Goal: Contribute content: Add original content to the website for others to see

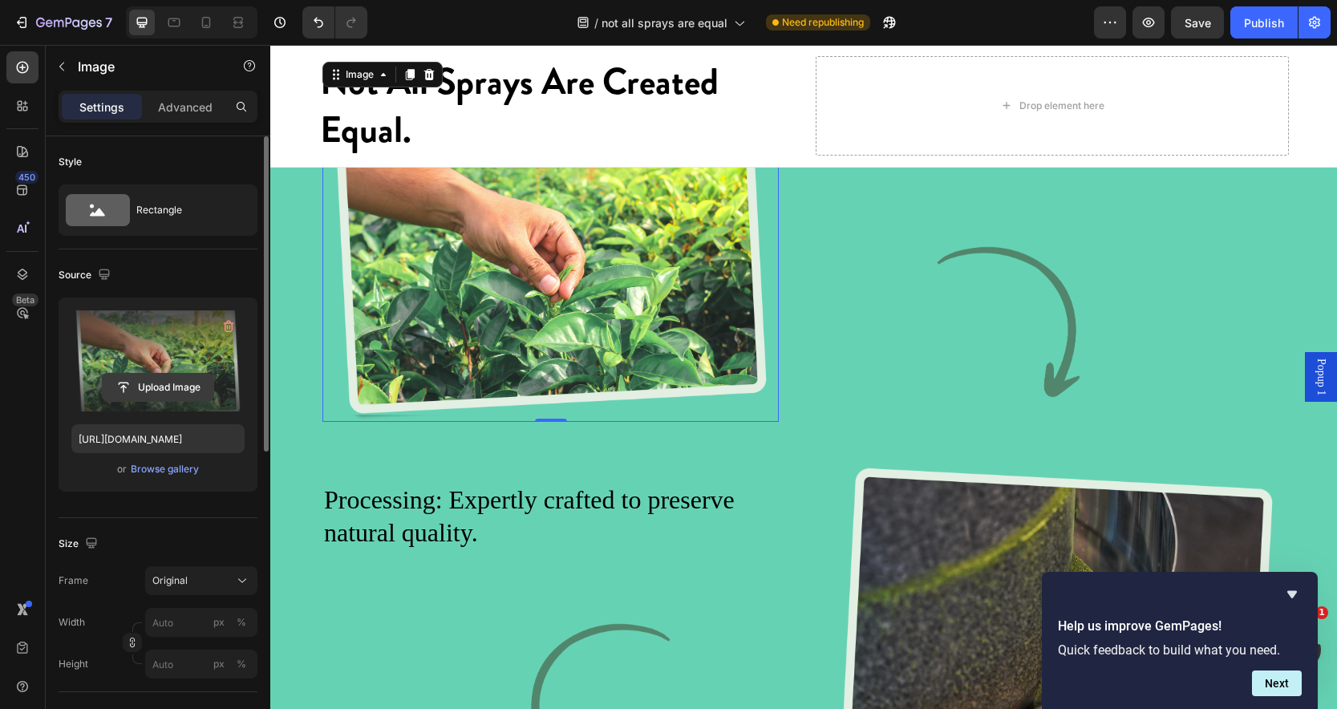
click at [167, 390] on input "file" at bounding box center [158, 387] width 111 height 27
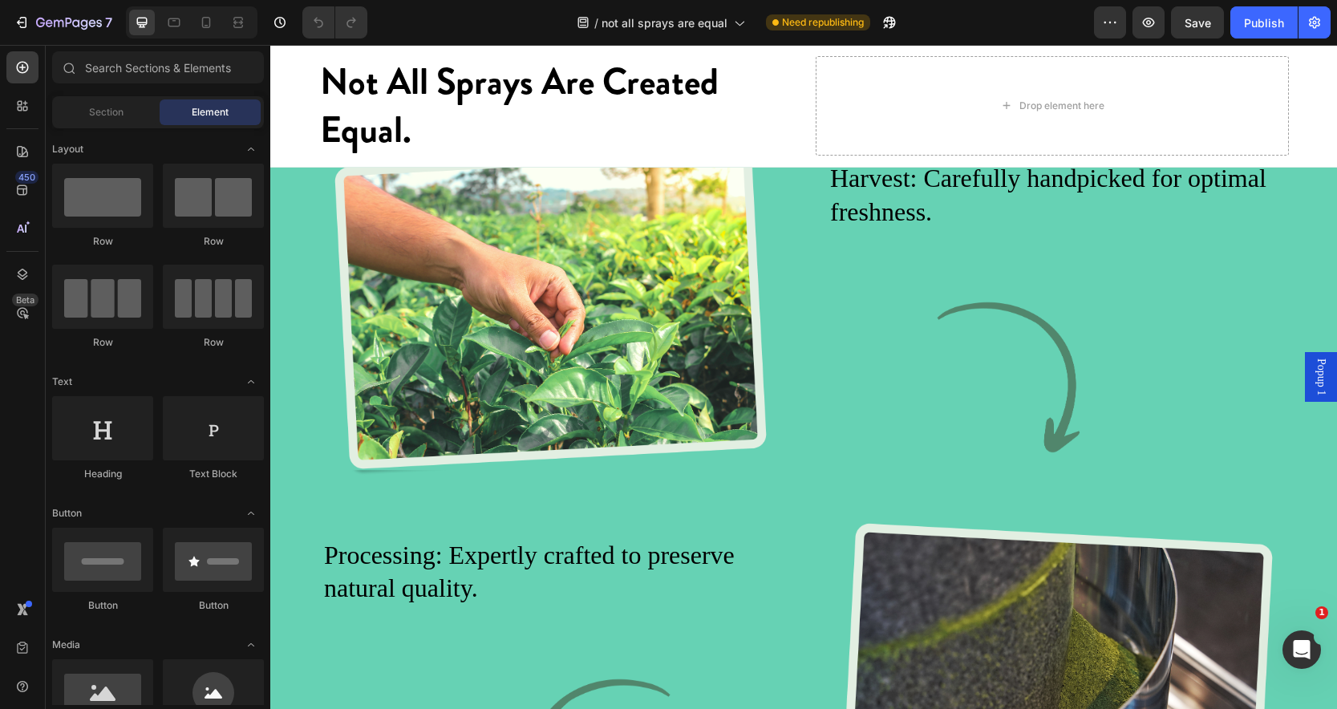
scroll to position [2650, 0]
click at [505, 449] on img at bounding box center [551, 312] width 456 height 332
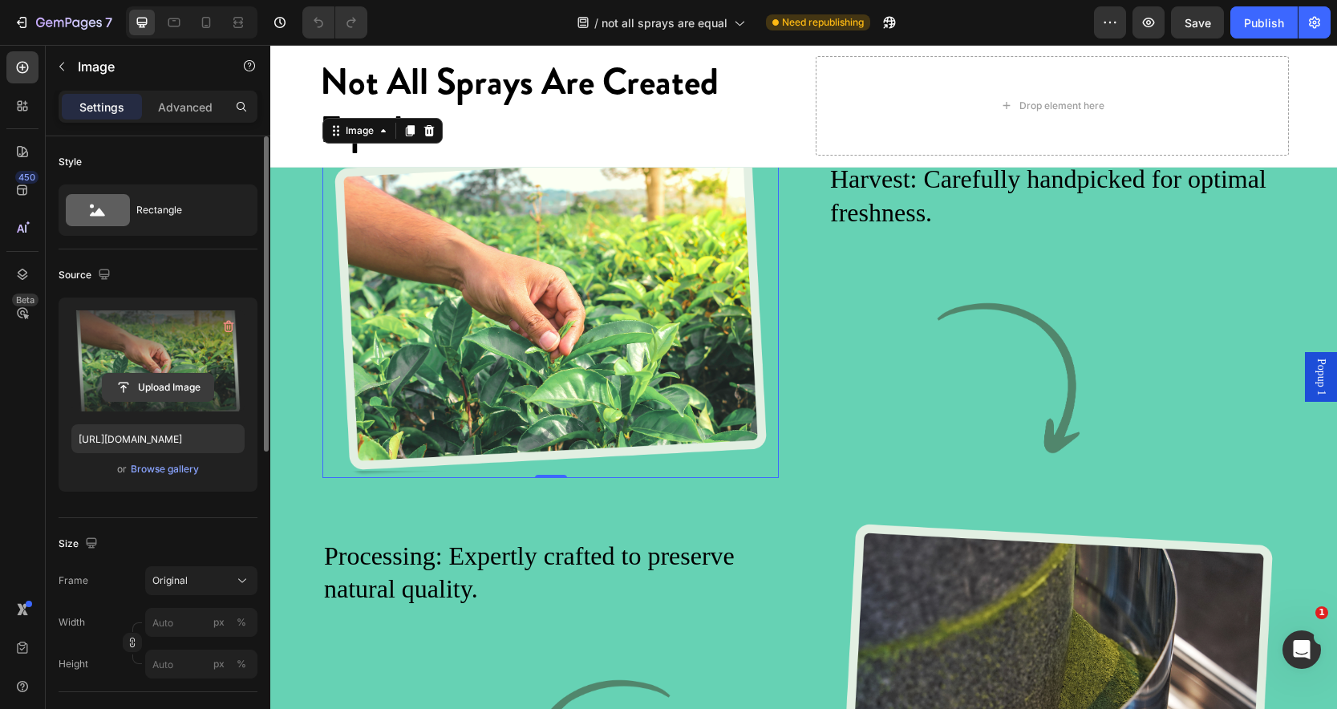
click at [194, 382] on input "file" at bounding box center [158, 387] width 111 height 27
click at [178, 380] on input "file" at bounding box center [158, 387] width 111 height 27
click at [167, 358] on label at bounding box center [157, 360] width 173 height 101
click at [167, 374] on input "file" at bounding box center [158, 387] width 111 height 27
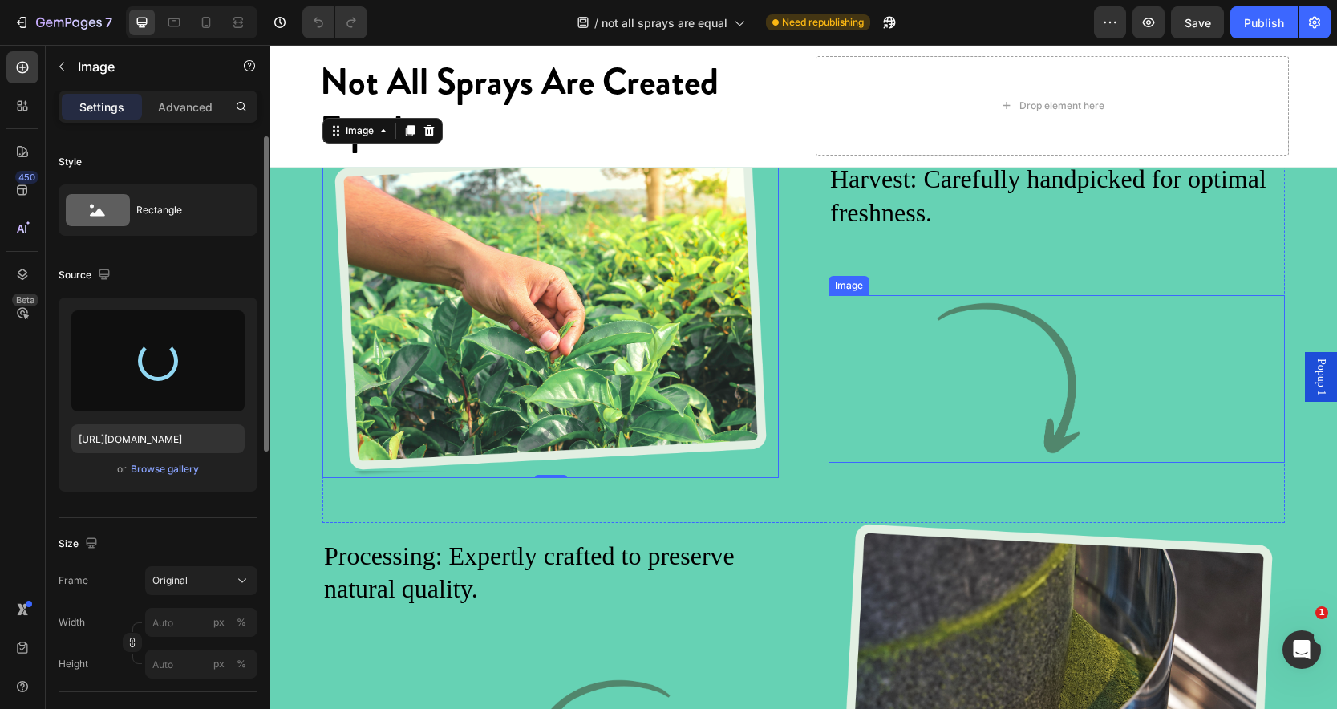
type input "[URL][DOMAIN_NAME]"
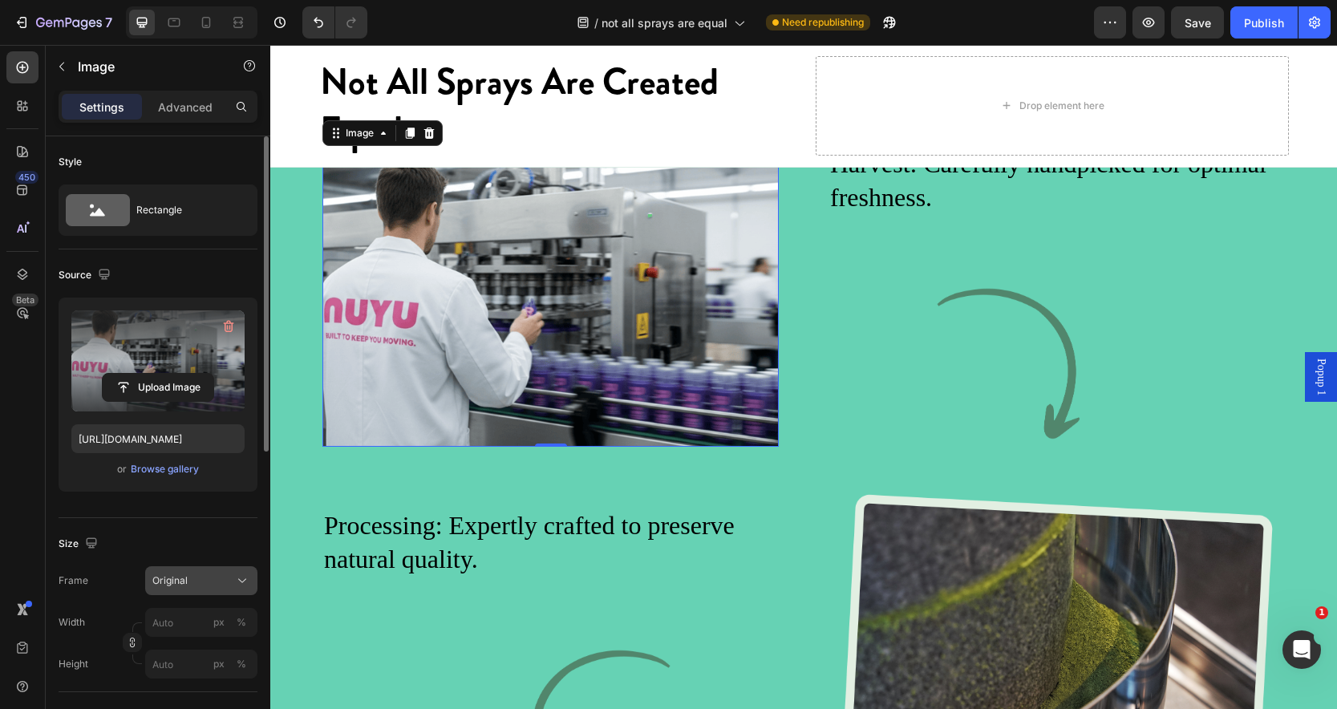
click at [241, 585] on icon at bounding box center [242, 581] width 16 height 16
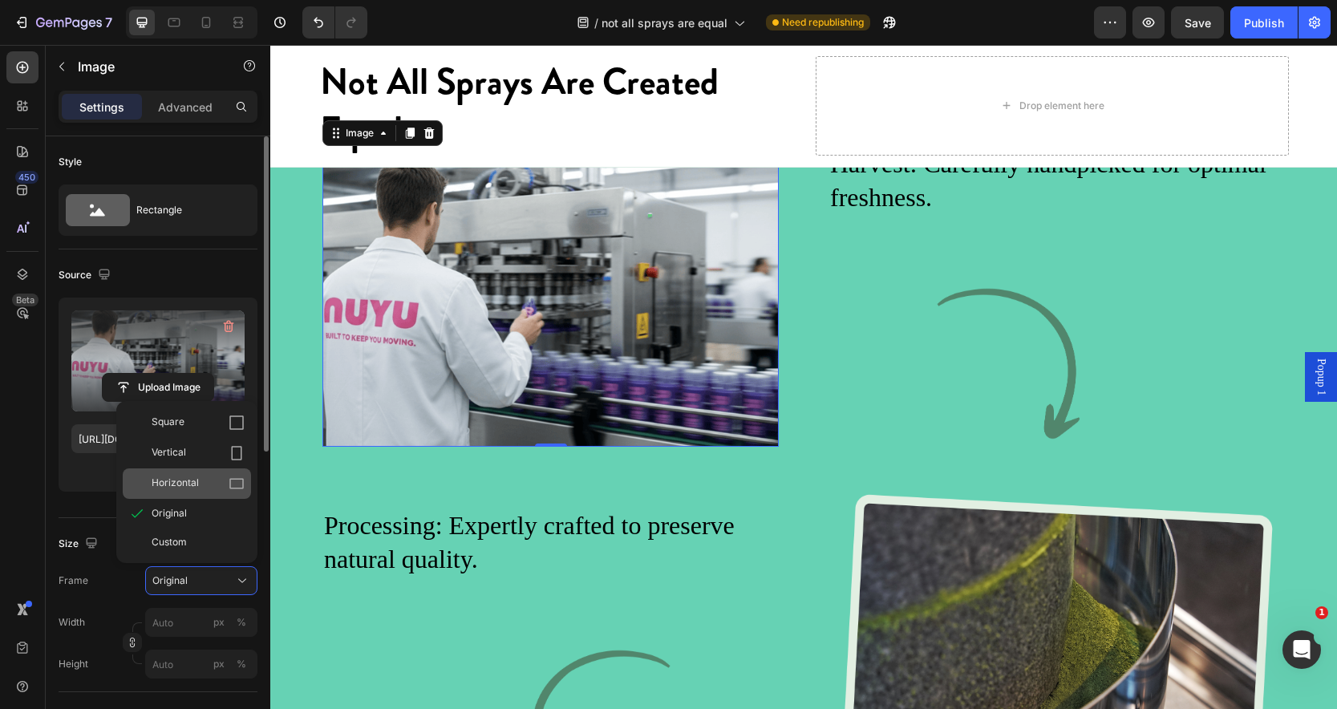
click at [199, 483] on div "Horizontal" at bounding box center [198, 484] width 93 height 16
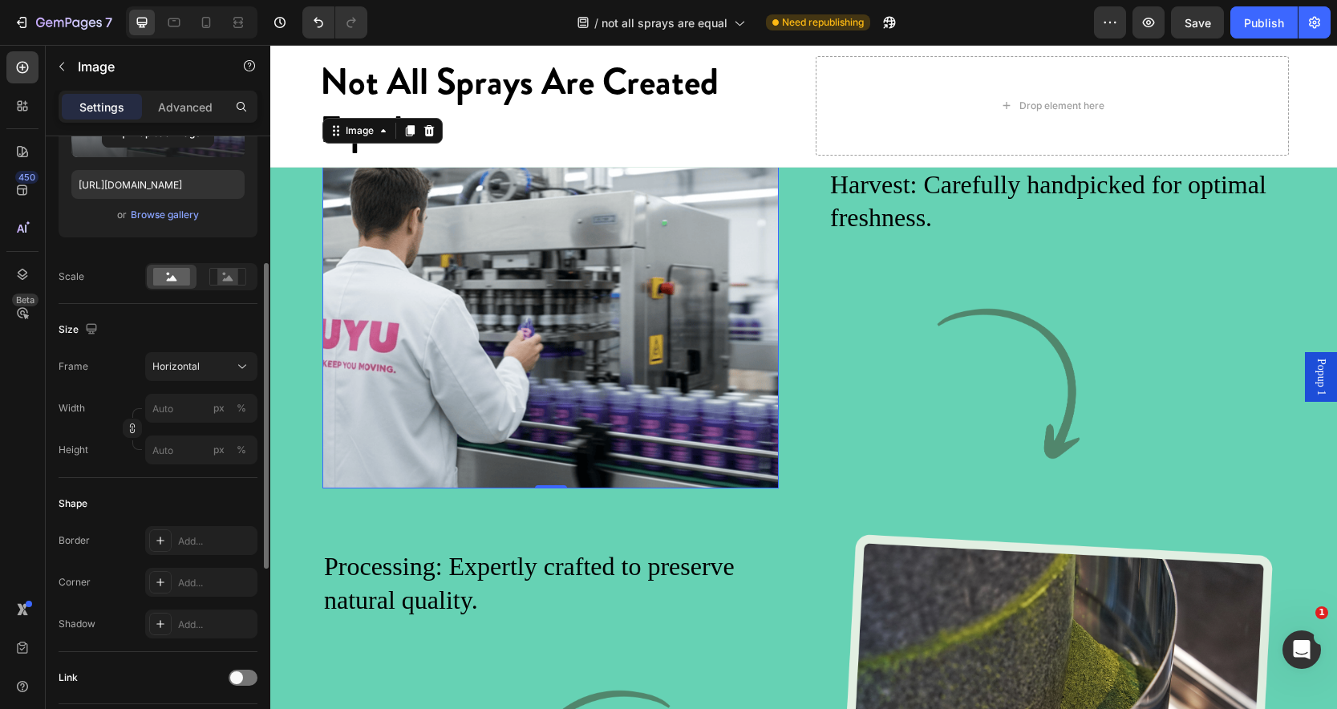
scroll to position [255, 0]
click at [203, 546] on div "Add..." at bounding box center [215, 541] width 75 height 14
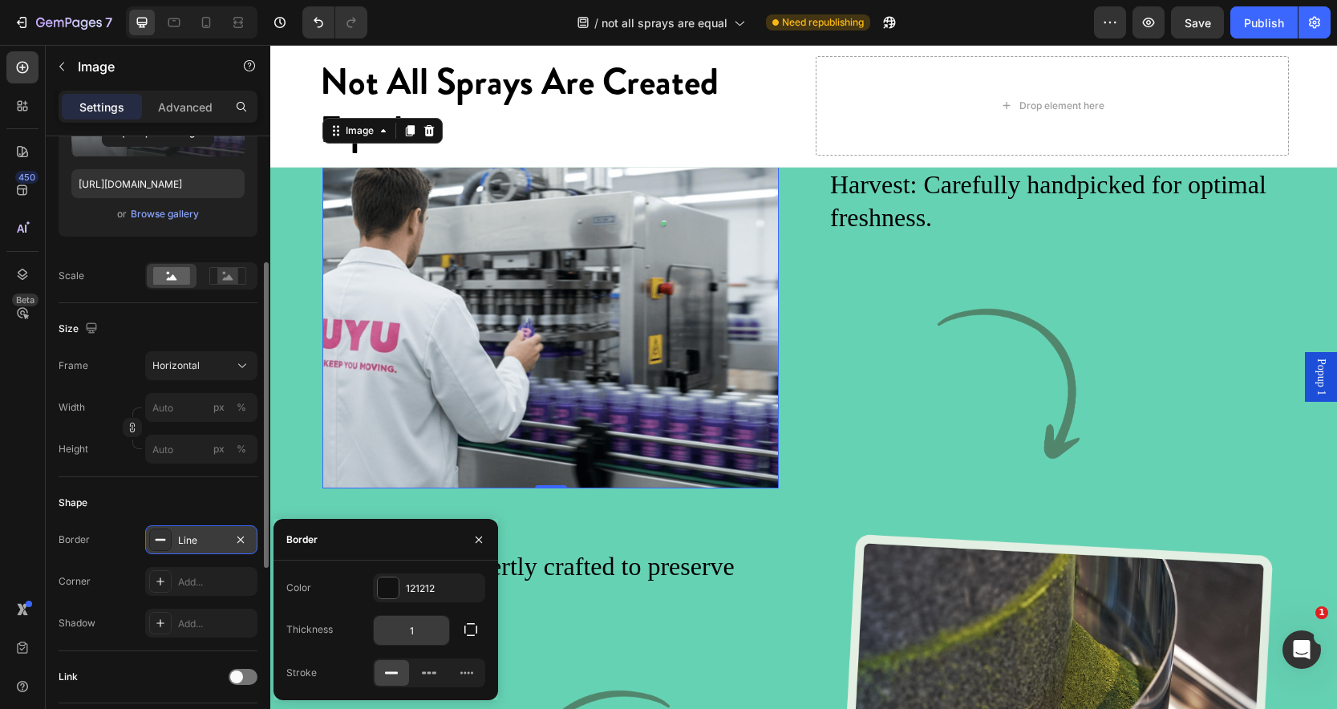
click at [433, 630] on input "1" at bounding box center [411, 630] width 75 height 29
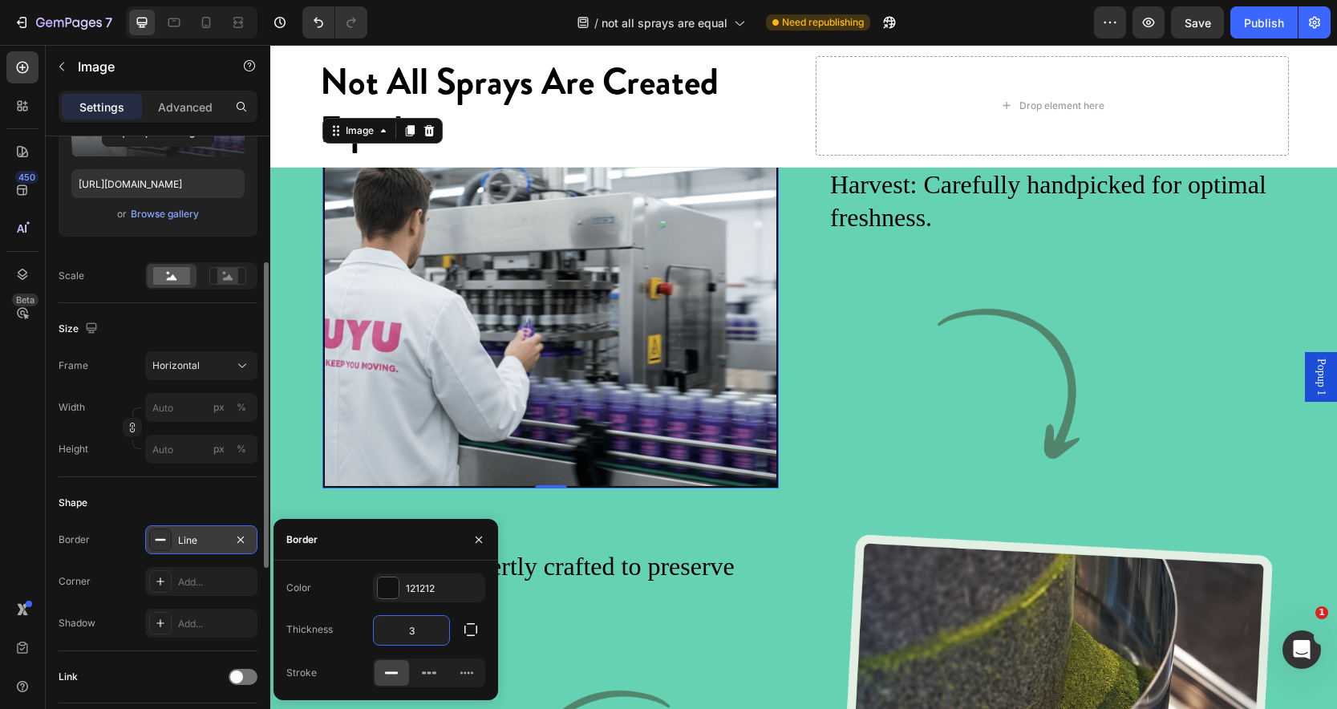
type input "3"
click at [465, 611] on div "Color 121212 Thickness 3 Stroke" at bounding box center [386, 631] width 225 height 114
click at [429, 591] on div "121212" at bounding box center [429, 589] width 47 height 14
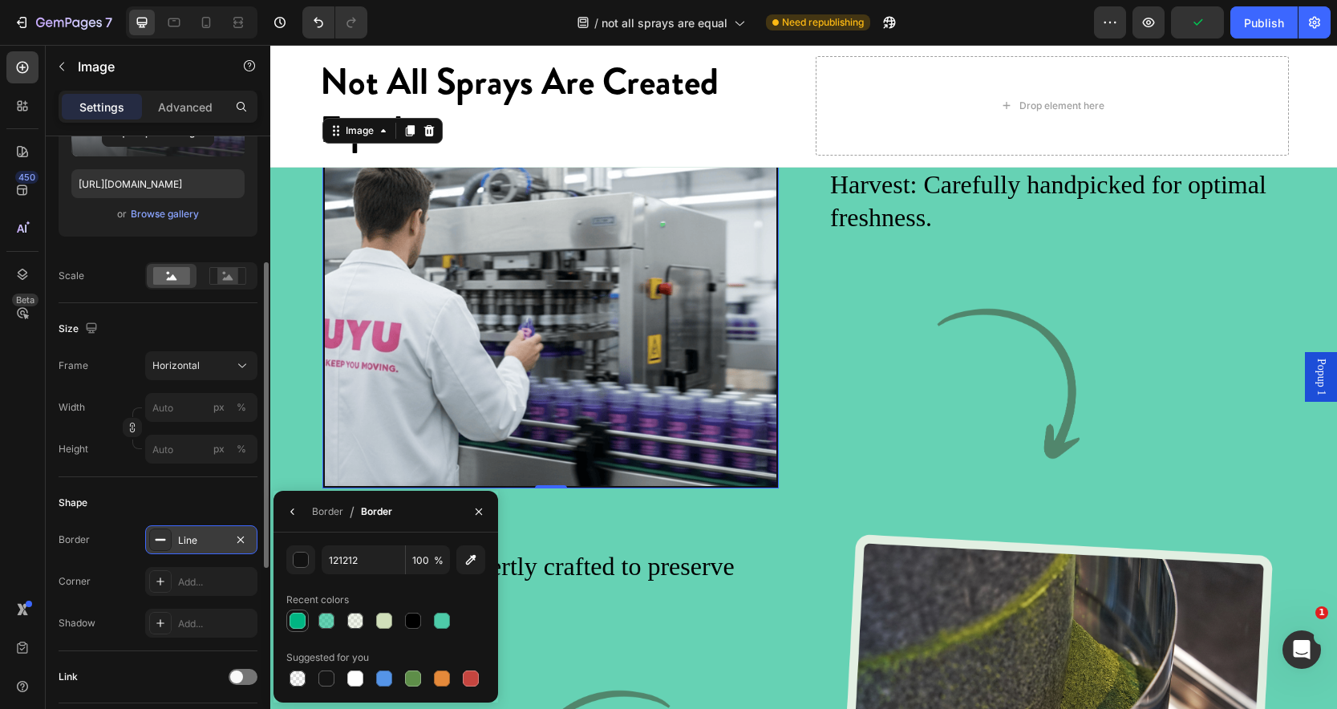
click at [290, 623] on div at bounding box center [298, 621] width 16 height 16
type input "00B582"
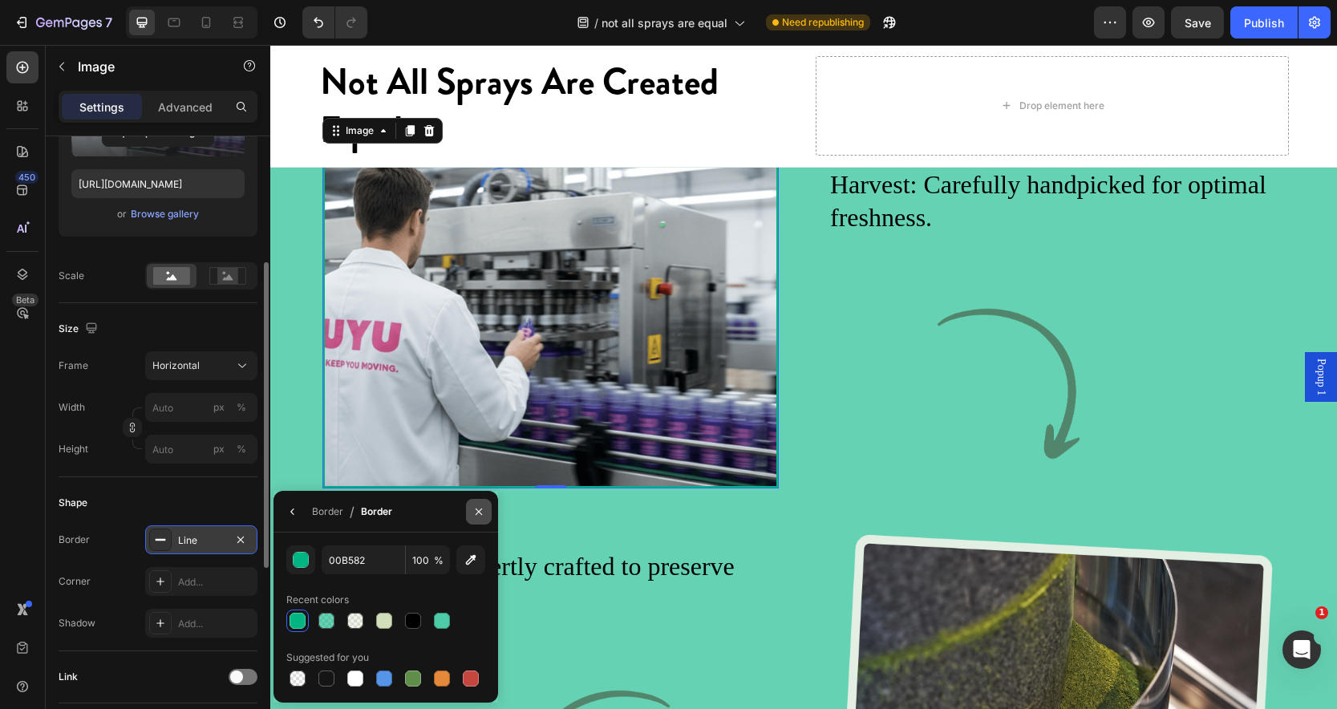
click at [476, 513] on icon "button" at bounding box center [479, 511] width 6 height 6
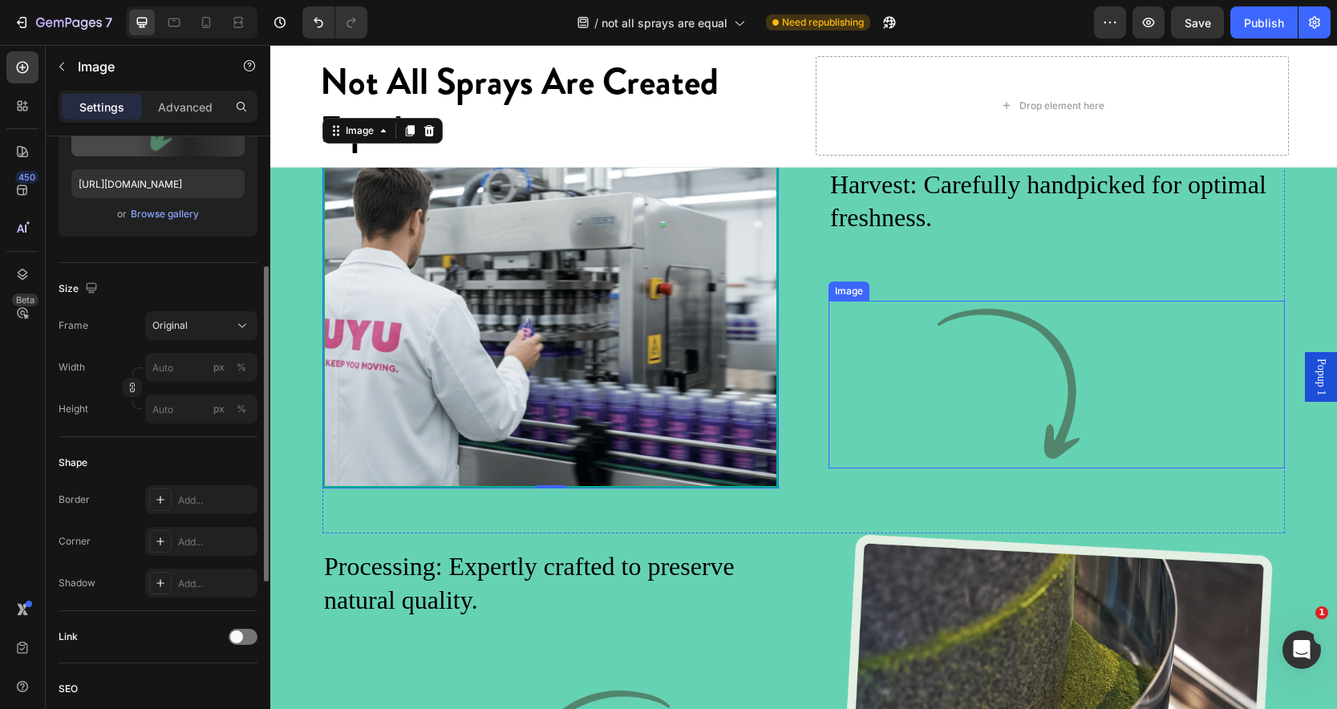
click at [947, 392] on img at bounding box center [1057, 385] width 456 height 168
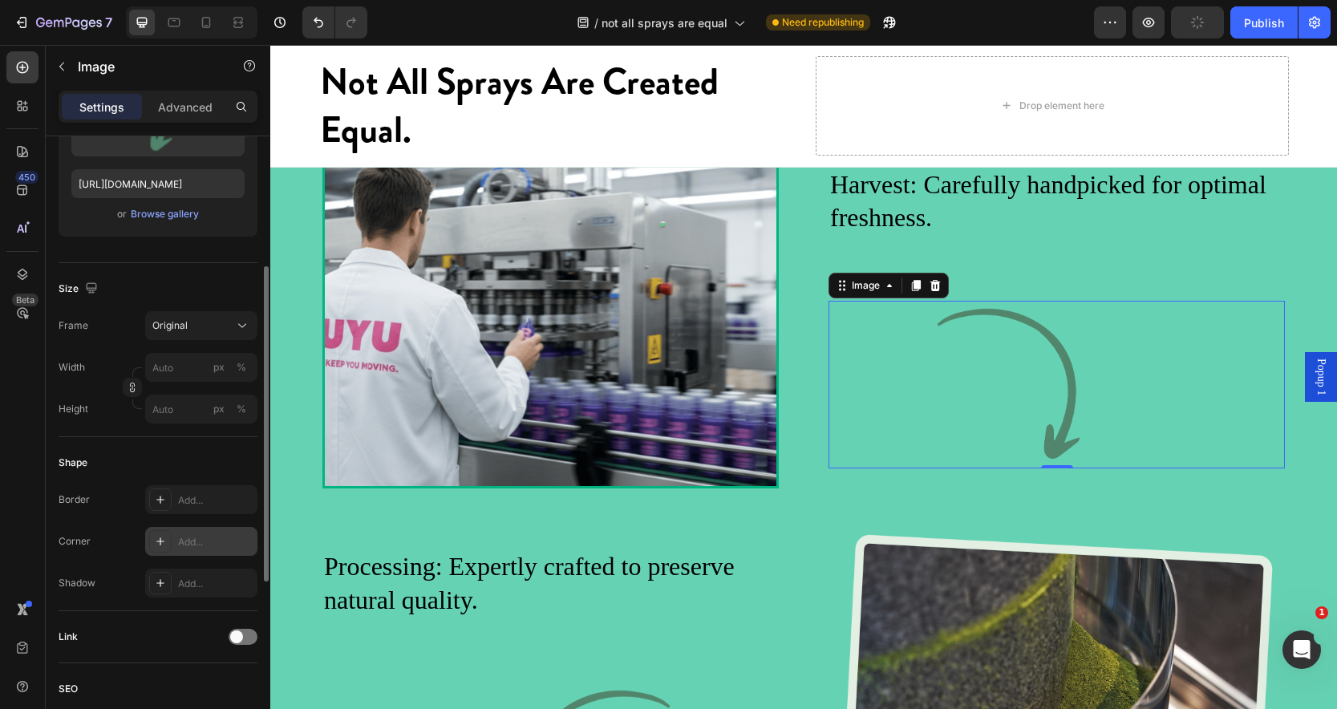
click at [162, 544] on icon at bounding box center [160, 541] width 13 height 13
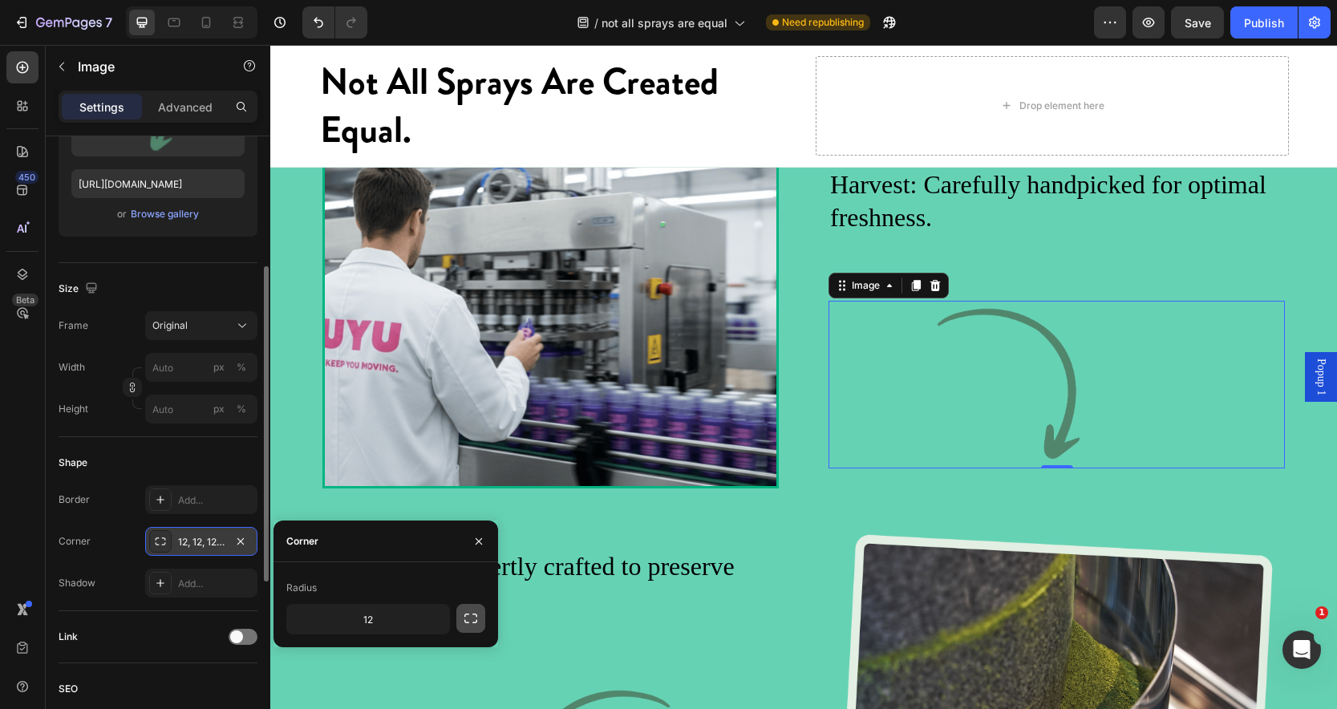
click at [477, 613] on icon "button" at bounding box center [471, 619] width 16 height 16
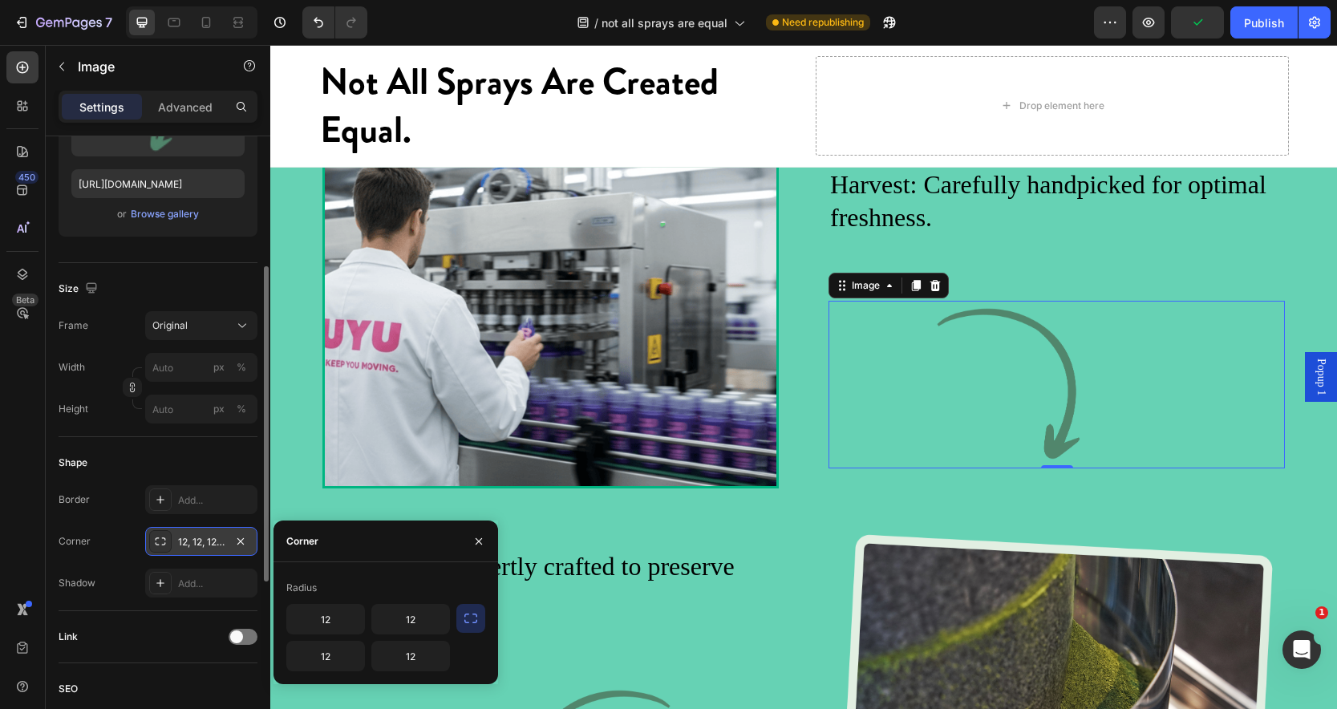
click at [472, 626] on icon "button" at bounding box center [471, 619] width 16 height 16
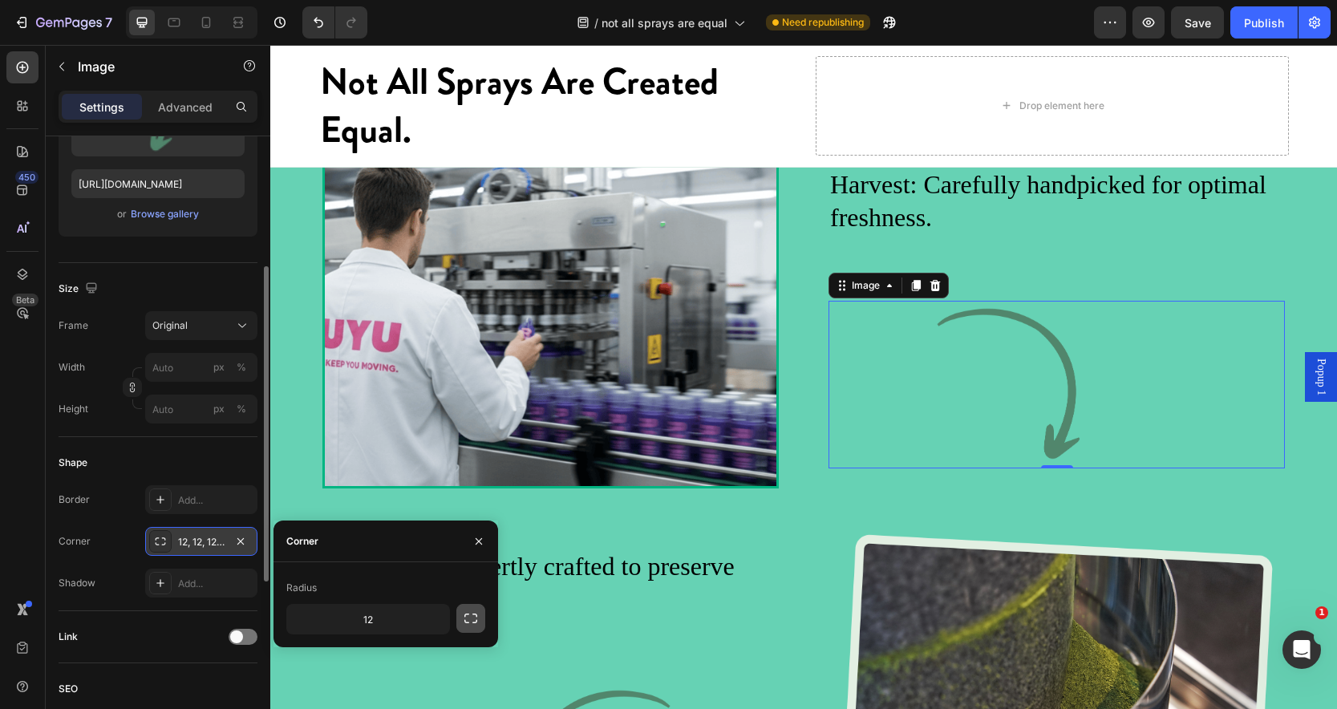
click at [472, 626] on icon "button" at bounding box center [471, 619] width 16 height 16
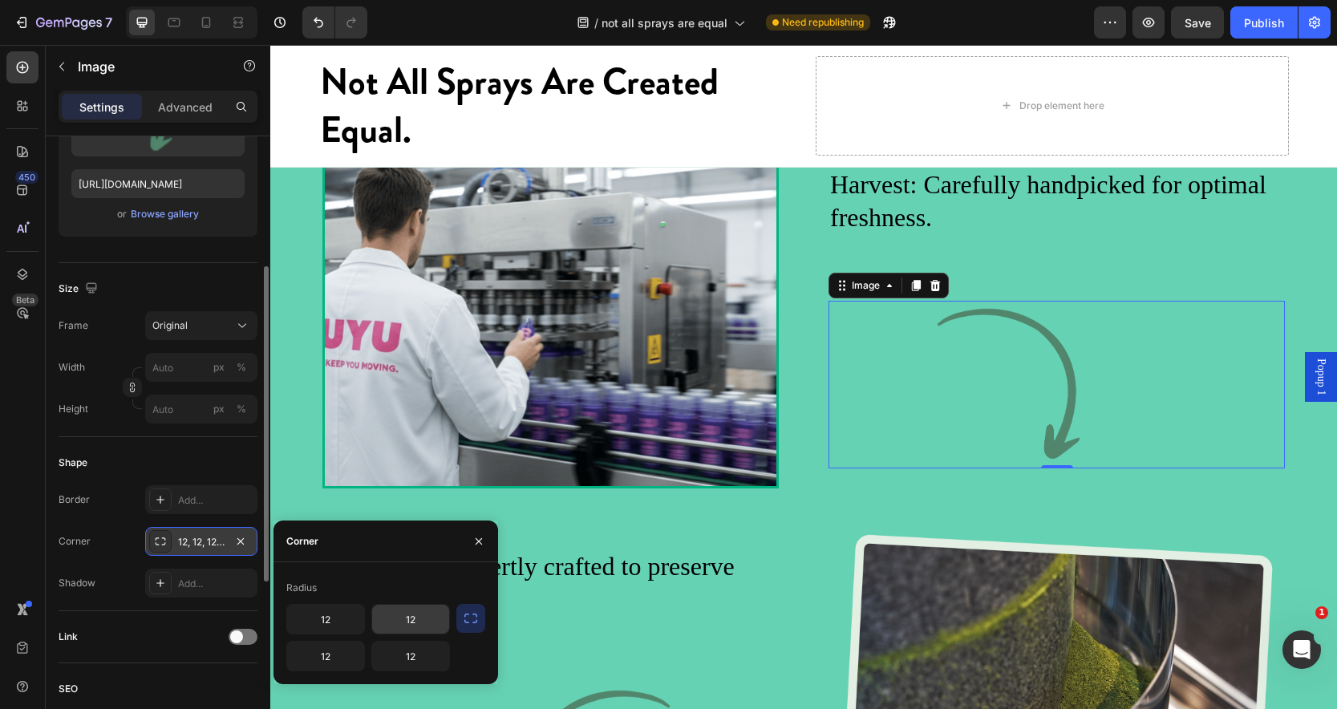
click at [424, 625] on input "12" at bounding box center [410, 619] width 77 height 29
click at [469, 617] on icon "button" at bounding box center [471, 619] width 16 height 16
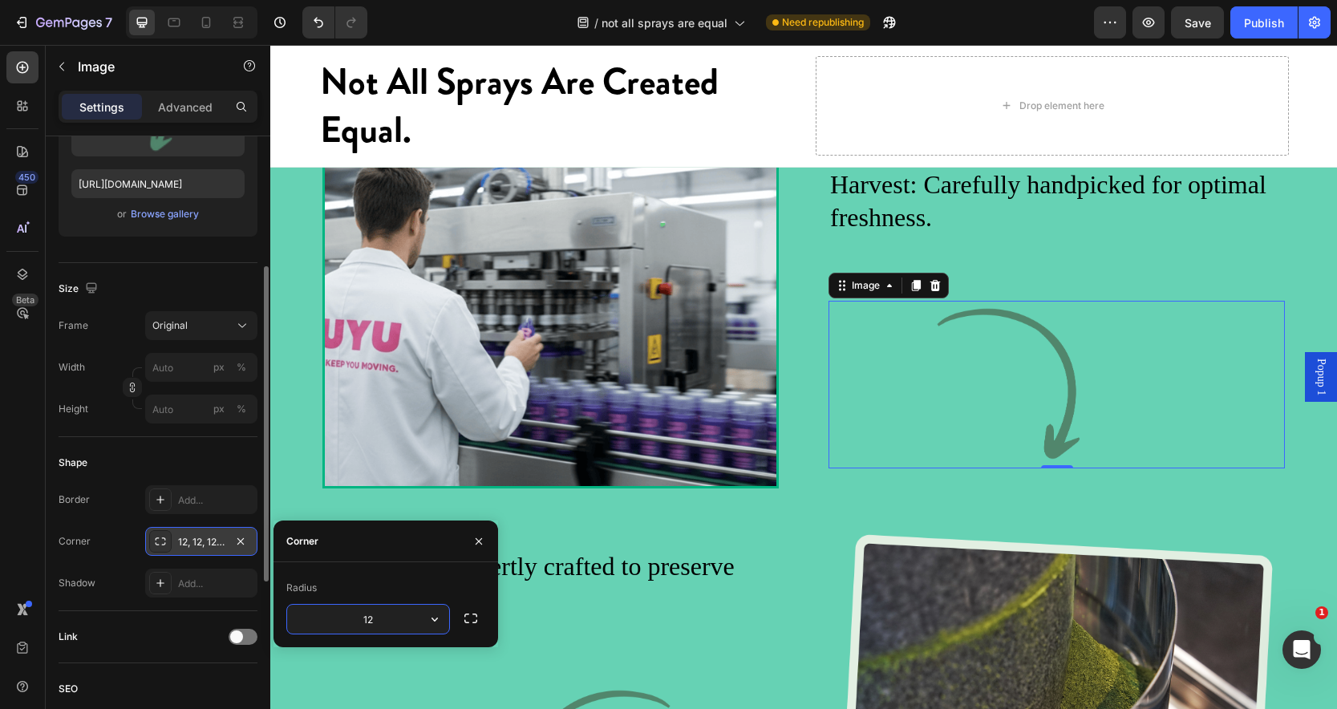
click at [375, 618] on input "12" at bounding box center [368, 619] width 162 height 29
click at [379, 598] on div "Radius" at bounding box center [385, 588] width 199 height 26
drag, startPoint x: 383, startPoint y: 620, endPoint x: 358, endPoint y: 619, distance: 25.7
click at [358, 619] on input "50" at bounding box center [368, 619] width 162 height 29
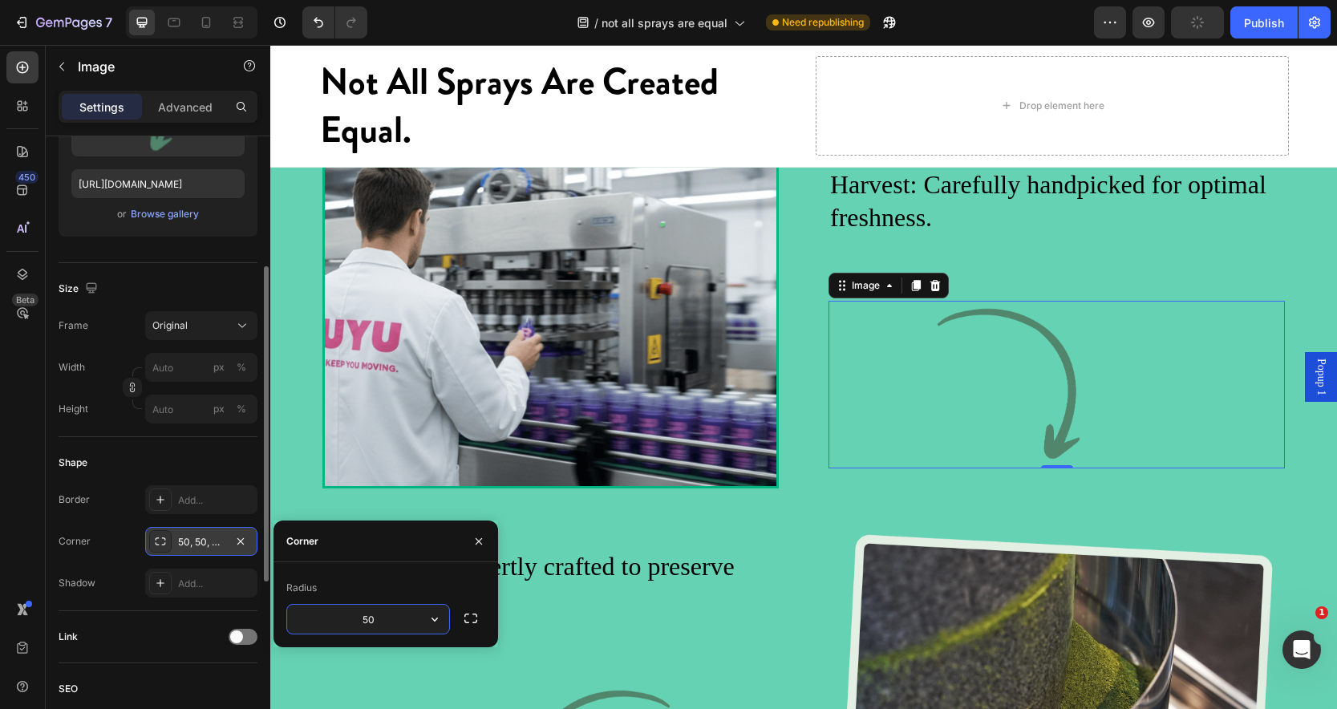
click at [364, 621] on input "50" at bounding box center [368, 619] width 162 height 29
type input "6"
click at [410, 592] on div "Radius" at bounding box center [385, 588] width 199 height 26
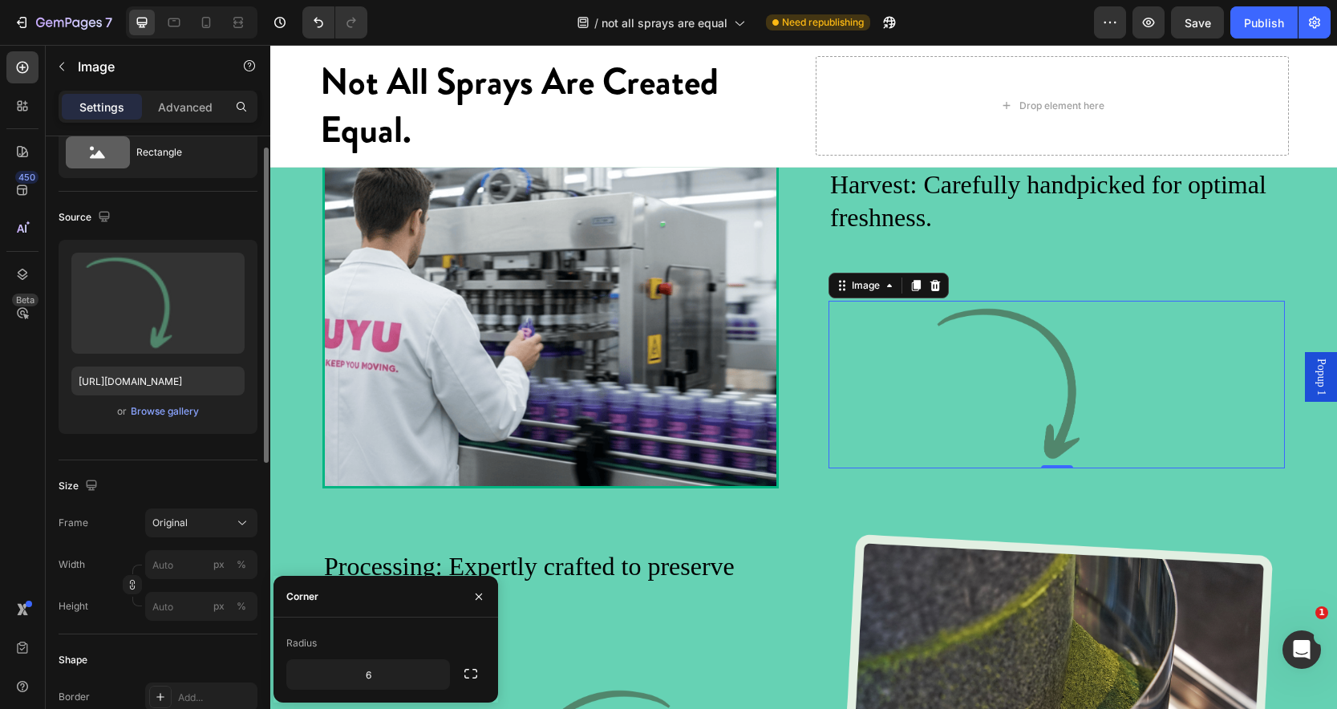
scroll to position [0, 0]
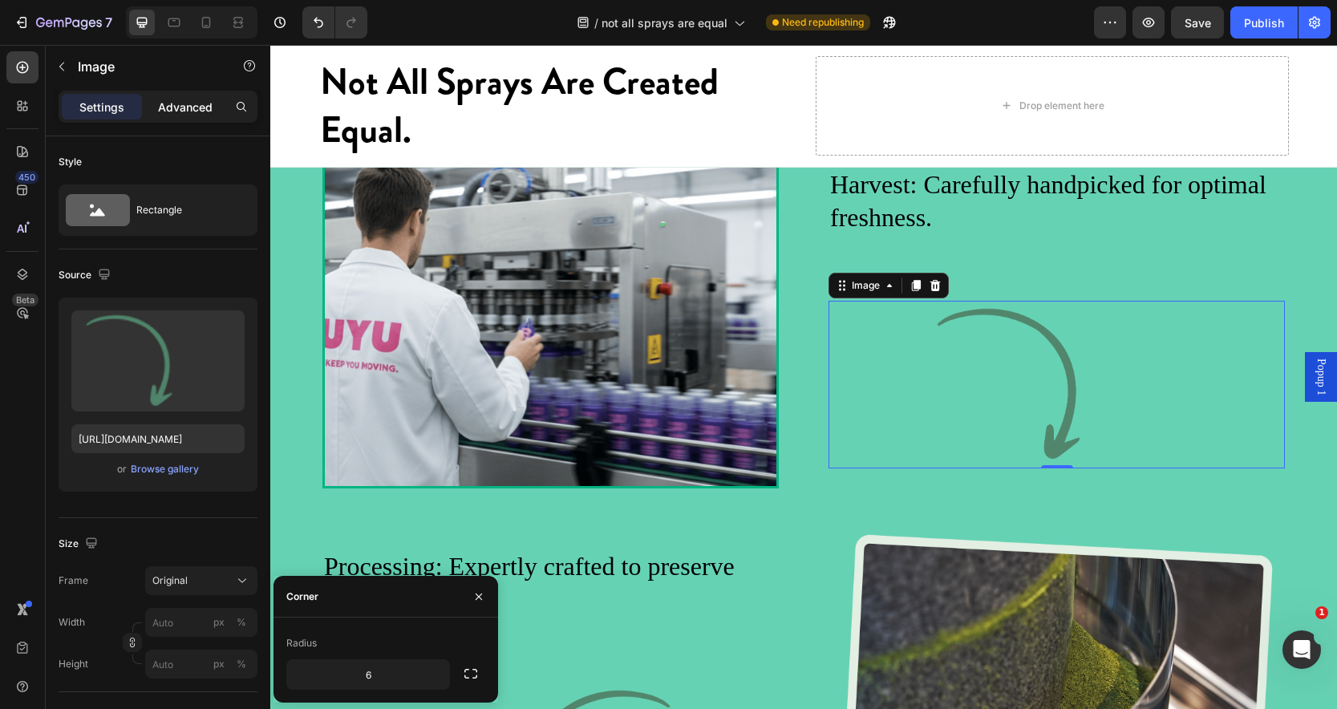
click at [181, 101] on p "Advanced" at bounding box center [185, 107] width 55 height 17
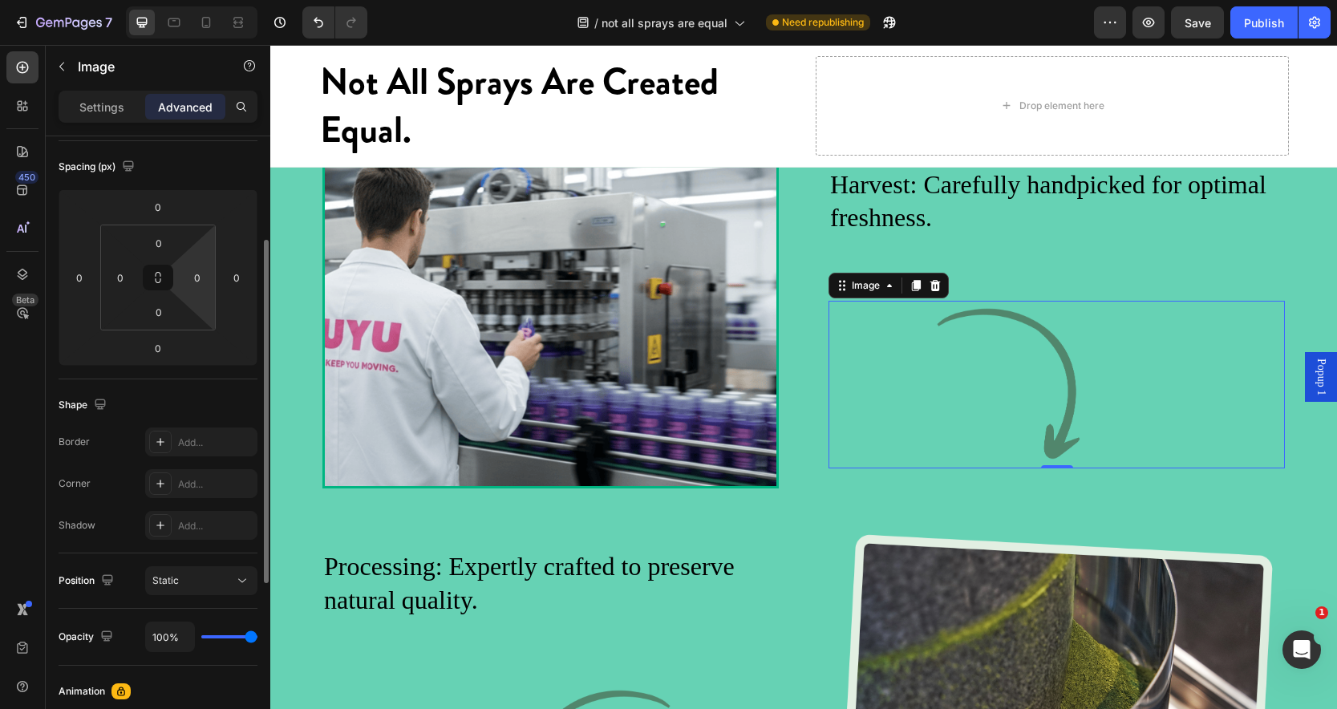
scroll to position [176, 0]
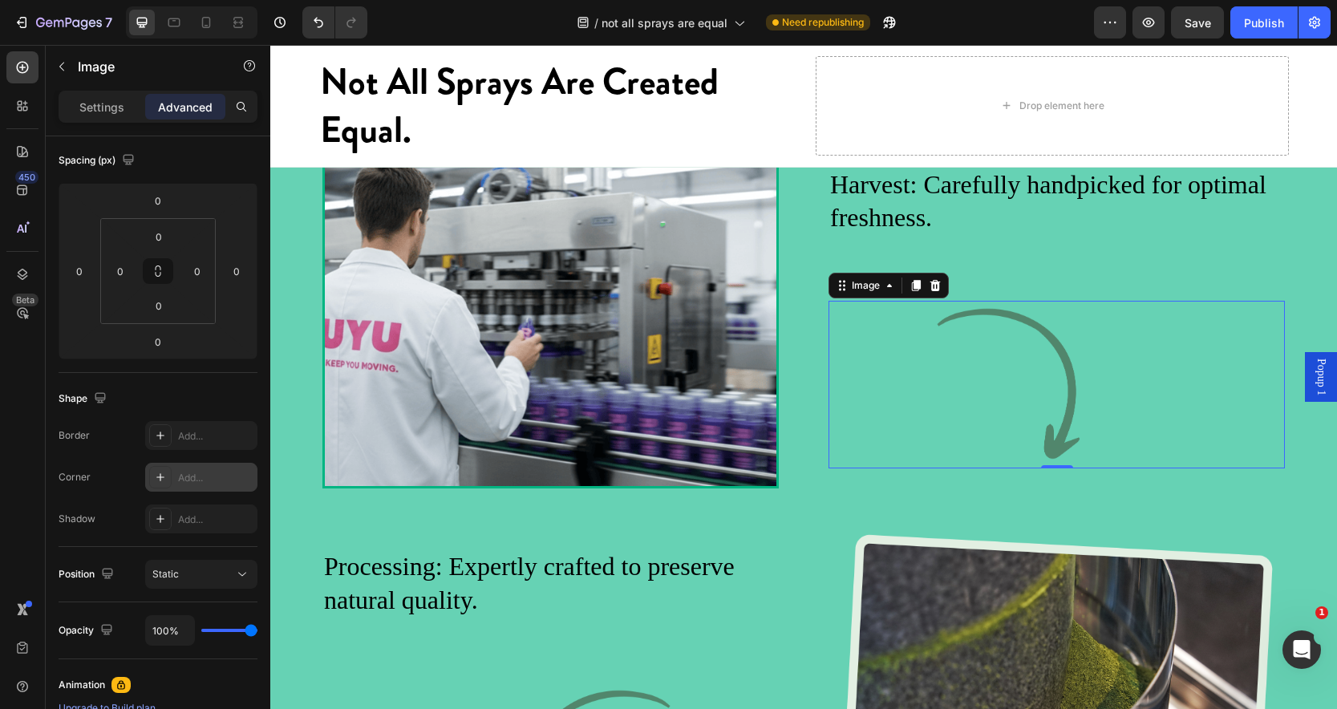
click at [193, 471] on div "Add..." at bounding box center [215, 478] width 75 height 14
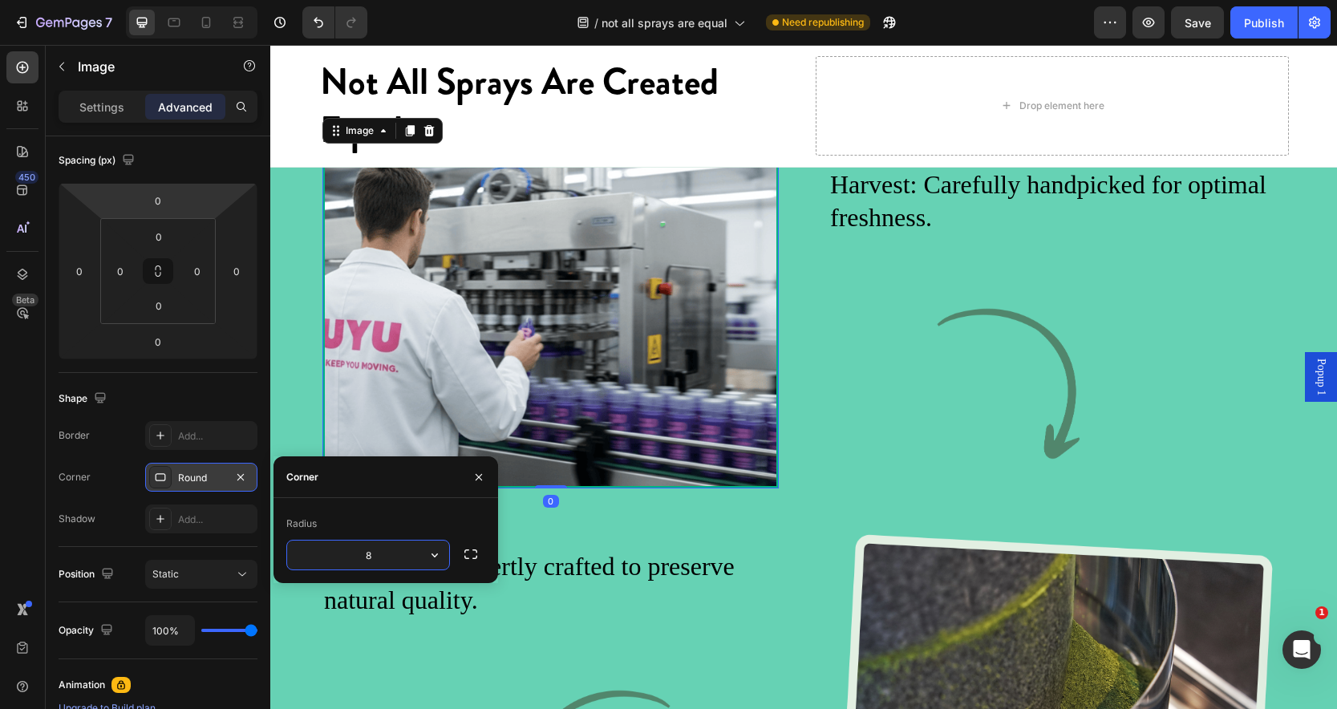
click at [444, 276] on img at bounding box center [551, 317] width 456 height 343
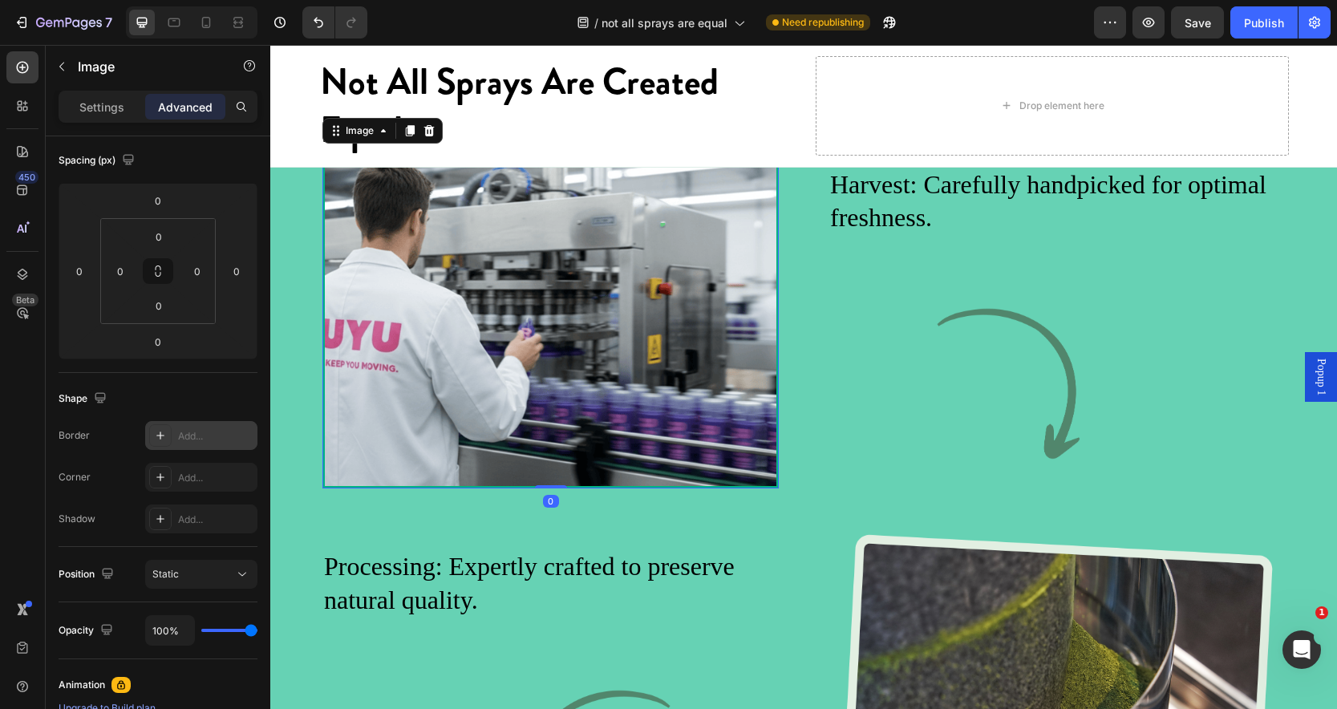
click at [219, 437] on div "Add..." at bounding box center [215, 436] width 75 height 14
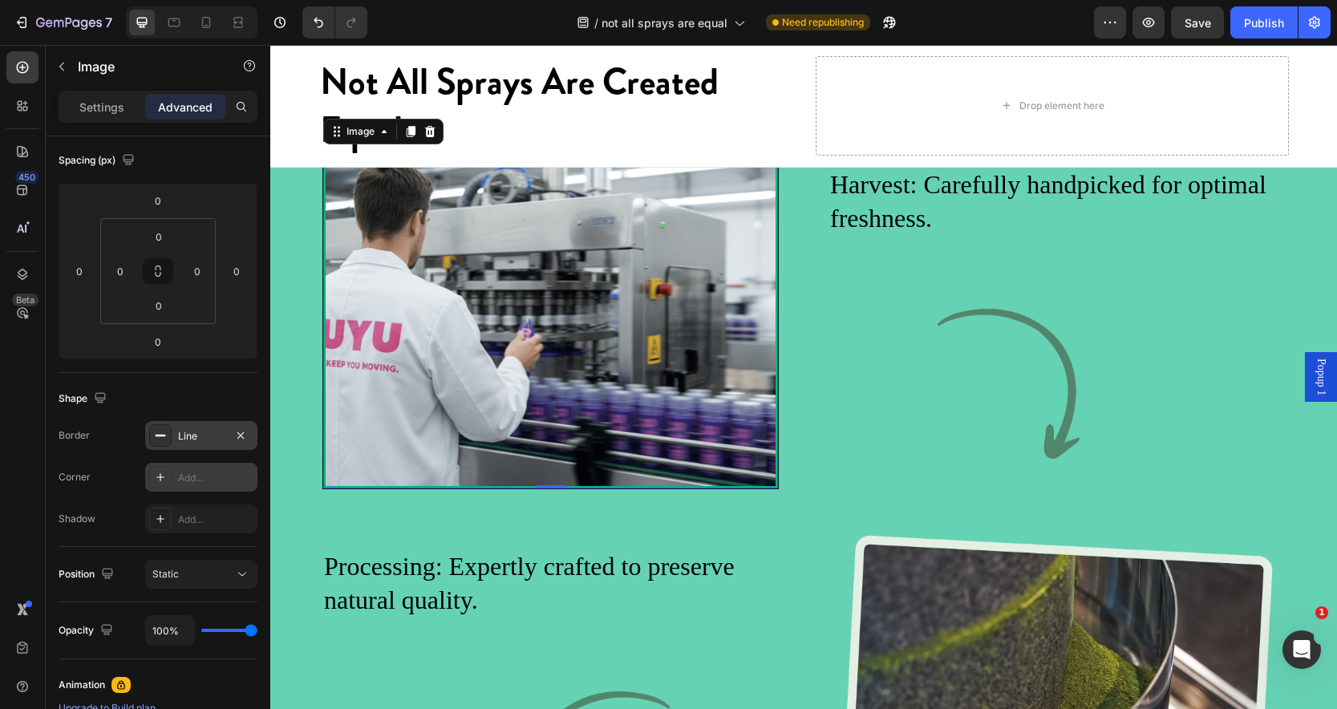
click at [213, 476] on div "Add..." at bounding box center [215, 478] width 75 height 14
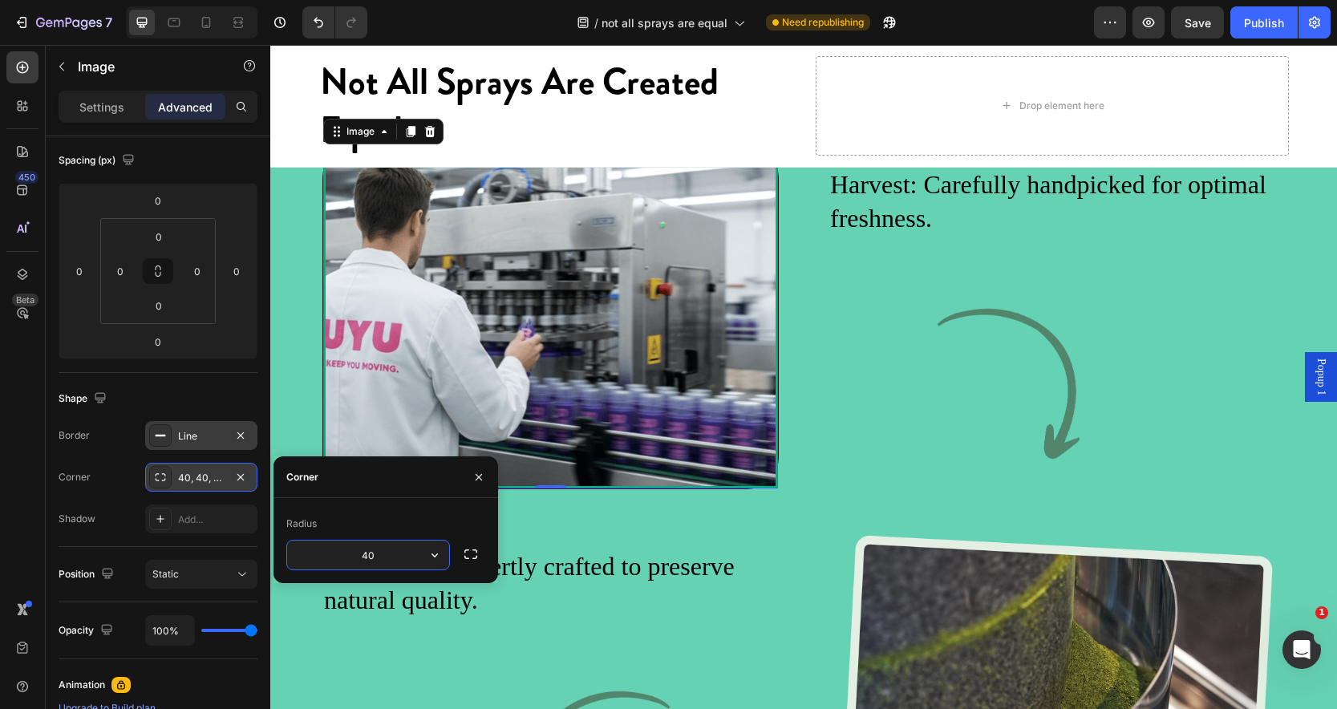
type input "4"
click at [475, 475] on icon "button" at bounding box center [479, 477] width 13 height 13
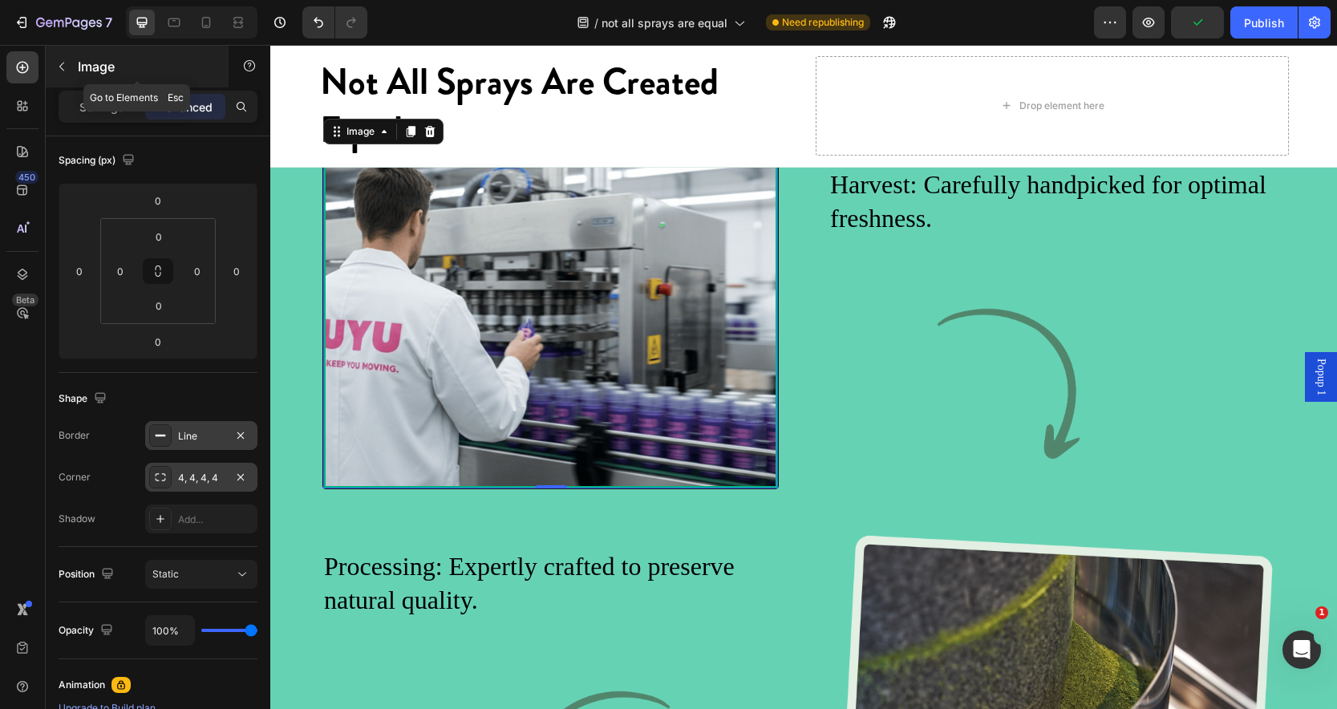
click at [64, 60] on icon "button" at bounding box center [61, 66] width 13 height 13
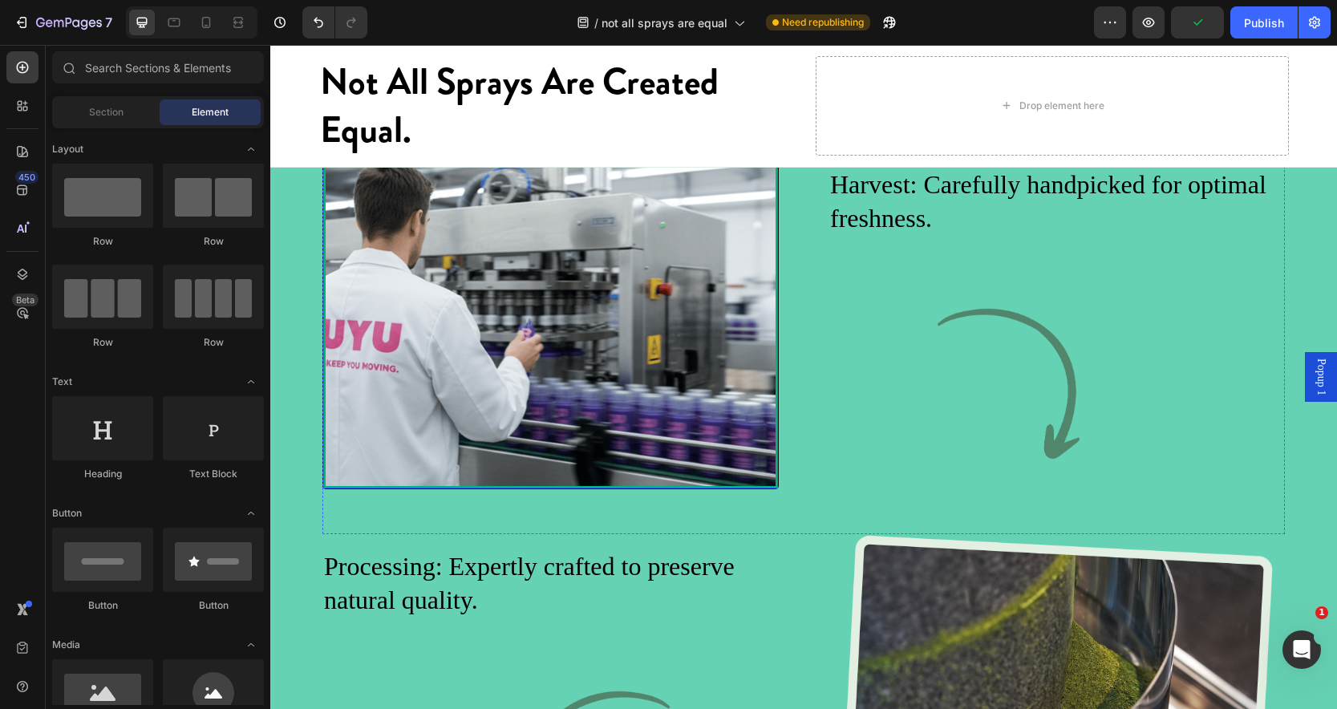
click at [528, 380] on img at bounding box center [550, 317] width 455 height 341
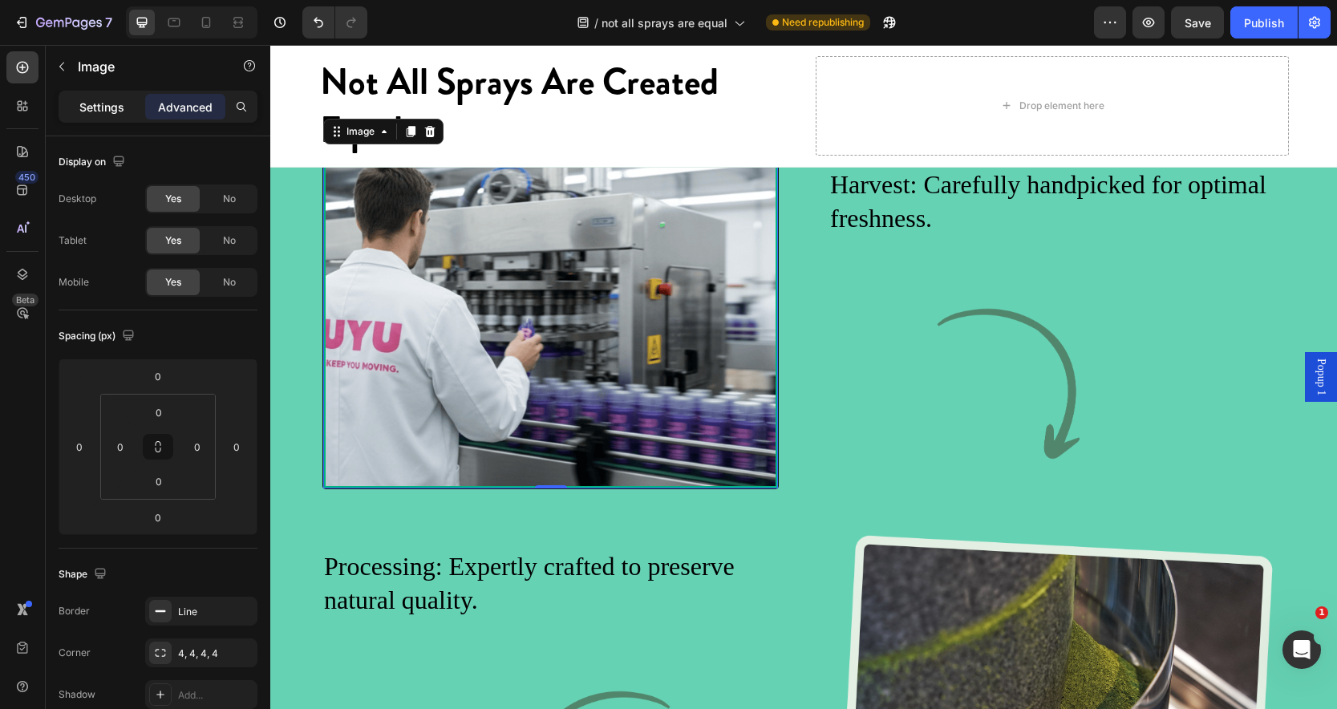
click at [106, 109] on p "Settings" at bounding box center [101, 107] width 45 height 17
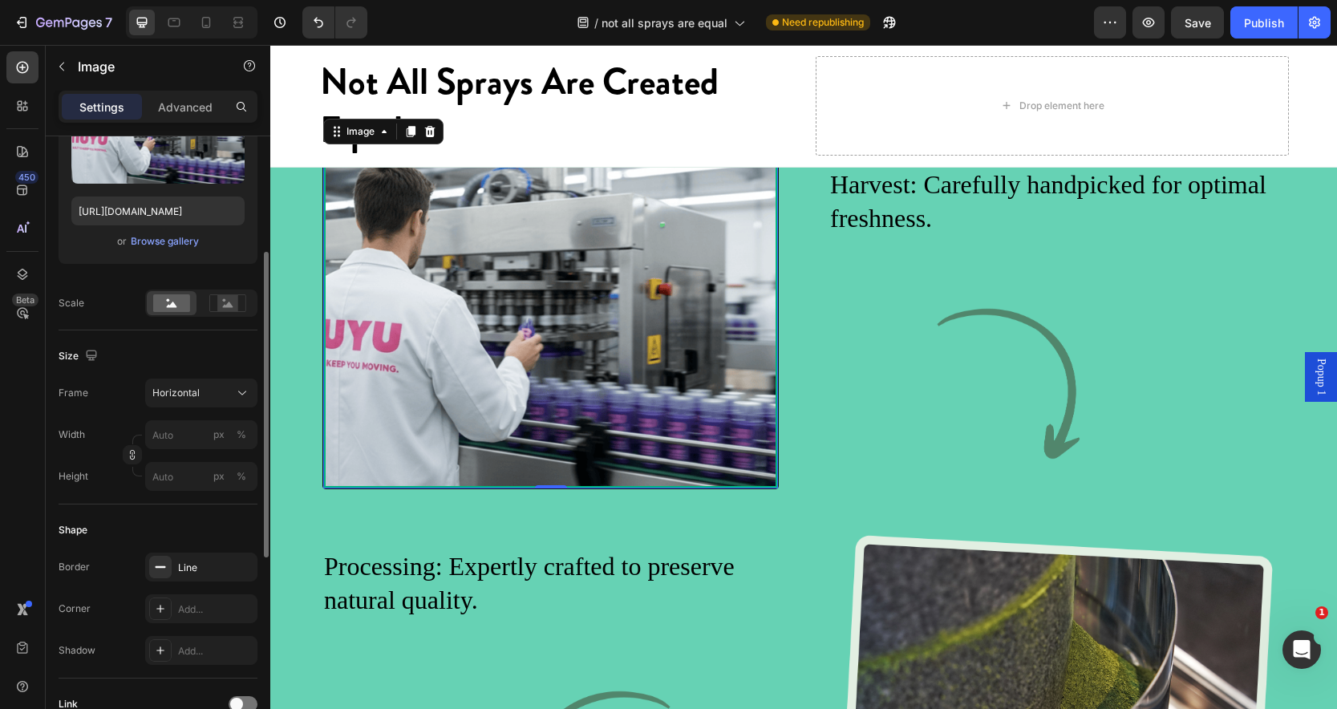
scroll to position [230, 0]
click at [242, 562] on icon "button" at bounding box center [240, 564] width 6 height 6
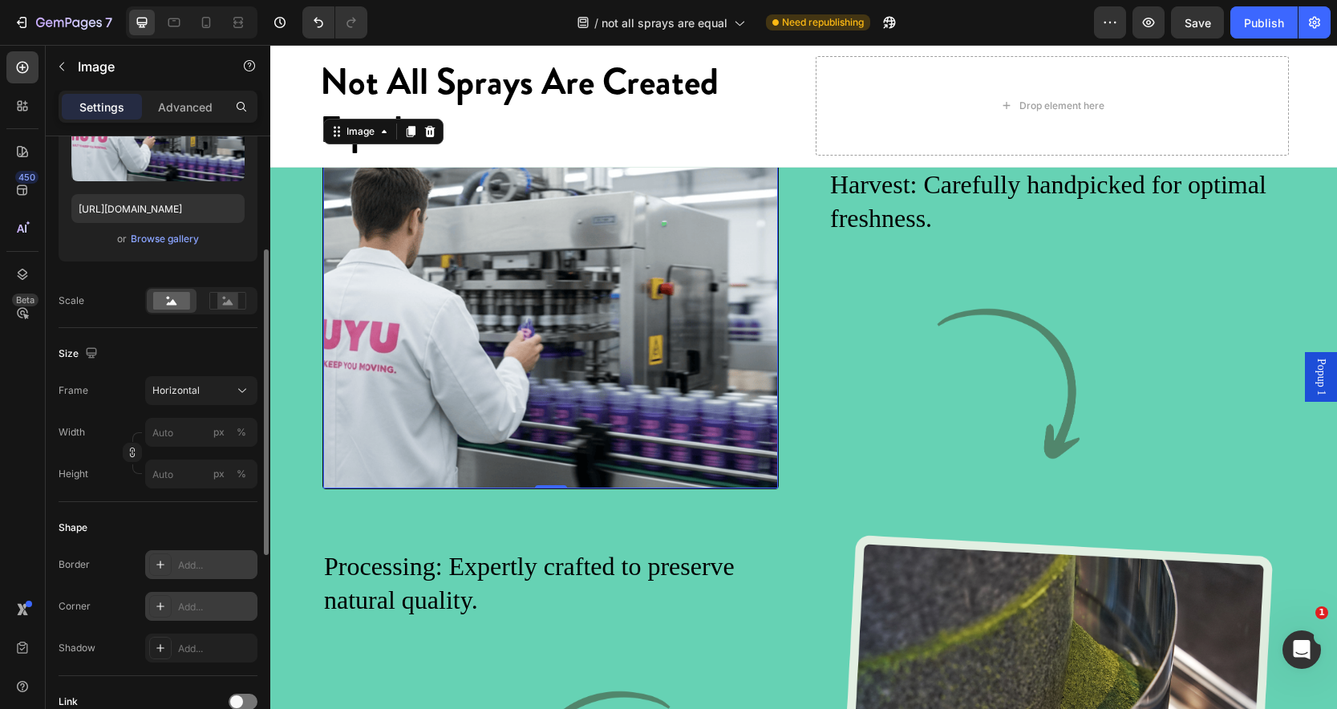
click at [203, 607] on div "Add..." at bounding box center [215, 607] width 75 height 14
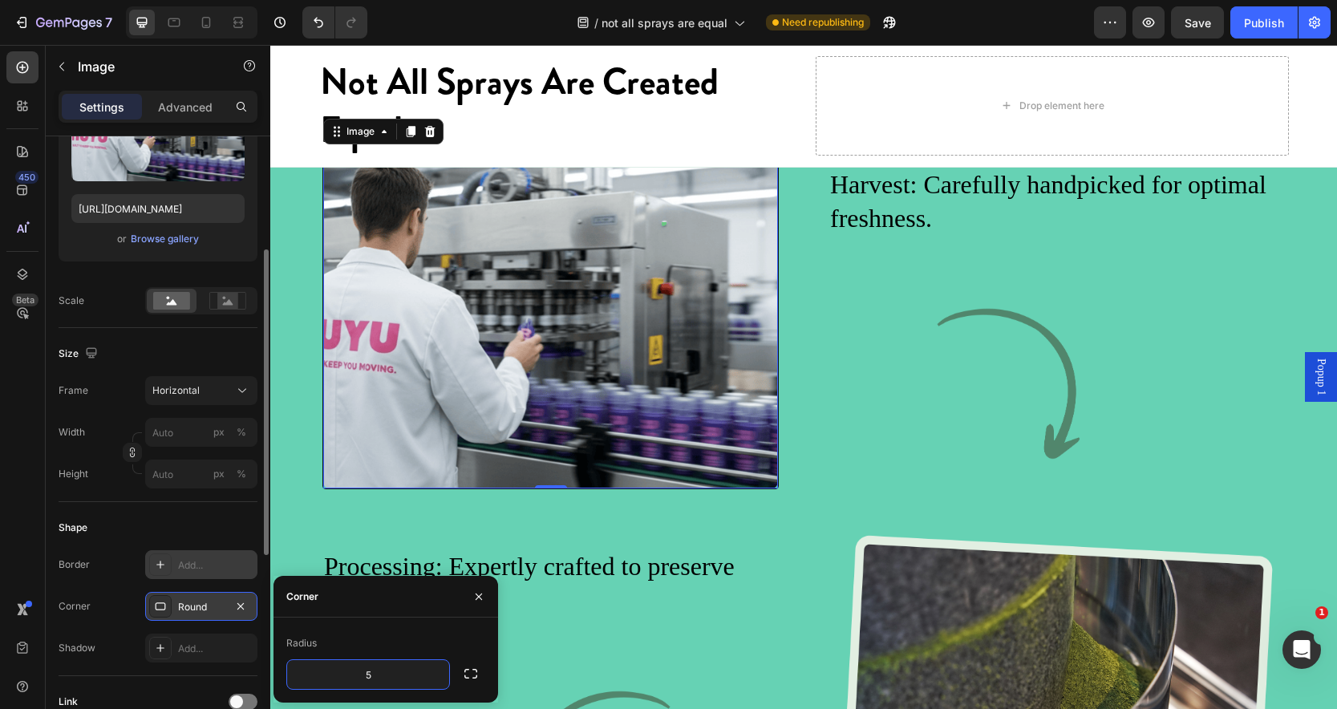
type input "50"
click at [480, 600] on icon "button" at bounding box center [479, 596] width 13 height 13
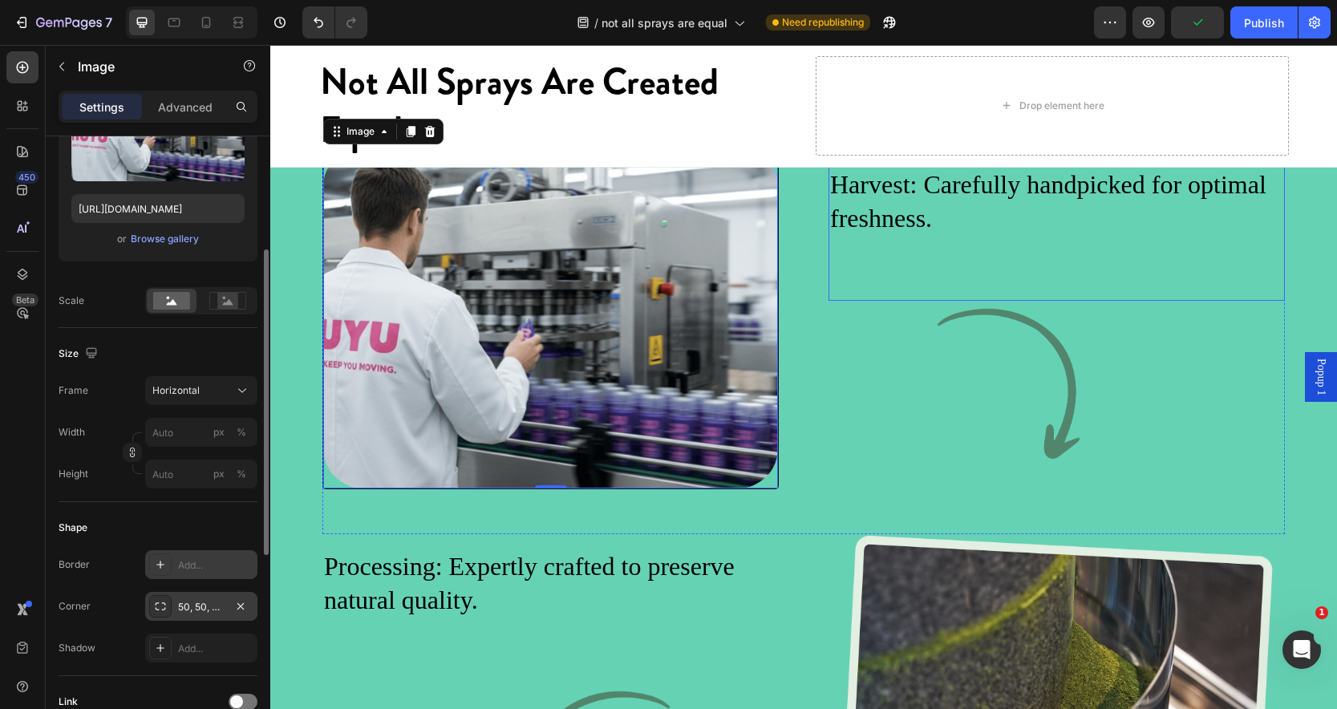
click at [1053, 301] on div "Harvest: Carefully handpicked for optimal freshness. Text Block" at bounding box center [1057, 234] width 456 height 134
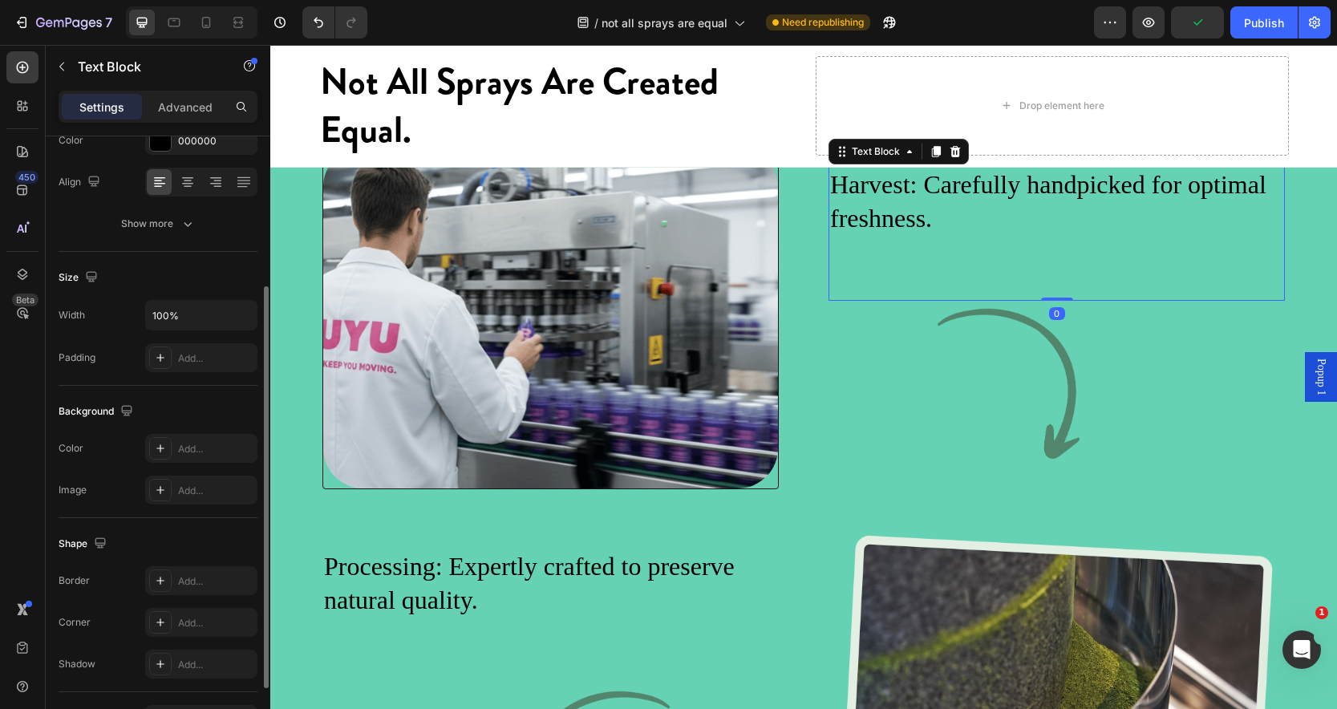
scroll to position [0, 0]
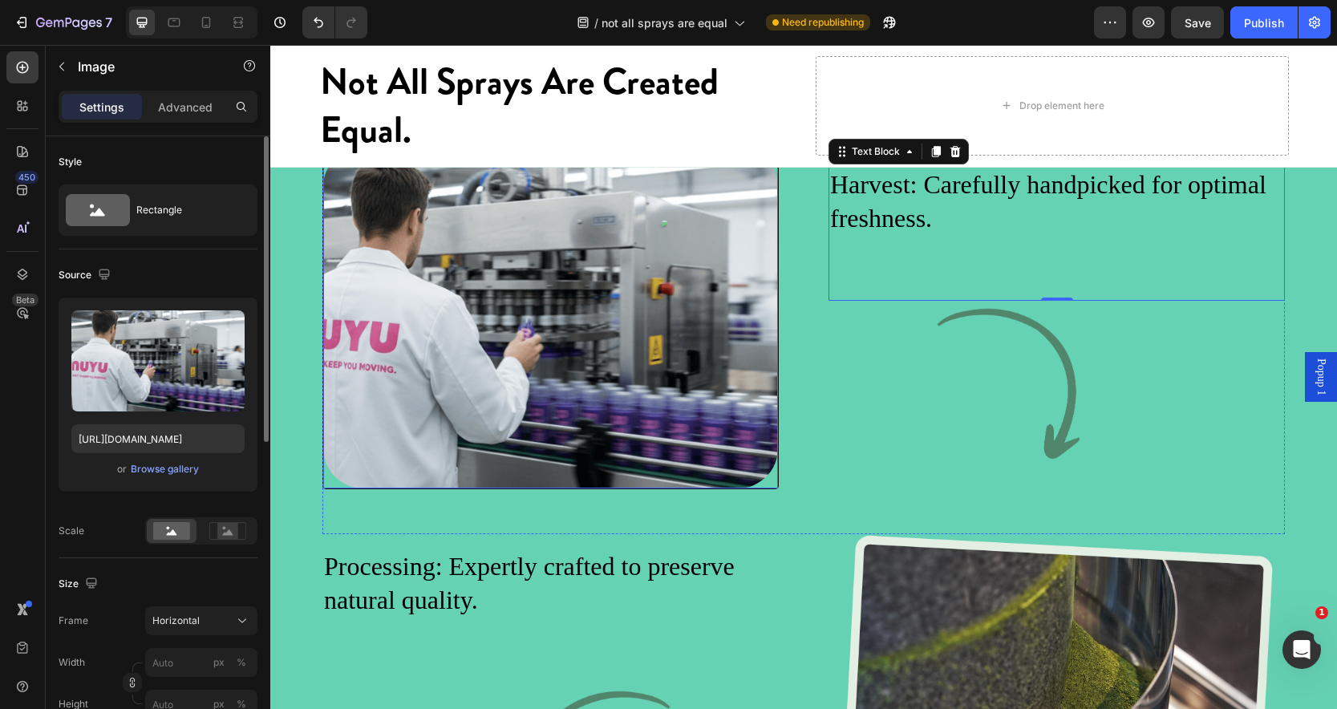
click at [496, 428] on img at bounding box center [550, 317] width 455 height 341
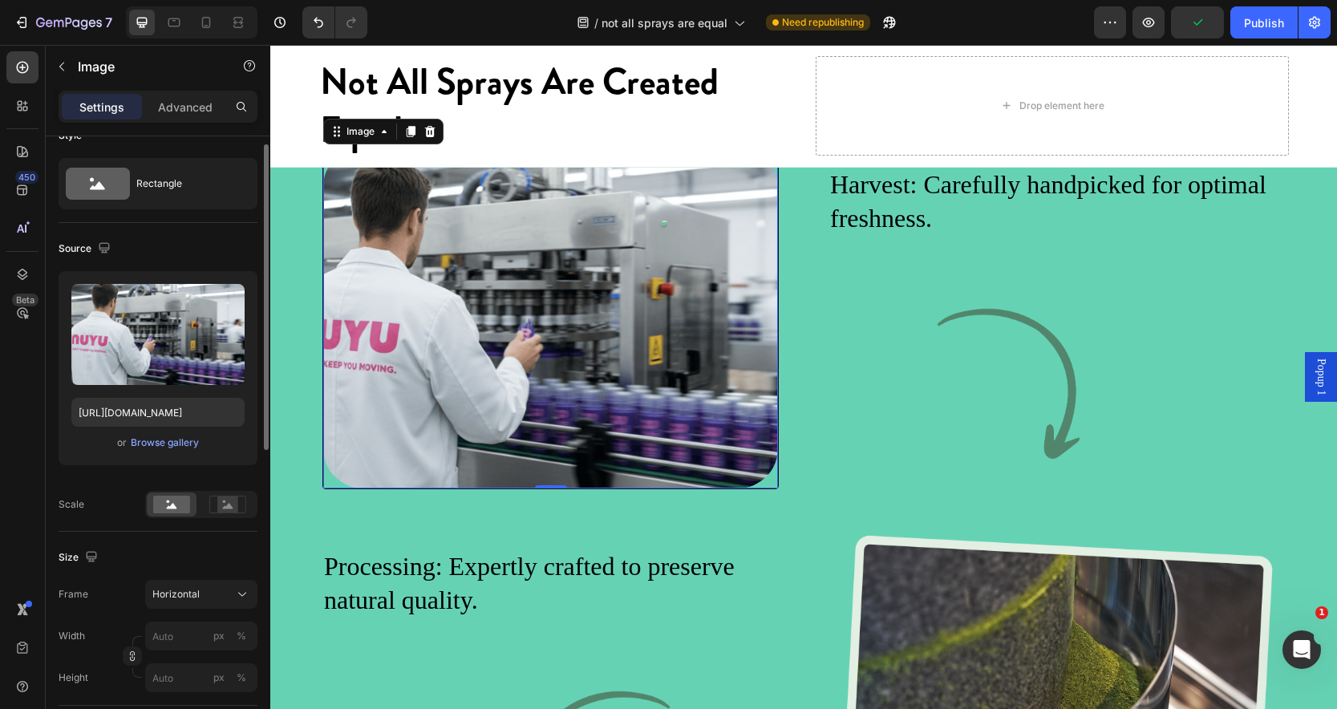
scroll to position [22, 0]
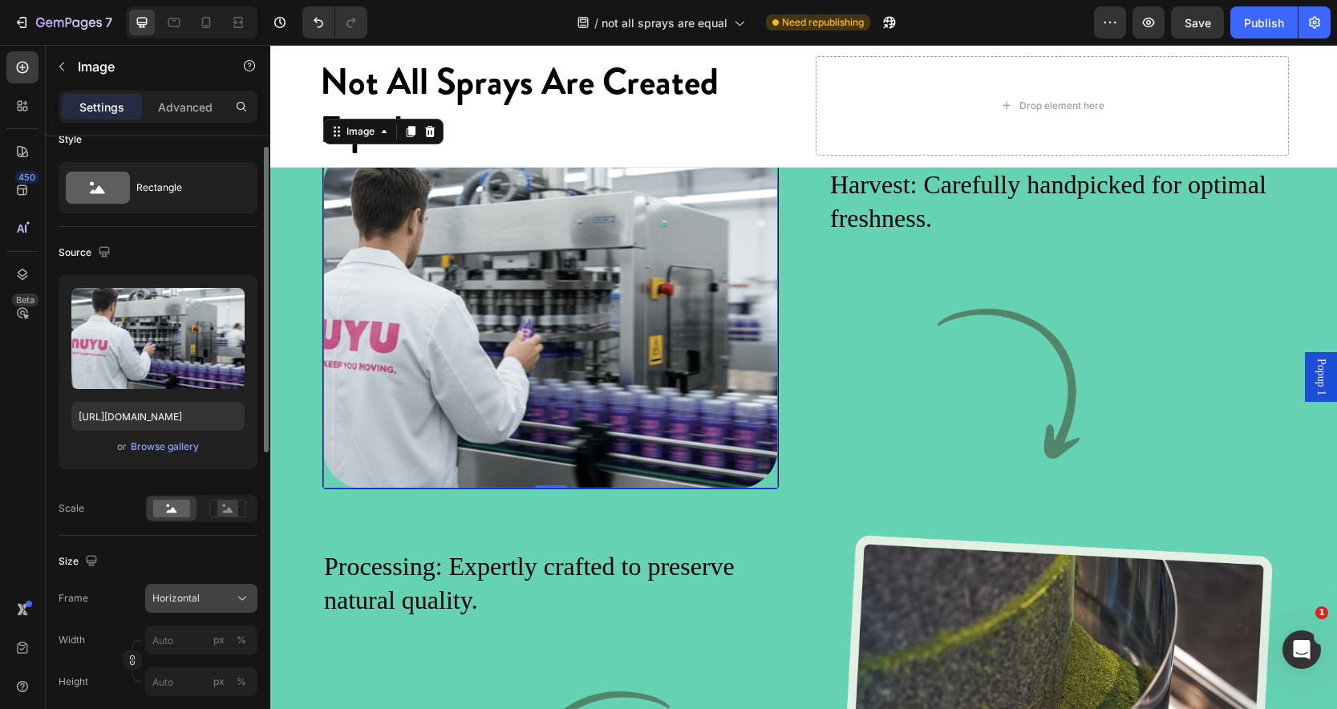
click at [247, 602] on icon at bounding box center [242, 598] width 16 height 16
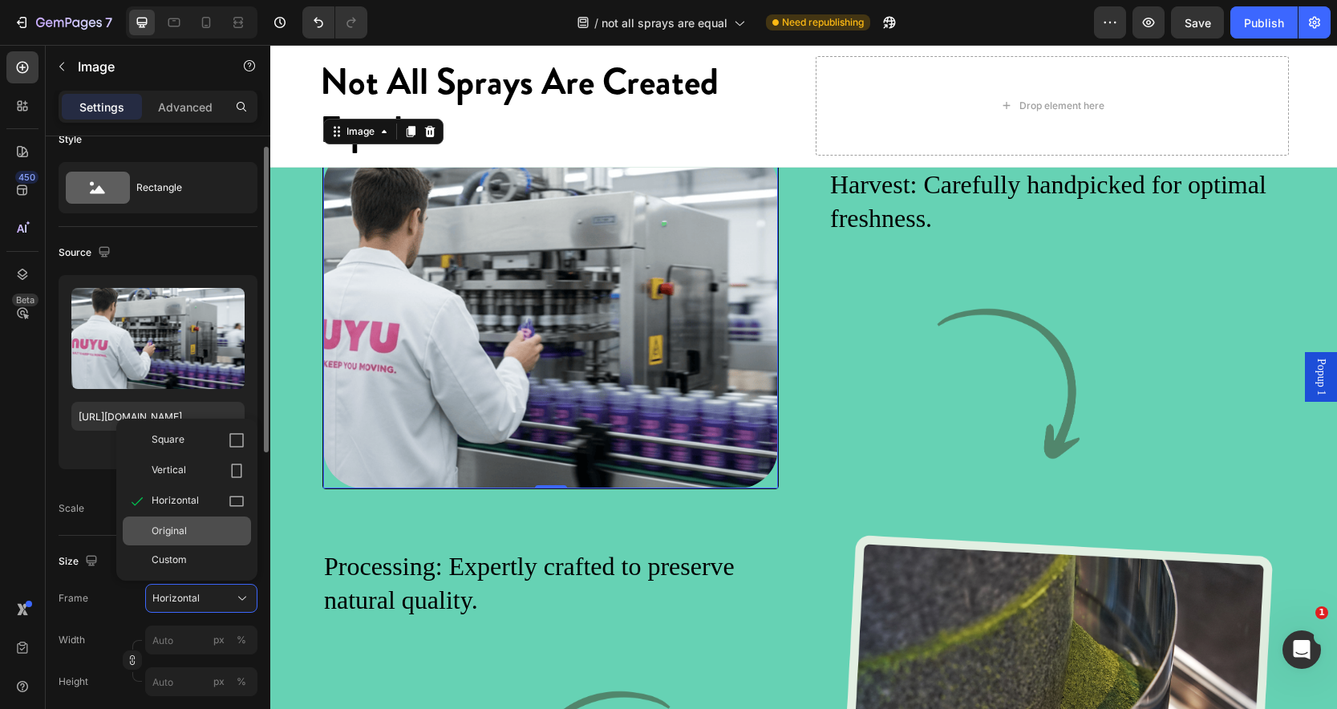
click at [193, 531] on div "Original" at bounding box center [198, 531] width 93 height 14
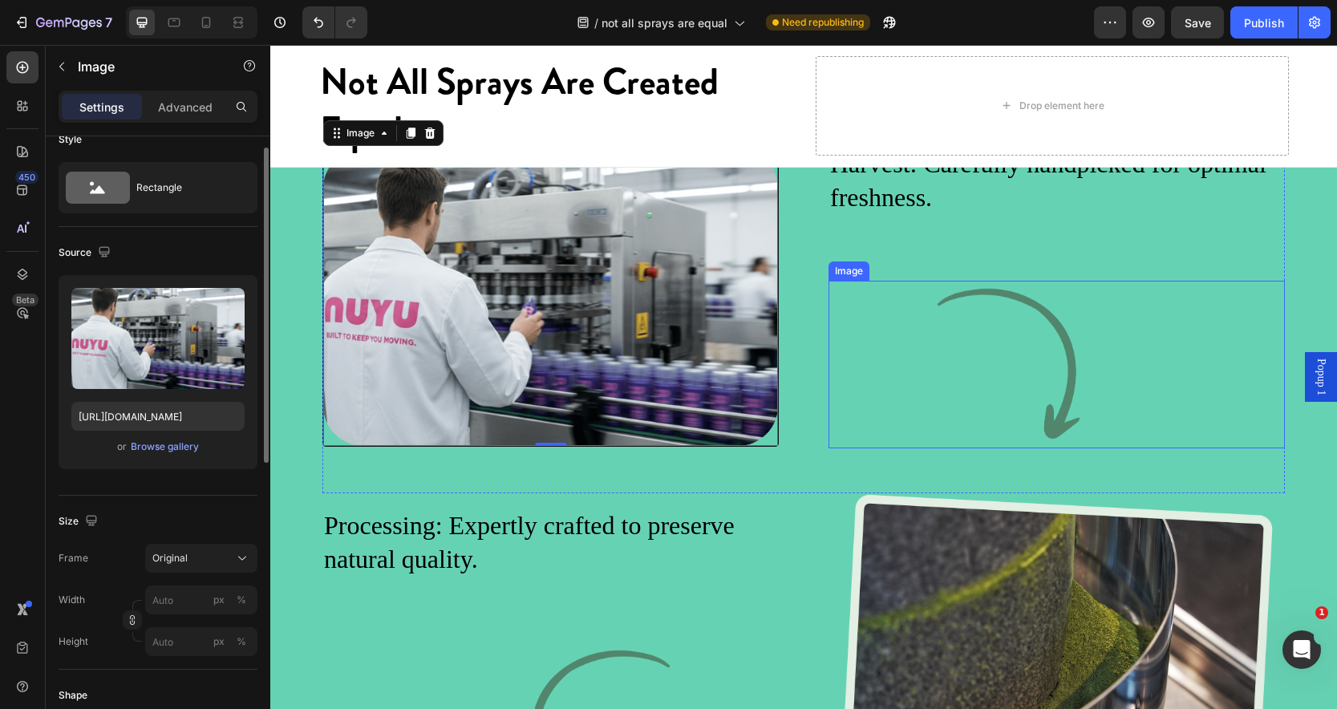
click at [991, 372] on img at bounding box center [1057, 365] width 456 height 168
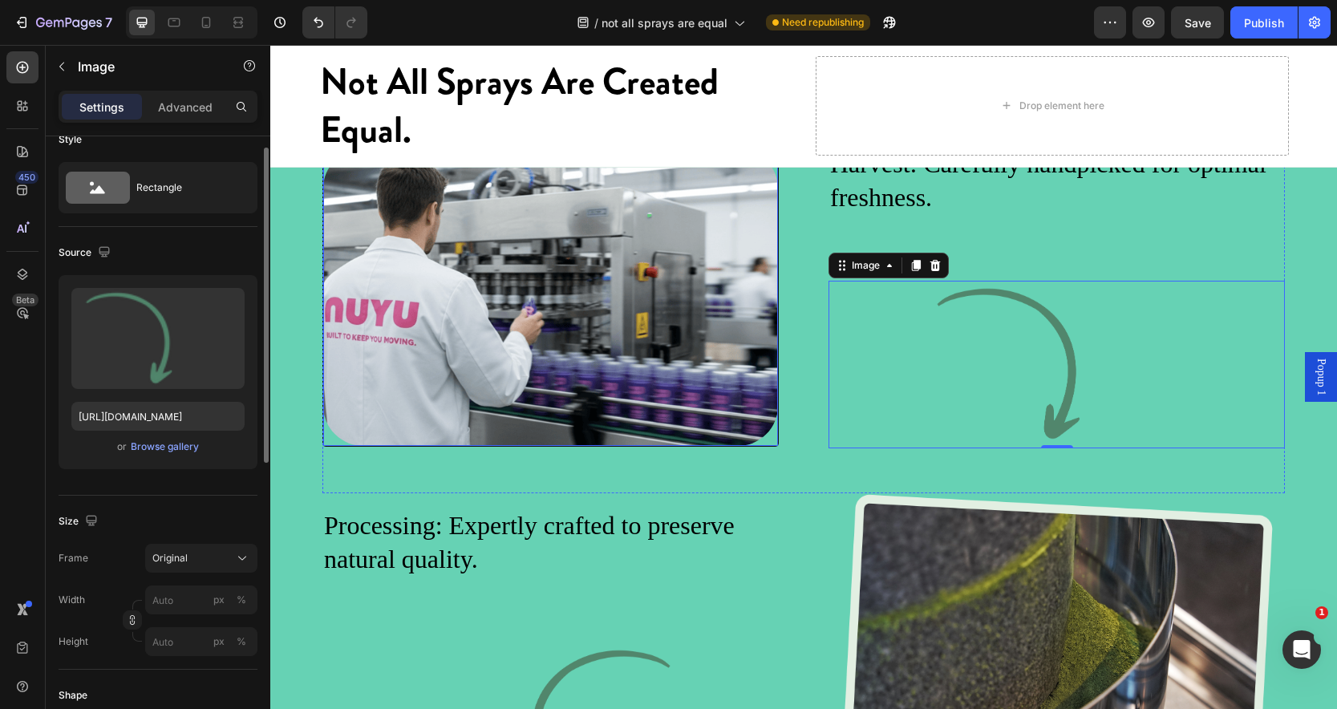
click at [564, 348] on img at bounding box center [550, 297] width 455 height 298
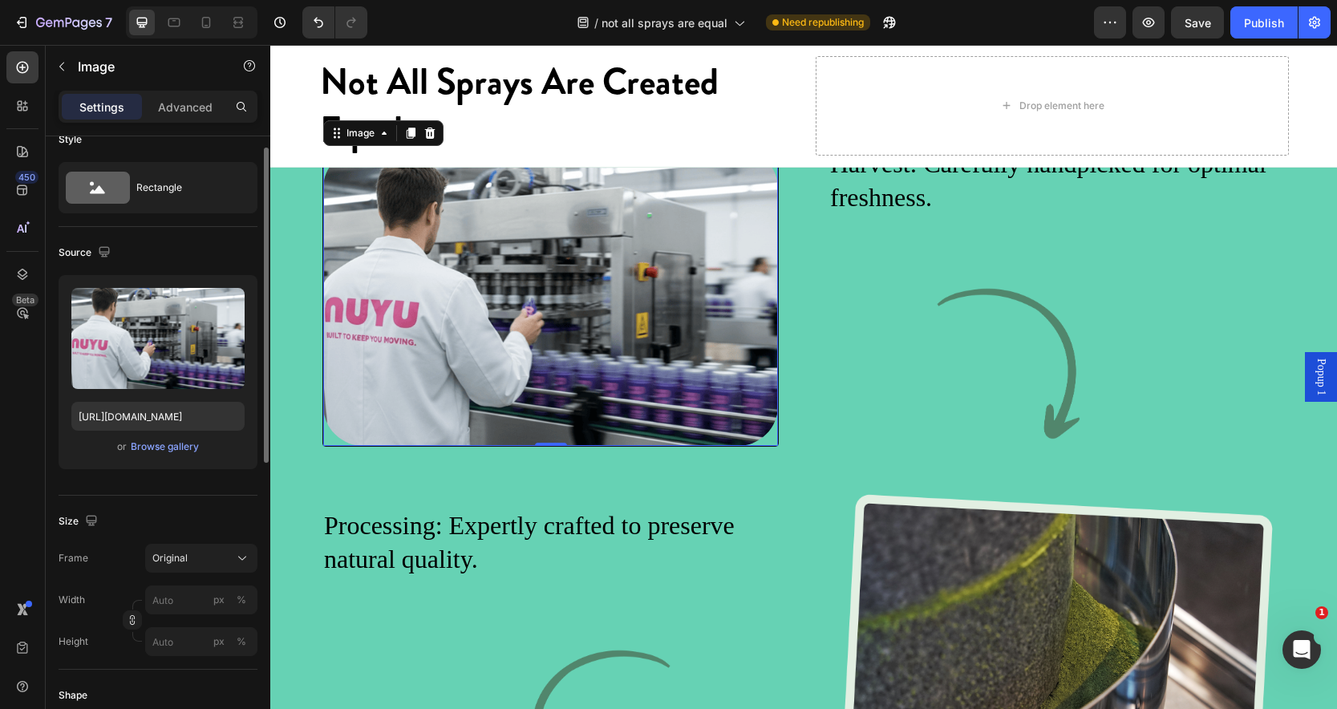
scroll to position [0, 0]
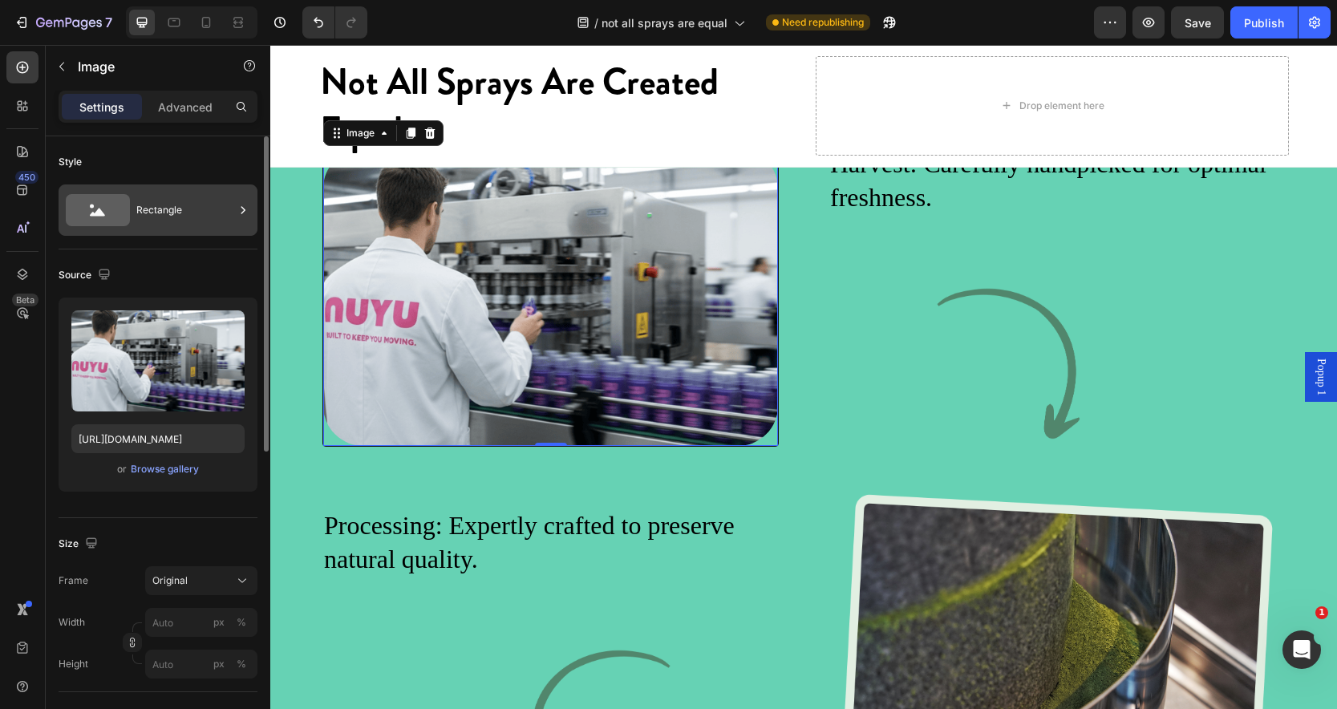
click at [163, 221] on div "Rectangle" at bounding box center [185, 210] width 98 height 37
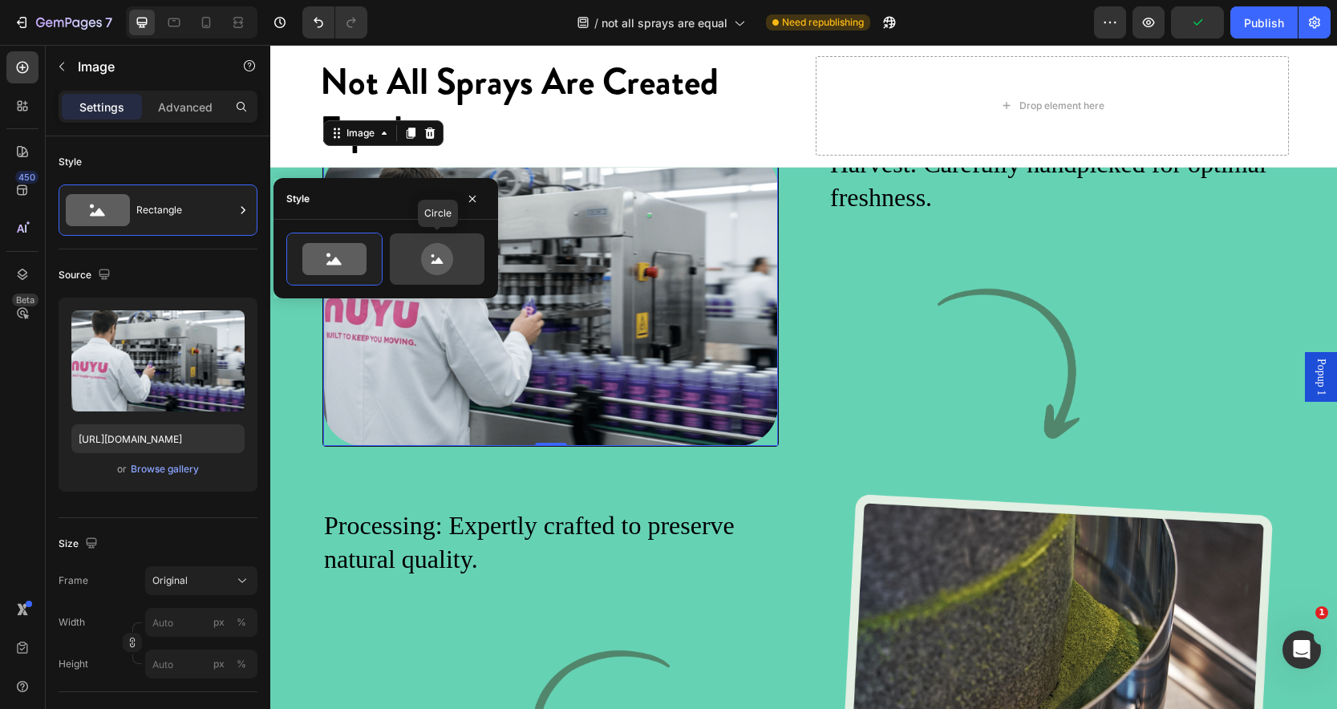
click at [439, 251] on icon at bounding box center [437, 259] width 32 height 32
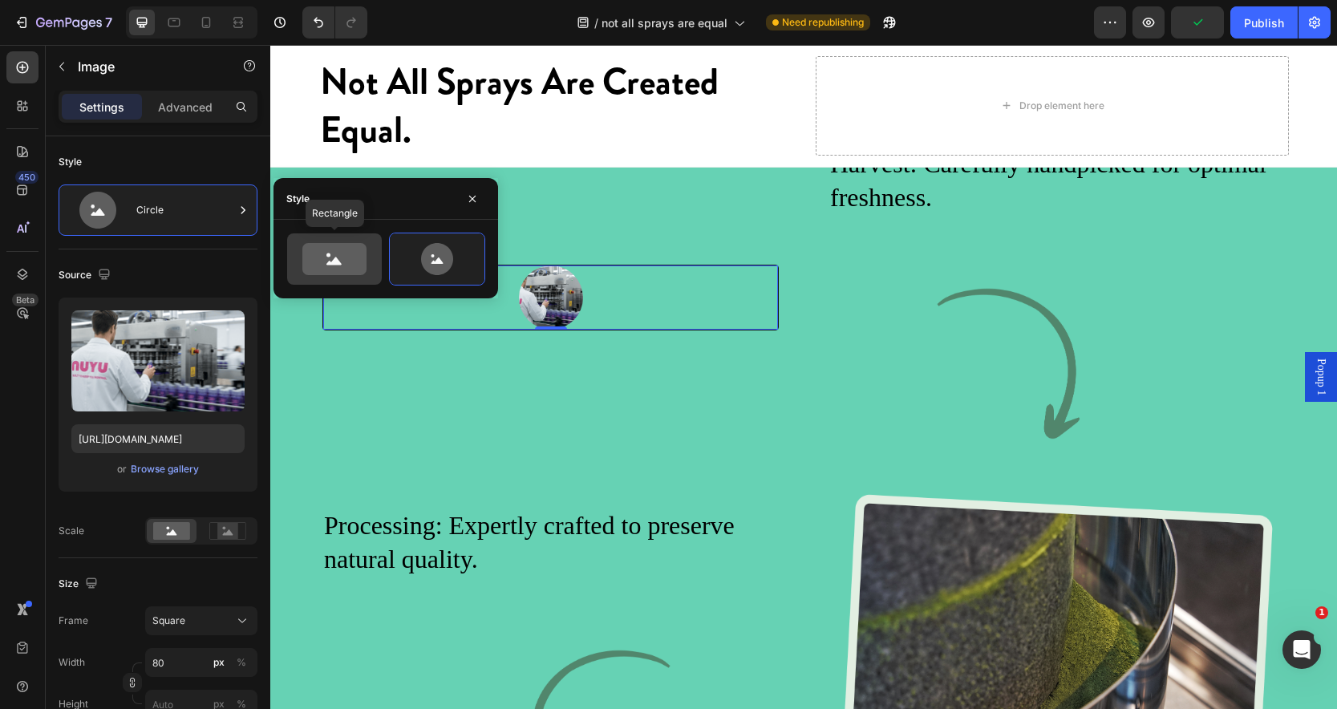
click at [351, 263] on icon at bounding box center [334, 259] width 64 height 32
type input "100"
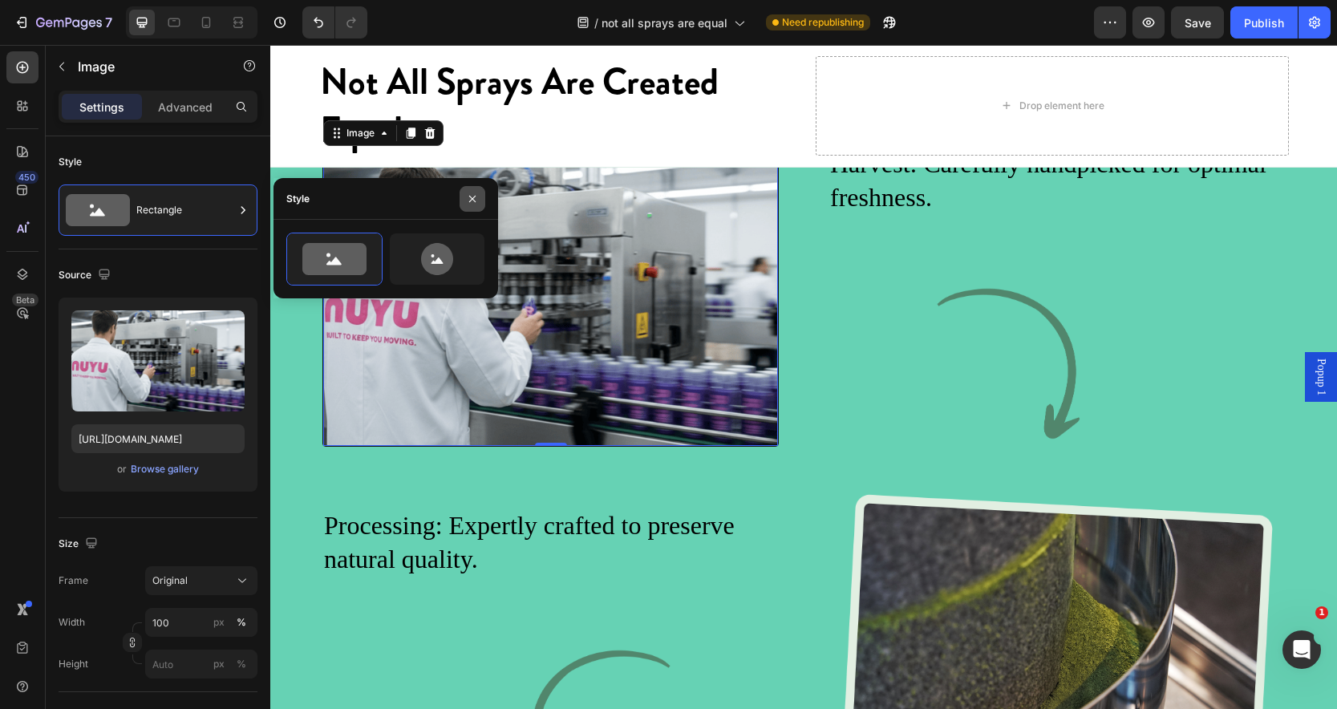
click at [473, 193] on icon "button" at bounding box center [472, 199] width 13 height 13
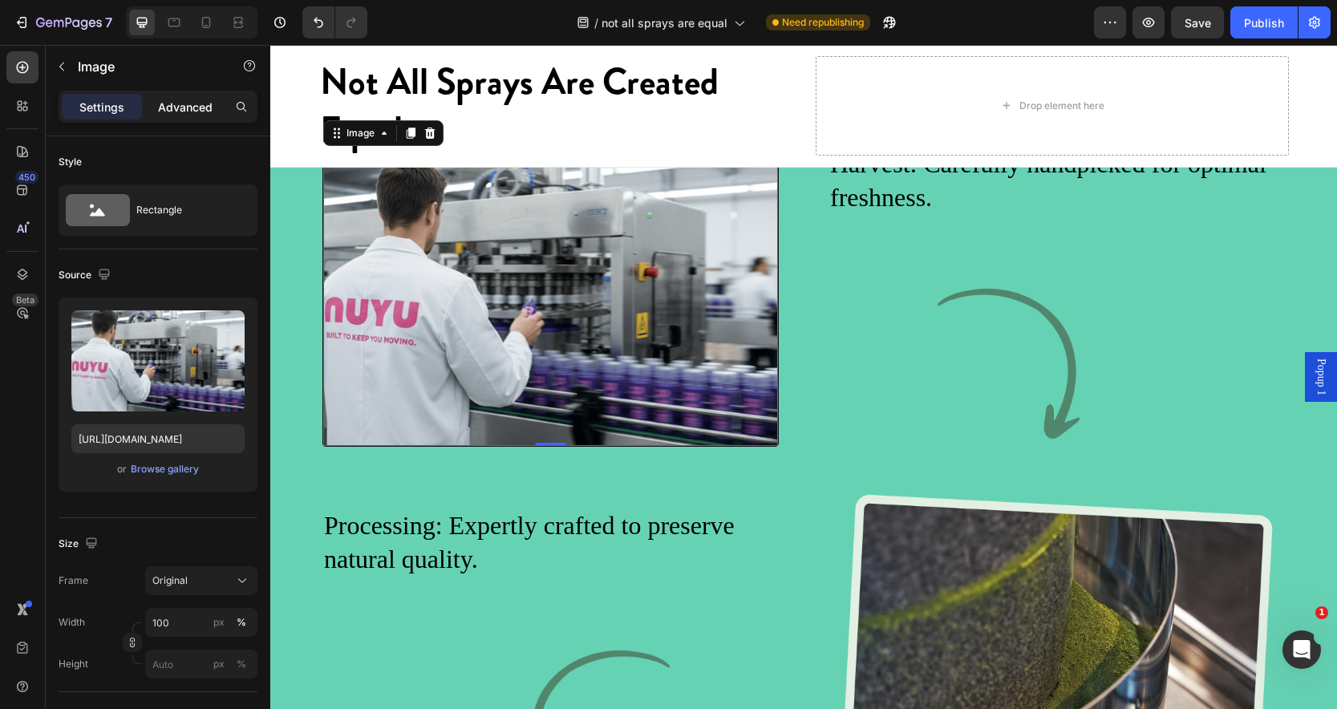
click at [180, 108] on p "Advanced" at bounding box center [185, 107] width 55 height 17
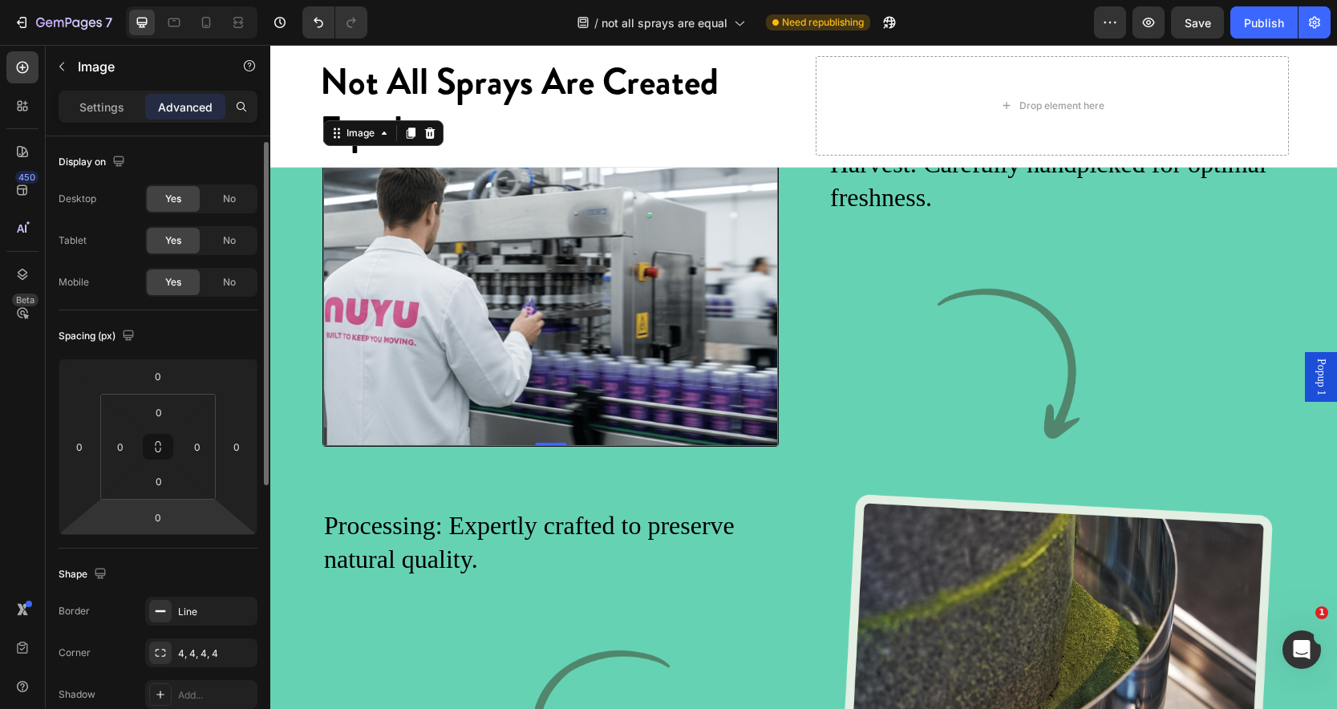
scroll to position [10, 0]
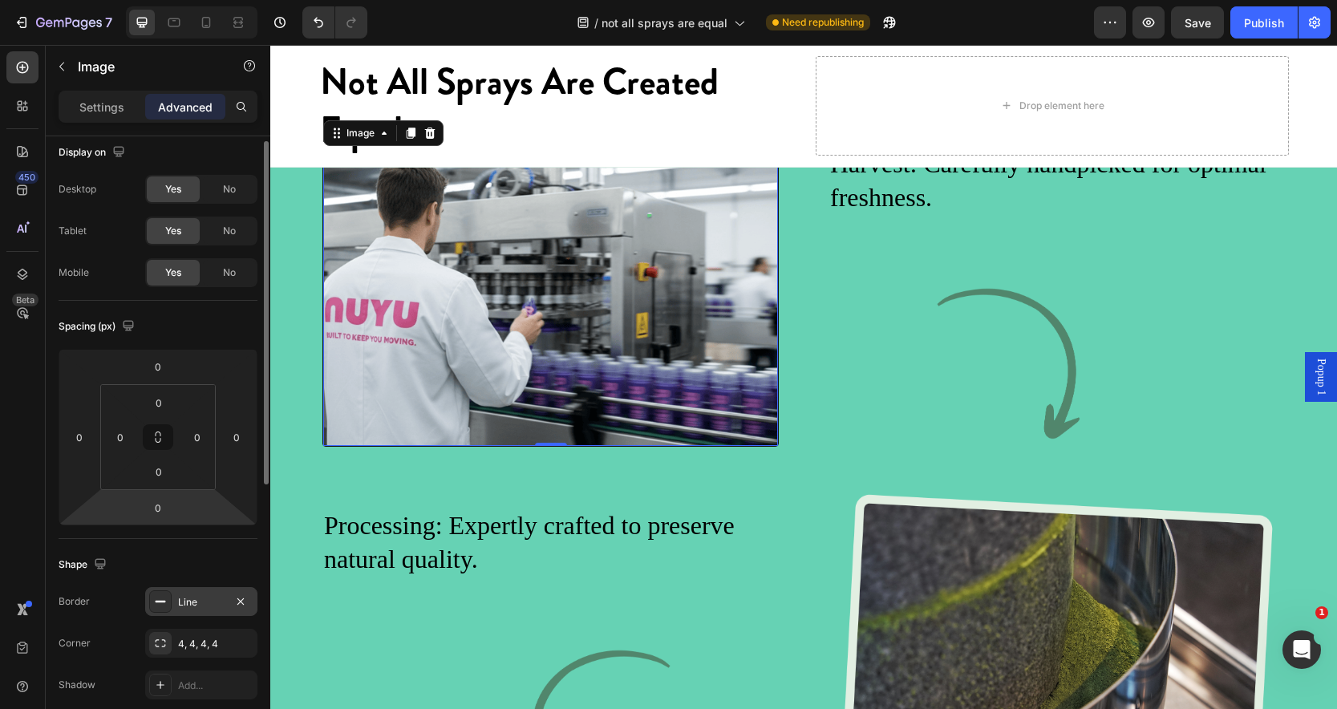
click at [196, 603] on div "Line" at bounding box center [201, 602] width 47 height 14
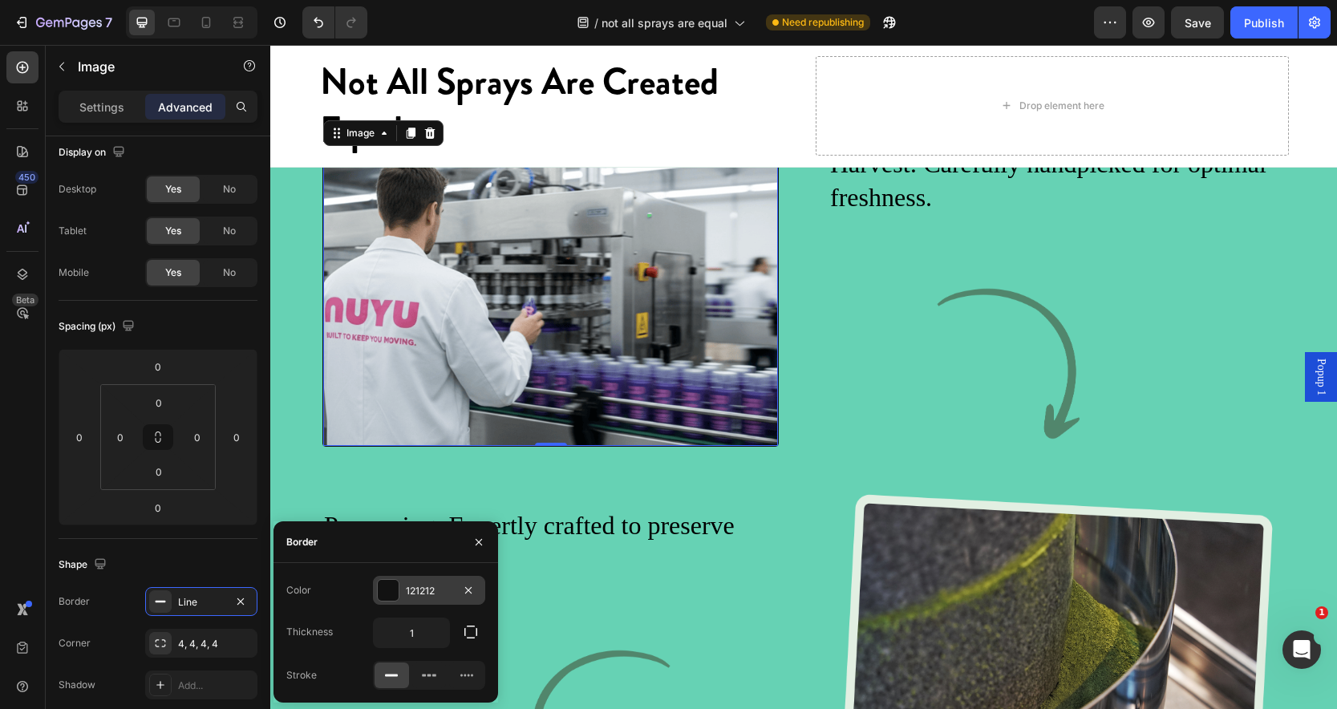
click at [416, 590] on div "121212" at bounding box center [429, 591] width 47 height 14
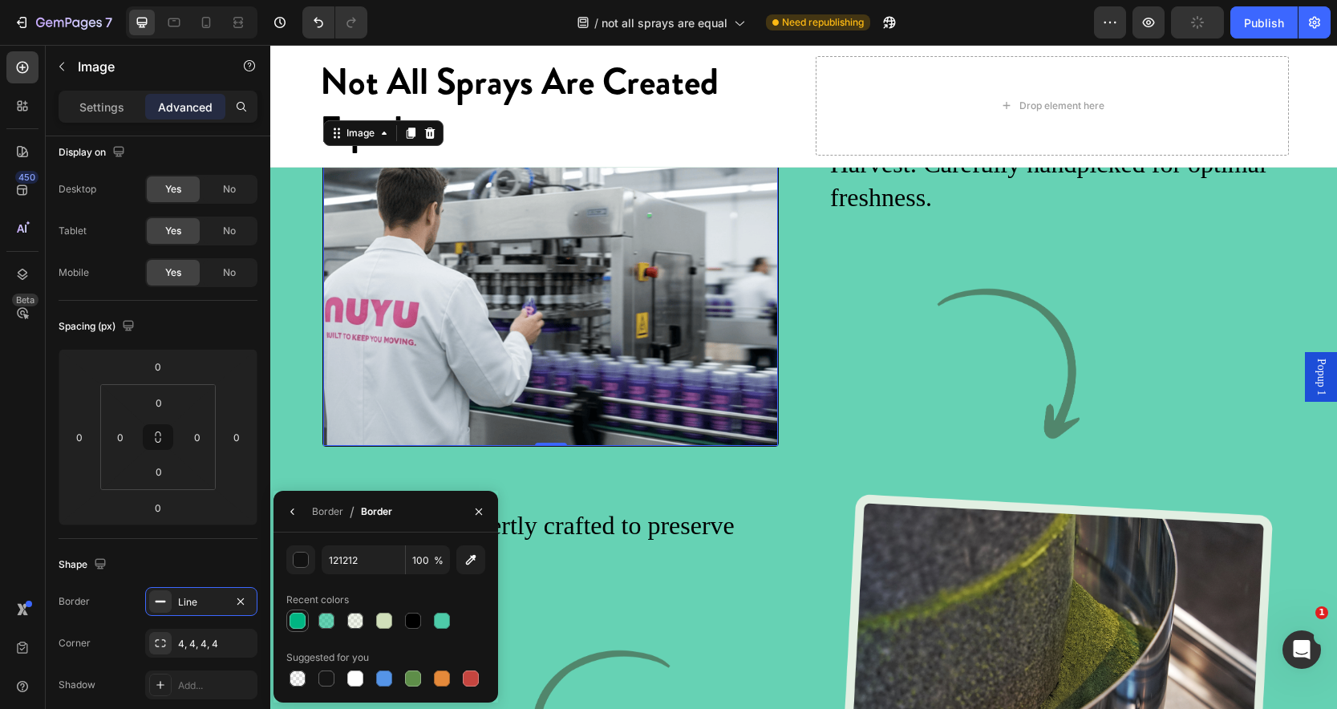
click at [298, 621] on div at bounding box center [298, 621] width 16 height 16
type input "00B582"
click at [477, 510] on icon "button" at bounding box center [479, 511] width 13 height 13
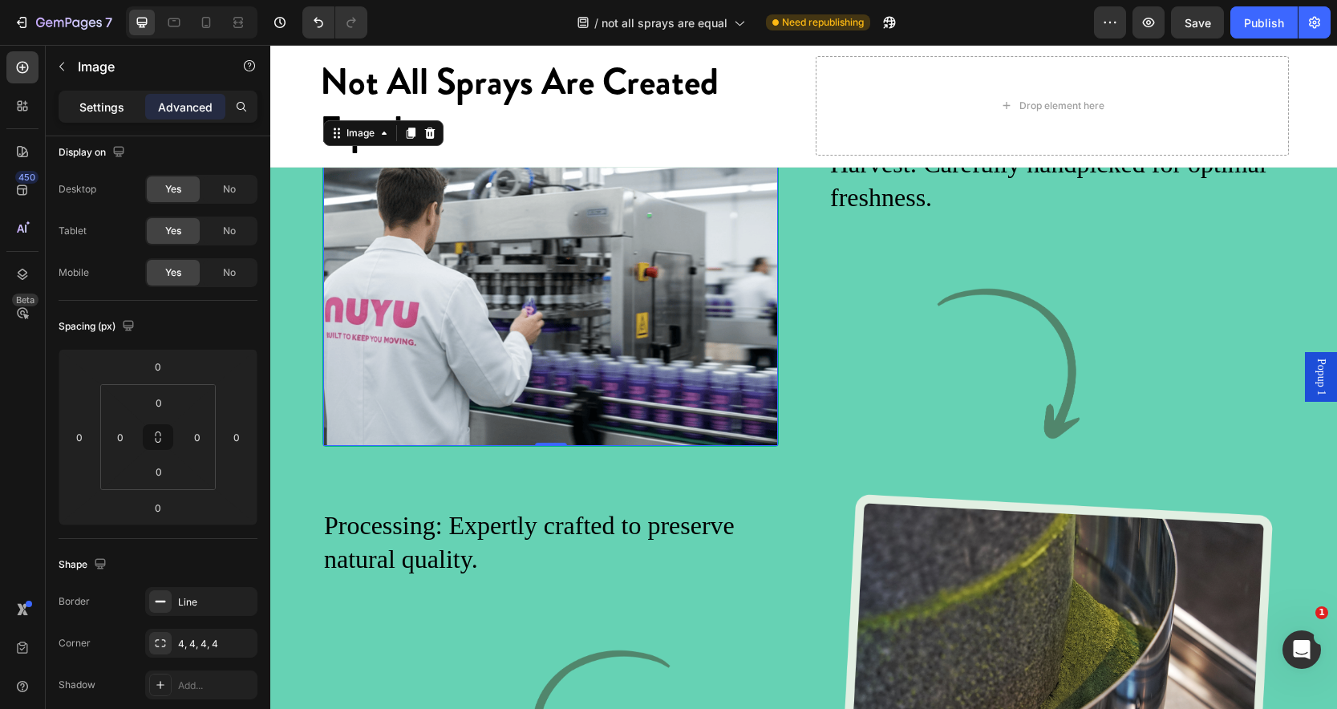
click at [112, 112] on p "Settings" at bounding box center [101, 107] width 45 height 17
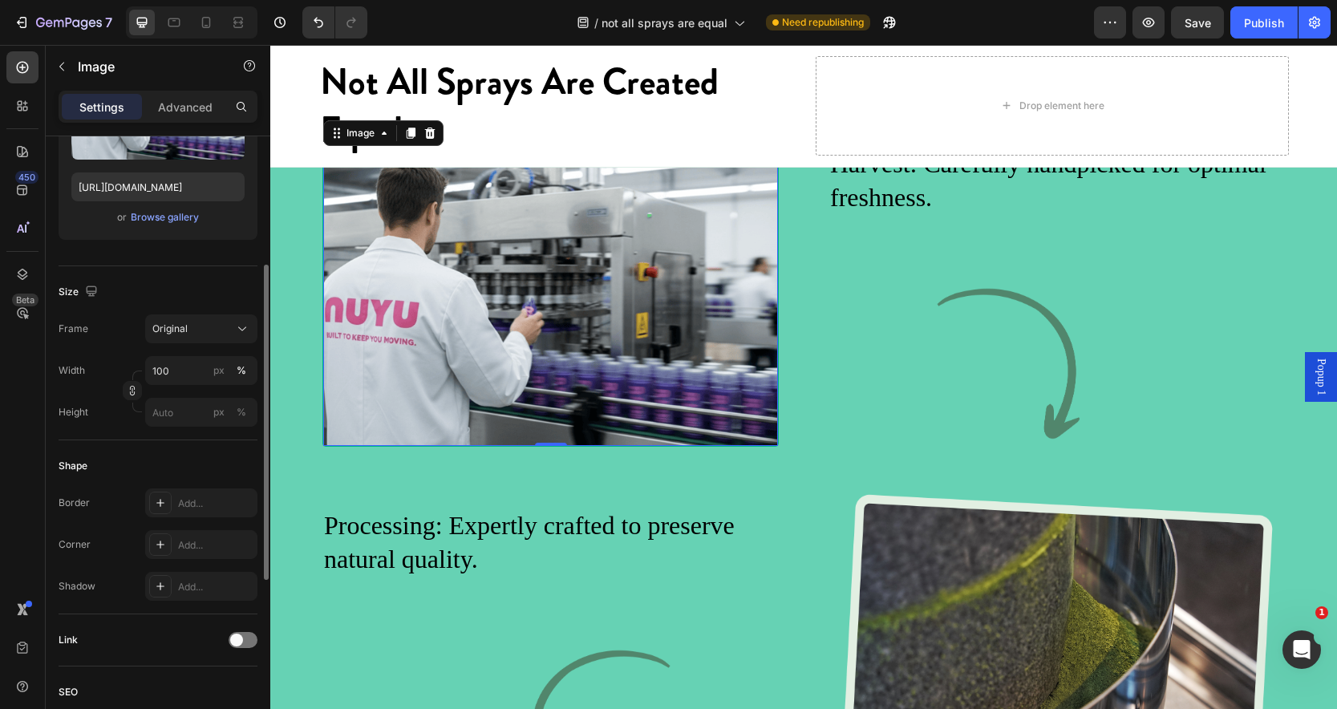
scroll to position [253, 0]
click at [201, 543] on div "Add..." at bounding box center [215, 545] width 75 height 14
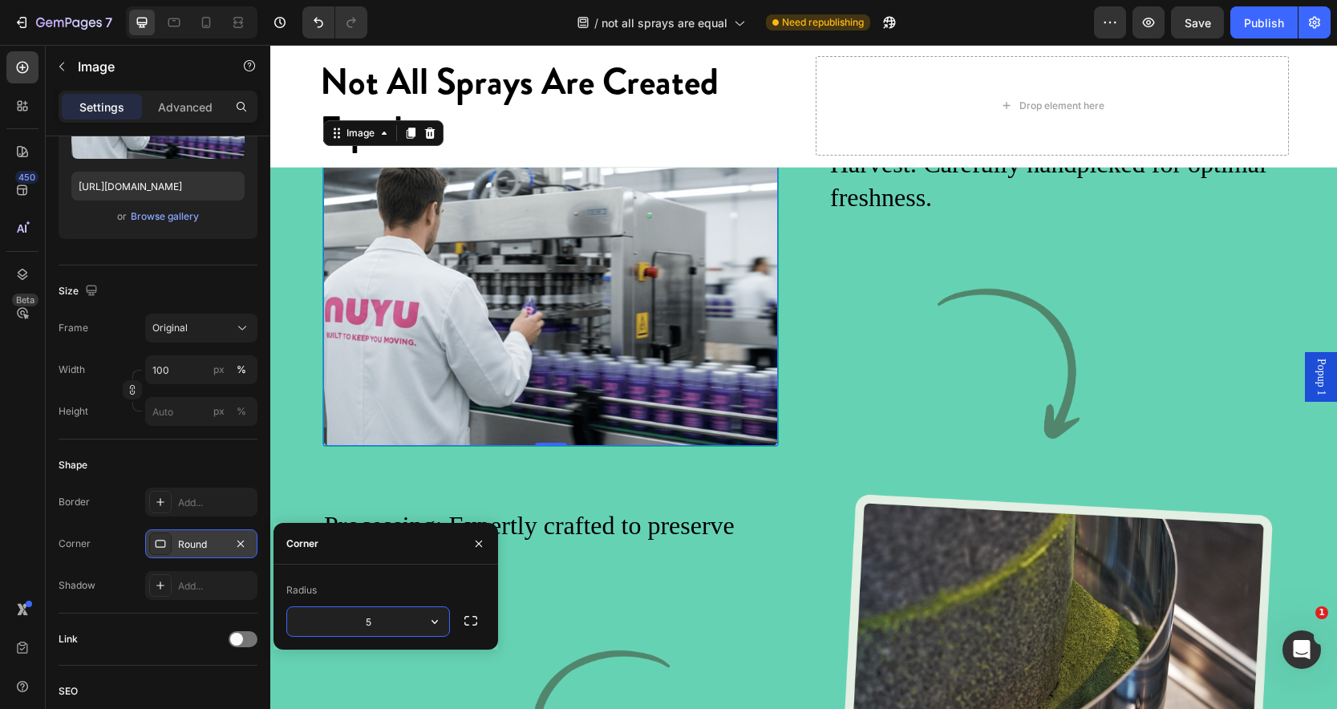
type input "50"
click at [482, 542] on icon "button" at bounding box center [479, 544] width 13 height 13
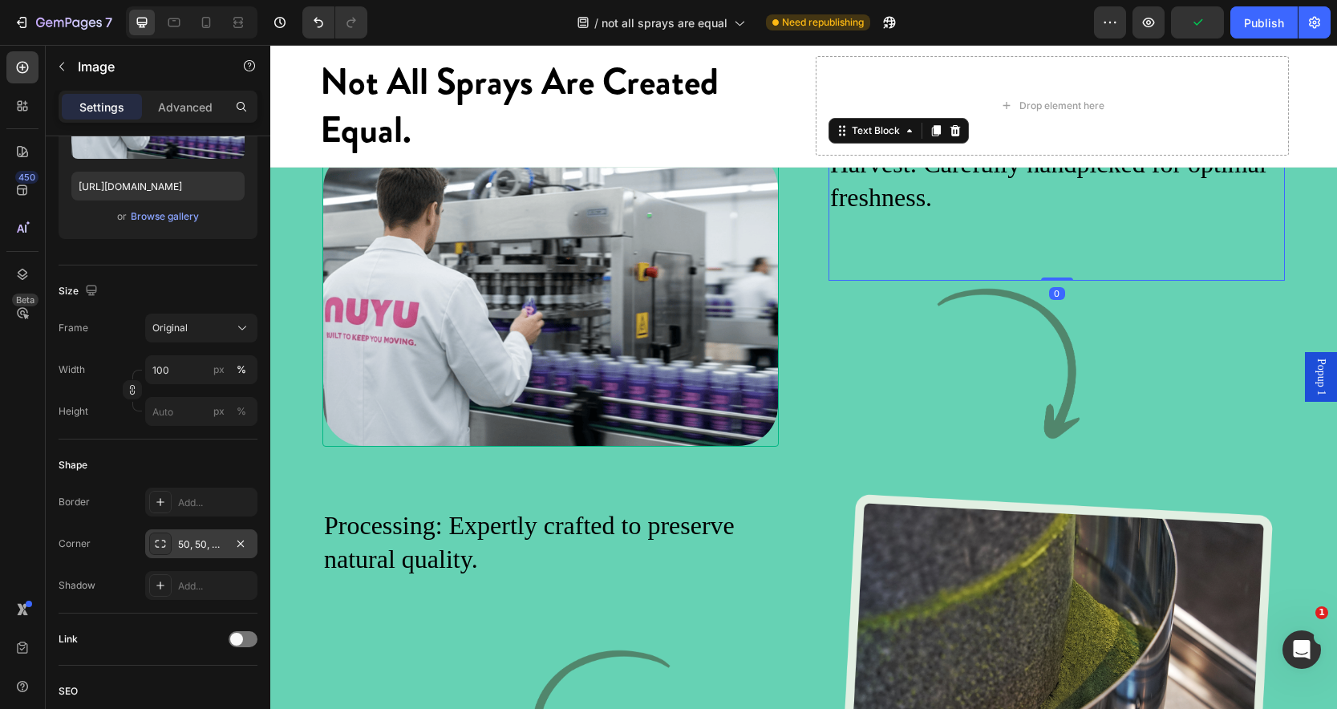
click at [975, 214] on p "Harvest: Carefully handpicked for optimal freshness." at bounding box center [1056, 181] width 453 height 67
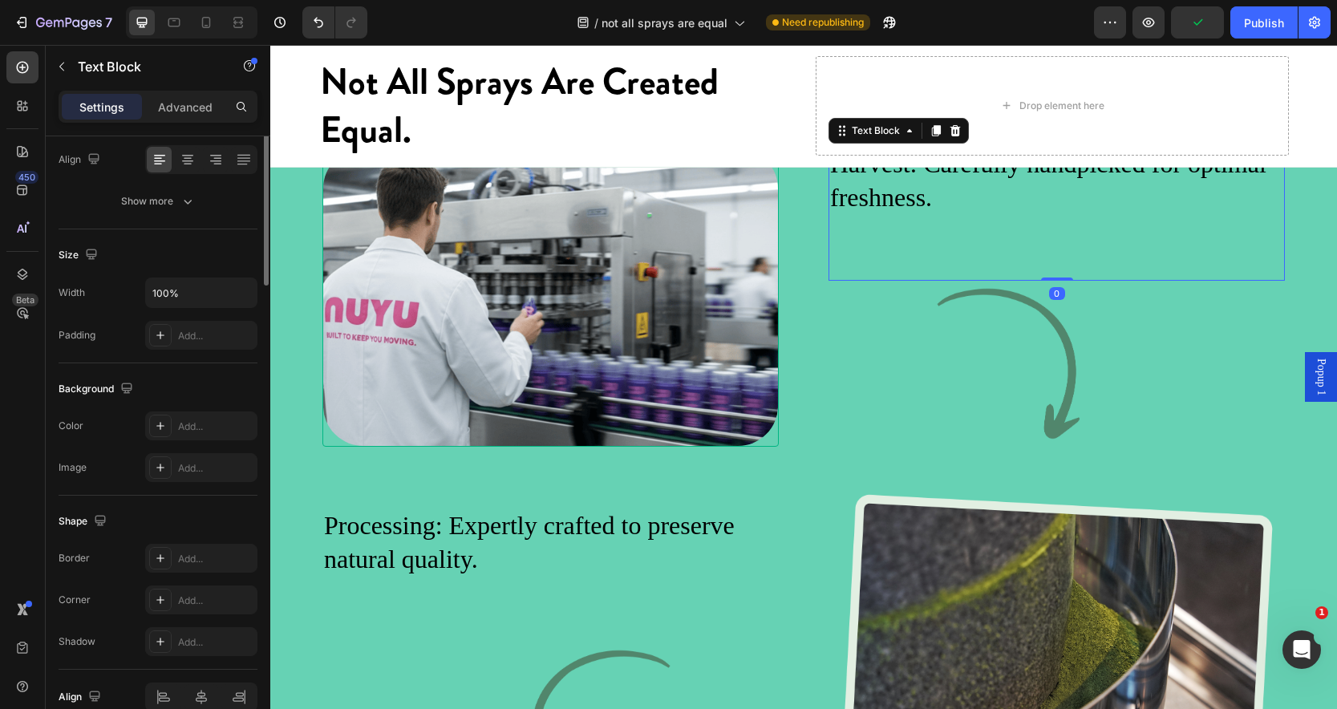
scroll to position [0, 0]
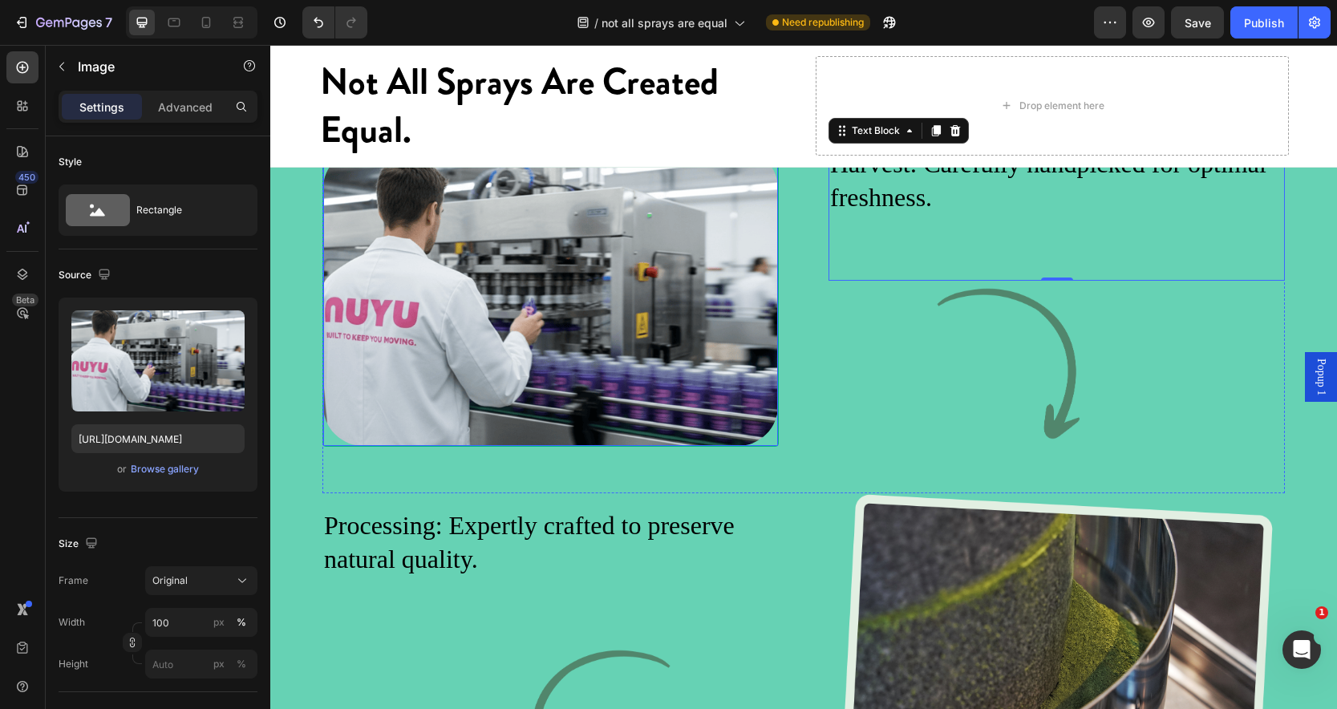
click at [616, 372] on img at bounding box center [550, 297] width 455 height 298
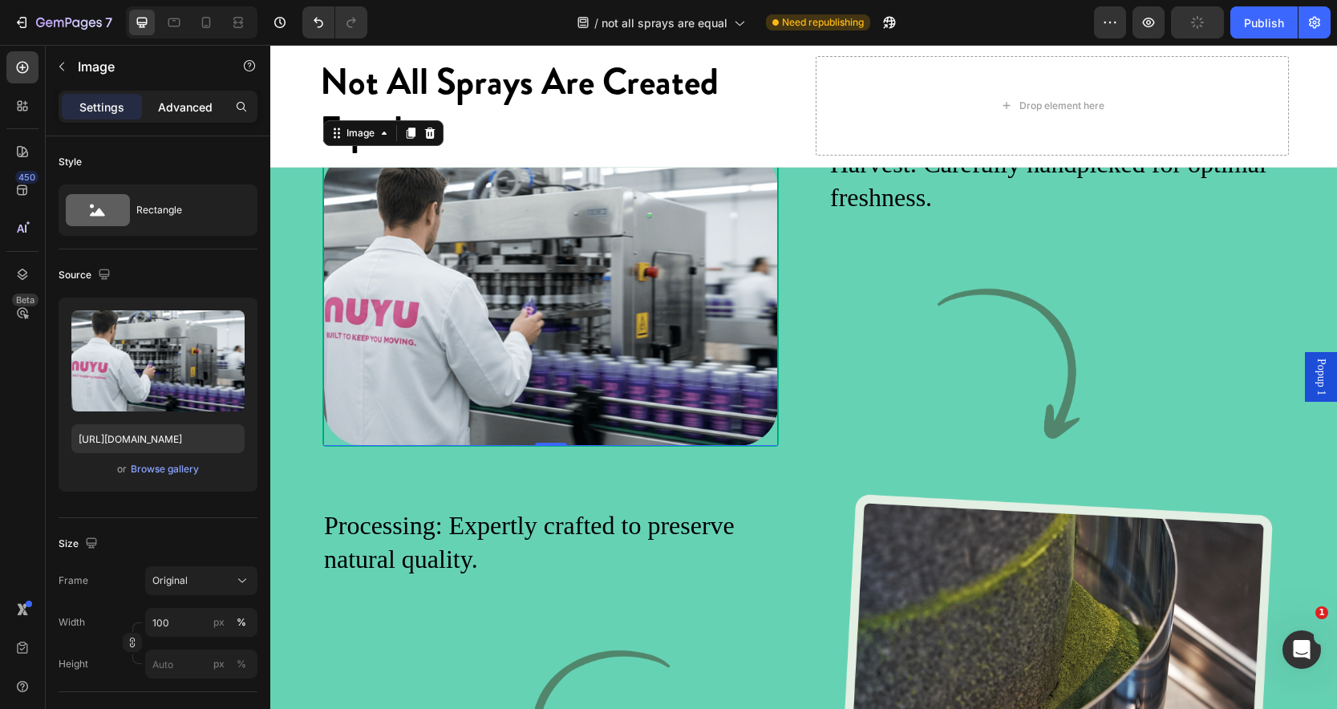
click at [189, 113] on p "Advanced" at bounding box center [185, 107] width 55 height 17
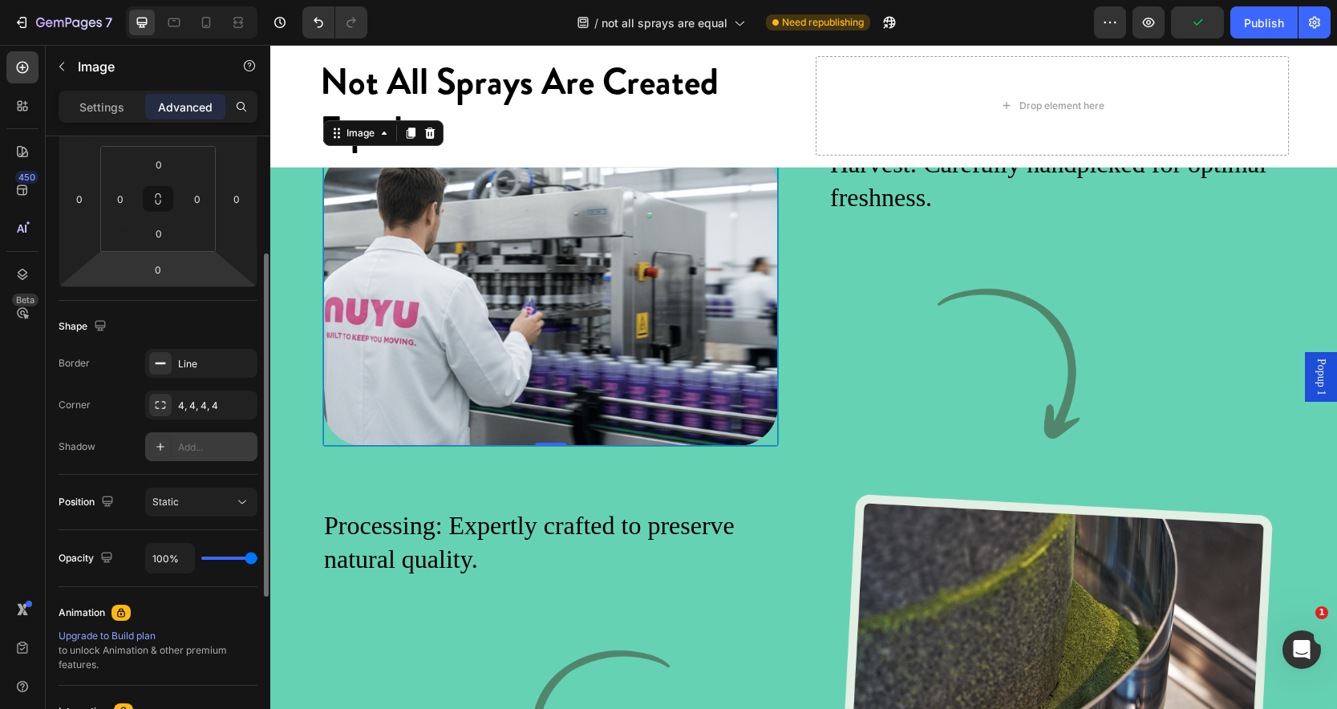
scroll to position [254, 0]
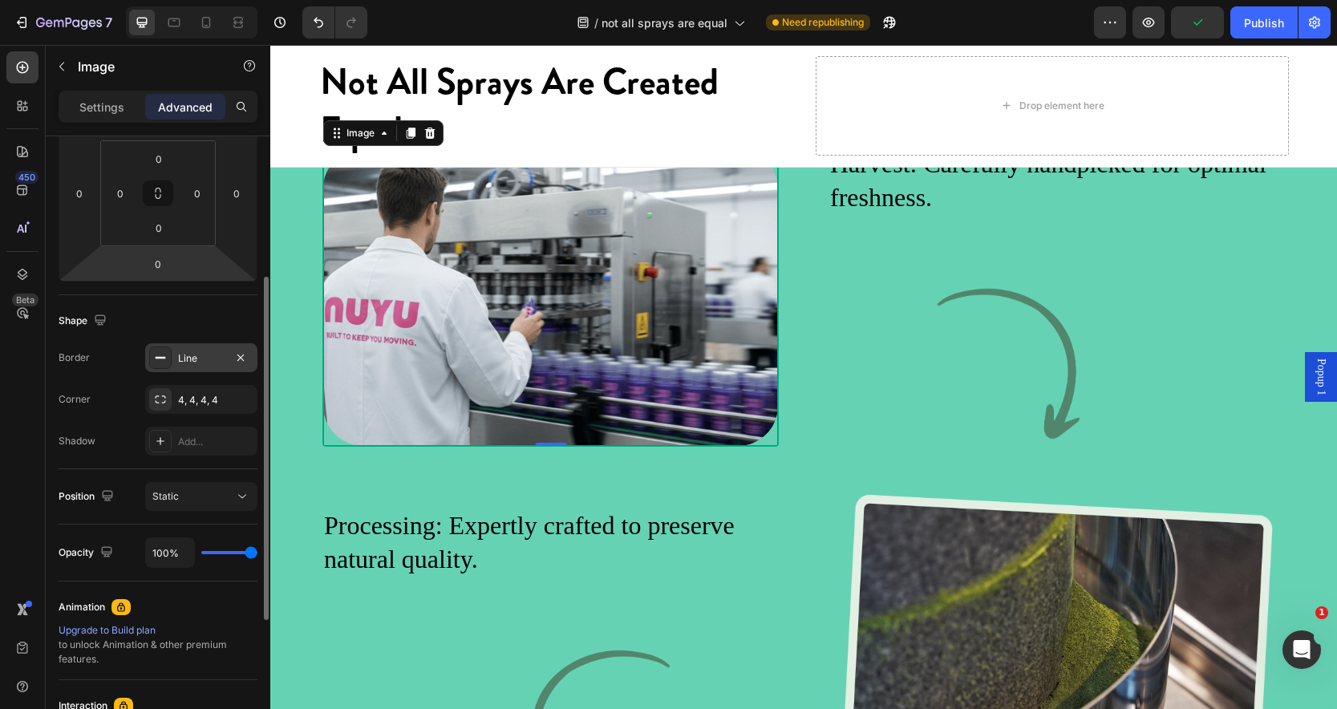
click at [194, 361] on div "Line" at bounding box center [201, 358] width 47 height 14
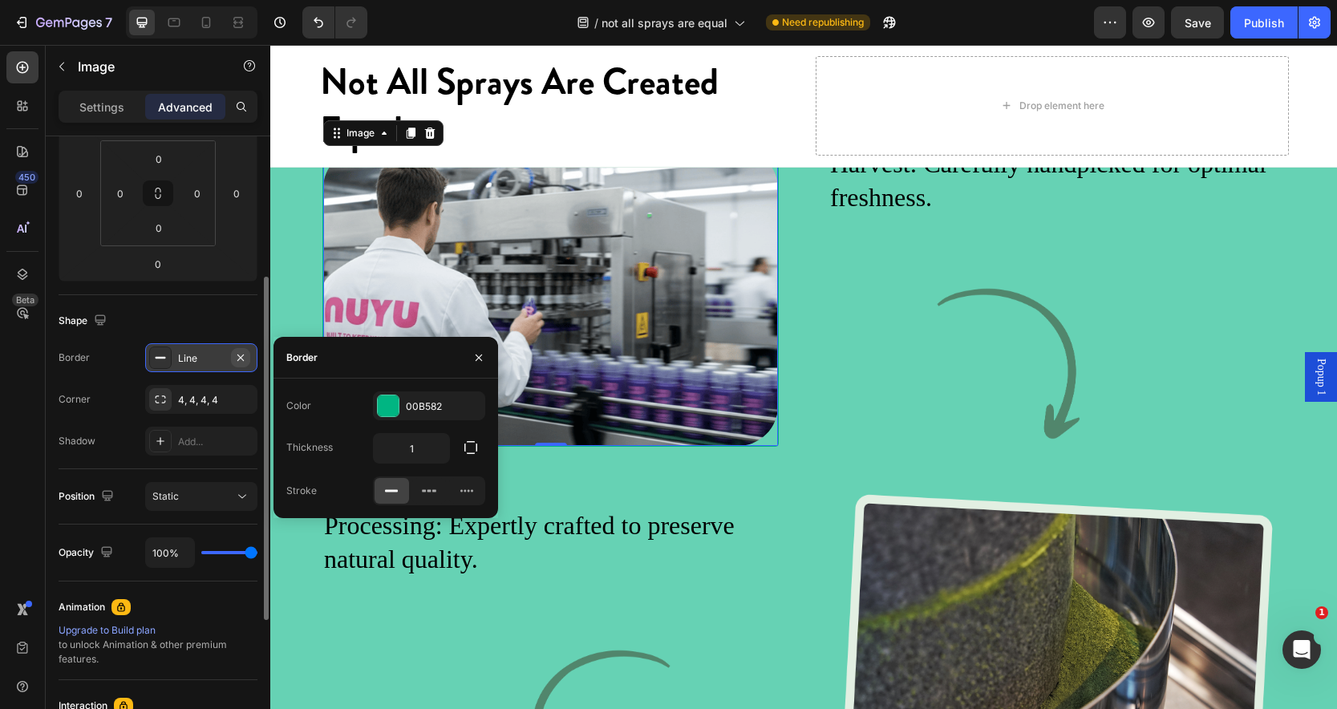
click at [241, 359] on icon "button" at bounding box center [240, 357] width 13 height 13
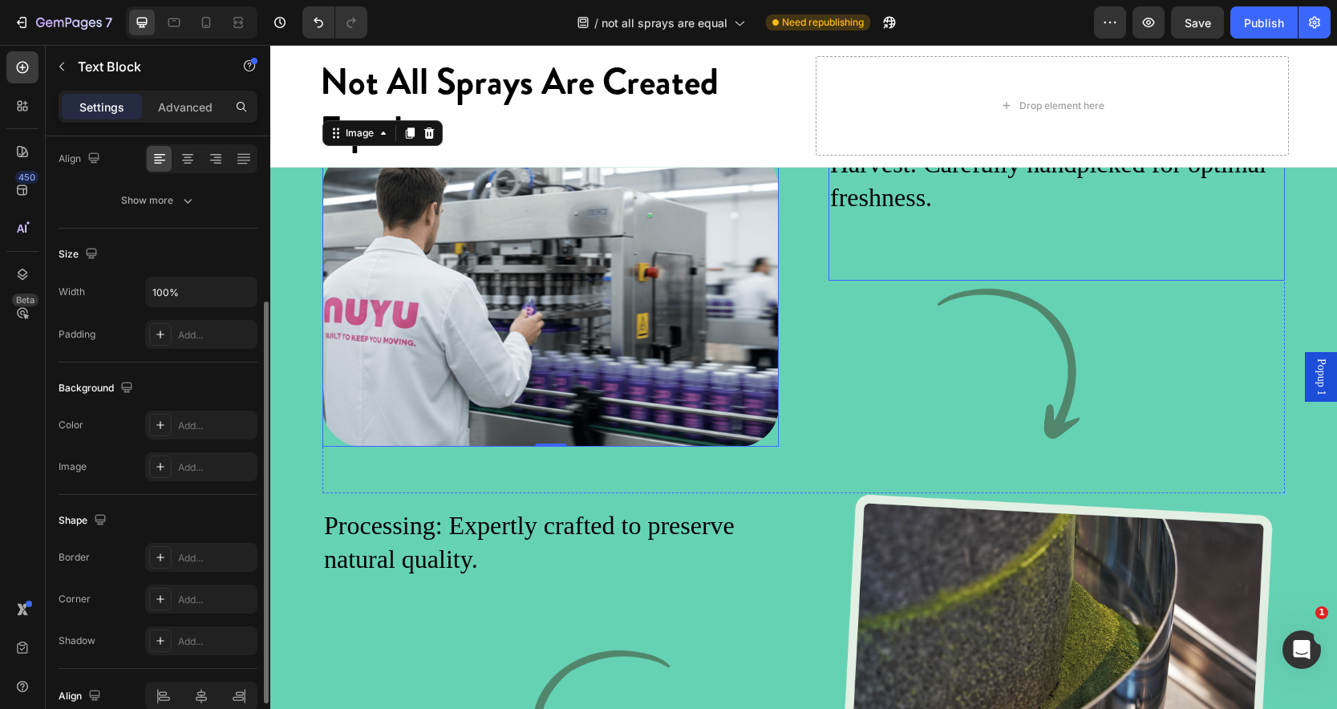
click at [1011, 280] on div "Harvest: Carefully handpicked for optimal freshness. Text Block" at bounding box center [1057, 213] width 456 height 134
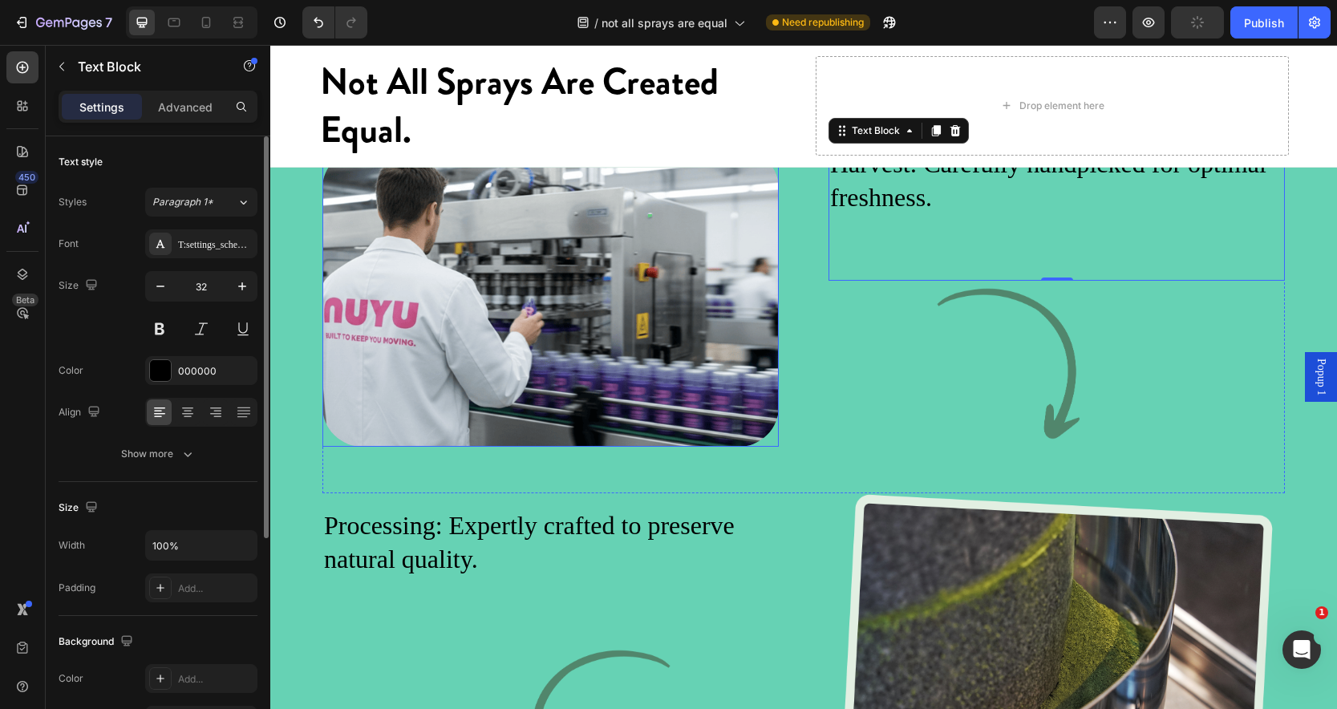
click at [546, 362] on img at bounding box center [551, 297] width 456 height 298
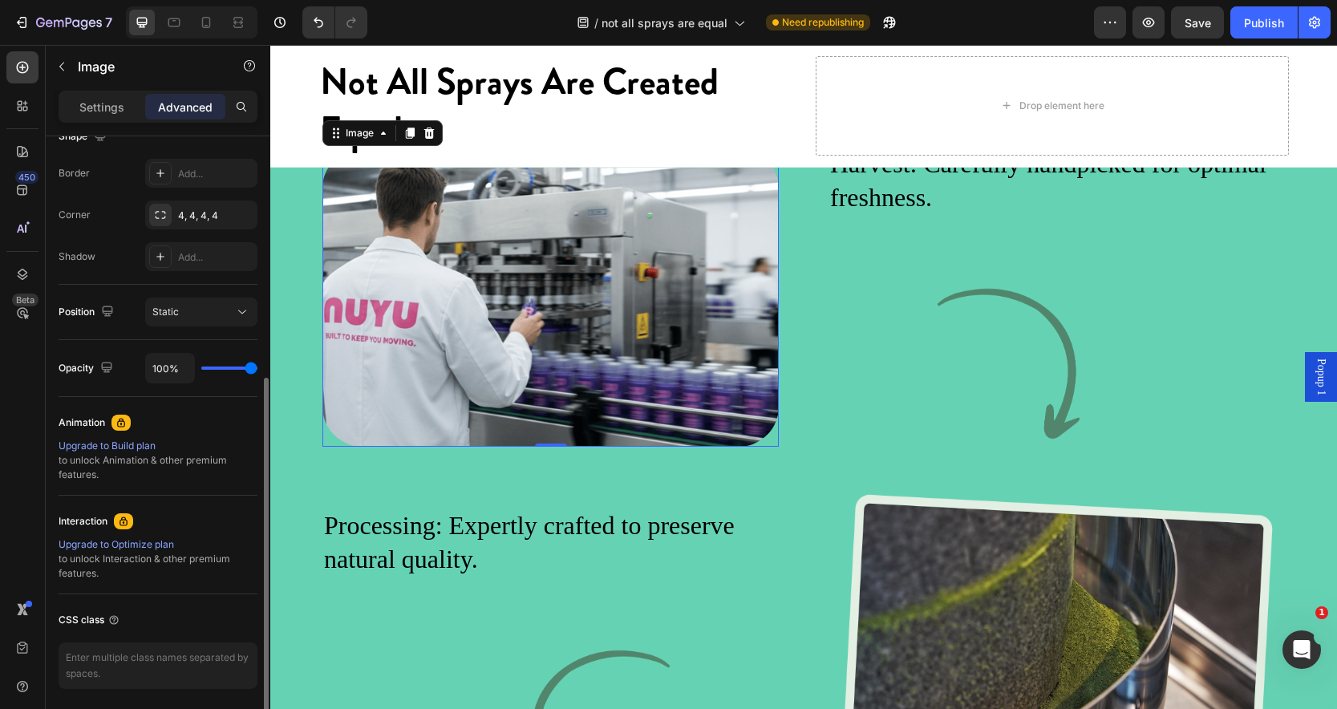
scroll to position [435, 0]
click at [245, 318] on icon at bounding box center [242, 315] width 16 height 16
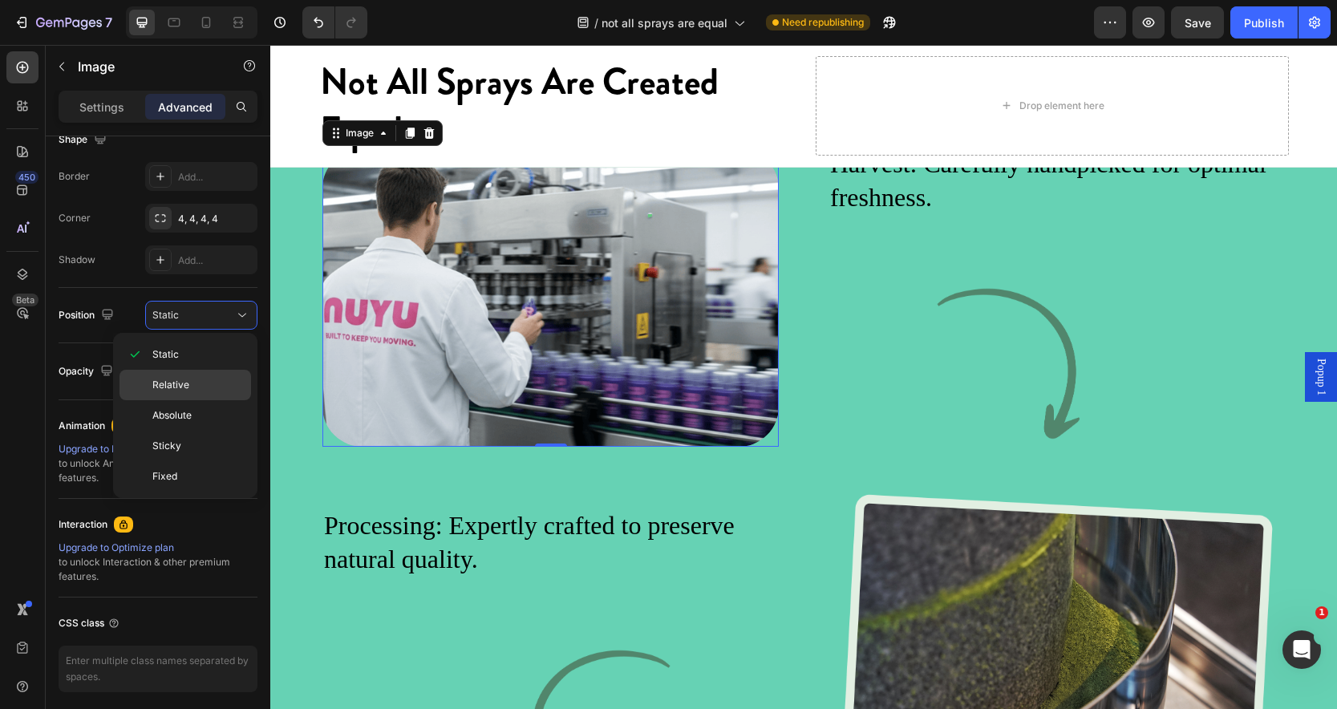
click at [202, 385] on p "Relative" at bounding box center [197, 385] width 91 height 14
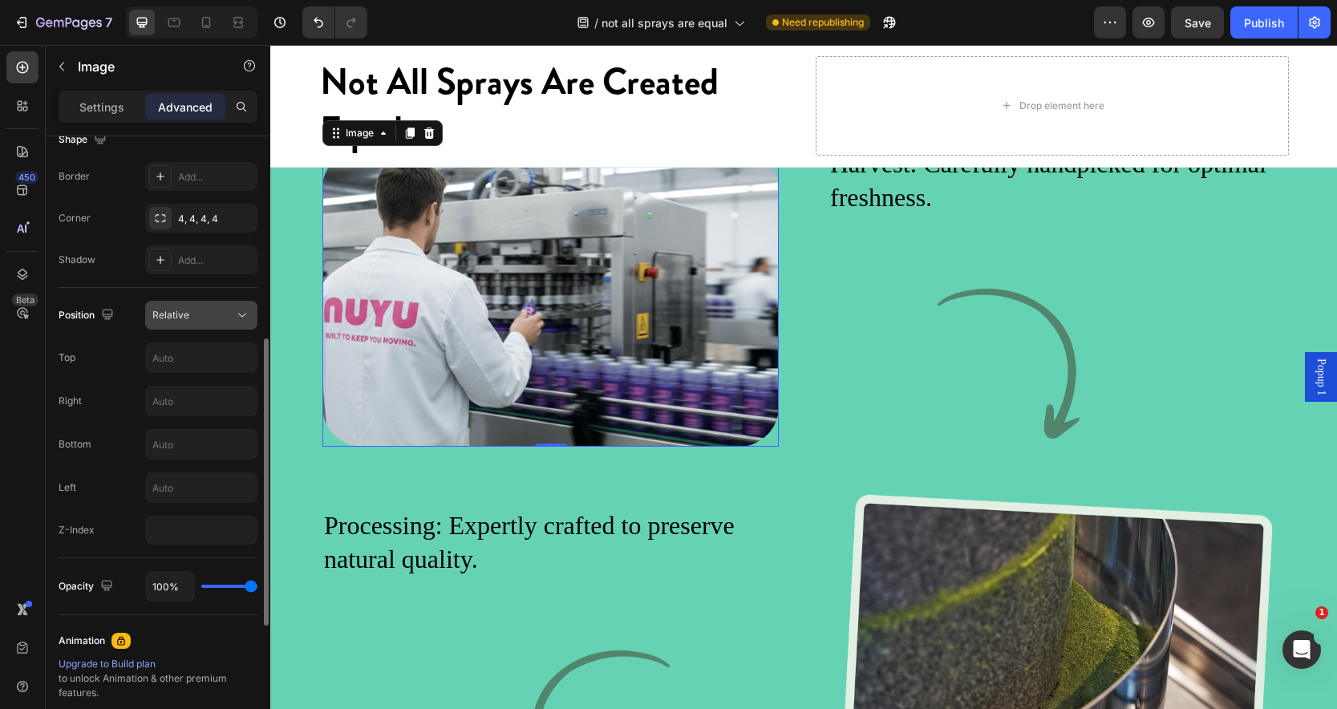
click at [243, 326] on button "Relative" at bounding box center [201, 315] width 112 height 29
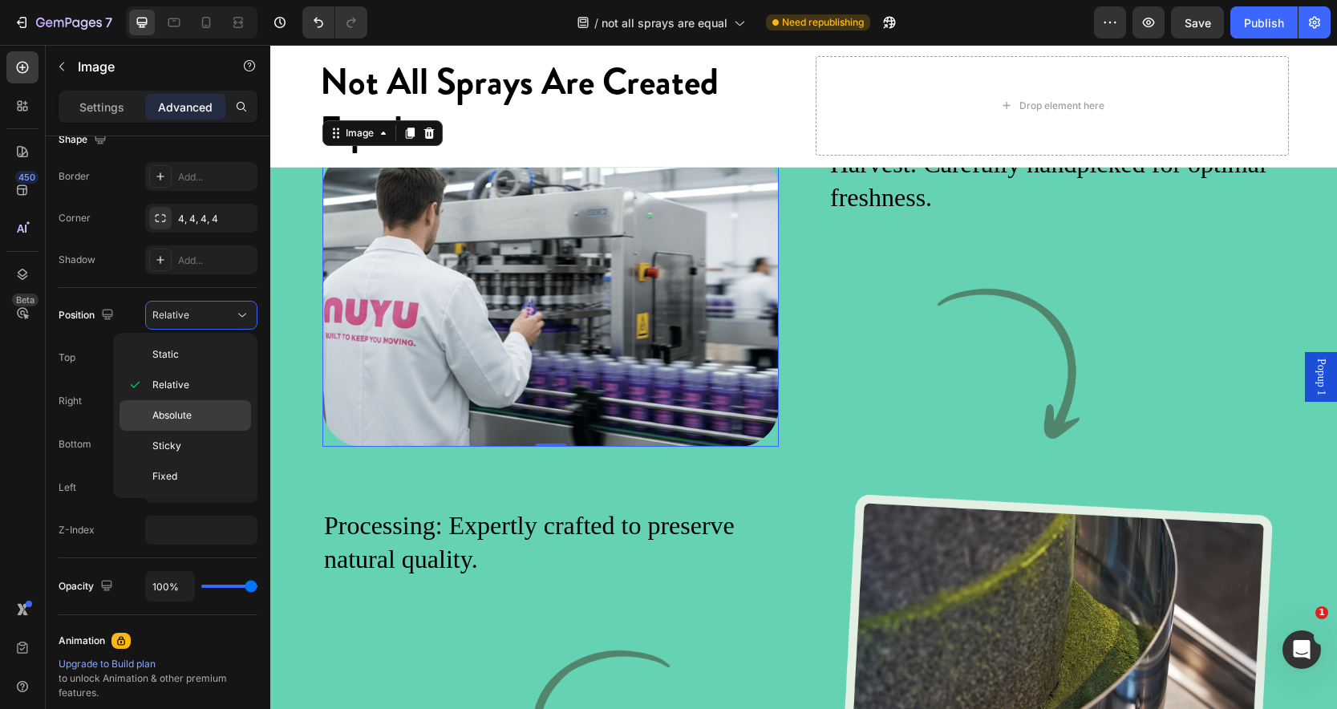
click at [193, 416] on p "Absolute" at bounding box center [197, 415] width 91 height 14
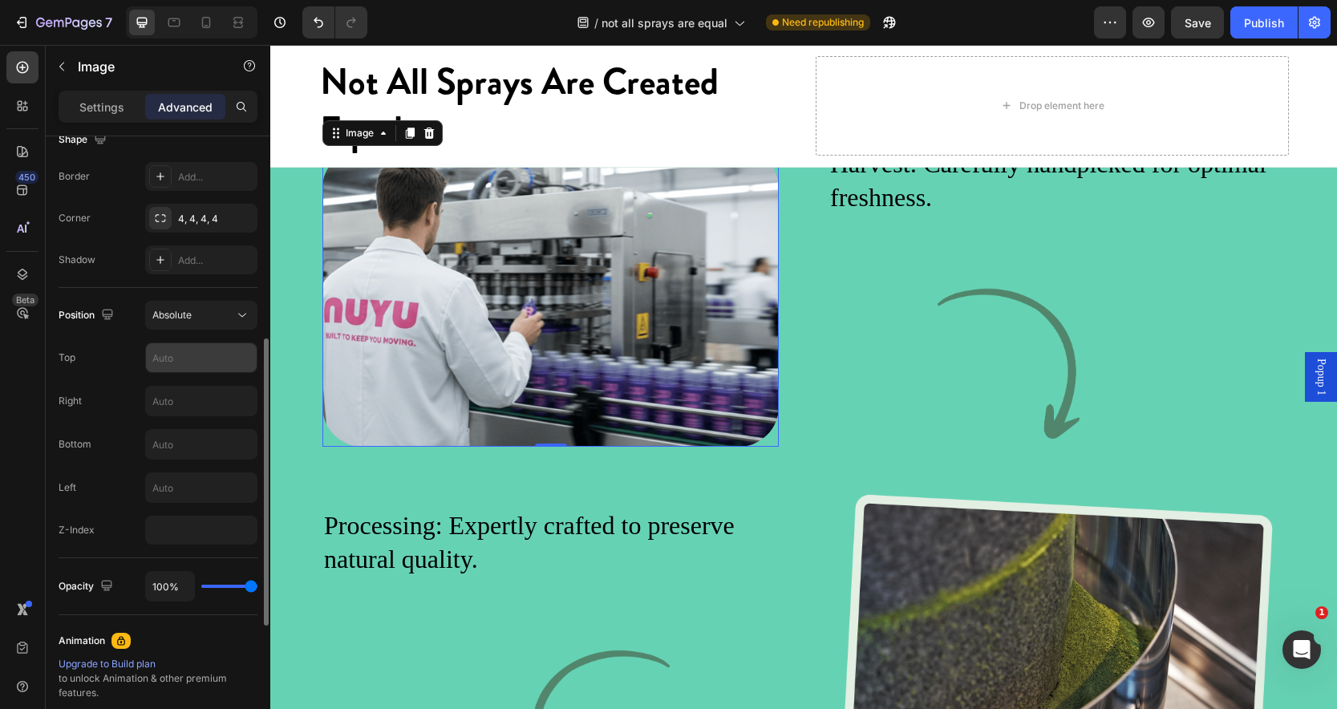
click at [191, 356] on input "text" at bounding box center [201, 357] width 111 height 29
type input "s"
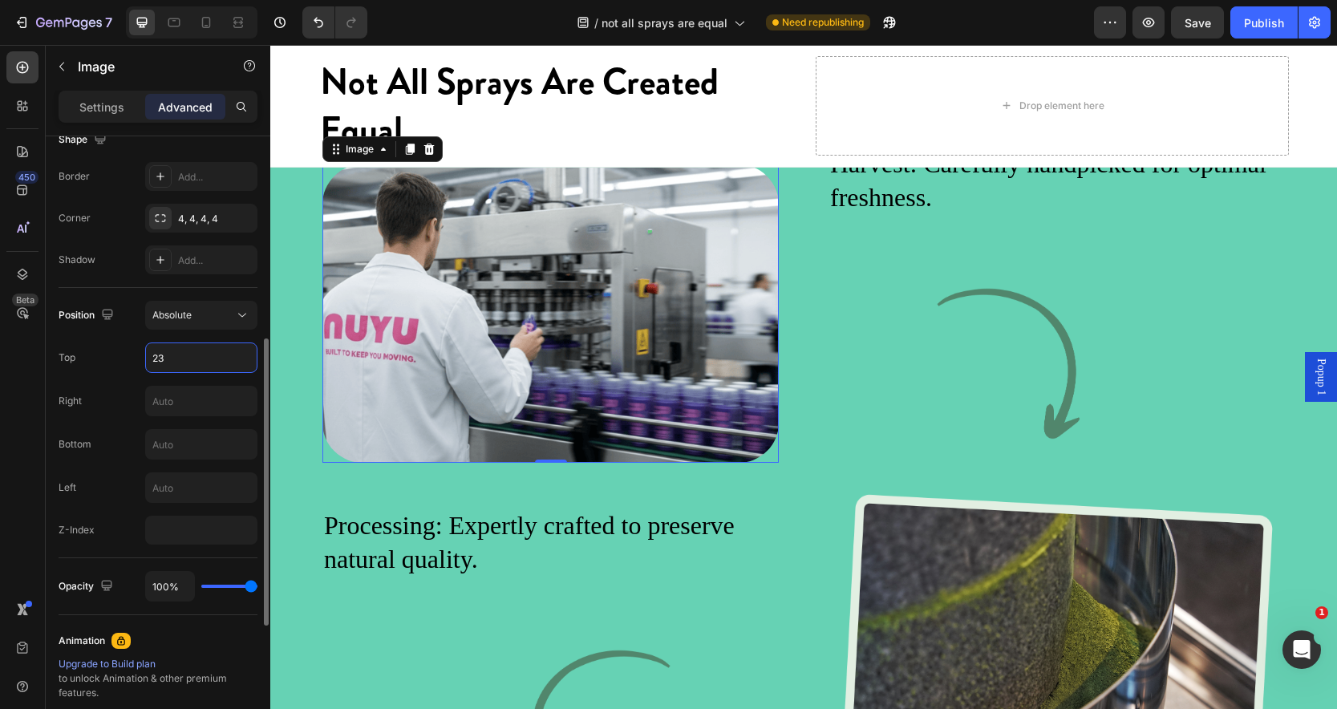
type input "23"
click at [122, 355] on div "Top 23" at bounding box center [158, 358] width 199 height 30
click at [245, 309] on icon at bounding box center [242, 315] width 16 height 16
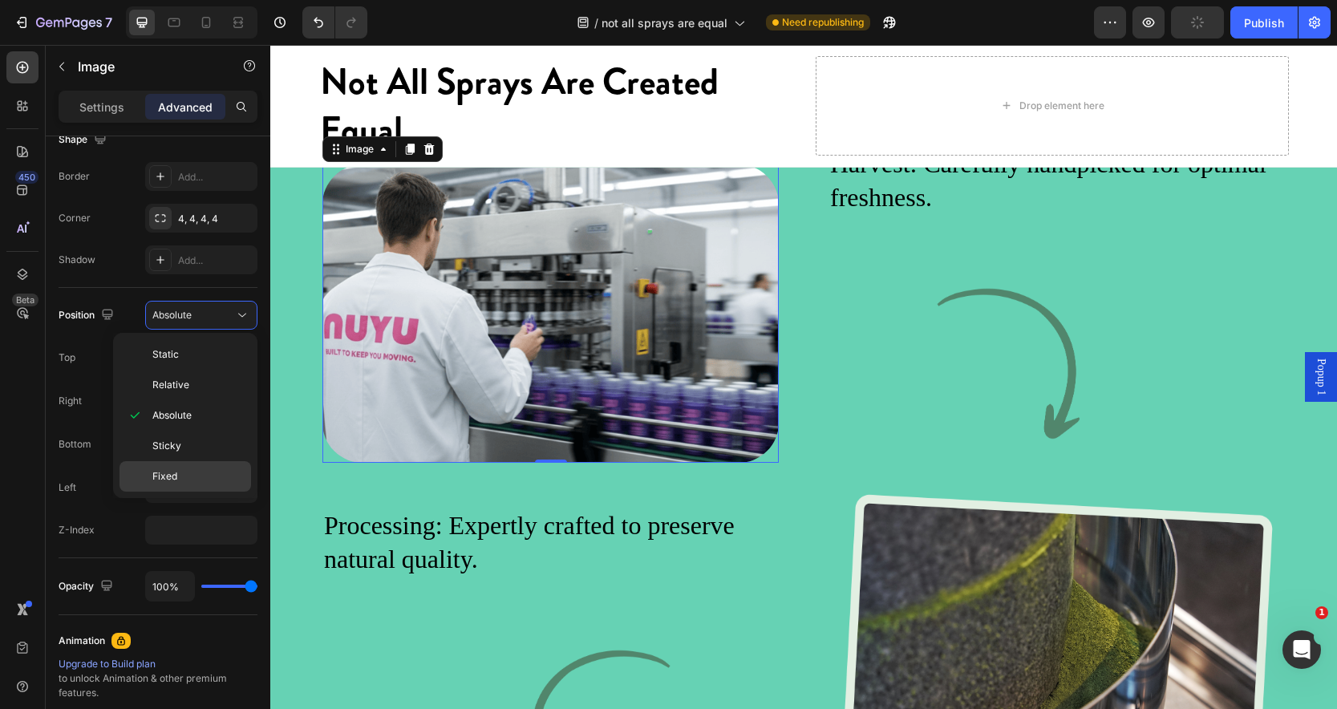
click at [172, 469] on span "Fixed" at bounding box center [164, 476] width 25 height 14
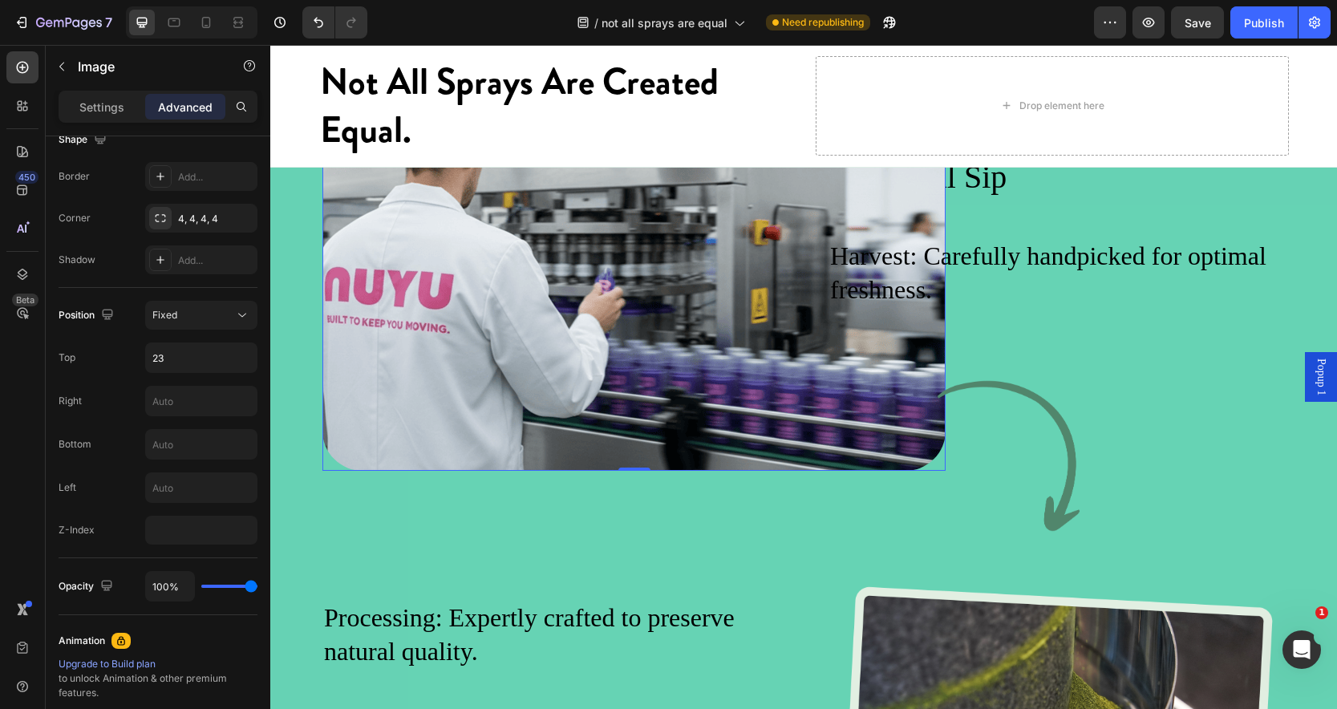
scroll to position [2556, 0]
click at [321, 14] on button "Undo/Redo" at bounding box center [318, 22] width 32 height 32
click at [321, 19] on icon "Undo/Redo" at bounding box center [318, 22] width 16 height 16
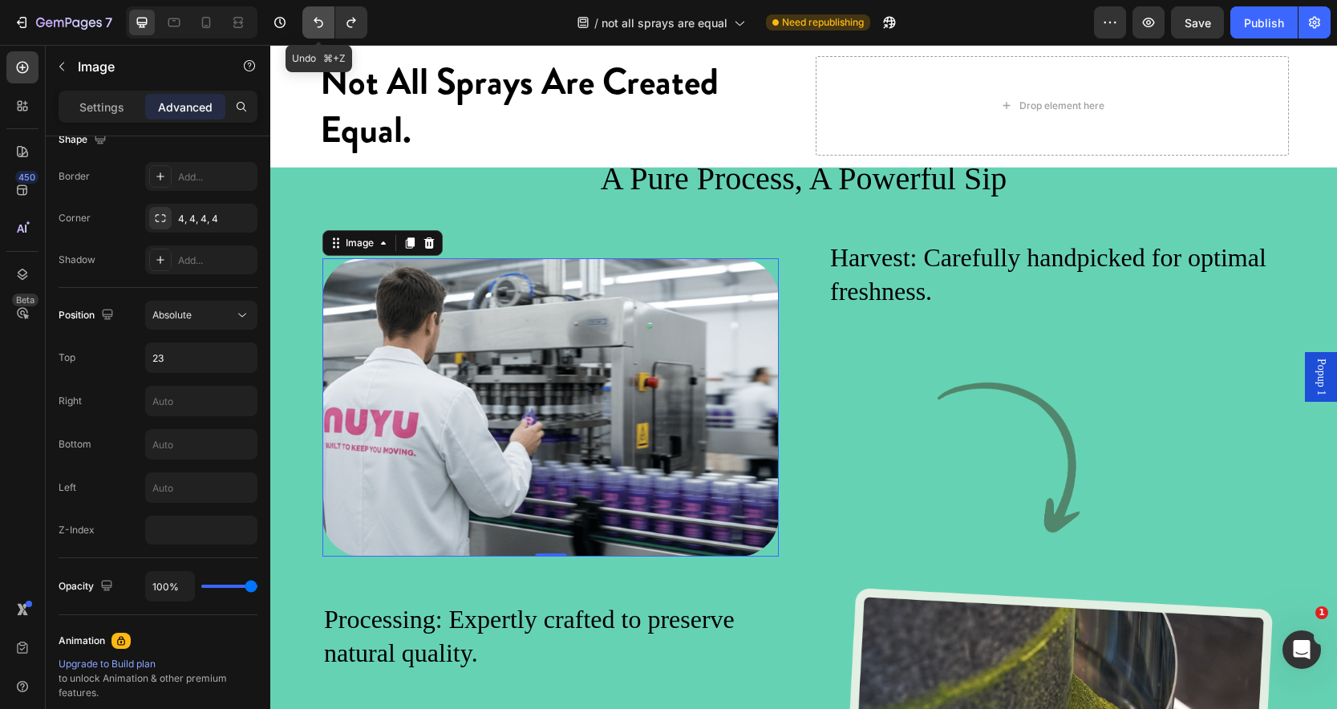
click at [321, 19] on icon "Undo/Redo" at bounding box center [318, 22] width 16 height 16
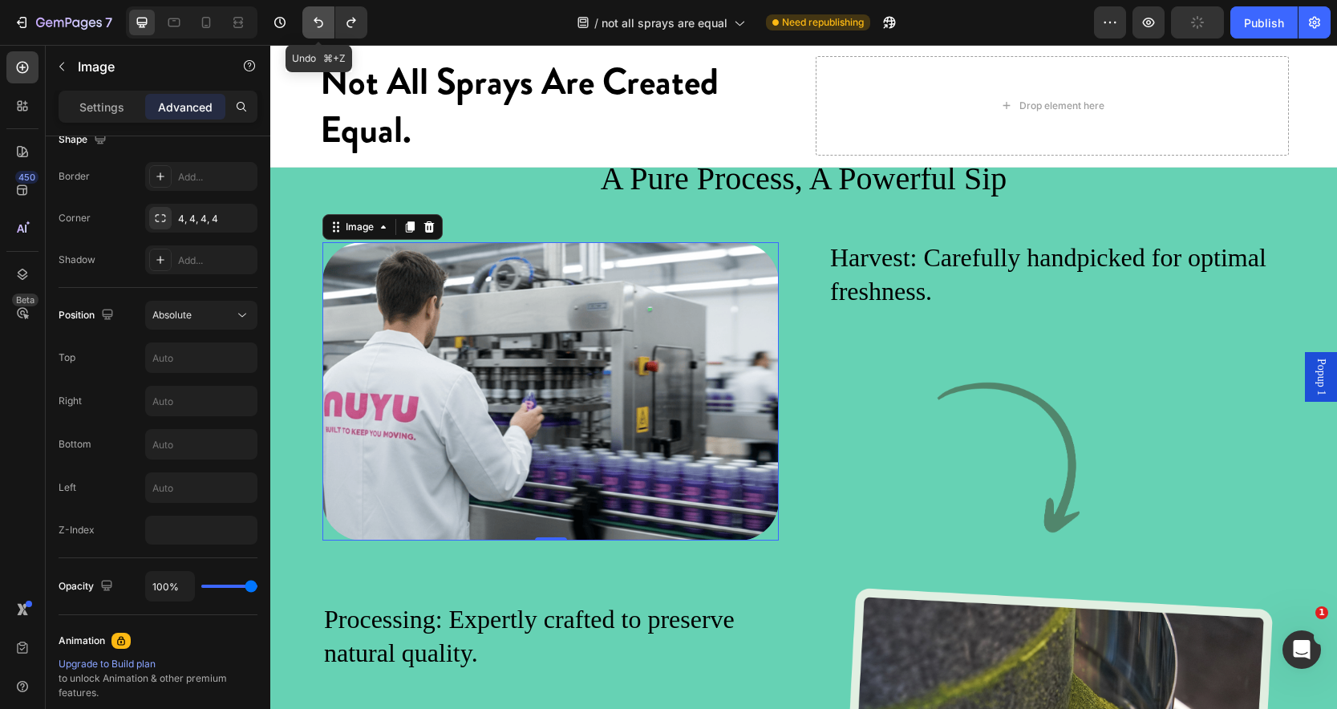
click at [321, 19] on icon "Undo/Redo" at bounding box center [318, 22] width 16 height 16
click at [318, 14] on icon "Undo/Redo" at bounding box center [318, 22] width 16 height 16
click at [315, 23] on icon "Undo/Redo" at bounding box center [318, 22] width 16 height 16
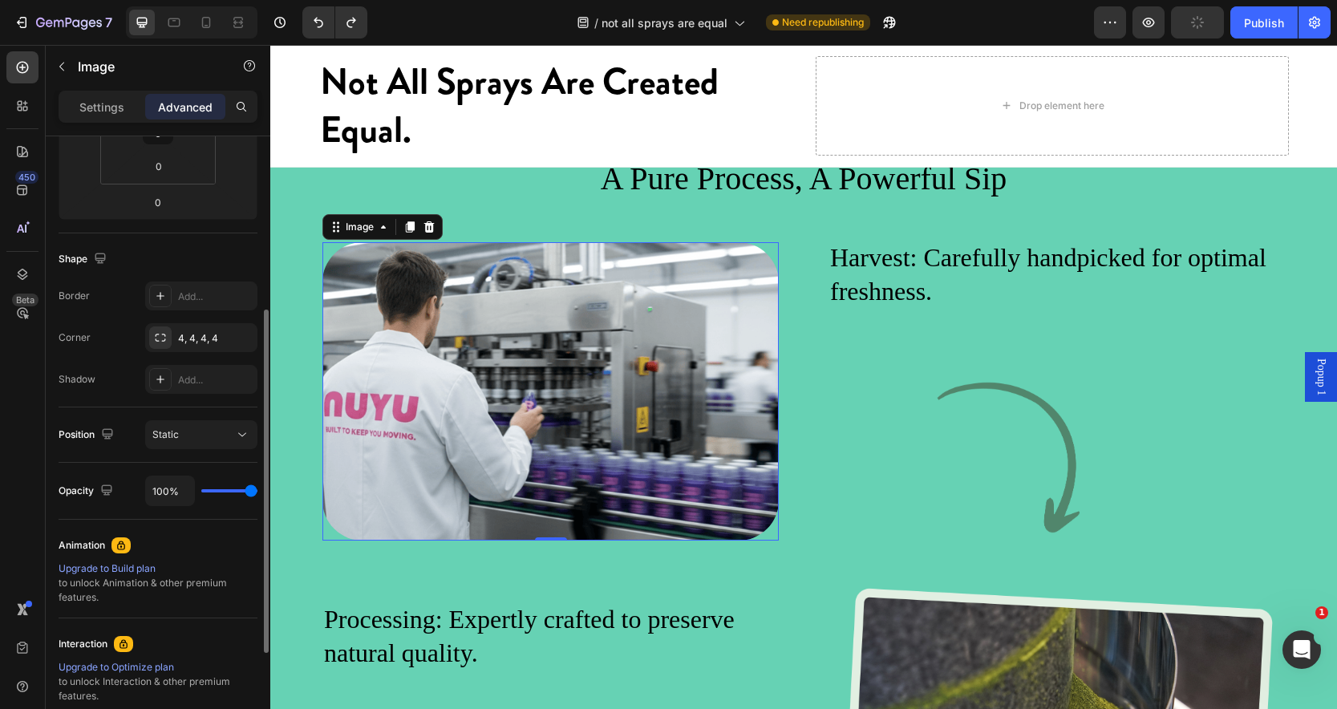
scroll to position [310, 0]
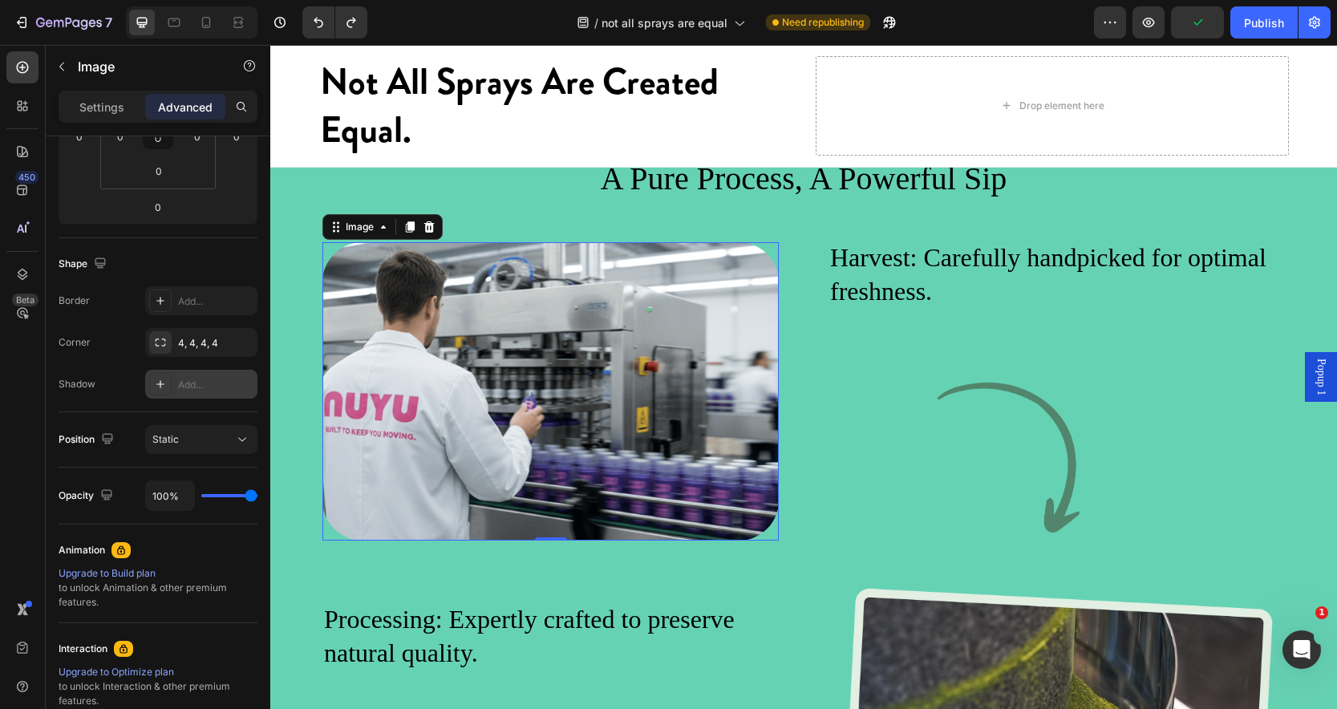
click at [196, 378] on div "Add..." at bounding box center [215, 385] width 75 height 14
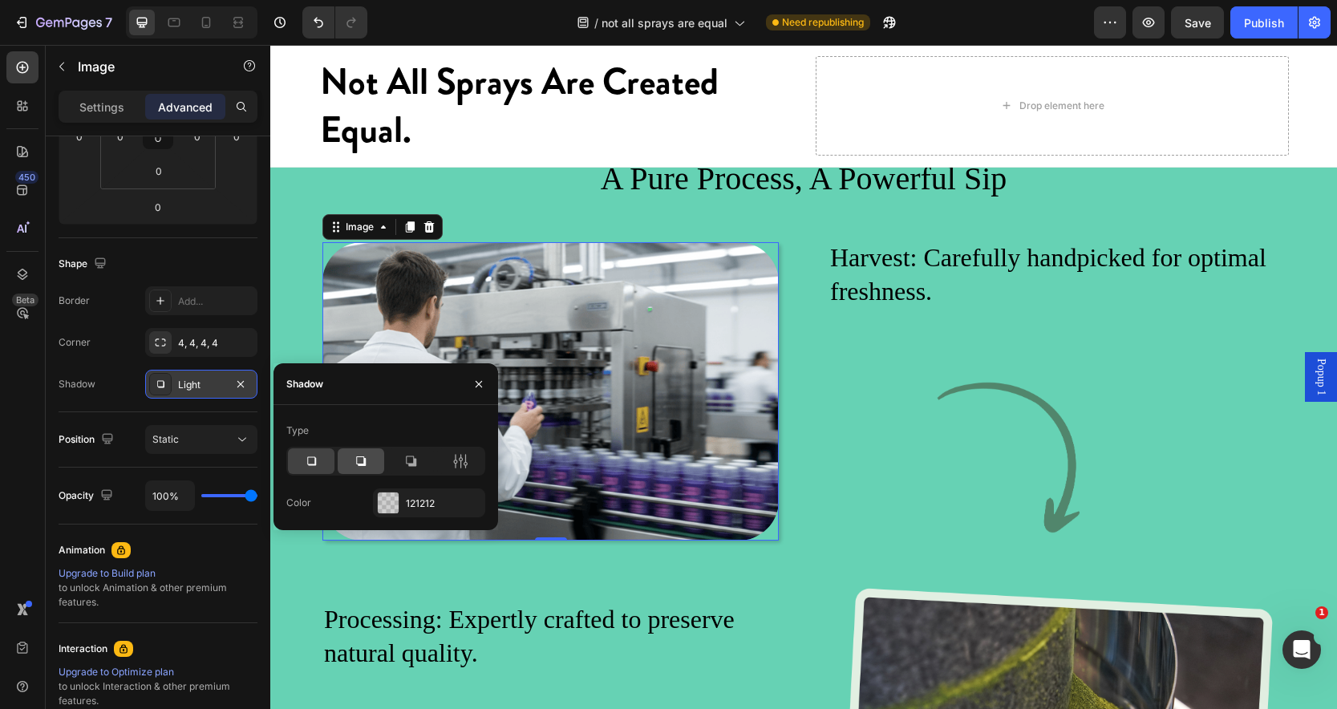
click at [367, 468] on icon at bounding box center [361, 461] width 16 height 16
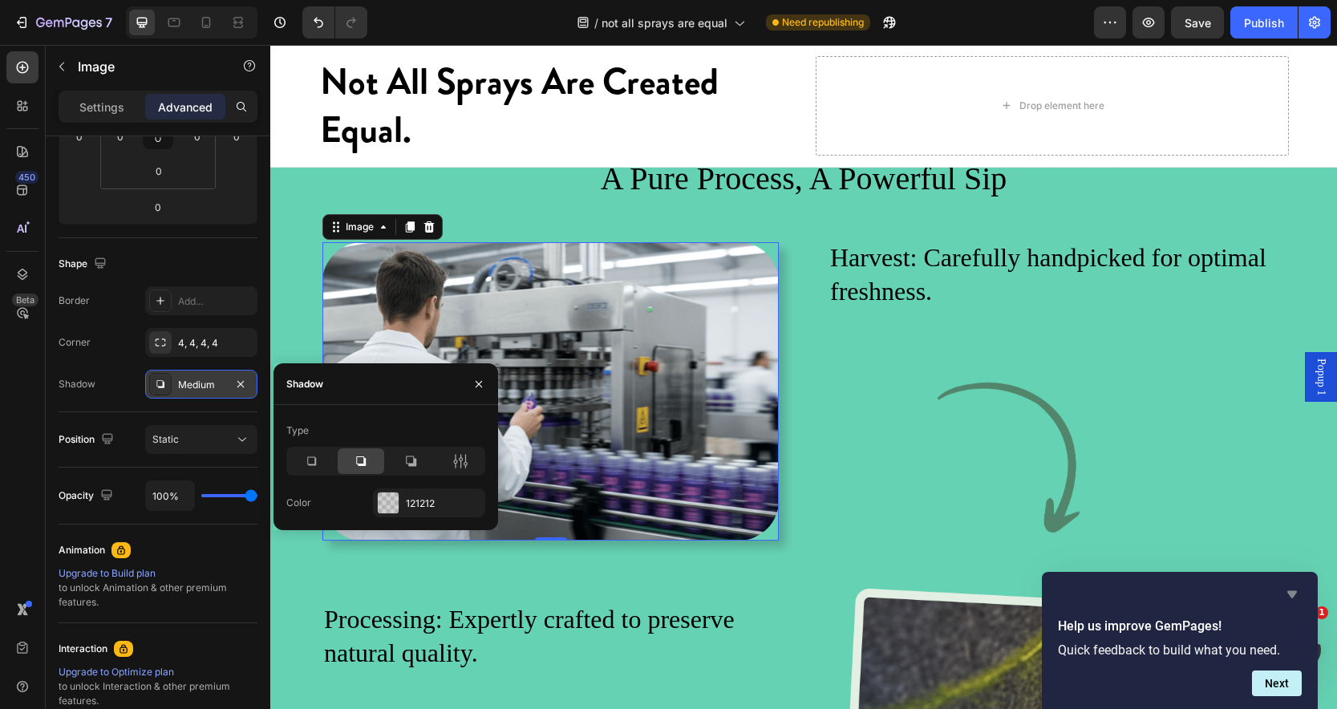
click at [1286, 598] on icon "Hide survey" at bounding box center [1292, 594] width 19 height 19
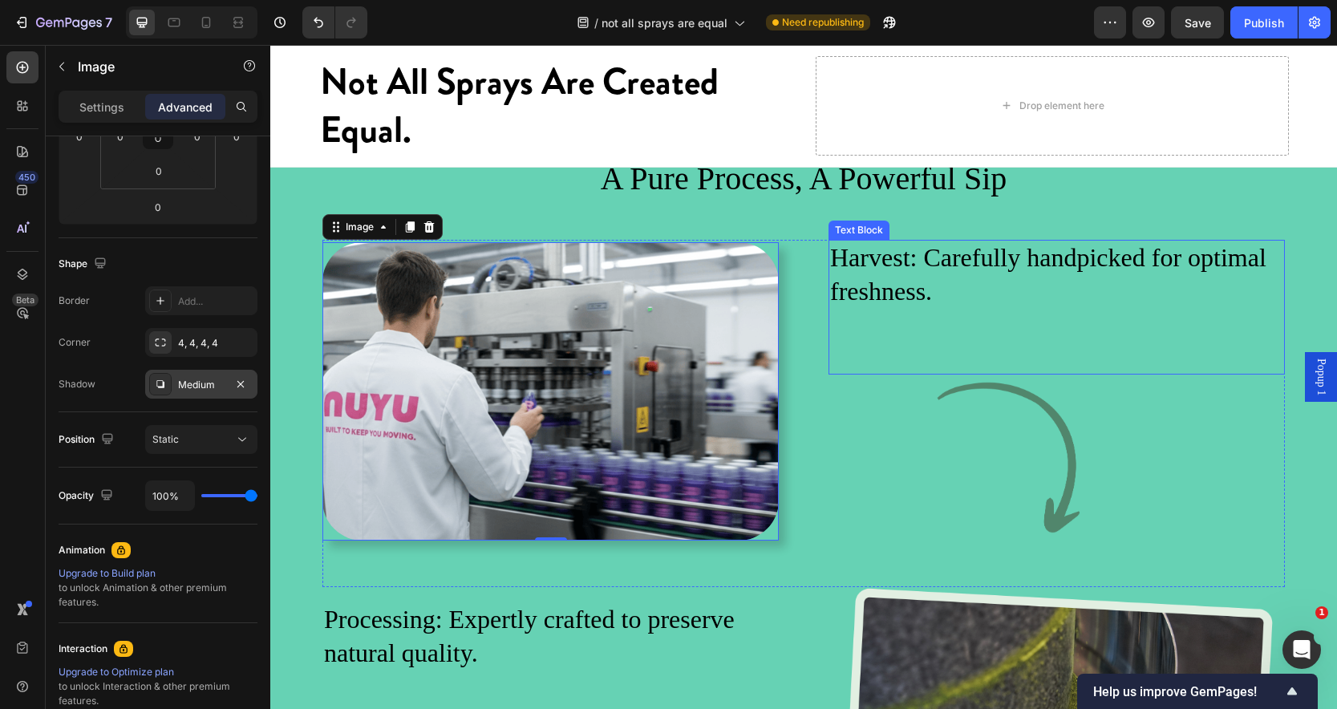
click at [1125, 240] on div "A Pure Process, A Powerful Sip Heading" at bounding box center [803, 197] width 971 height 83
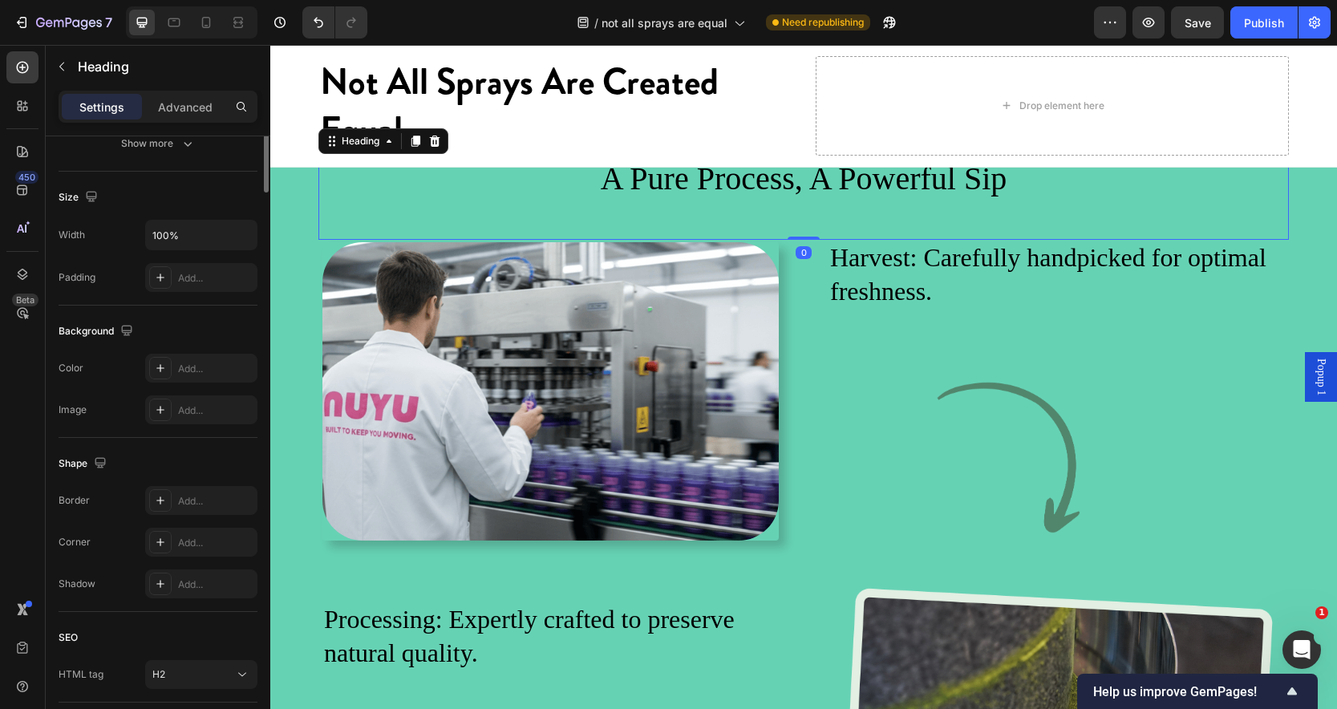
scroll to position [0, 0]
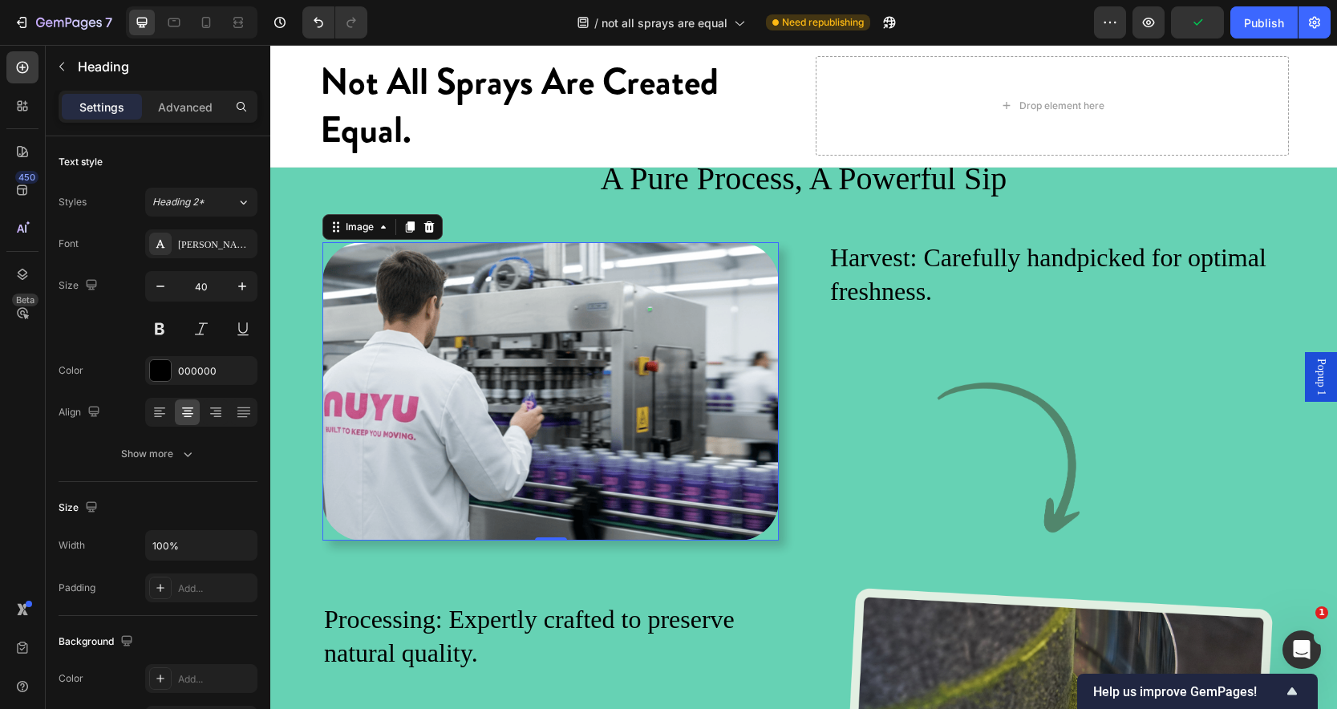
click at [452, 458] on img at bounding box center [551, 391] width 456 height 298
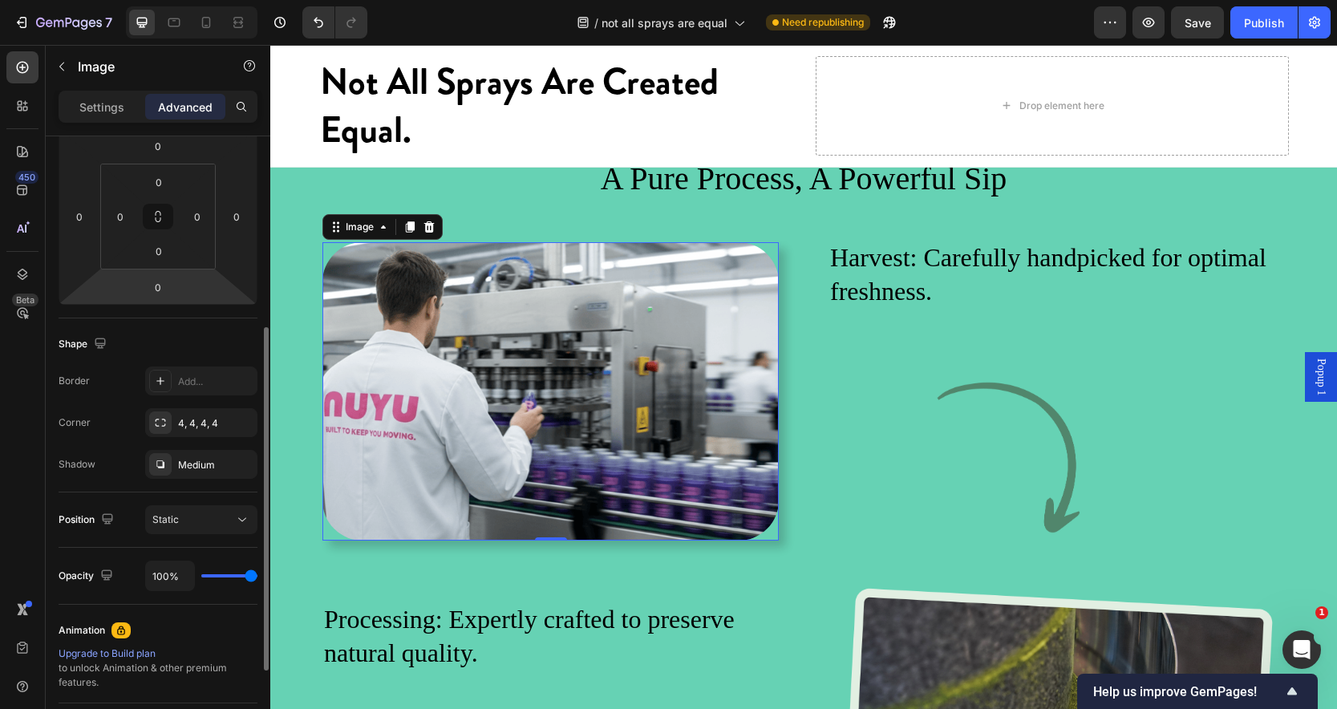
scroll to position [302, 0]
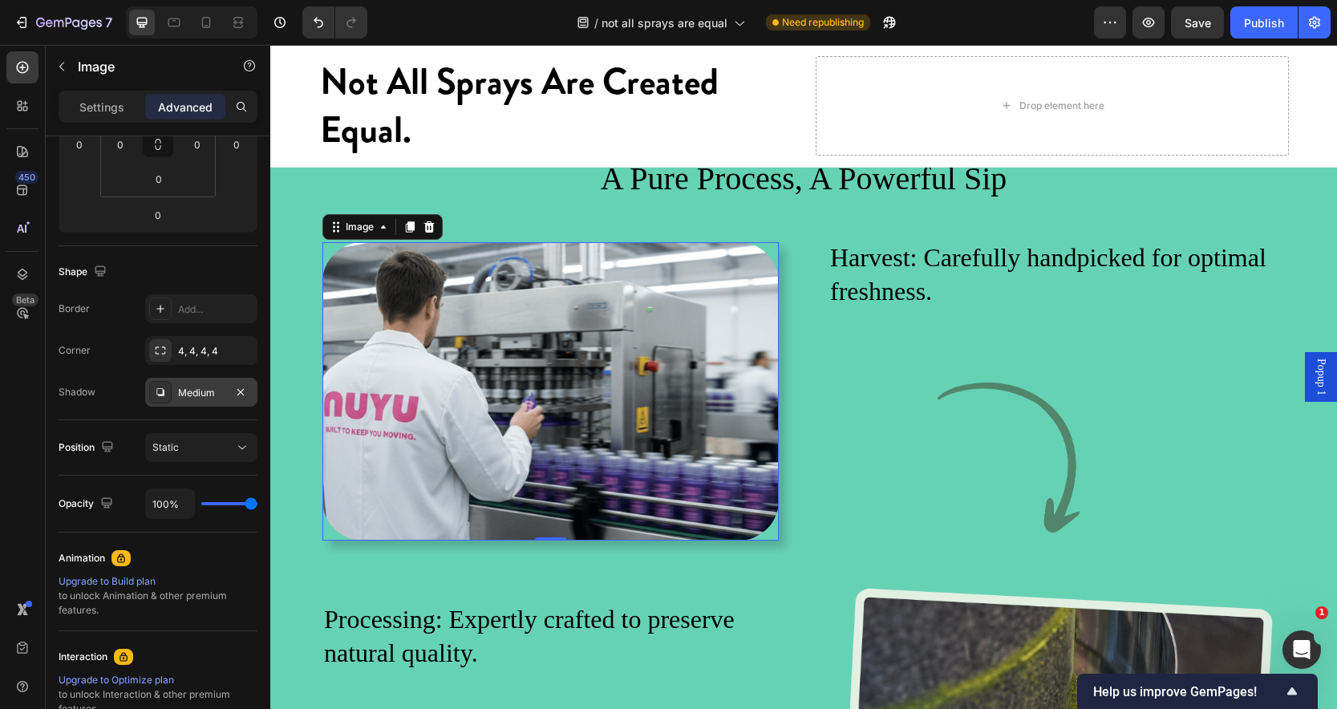
click at [212, 399] on div "Medium" at bounding box center [201, 393] width 47 height 14
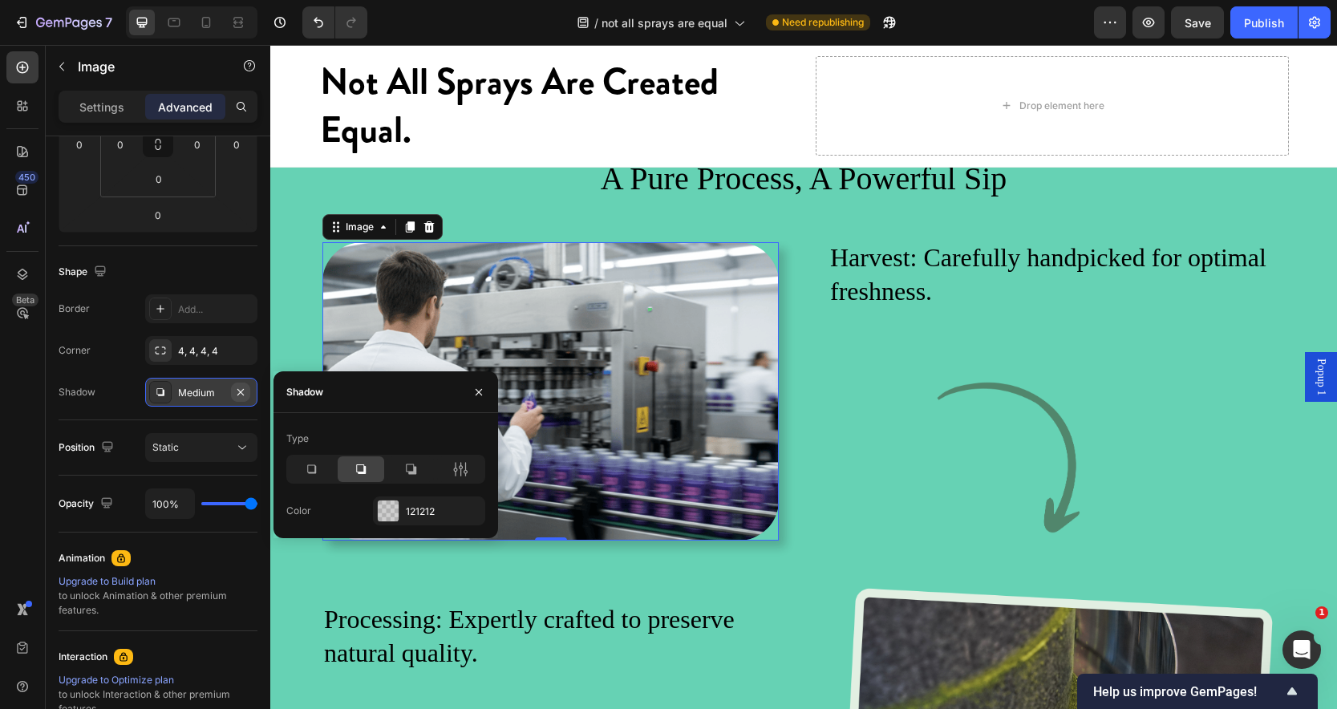
click at [244, 397] on icon "button" at bounding box center [240, 392] width 13 height 13
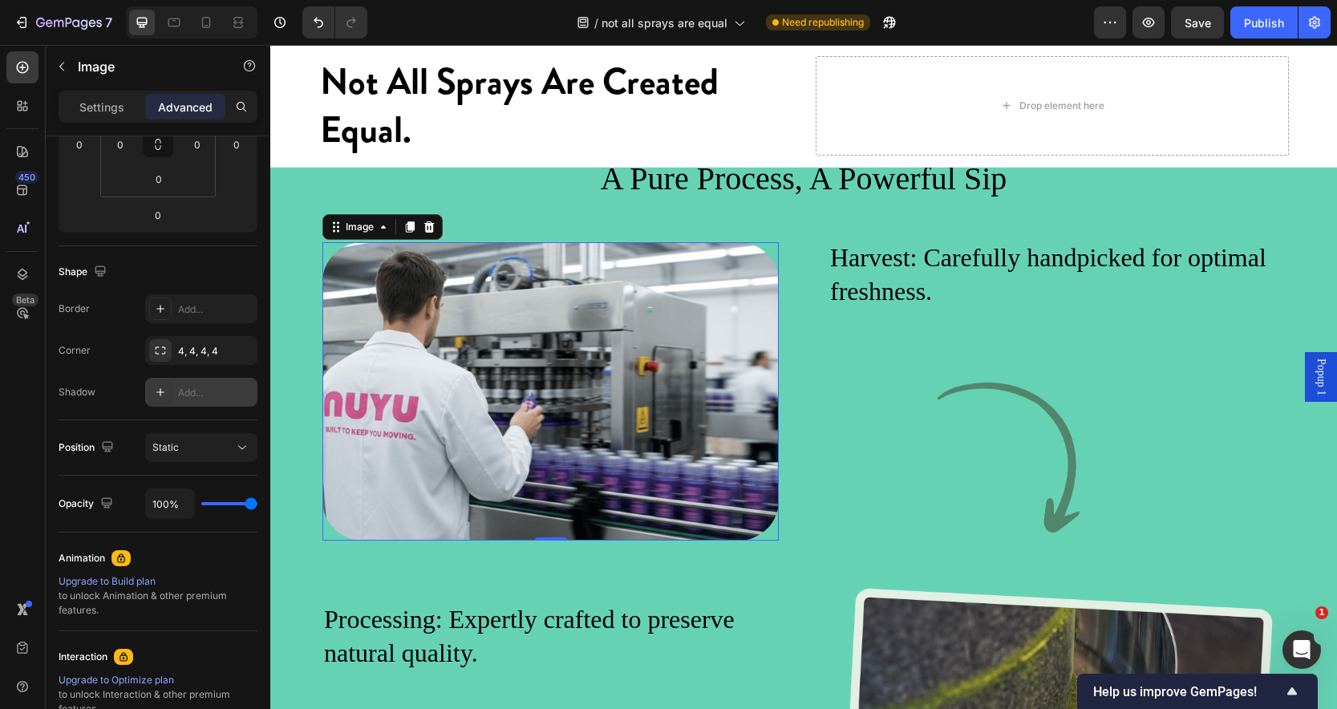
click at [339, 201] on h2 "A Pure Process, A Powerful Sip" at bounding box center [803, 178] width 971 height 45
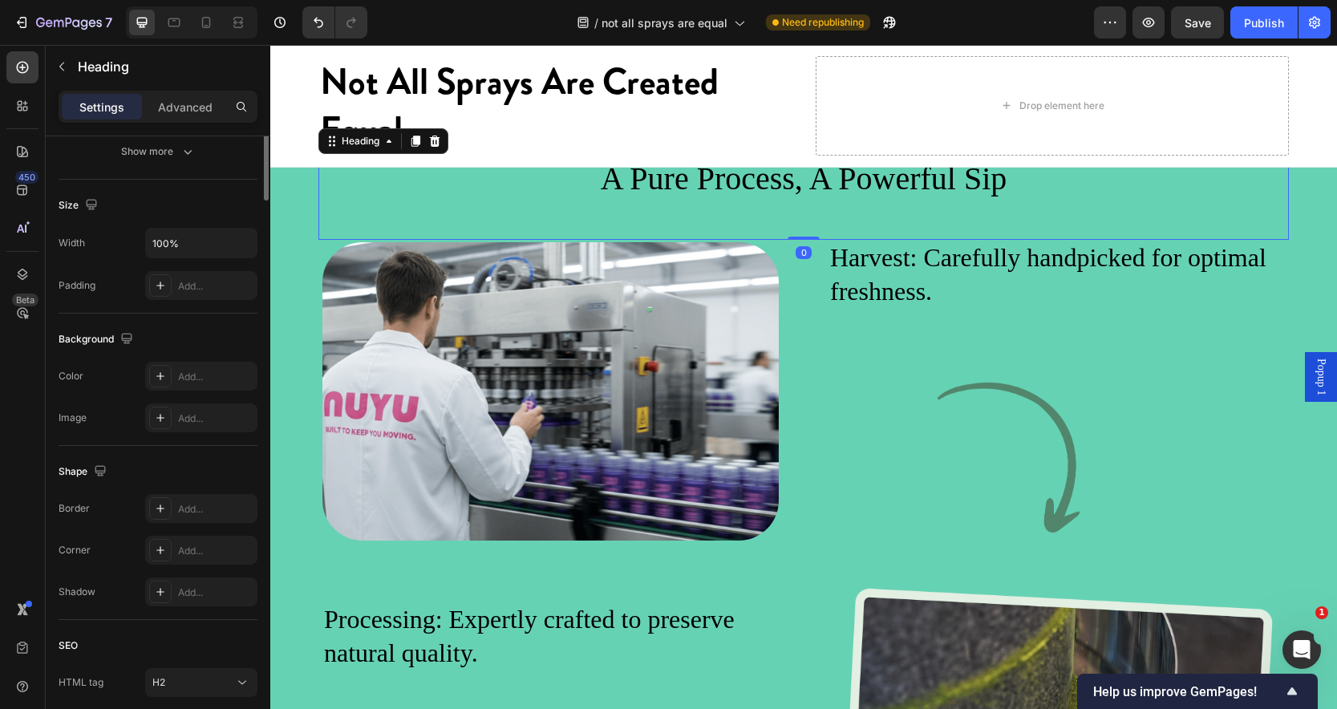
scroll to position [0, 0]
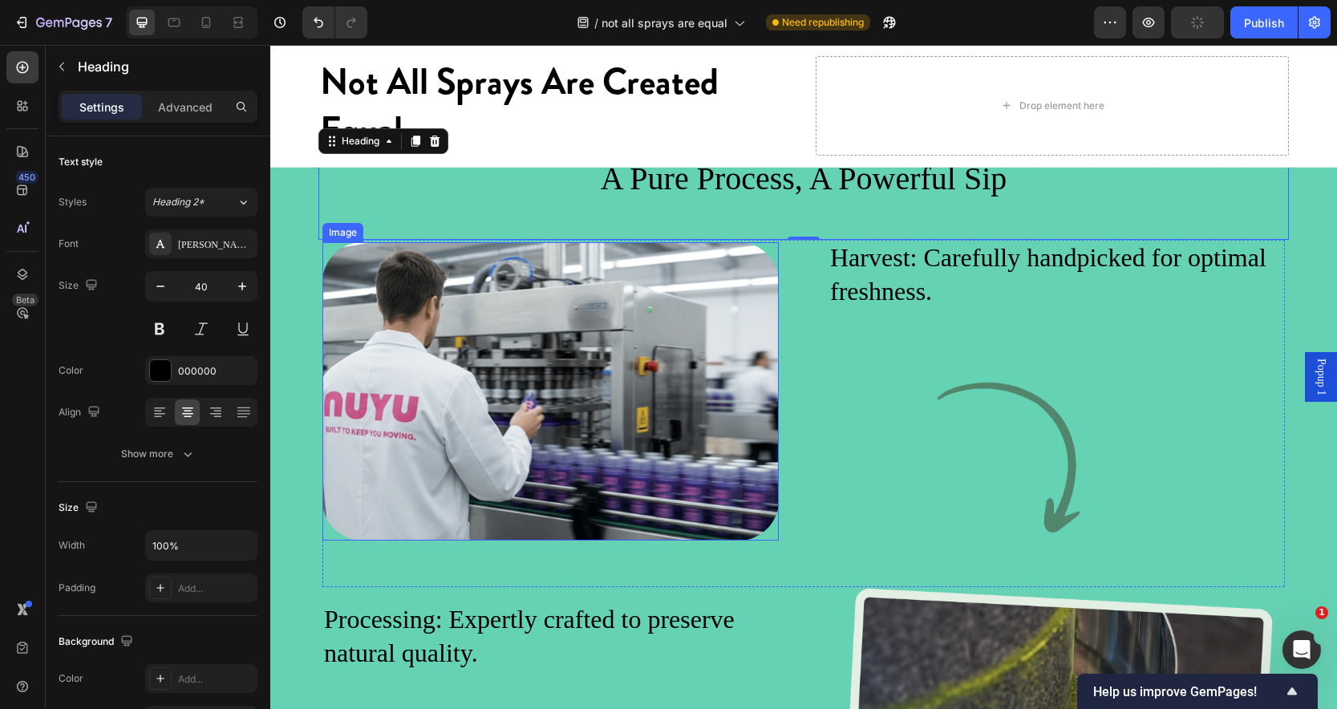
click at [418, 481] on img at bounding box center [551, 391] width 456 height 298
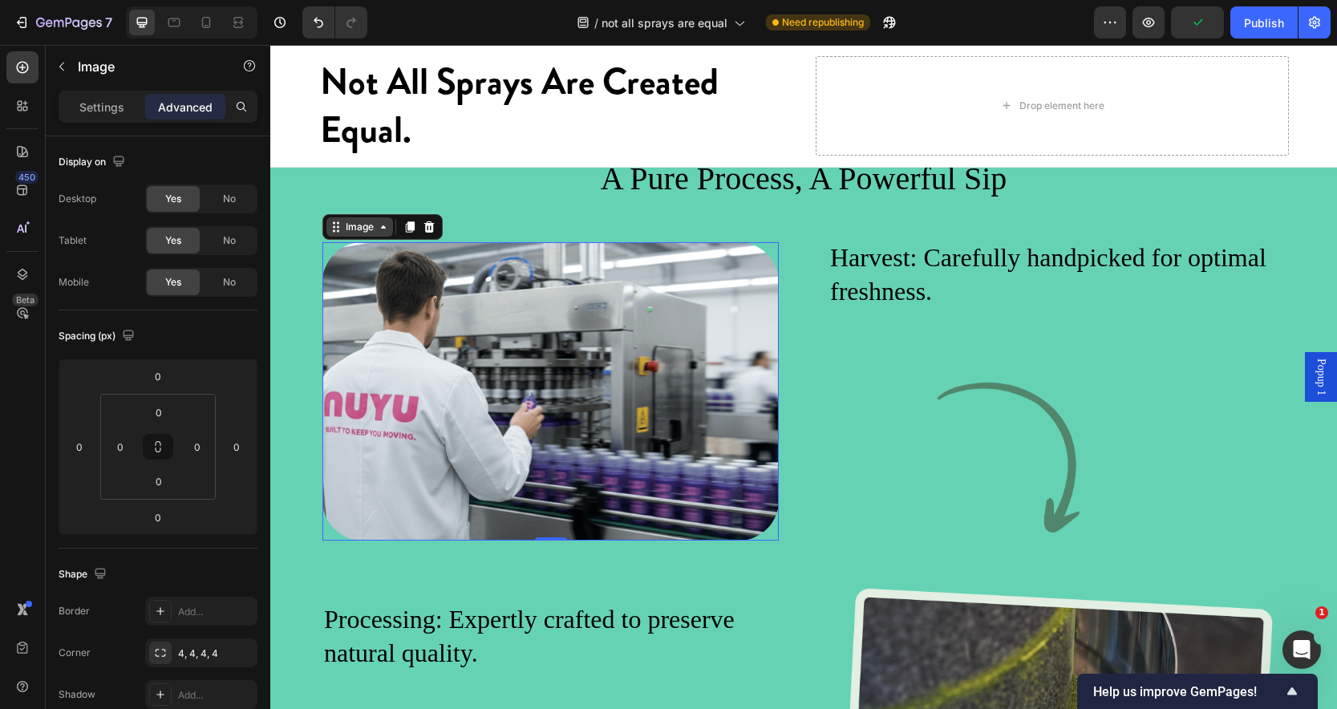
click at [379, 237] on div "Image" at bounding box center [360, 226] width 67 height 19
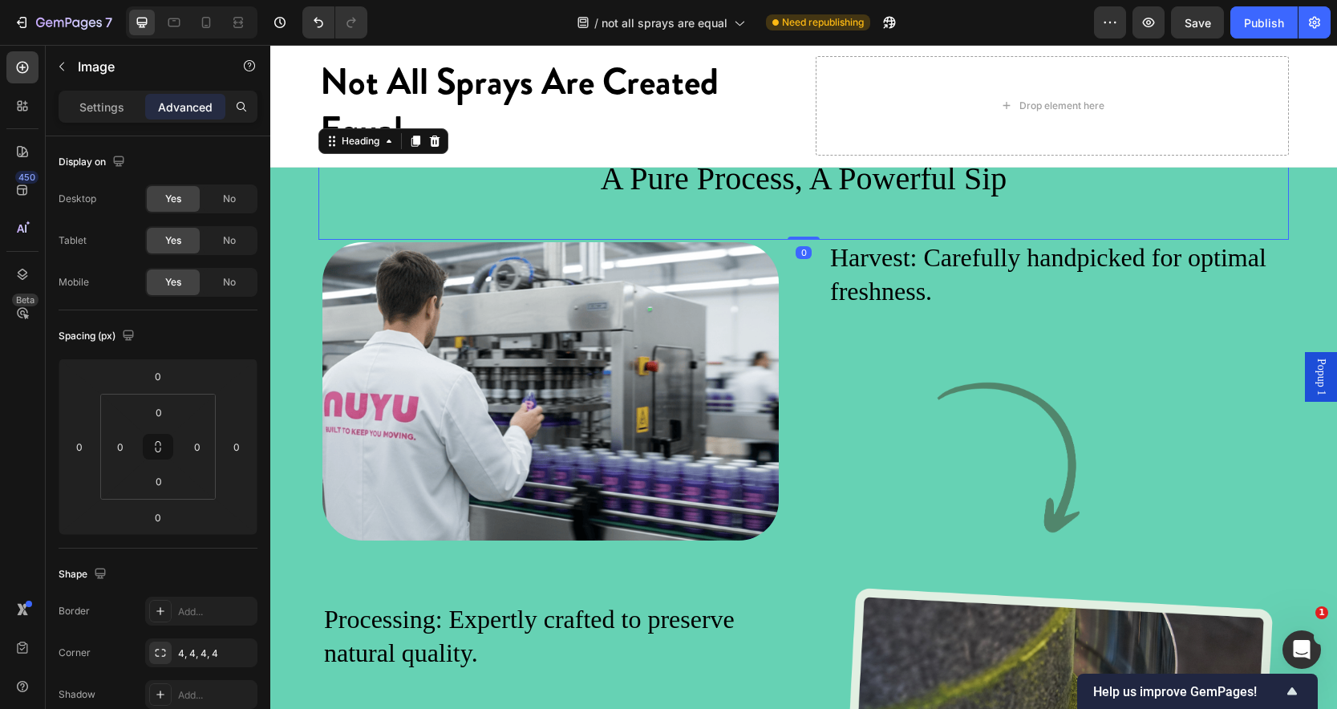
click at [450, 201] on h2 "A Pure Process, A Powerful Sip" at bounding box center [803, 178] width 971 height 45
click at [454, 428] on img at bounding box center [551, 391] width 456 height 298
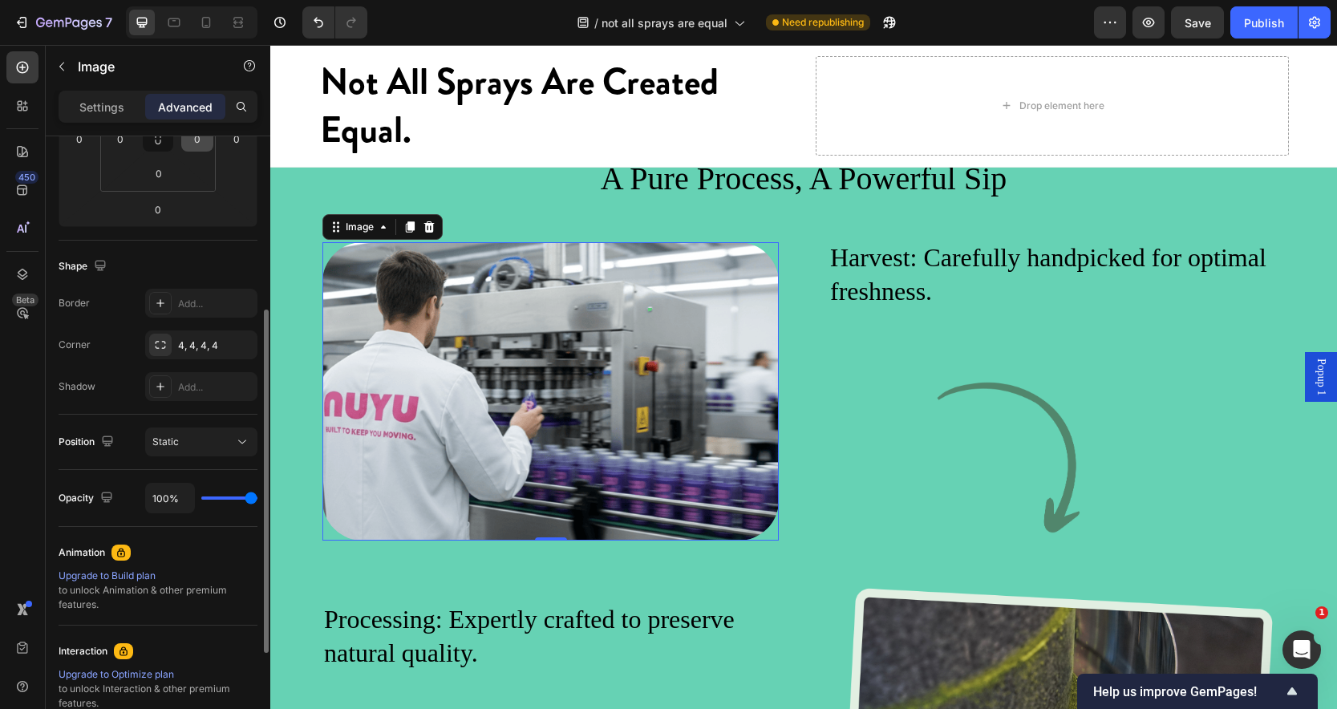
scroll to position [313, 0]
click at [244, 433] on icon at bounding box center [242, 437] width 16 height 16
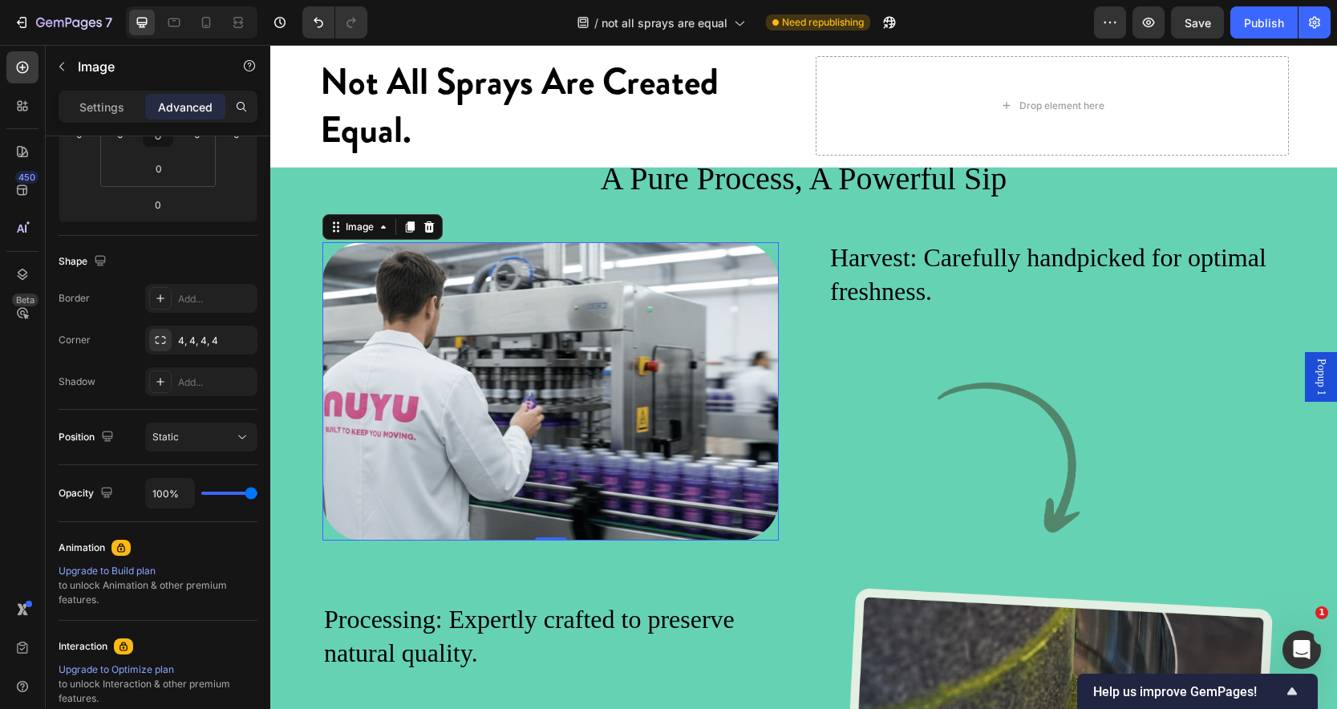
click at [241, 266] on div "Shape" at bounding box center [158, 262] width 199 height 26
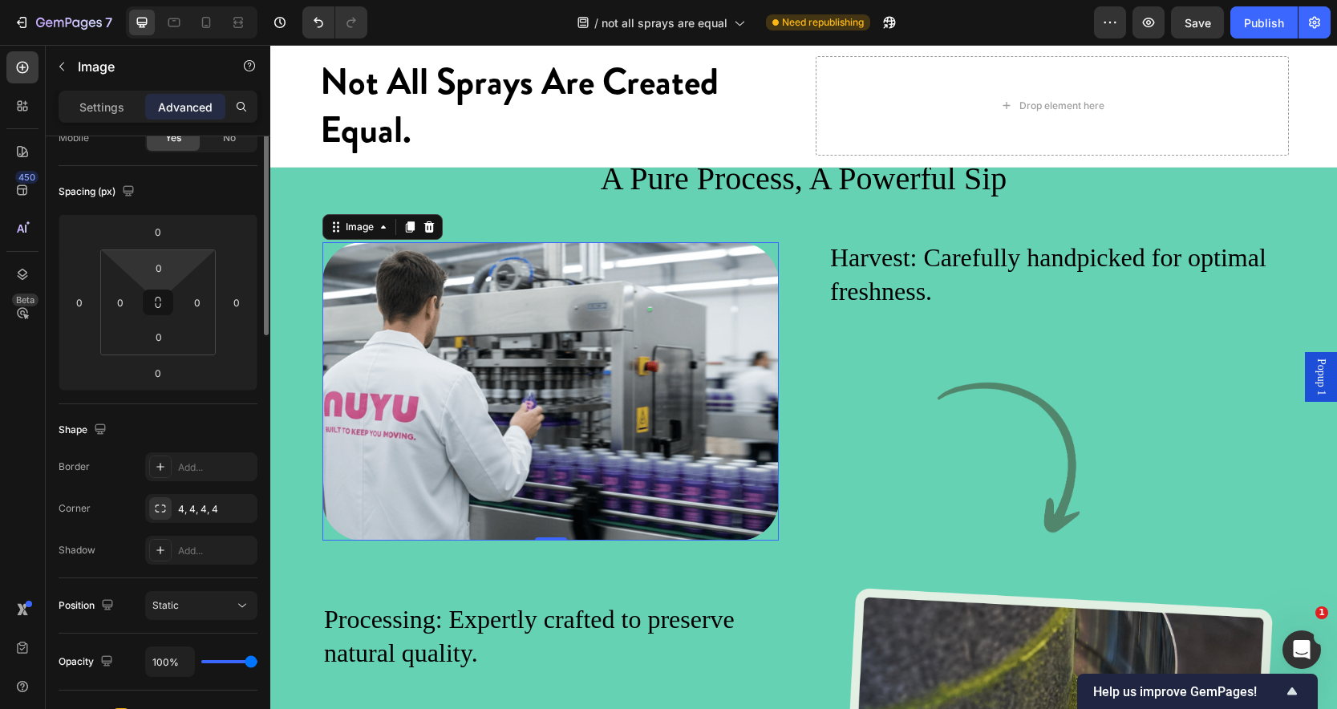
scroll to position [0, 0]
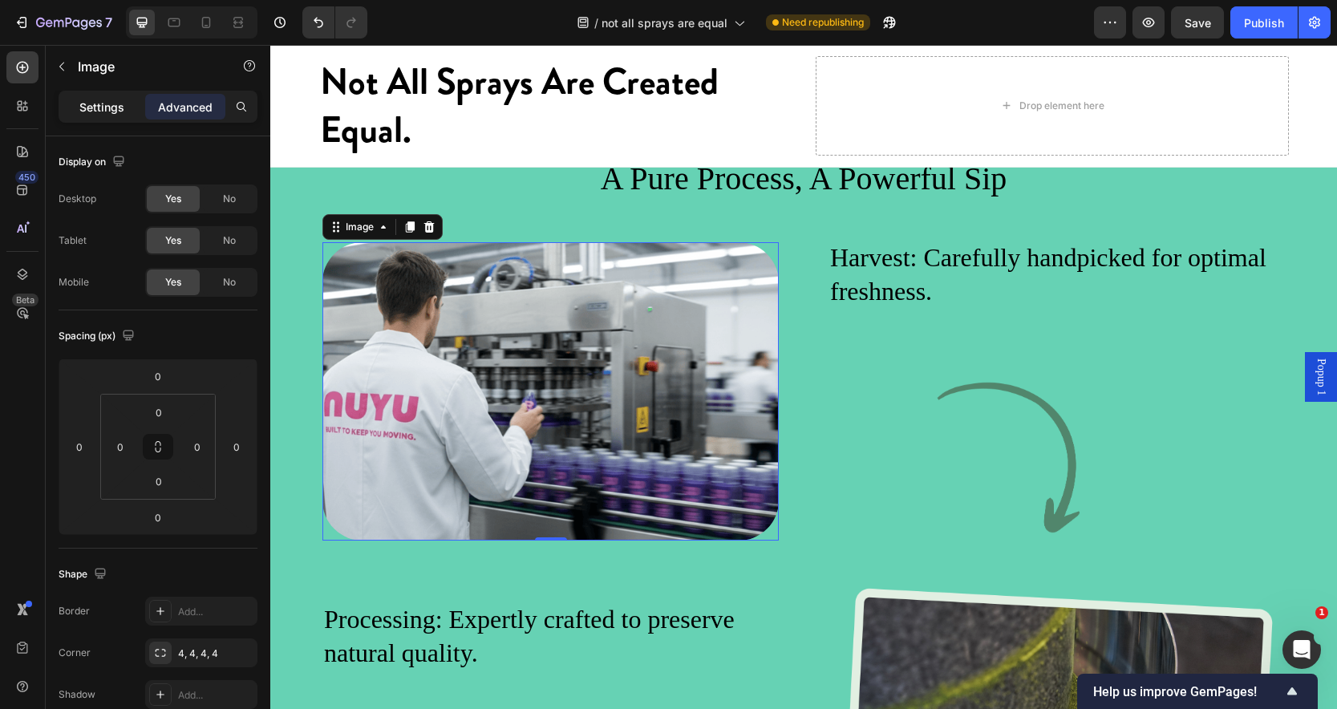
click at [110, 110] on p "Settings" at bounding box center [101, 107] width 45 height 17
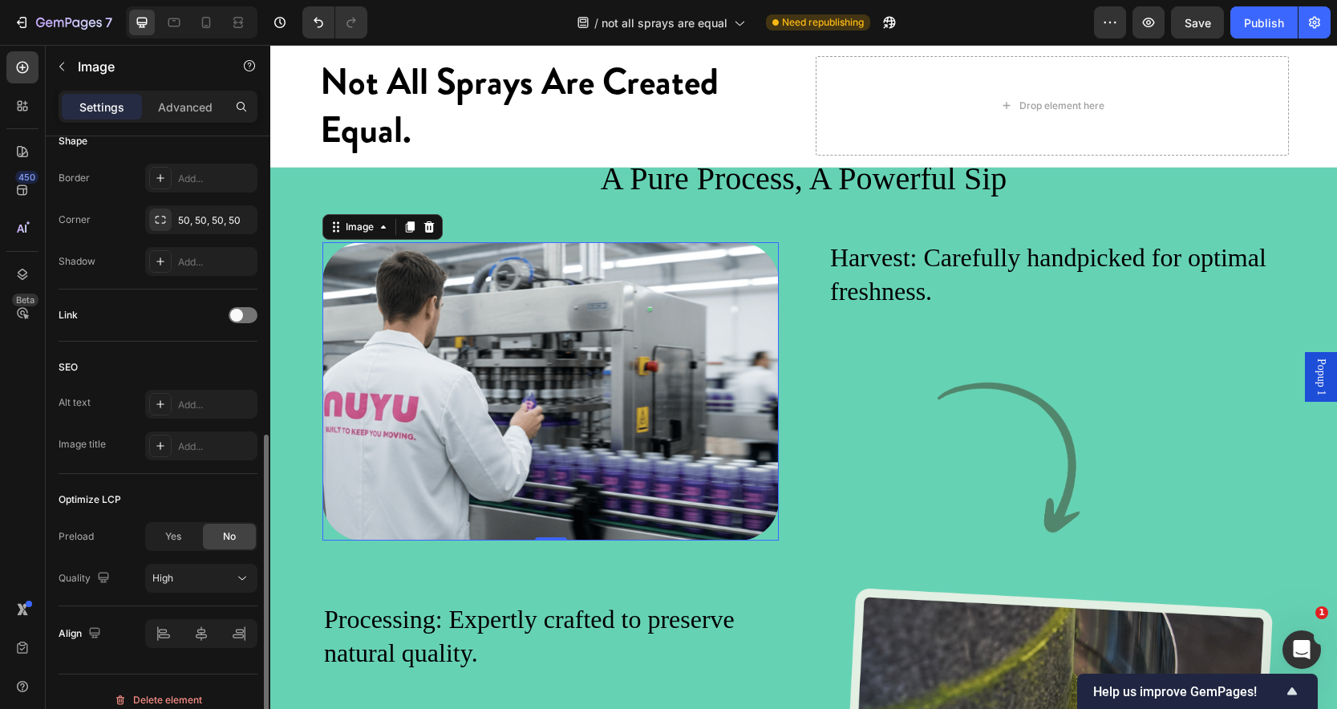
scroll to position [579, 0]
click at [176, 435] on div "Add..." at bounding box center [201, 443] width 112 height 29
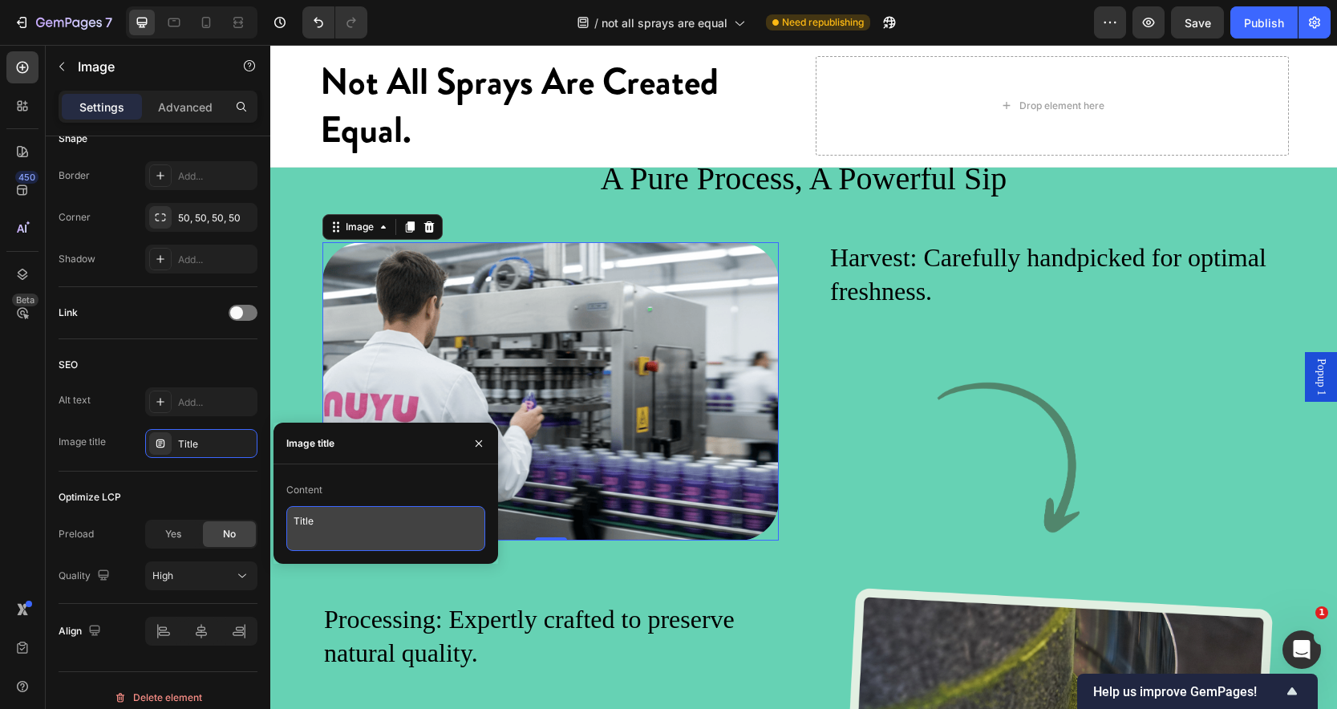
click at [338, 529] on textarea "Title" at bounding box center [385, 528] width 199 height 45
type textarea "T"
type textarea "Our nuyu [MEDICAL_DATA] inspecting our magnesium bottles"
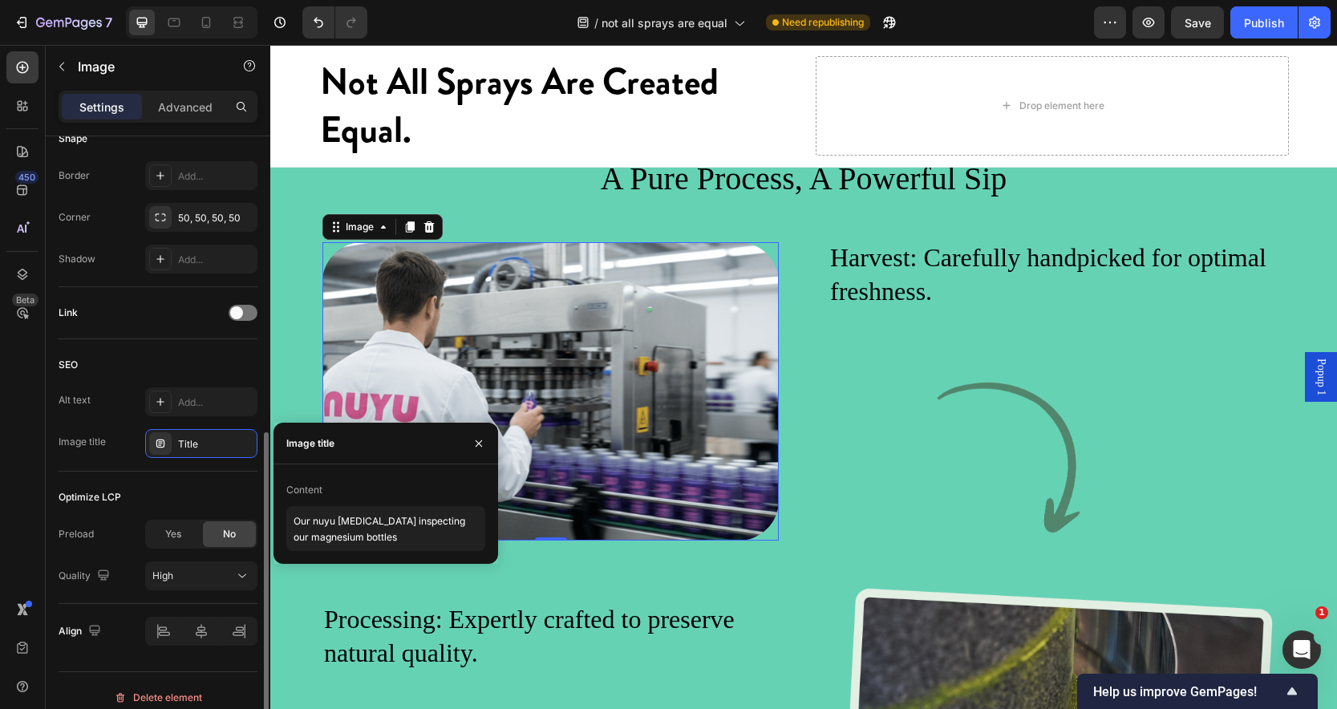
click at [226, 487] on div "Optimize LCP" at bounding box center [158, 498] width 199 height 26
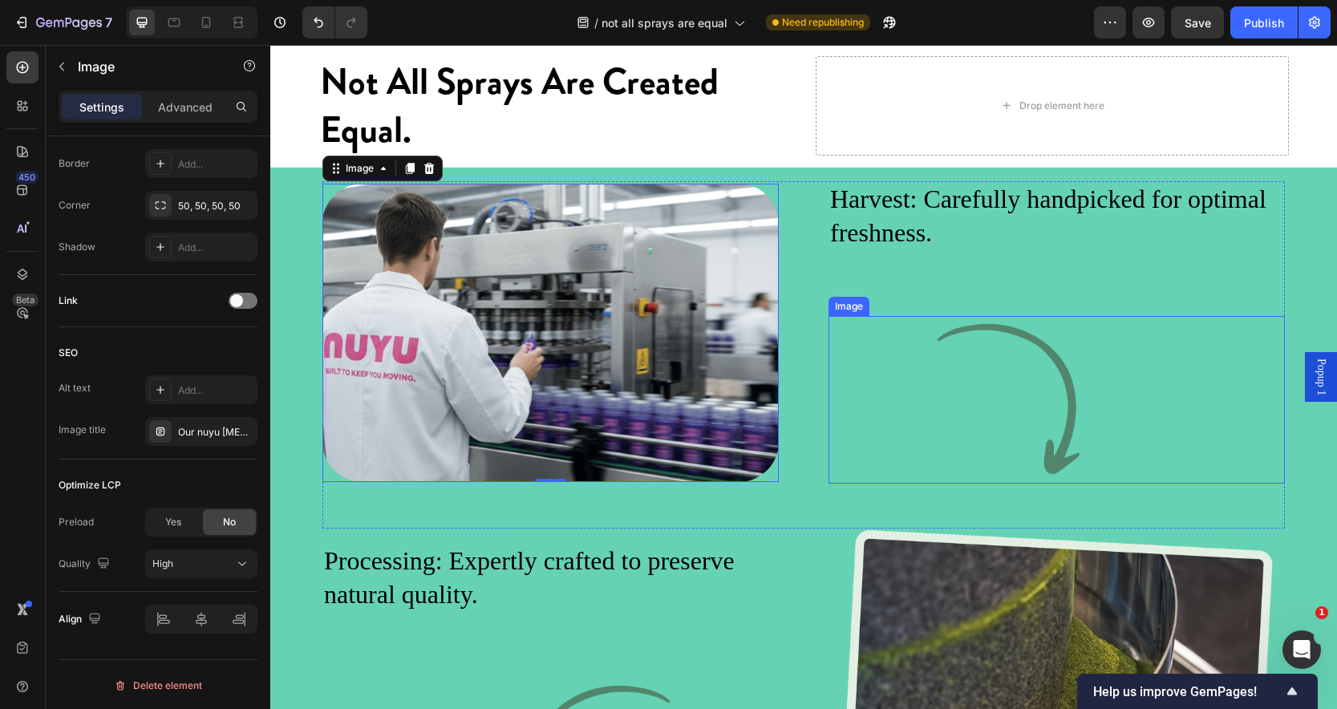
scroll to position [2614, 0]
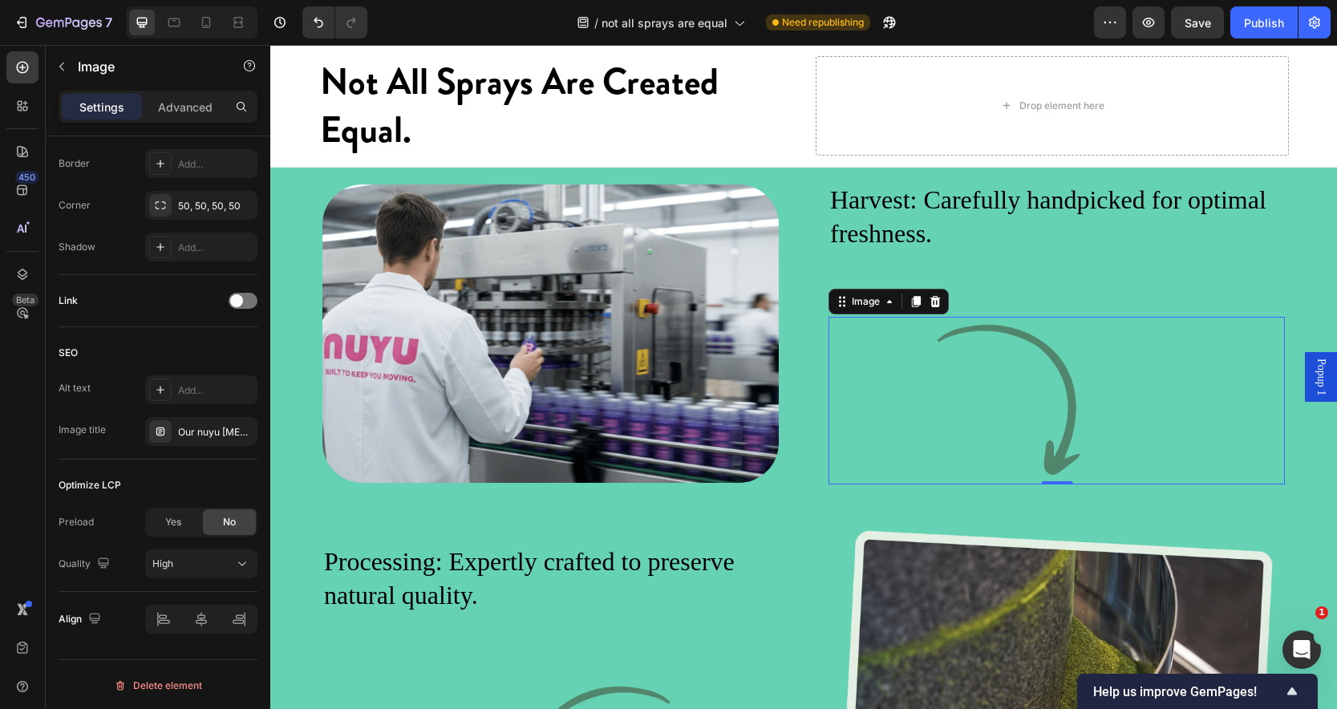
click at [1000, 454] on img at bounding box center [1057, 401] width 456 height 168
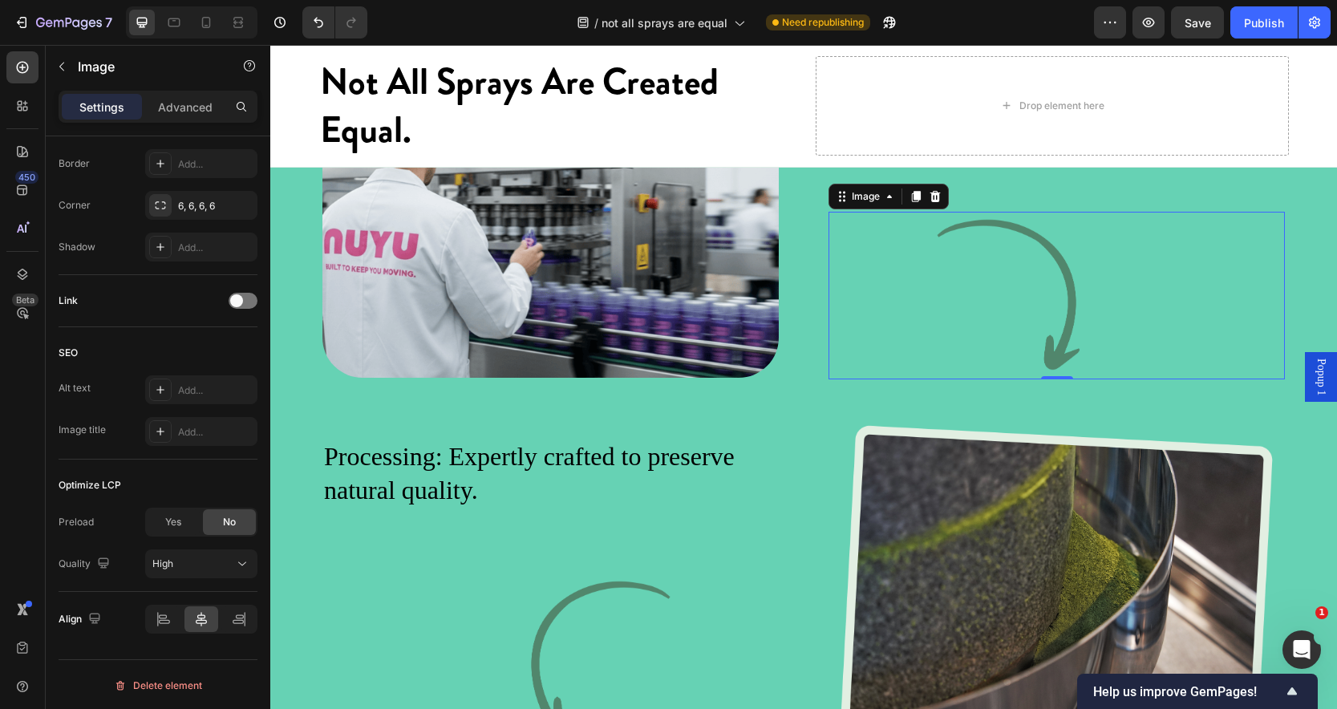
scroll to position [2708, 0]
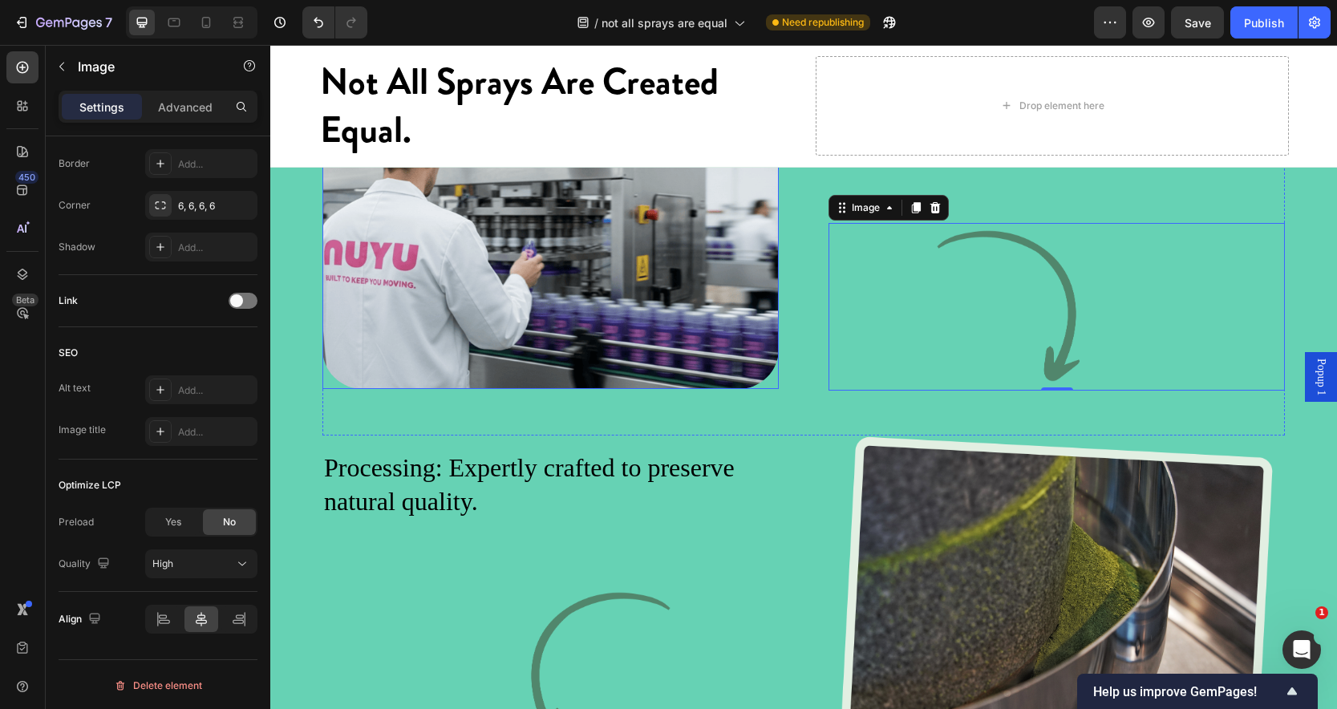
click at [619, 370] on img at bounding box center [551, 240] width 456 height 298
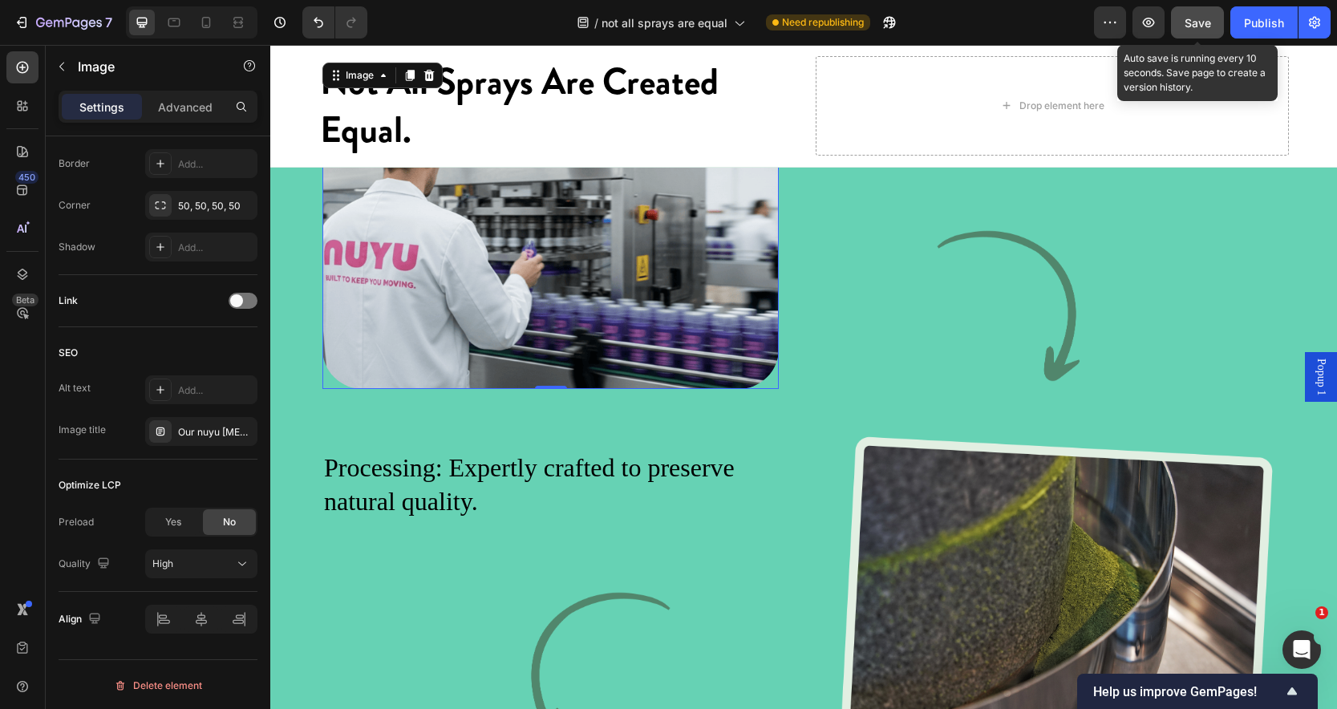
click at [1196, 22] on span "Save" at bounding box center [1198, 23] width 26 height 14
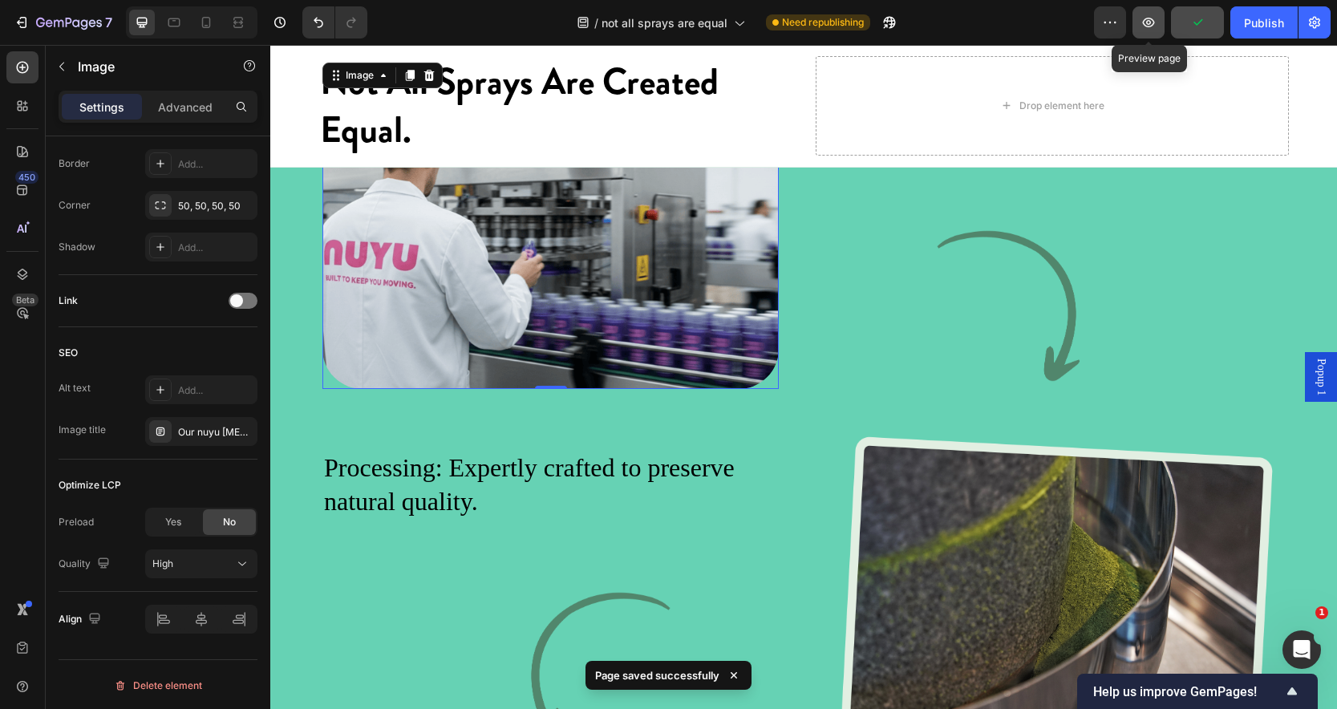
click at [1145, 19] on icon "button" at bounding box center [1149, 23] width 12 height 10
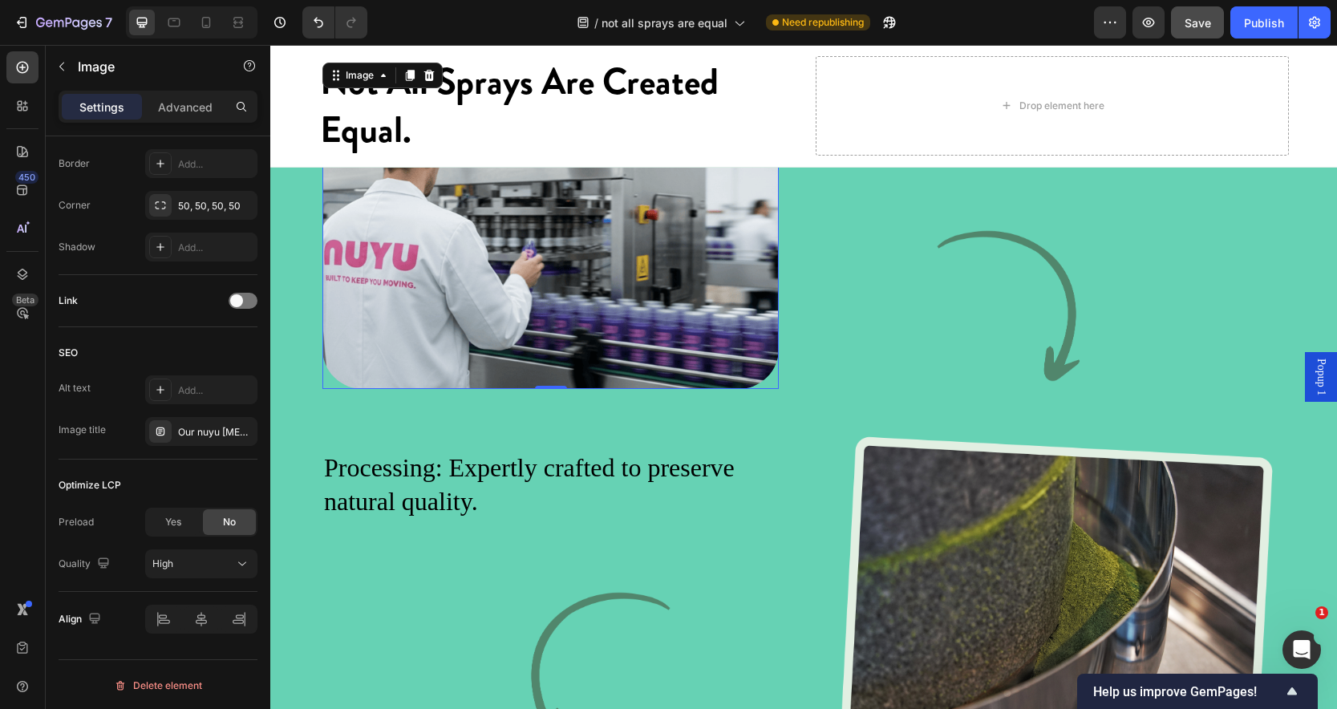
click at [562, 339] on img at bounding box center [551, 240] width 456 height 298
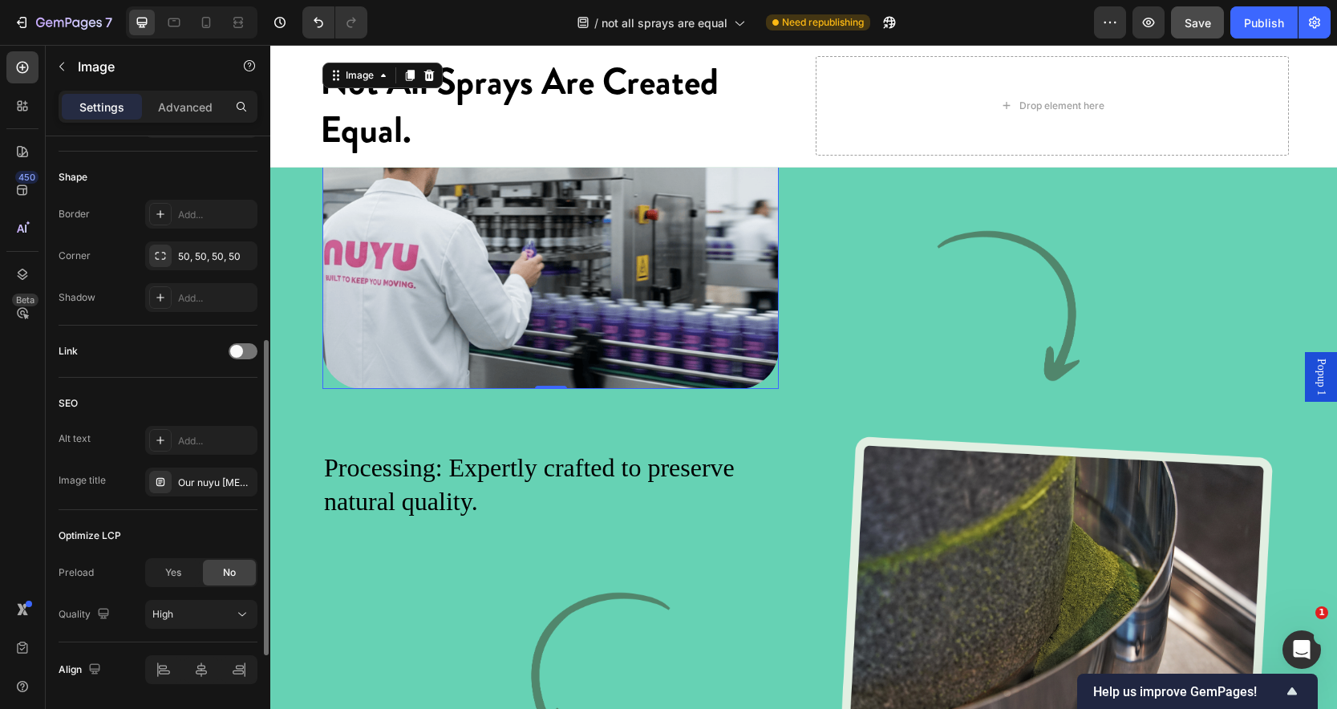
scroll to position [593, 0]
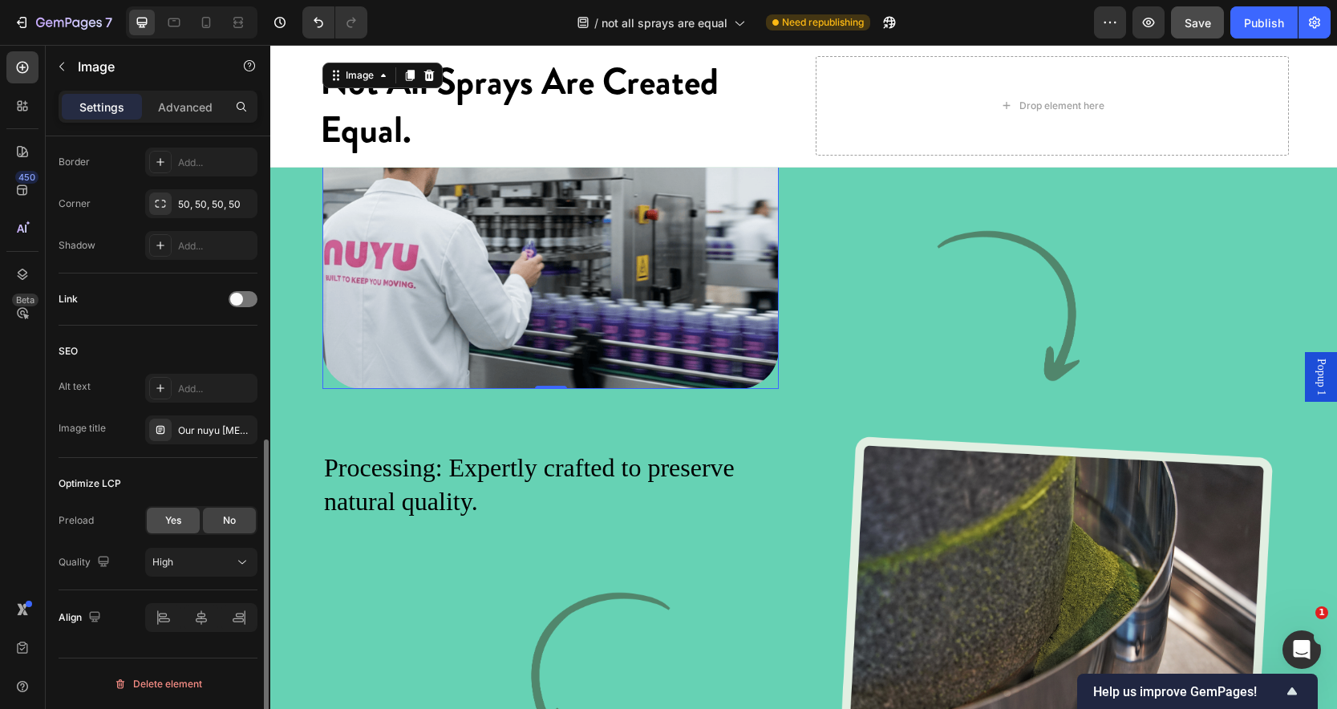
click at [181, 524] on span "Yes" at bounding box center [173, 520] width 16 height 14
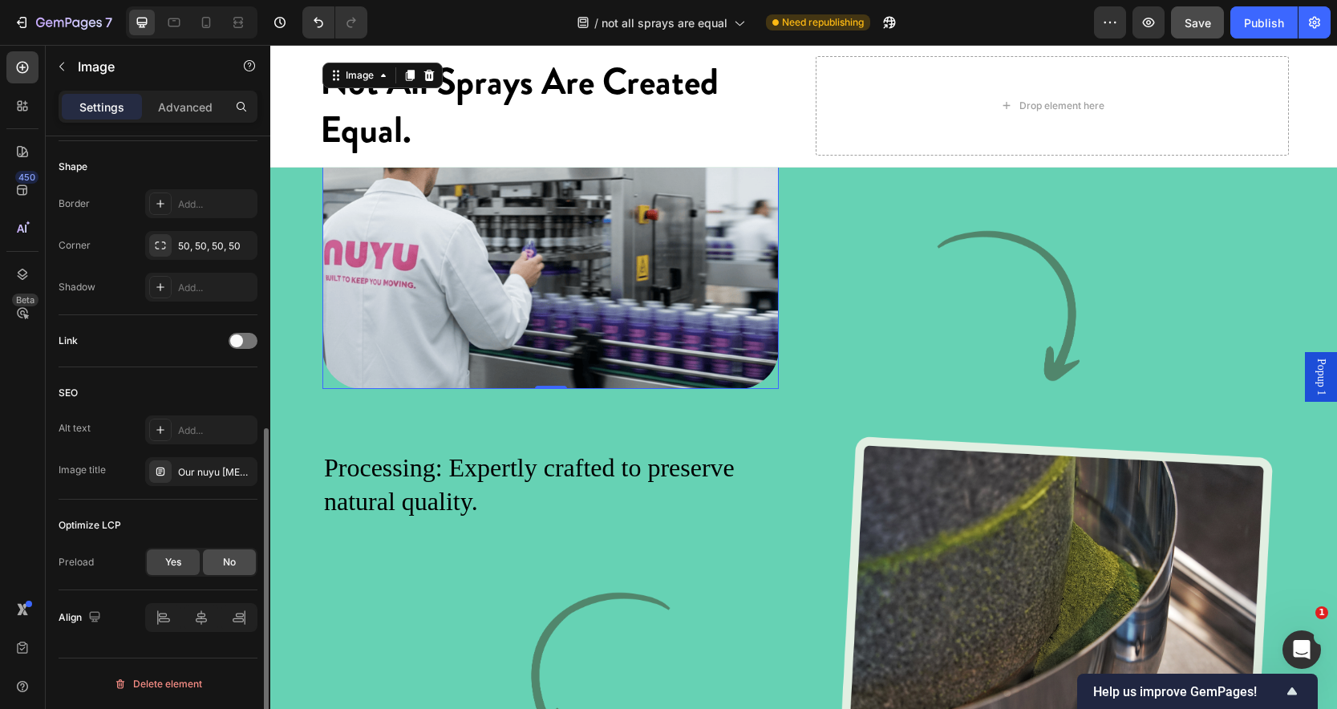
click at [229, 562] on span "No" at bounding box center [229, 562] width 13 height 14
click at [185, 561] on div "Yes" at bounding box center [173, 563] width 53 height 26
click at [236, 561] on div "No" at bounding box center [229, 563] width 53 height 26
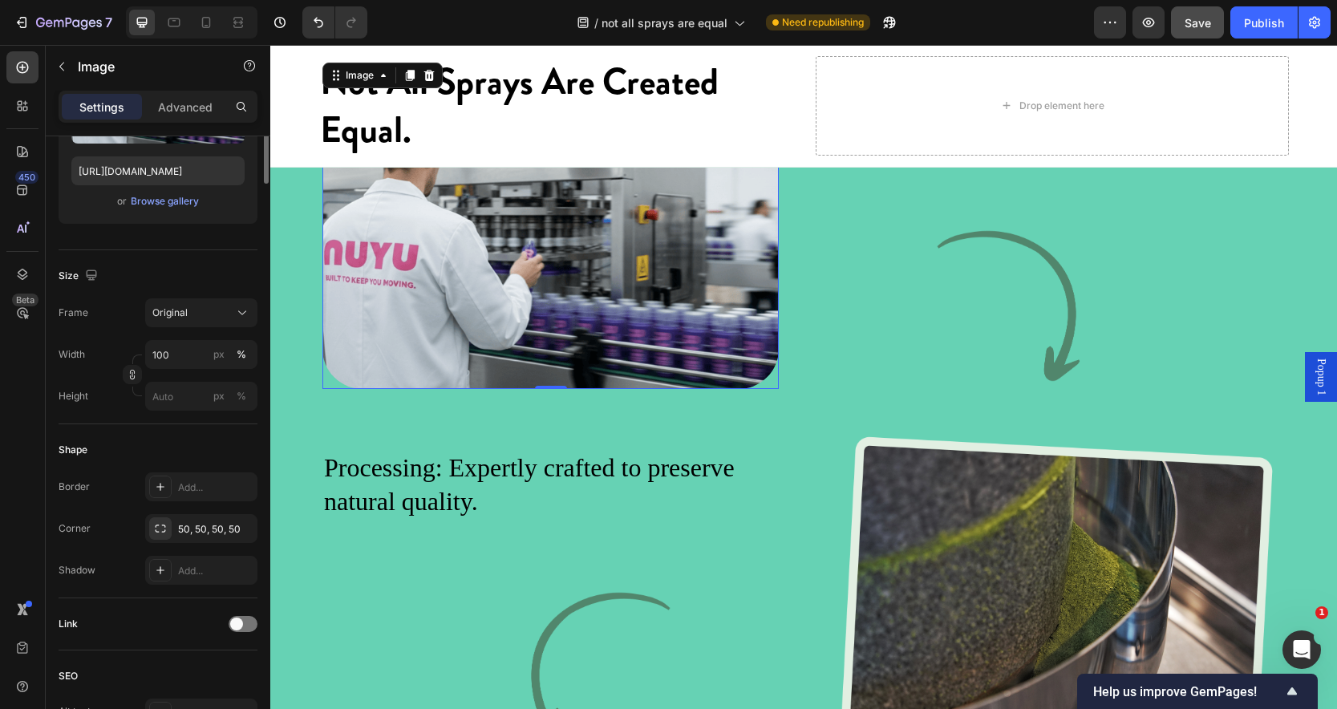
scroll to position [0, 0]
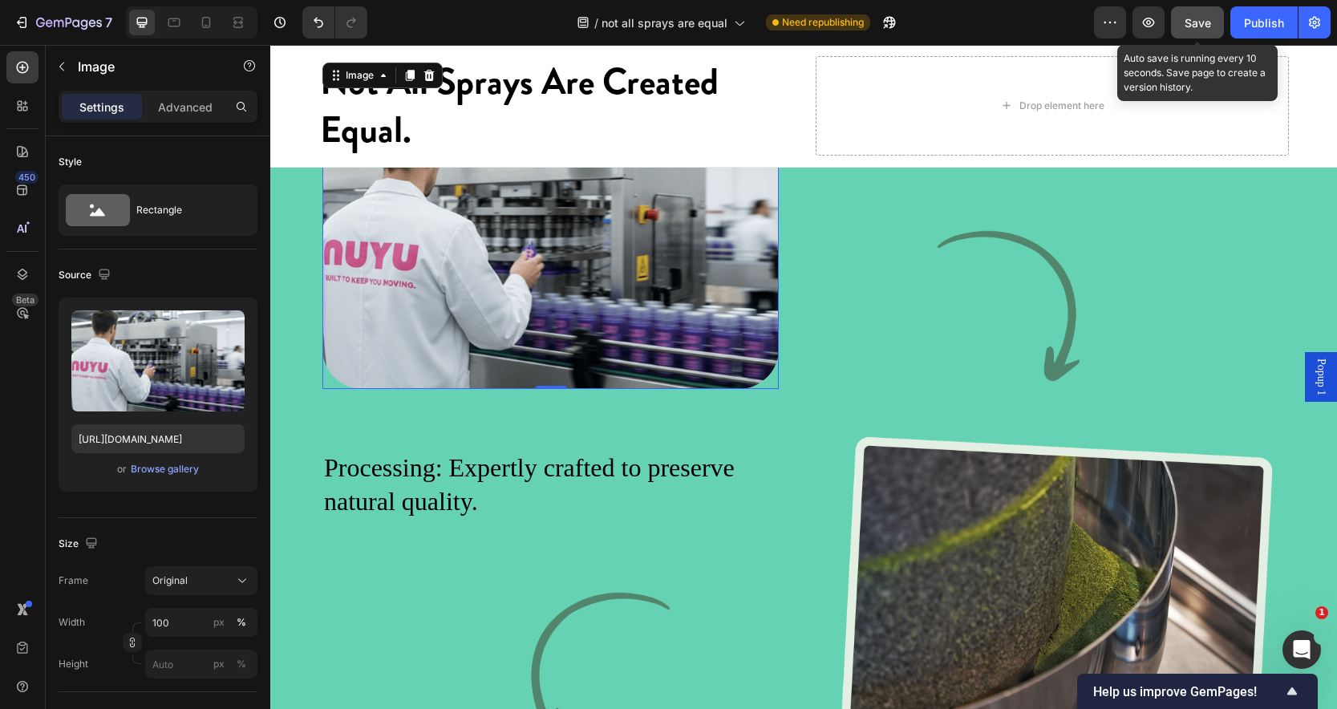
click at [1215, 21] on button "Save" at bounding box center [1197, 22] width 53 height 32
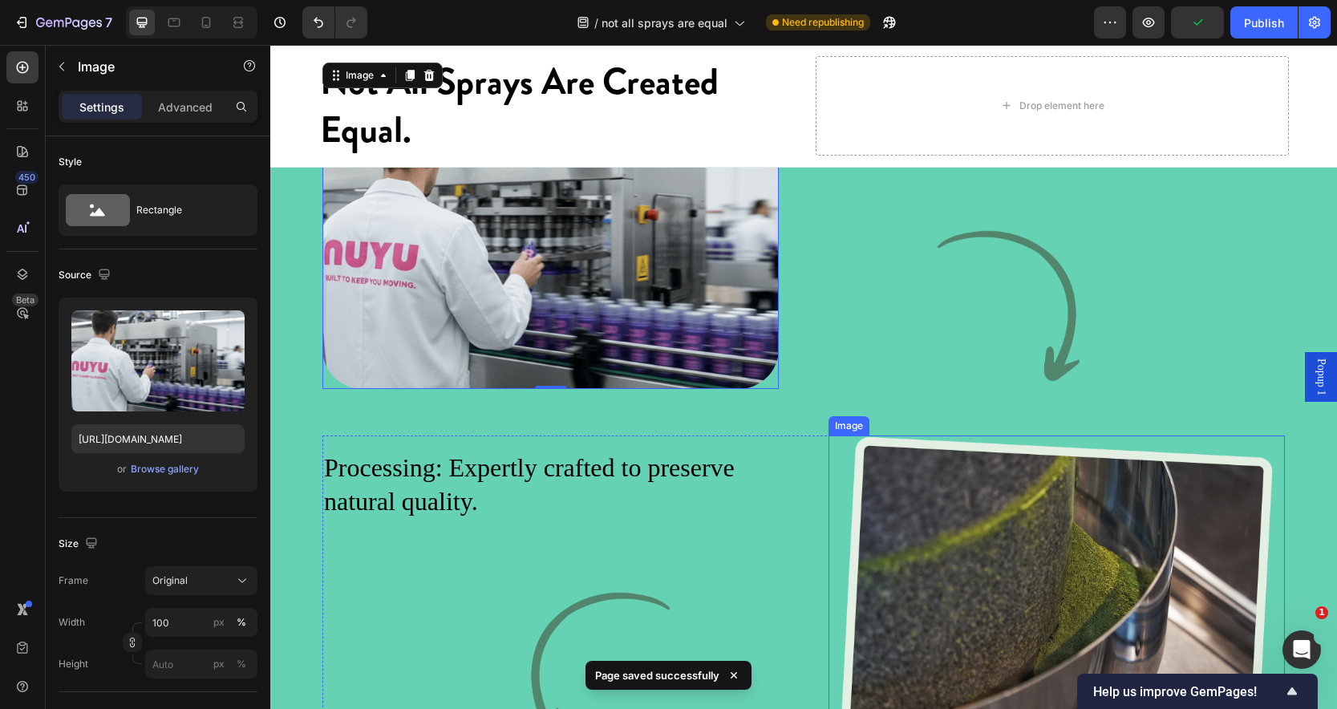
click at [1004, 659] on img at bounding box center [1057, 602] width 456 height 332
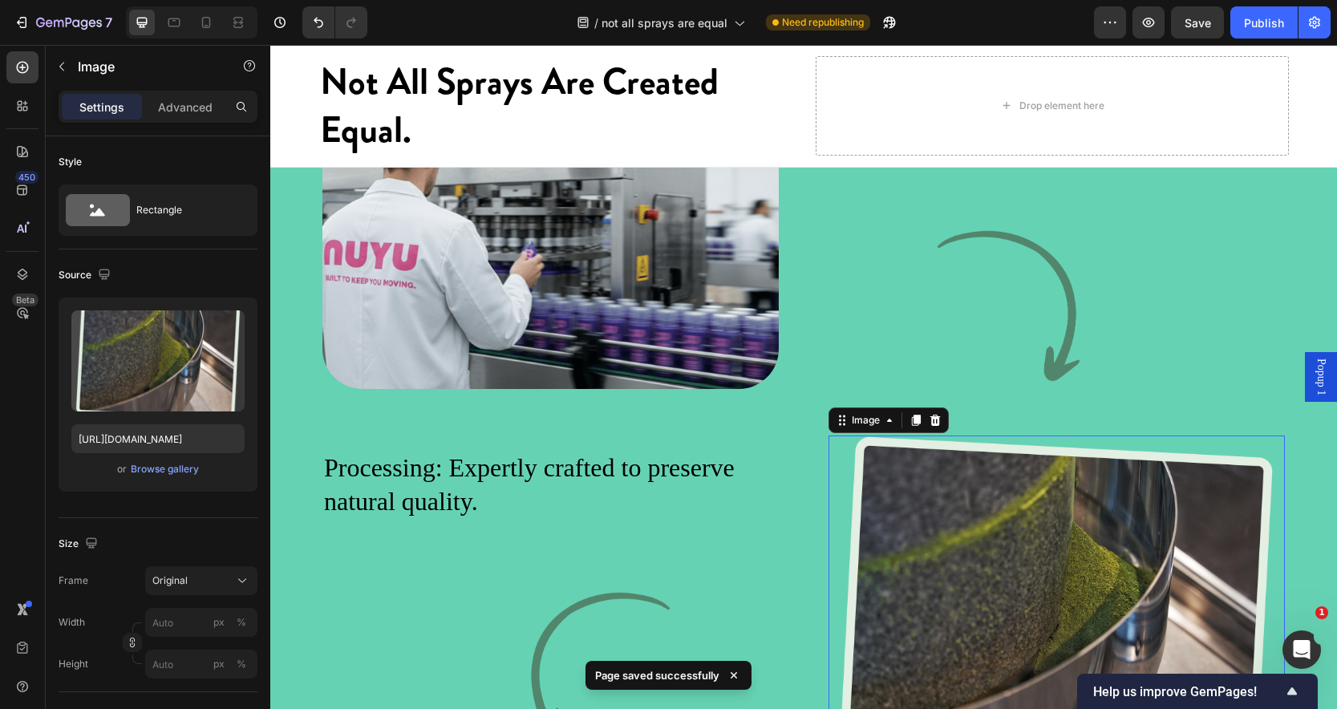
click at [1004, 659] on img at bounding box center [1057, 602] width 456 height 332
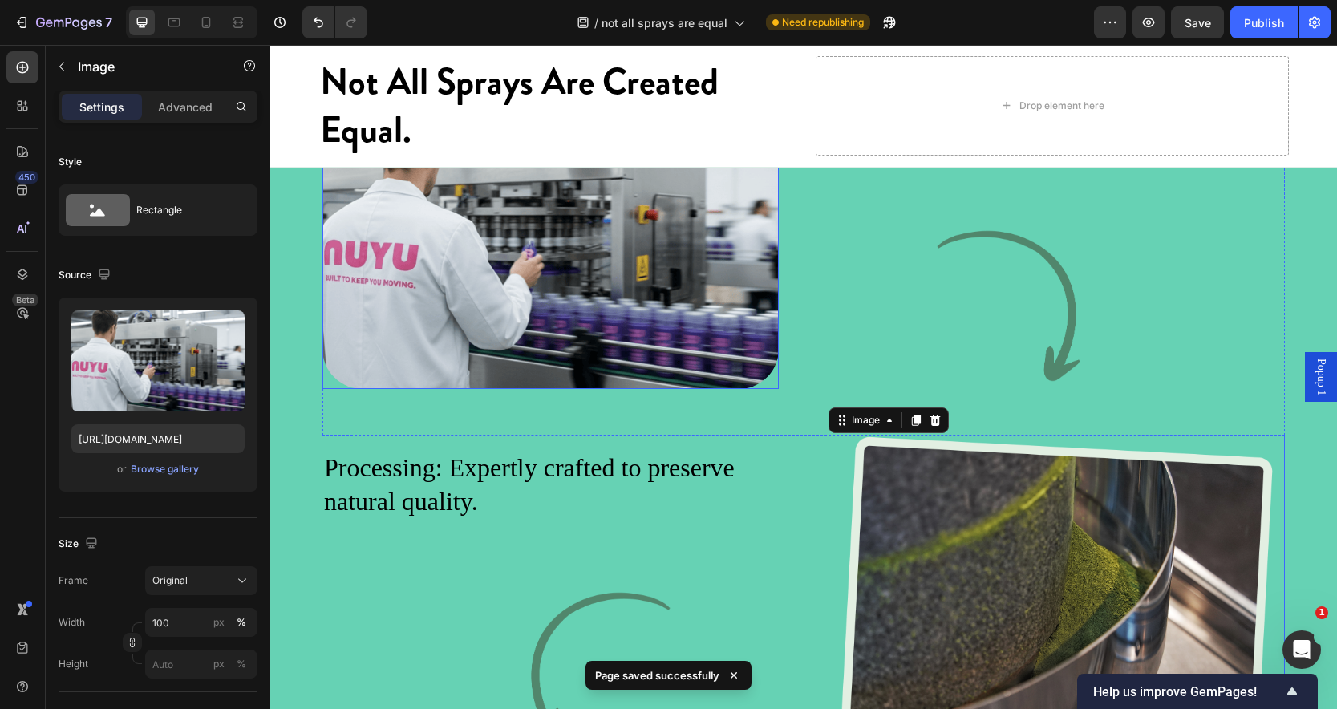
click at [648, 389] on img at bounding box center [551, 240] width 456 height 298
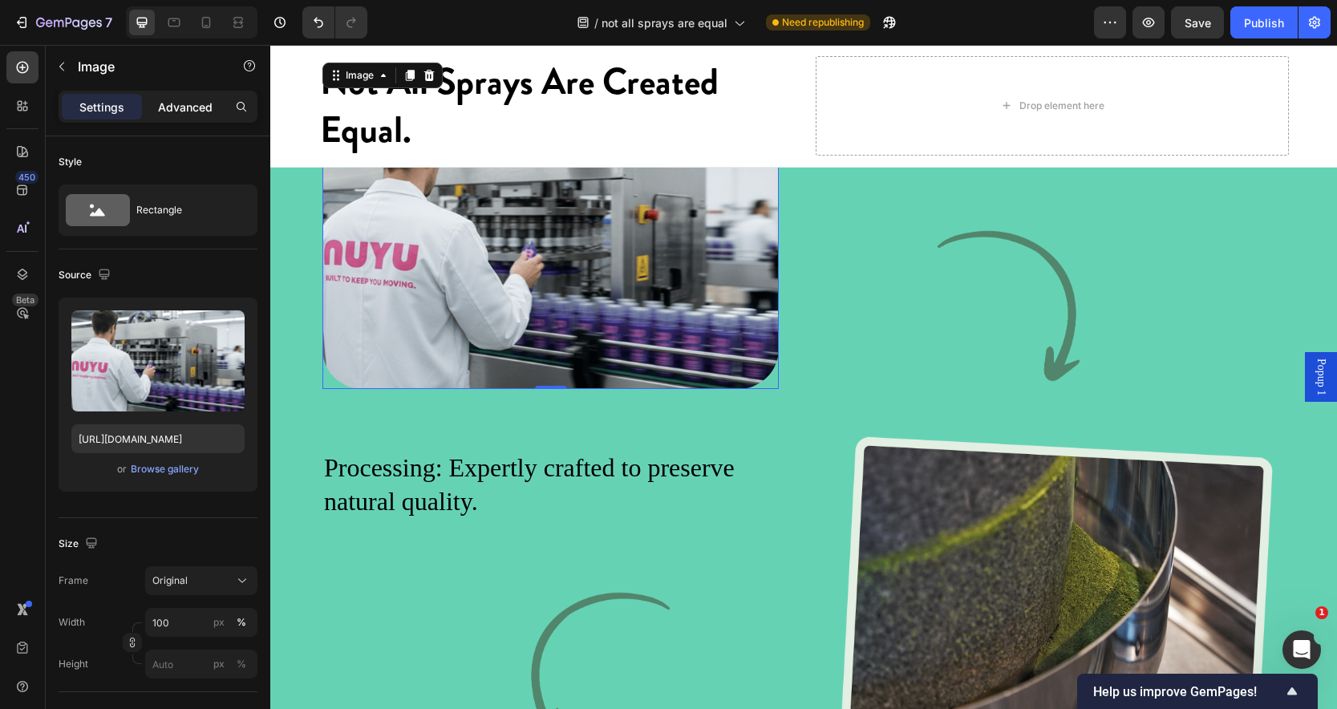
click at [181, 99] on p "Advanced" at bounding box center [185, 107] width 55 height 17
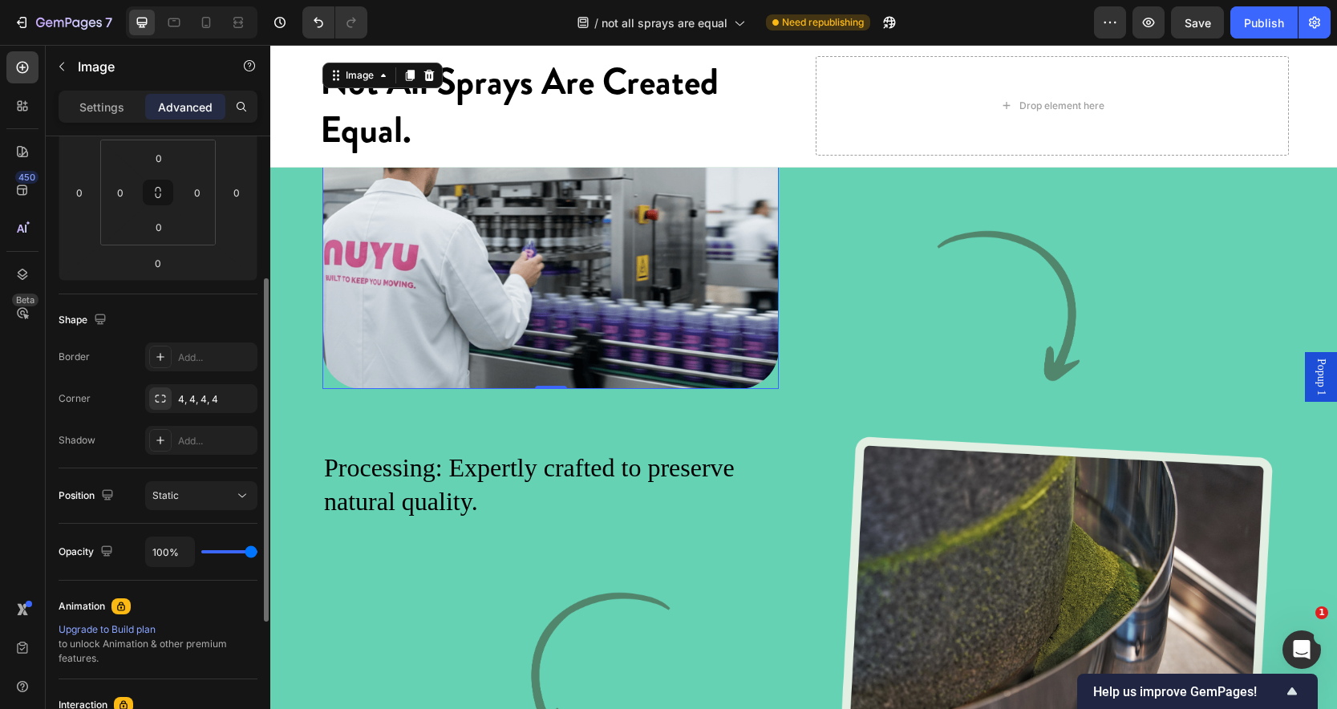
scroll to position [261, 0]
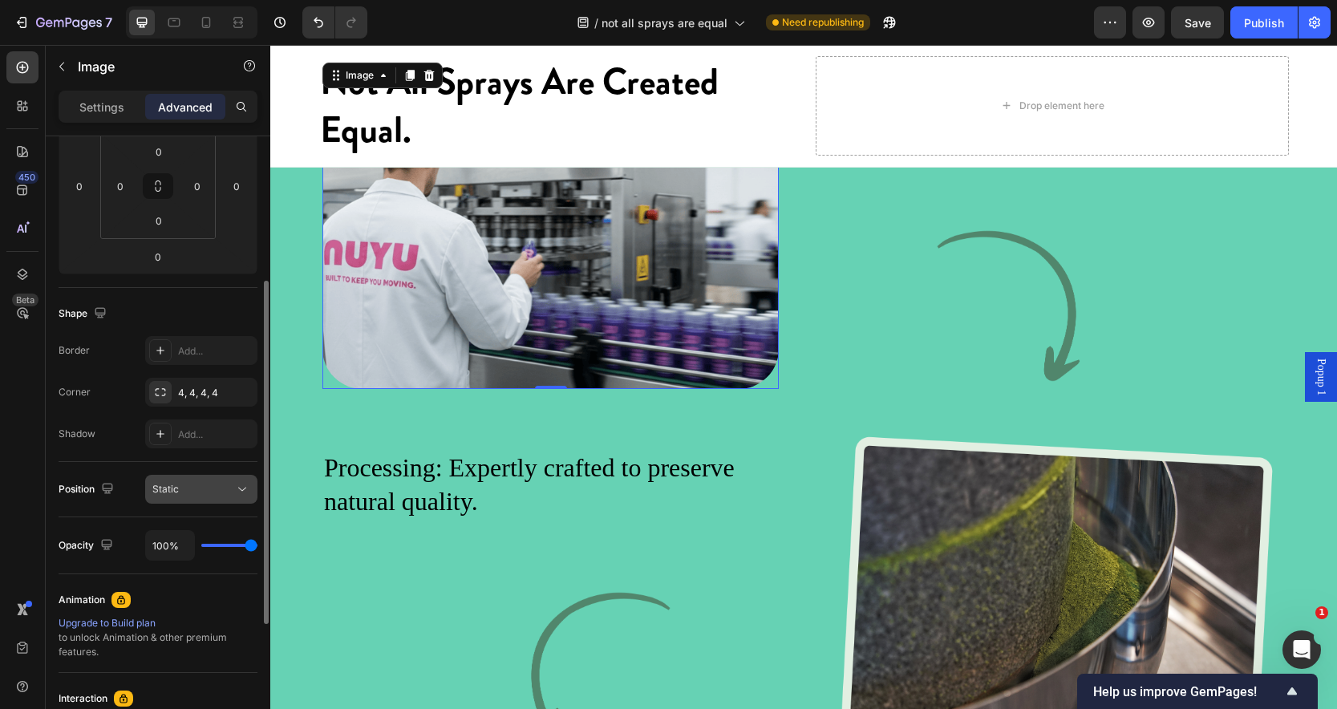
click at [247, 486] on icon at bounding box center [242, 489] width 16 height 16
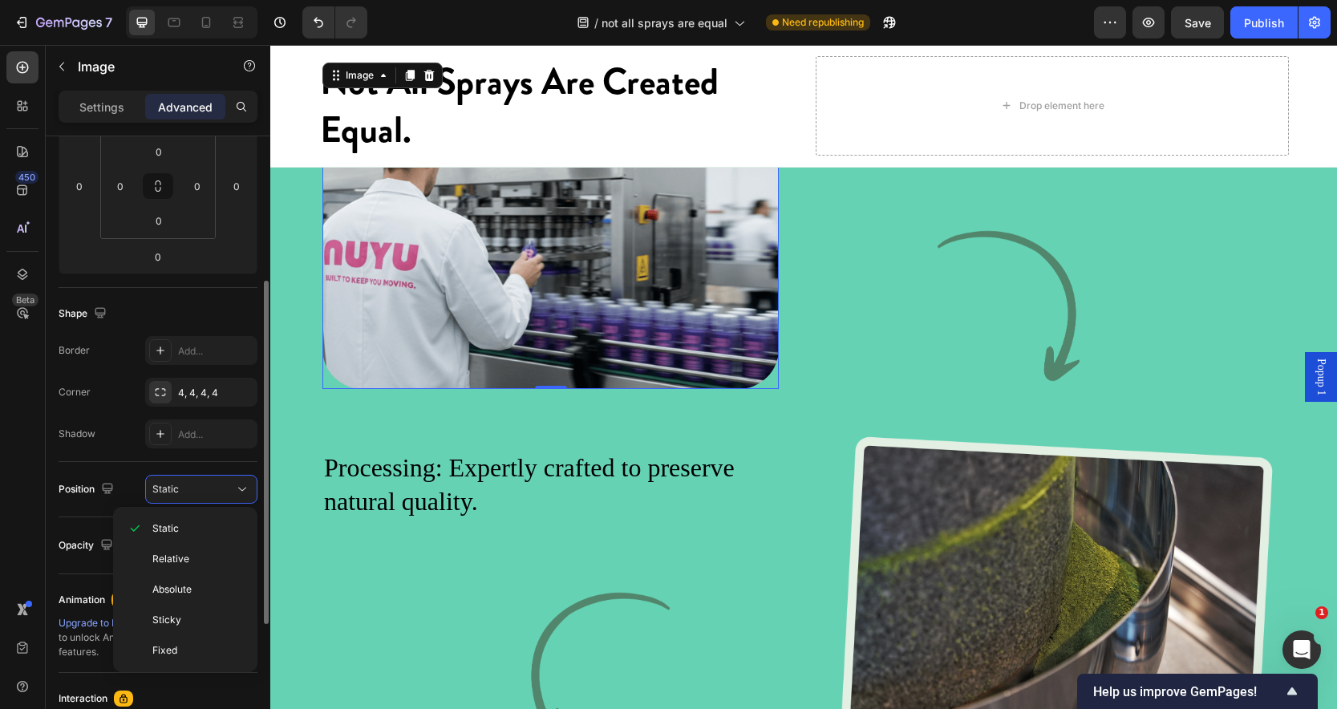
click at [132, 449] on div "Shape Border Add... Corner 4, 4, 4, 4 Shadow Add..." at bounding box center [158, 375] width 199 height 174
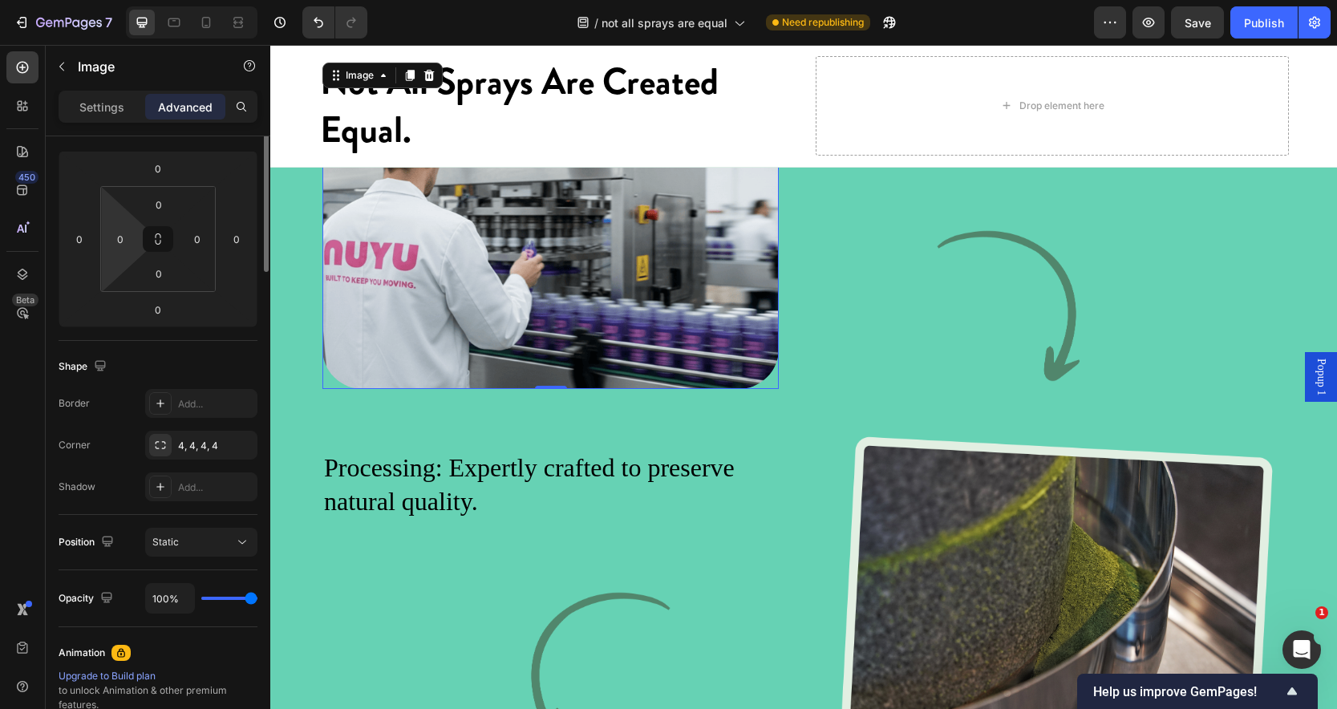
scroll to position [0, 0]
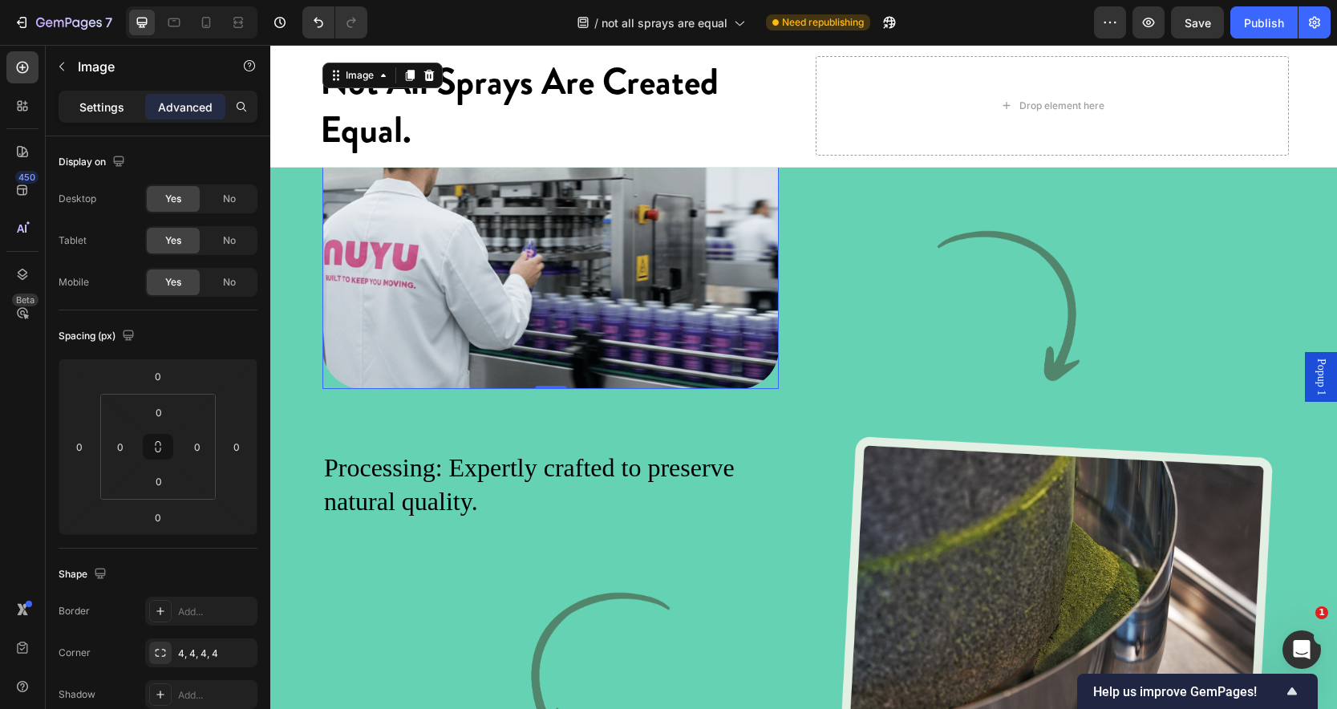
click at [110, 106] on p "Settings" at bounding box center [101, 107] width 45 height 17
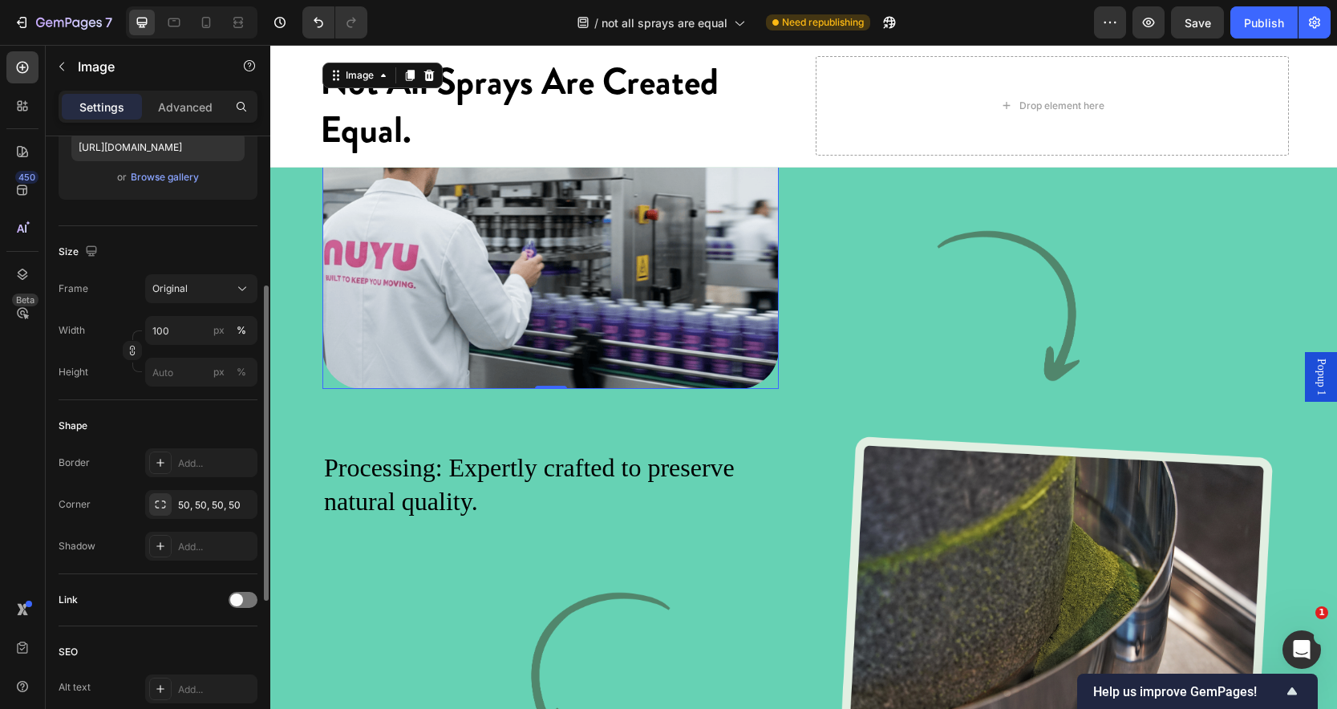
scroll to position [302, 0]
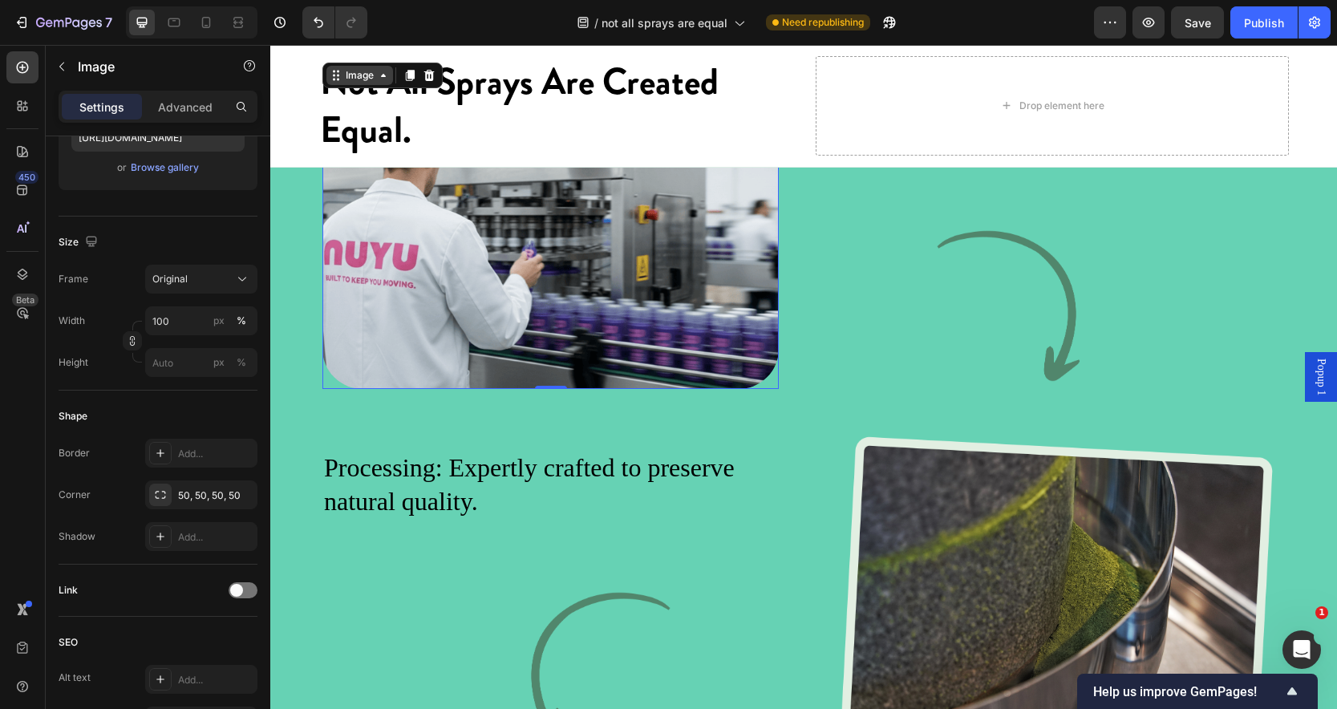
click at [381, 82] on icon at bounding box center [383, 75] width 13 height 13
click at [788, 347] on div "Image Harvest: Carefully handpicked for optimal freshness. Text Block Image Row…" at bounding box center [804, 261] width 963 height 347
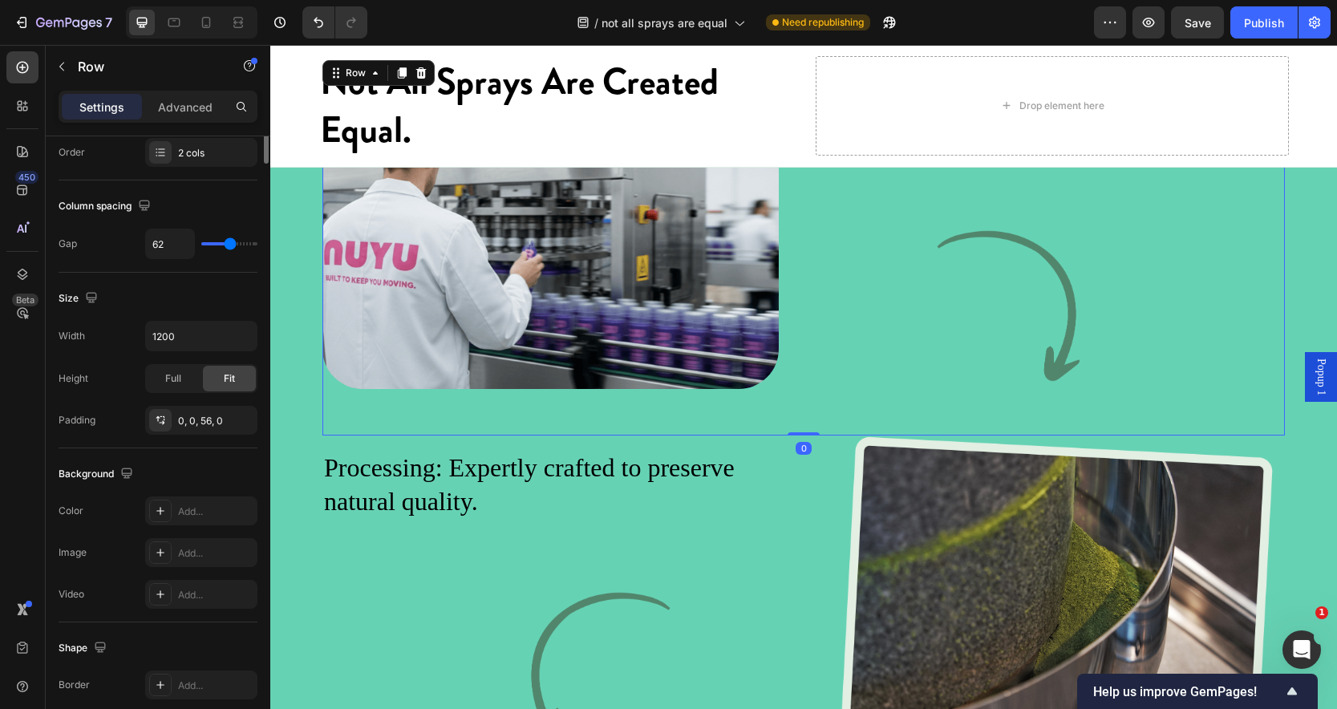
scroll to position [0, 0]
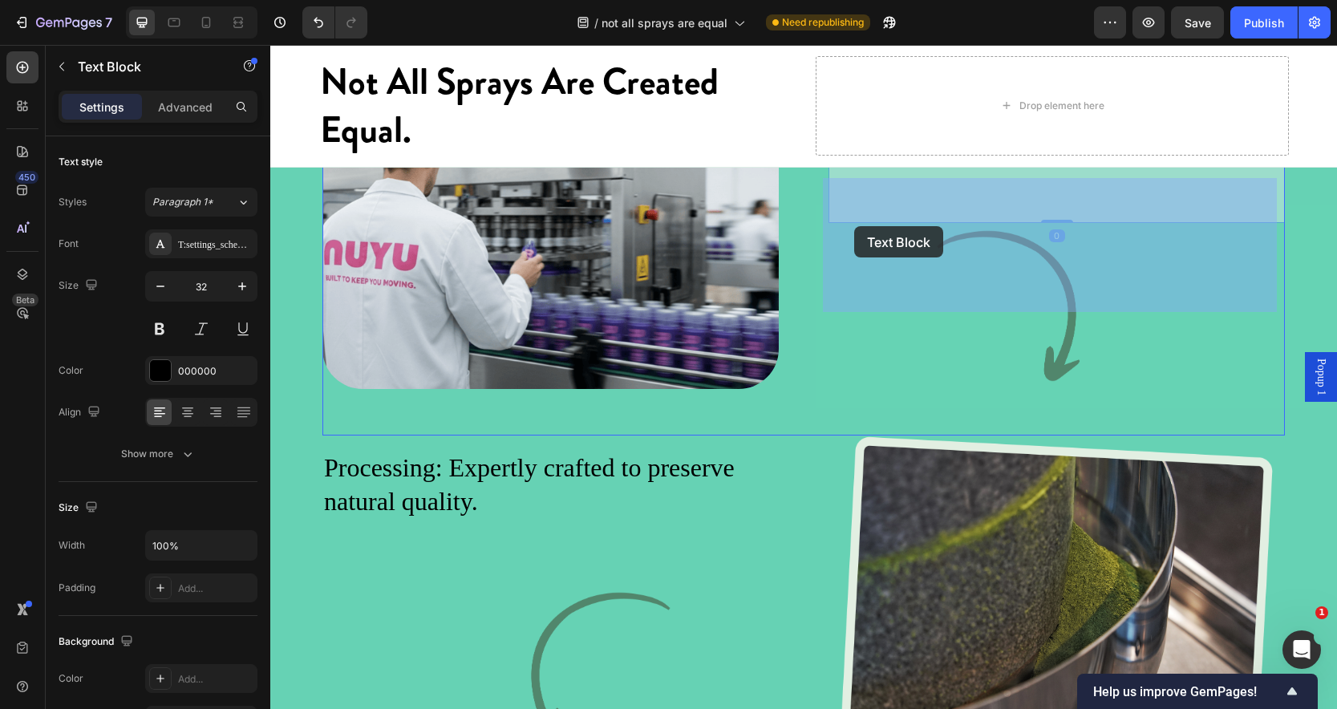
drag, startPoint x: 854, startPoint y: 178, endPoint x: 854, endPoint y: 226, distance: 48.1
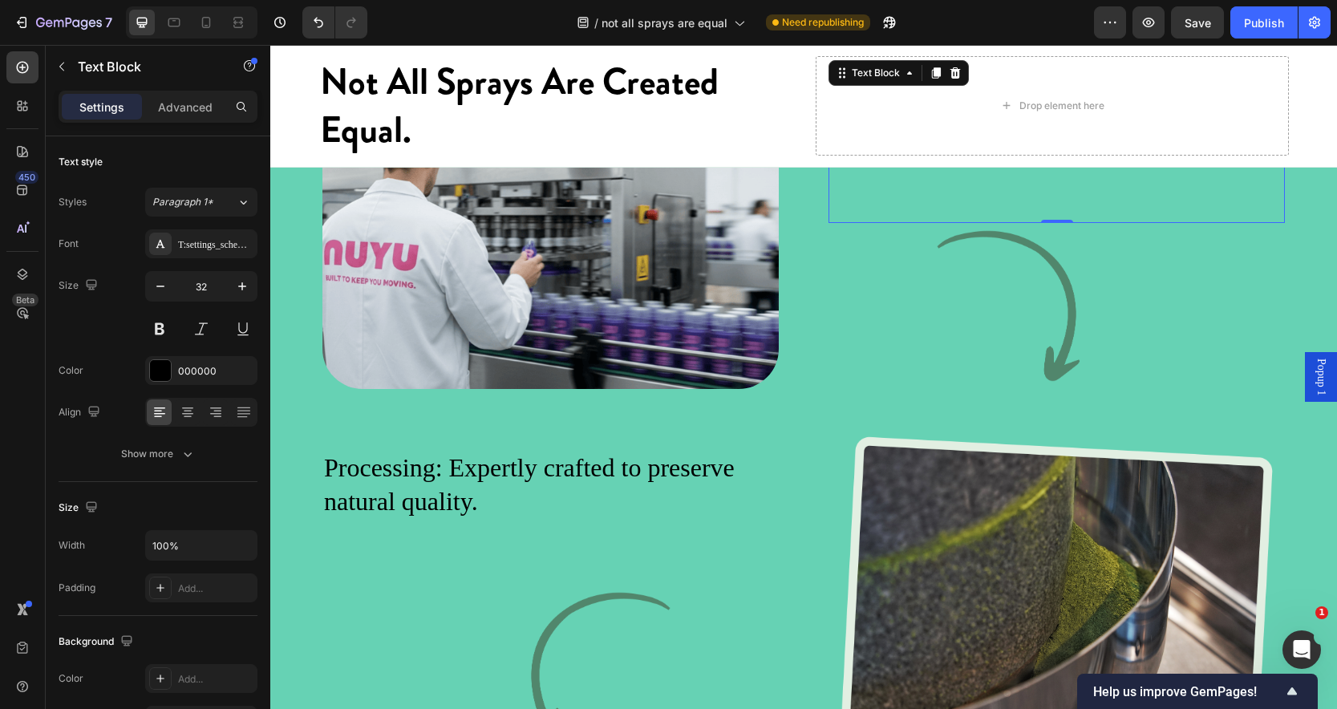
click at [1207, 39] on div "7 / not all sprays are equal Need republishing Preview Save Publish" at bounding box center [668, 23] width 1337 height 46
click at [1204, 21] on span "Save" at bounding box center [1198, 23] width 26 height 14
click at [1250, 20] on div "Publish" at bounding box center [1264, 22] width 40 height 17
click at [202, 21] on icon at bounding box center [206, 22] width 9 height 11
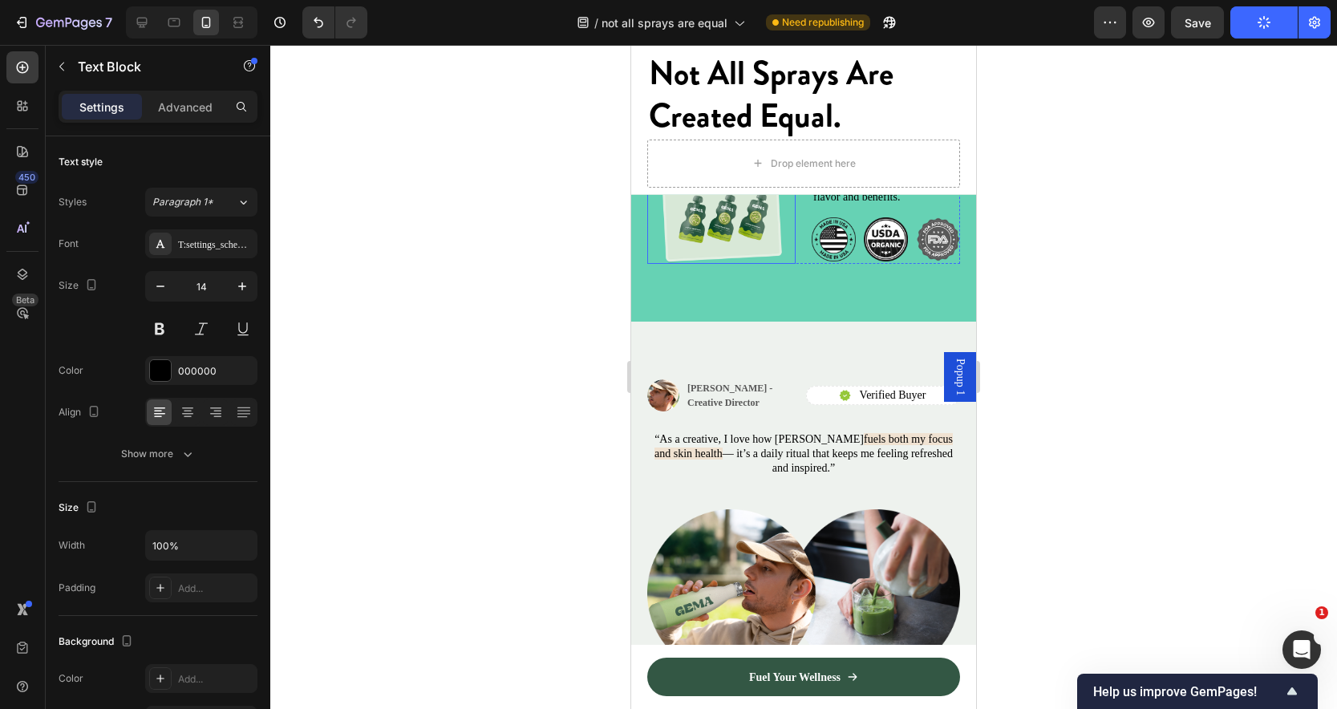
scroll to position [3272, 0]
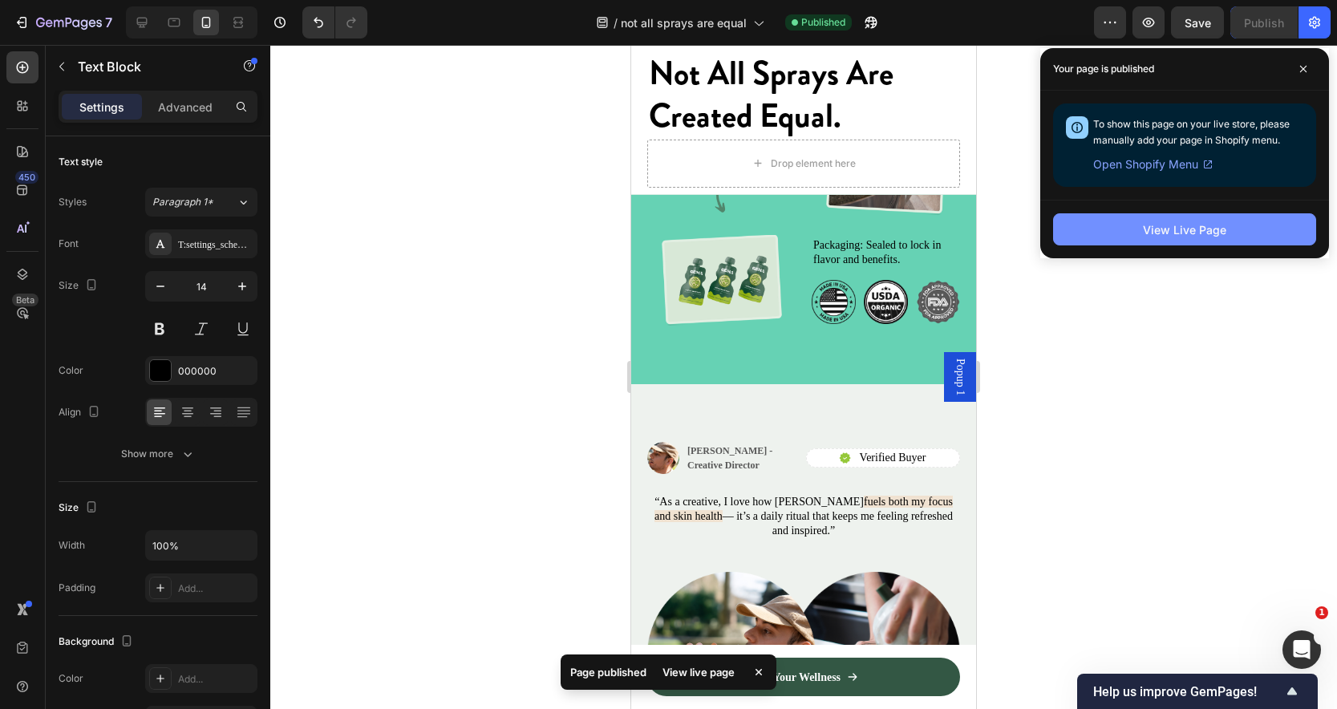
click at [1182, 235] on div "View Live Page" at bounding box center [1184, 229] width 83 height 17
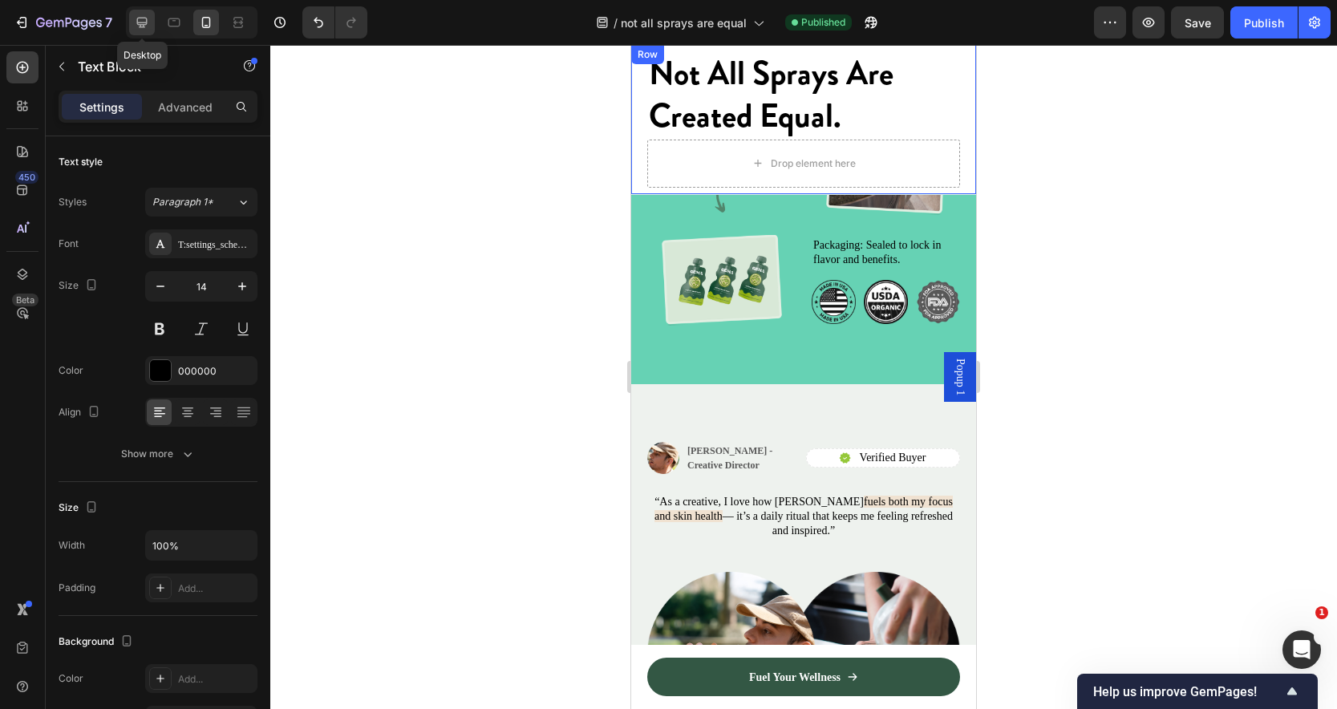
click at [147, 23] on icon at bounding box center [142, 23] width 10 height 10
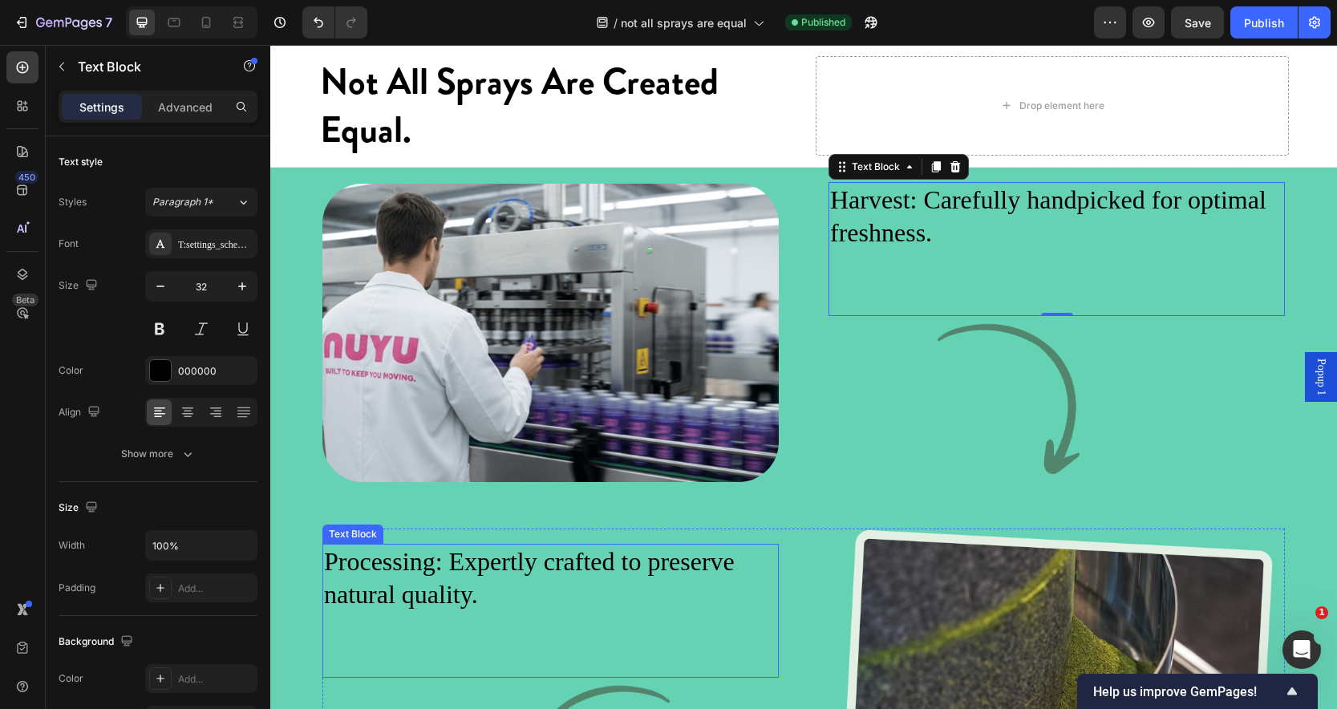
scroll to position [2636, 0]
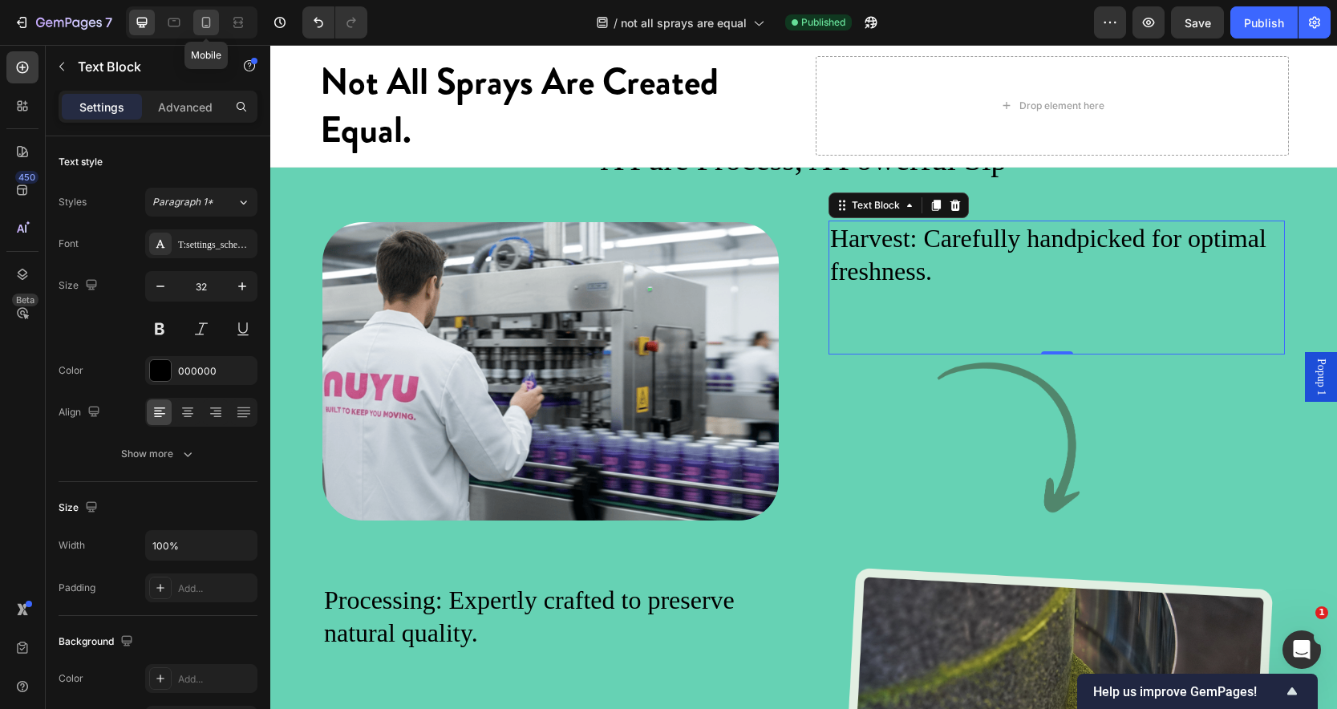
click at [205, 25] on icon at bounding box center [207, 26] width 4 height 2
type input "14"
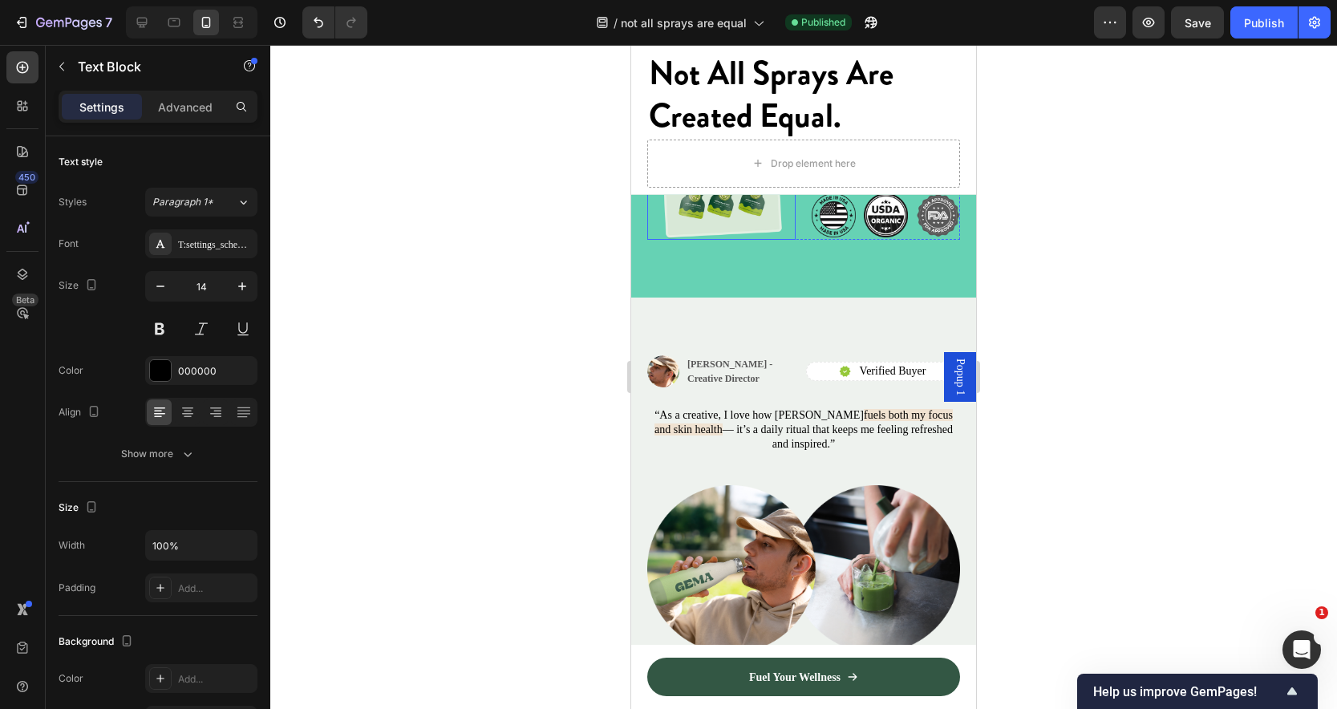
scroll to position [3353, 0]
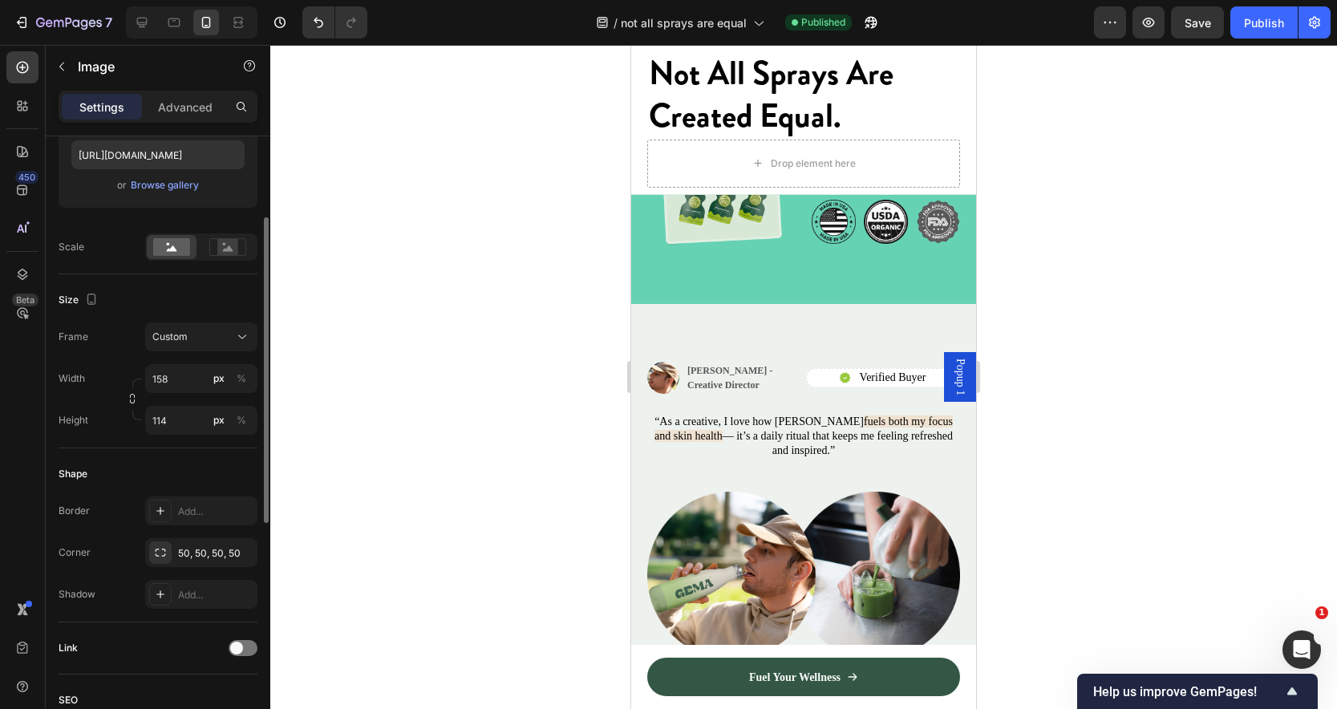
scroll to position [0, 0]
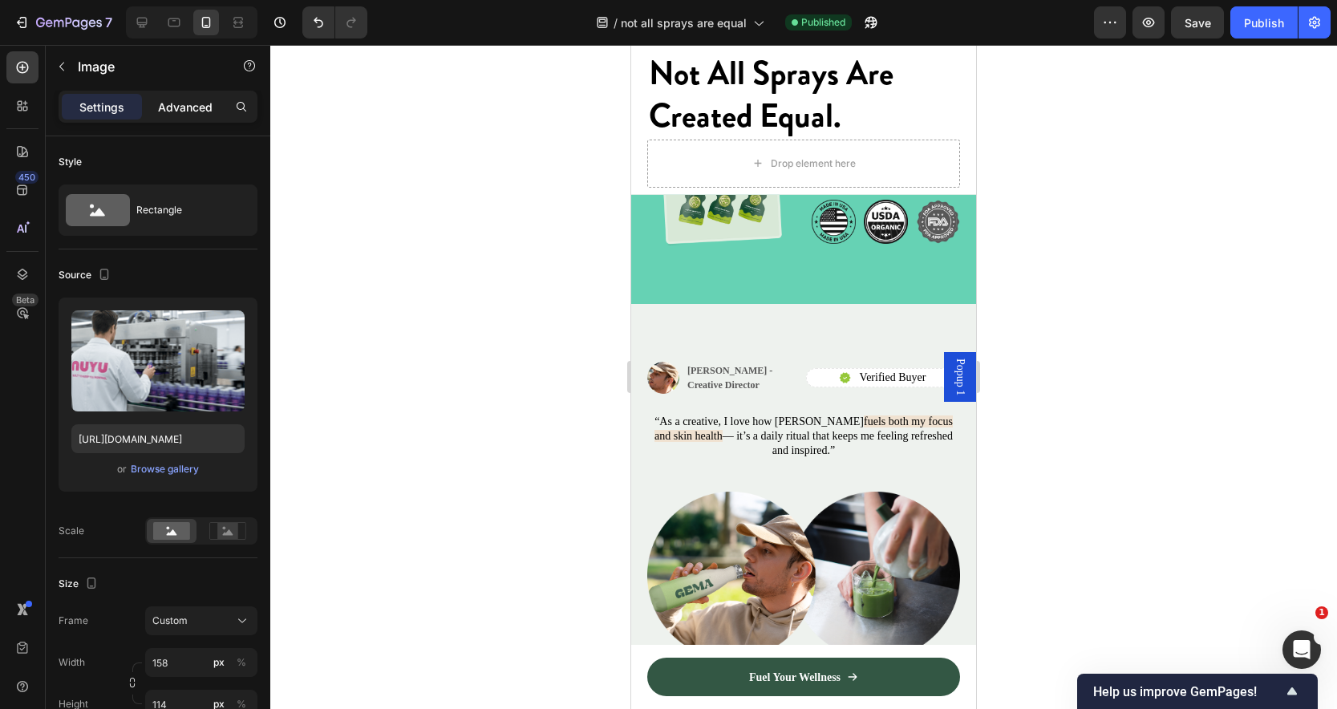
click at [177, 107] on p "Advanced" at bounding box center [185, 107] width 55 height 17
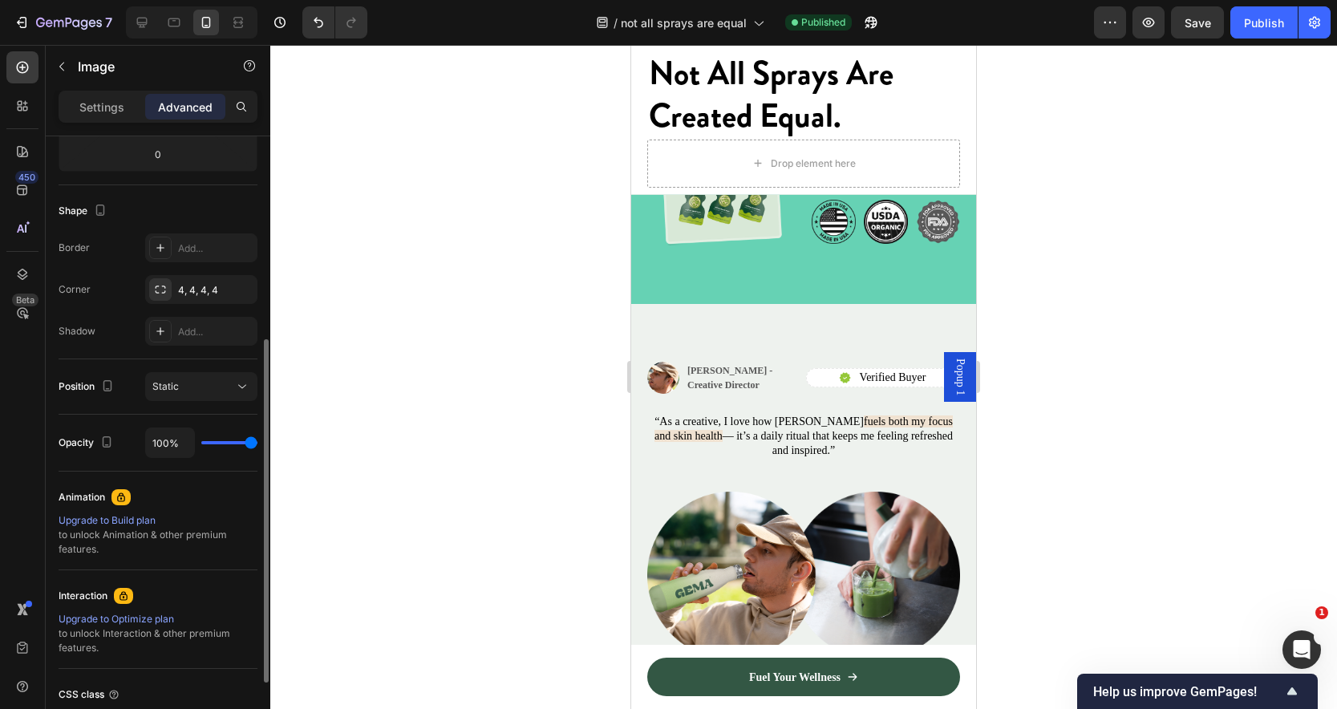
scroll to position [364, 0]
click at [242, 288] on icon "button" at bounding box center [240, 288] width 13 height 13
click at [199, 294] on div "Add..." at bounding box center [215, 289] width 75 height 14
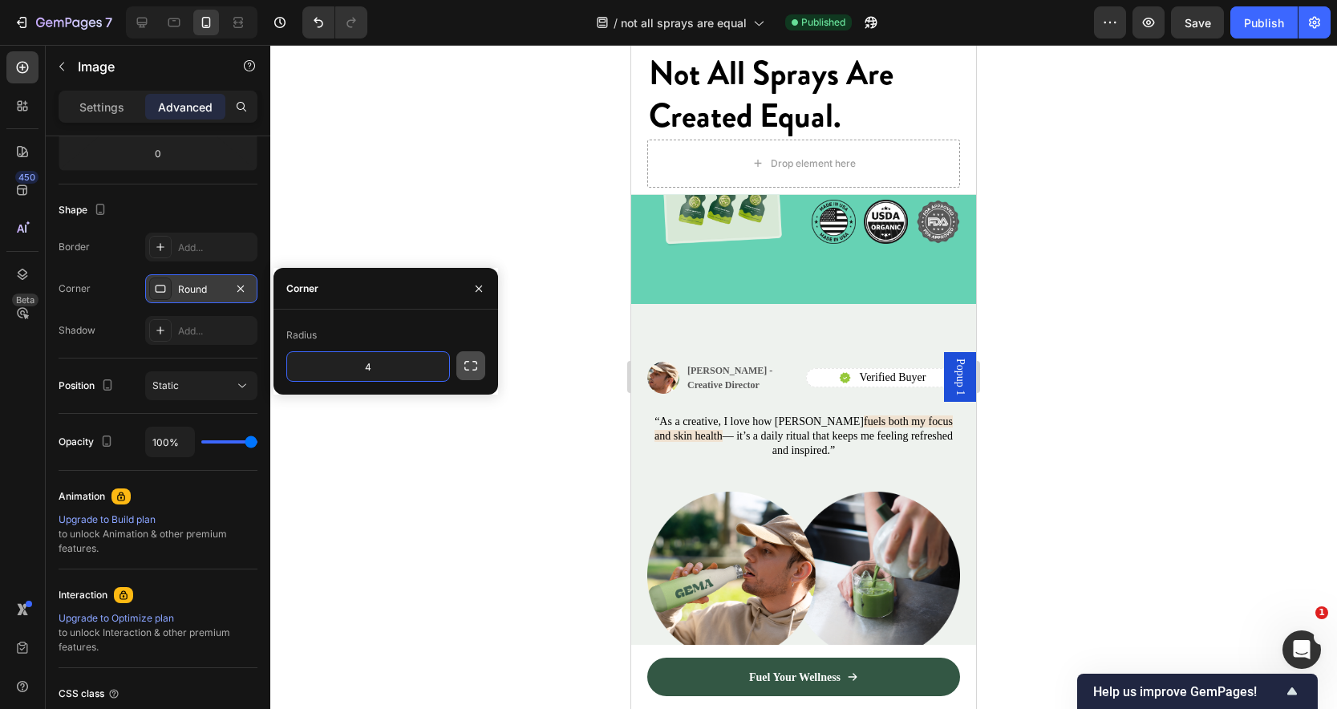
type input "4"
click at [467, 371] on icon "button" at bounding box center [471, 366] width 16 height 16
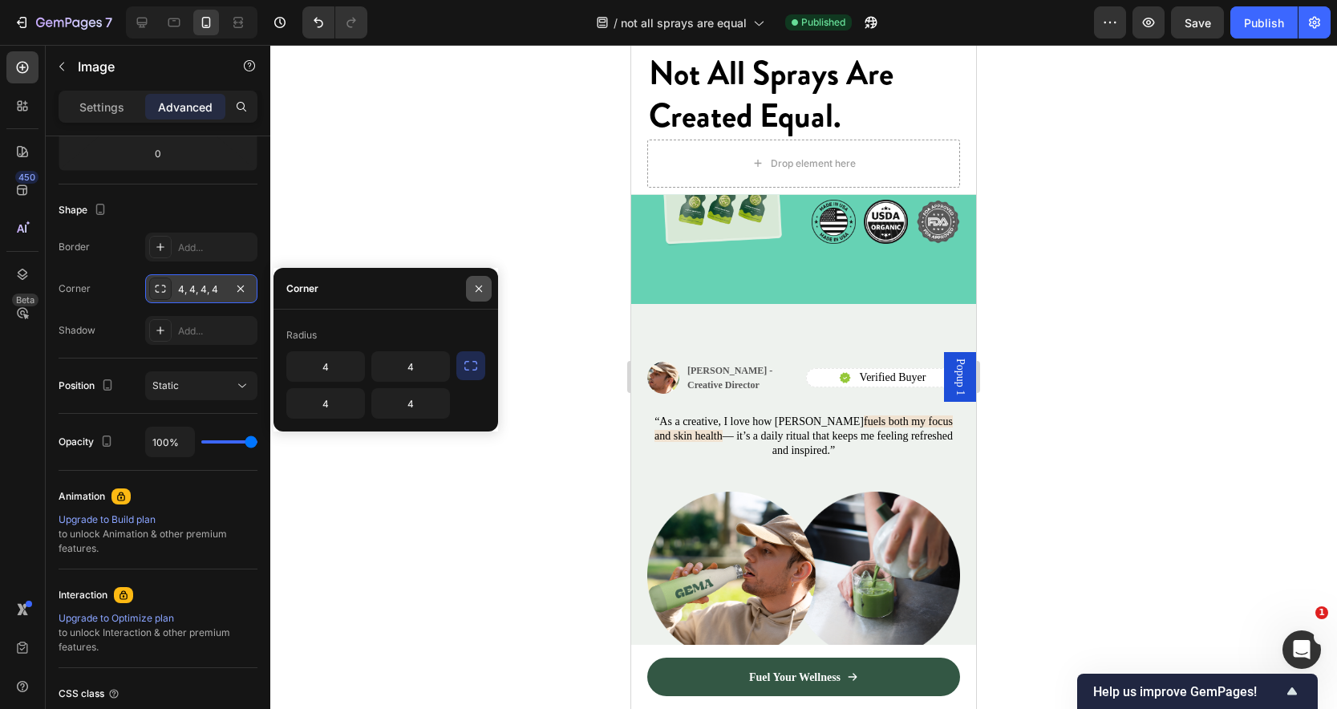
click at [475, 286] on icon "button" at bounding box center [479, 288] width 13 height 13
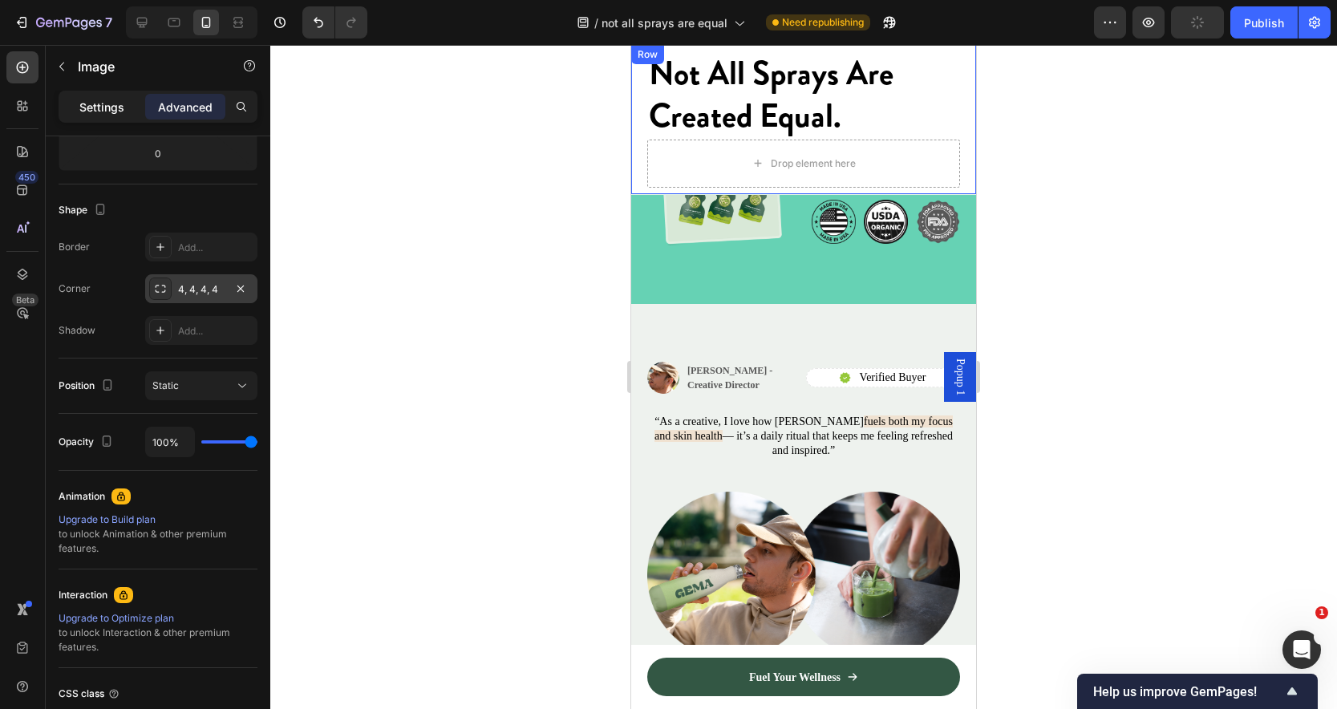
click at [107, 106] on p "Settings" at bounding box center [101, 107] width 45 height 17
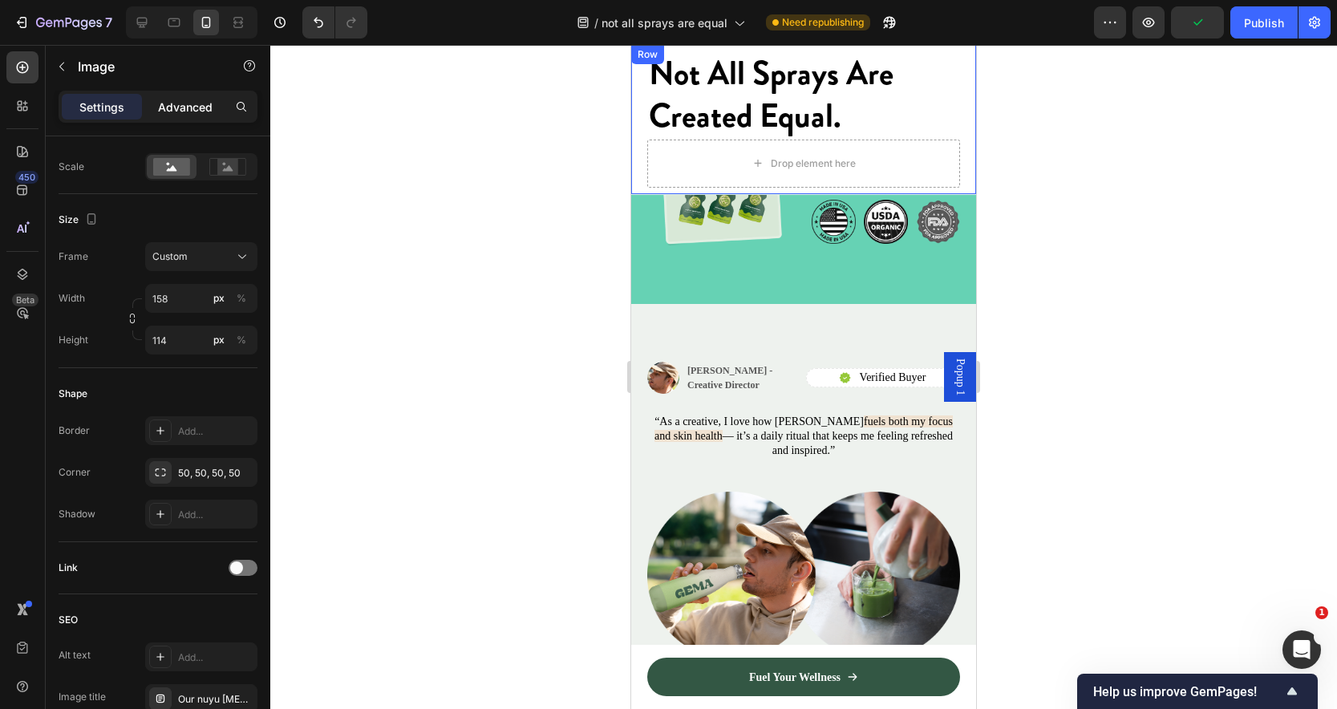
click at [179, 104] on p "Advanced" at bounding box center [185, 107] width 55 height 17
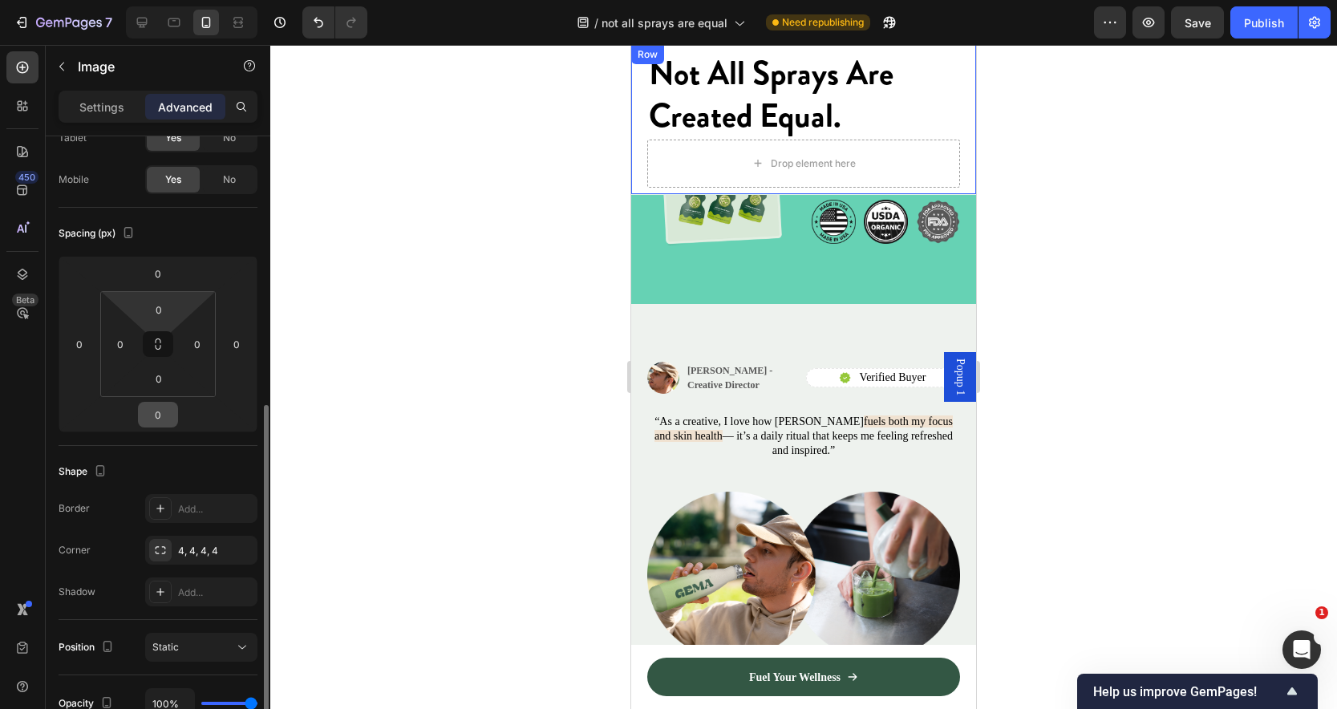
scroll to position [92, 0]
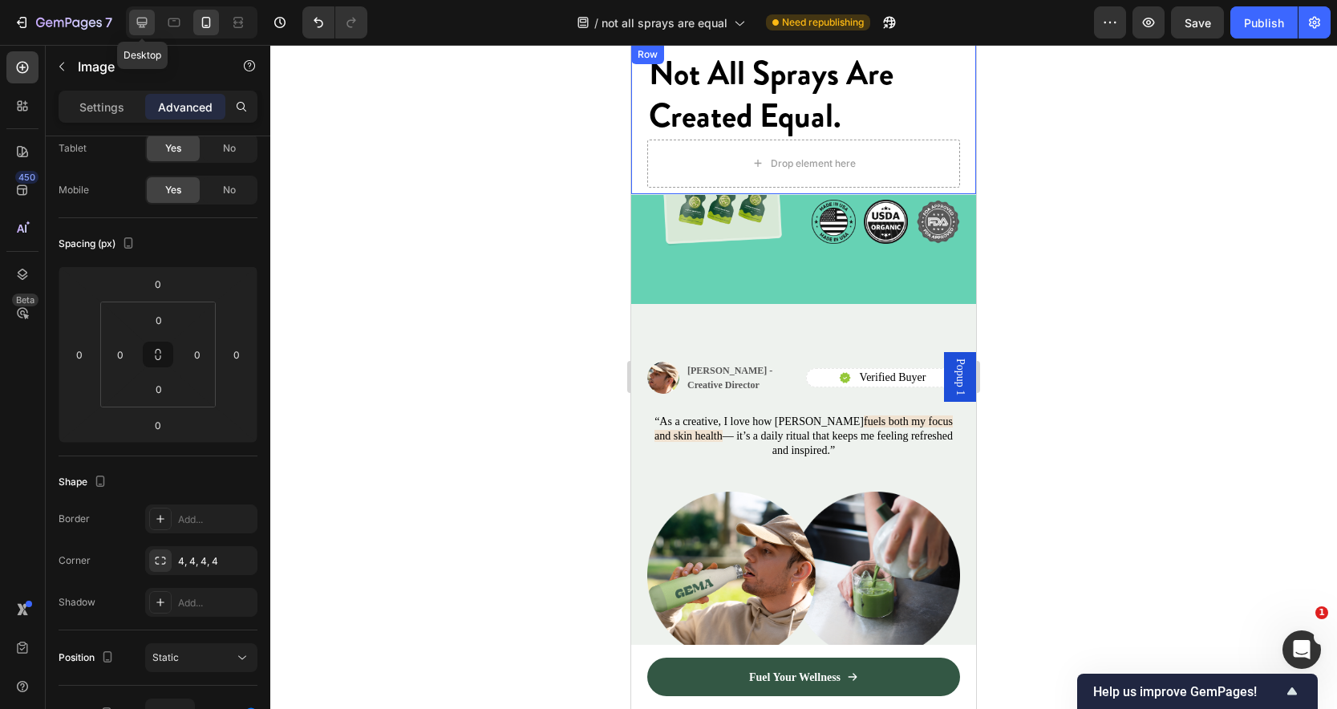
click at [149, 20] on icon at bounding box center [142, 22] width 16 height 16
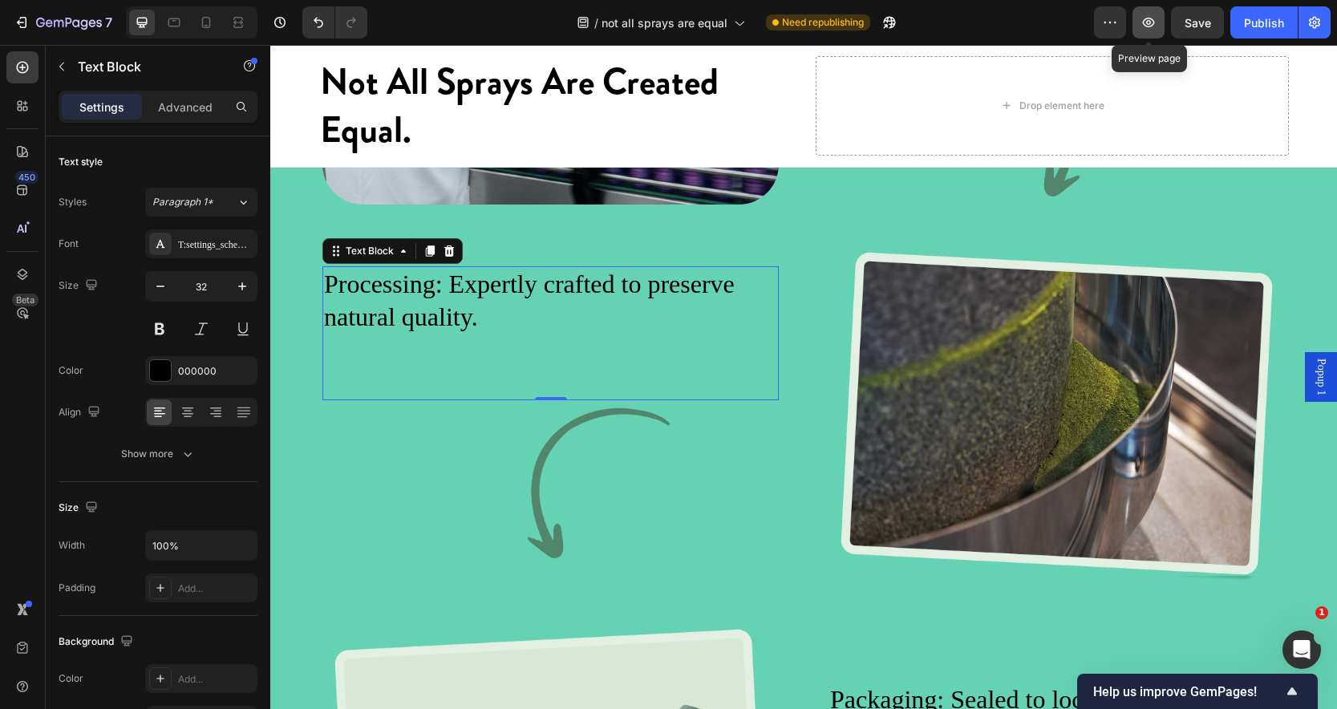
click at [1144, 26] on icon "button" at bounding box center [1149, 22] width 16 height 16
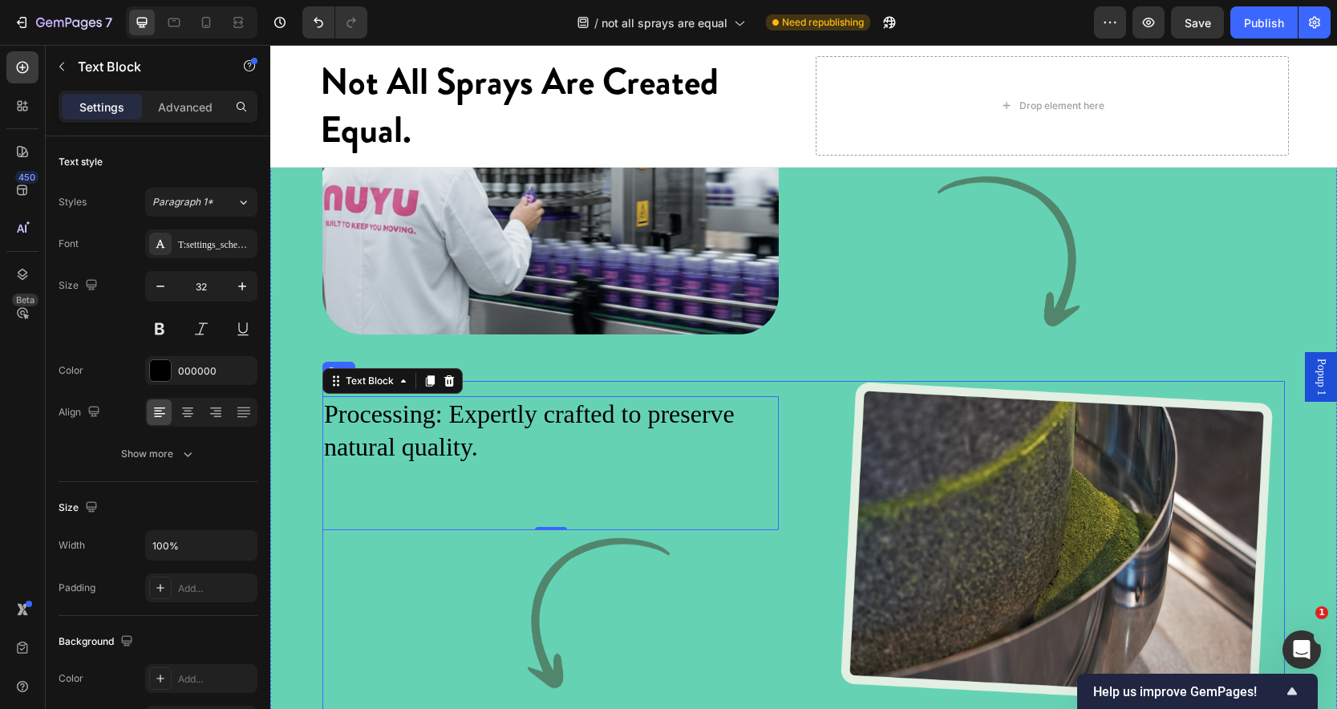
scroll to position [2590, 0]
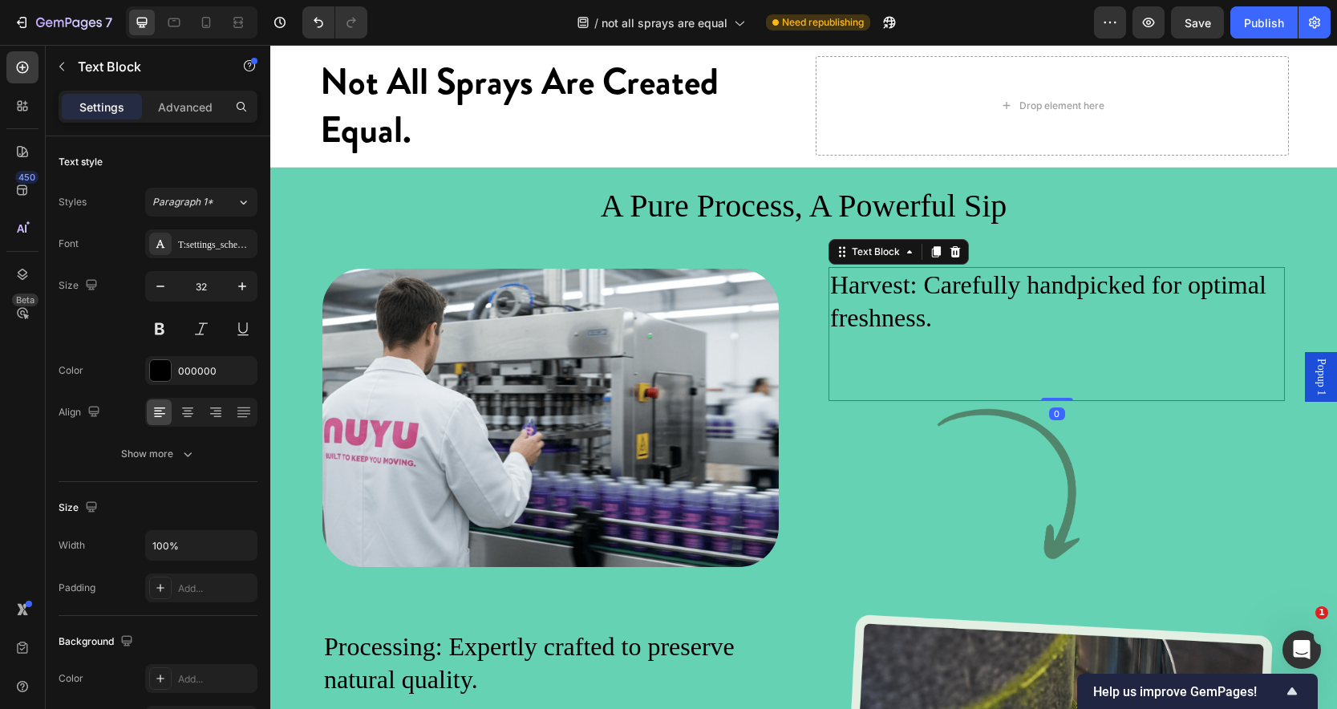
click at [926, 335] on p "Harvest: Carefully handpicked for optimal freshness." at bounding box center [1056, 302] width 453 height 67
click at [782, 220] on h2 "A Pure Process, A Powerful Sip" at bounding box center [803, 206] width 971 height 45
click at [992, 227] on p "A Pure Process, A Powerful Sip" at bounding box center [804, 206] width 968 height 42
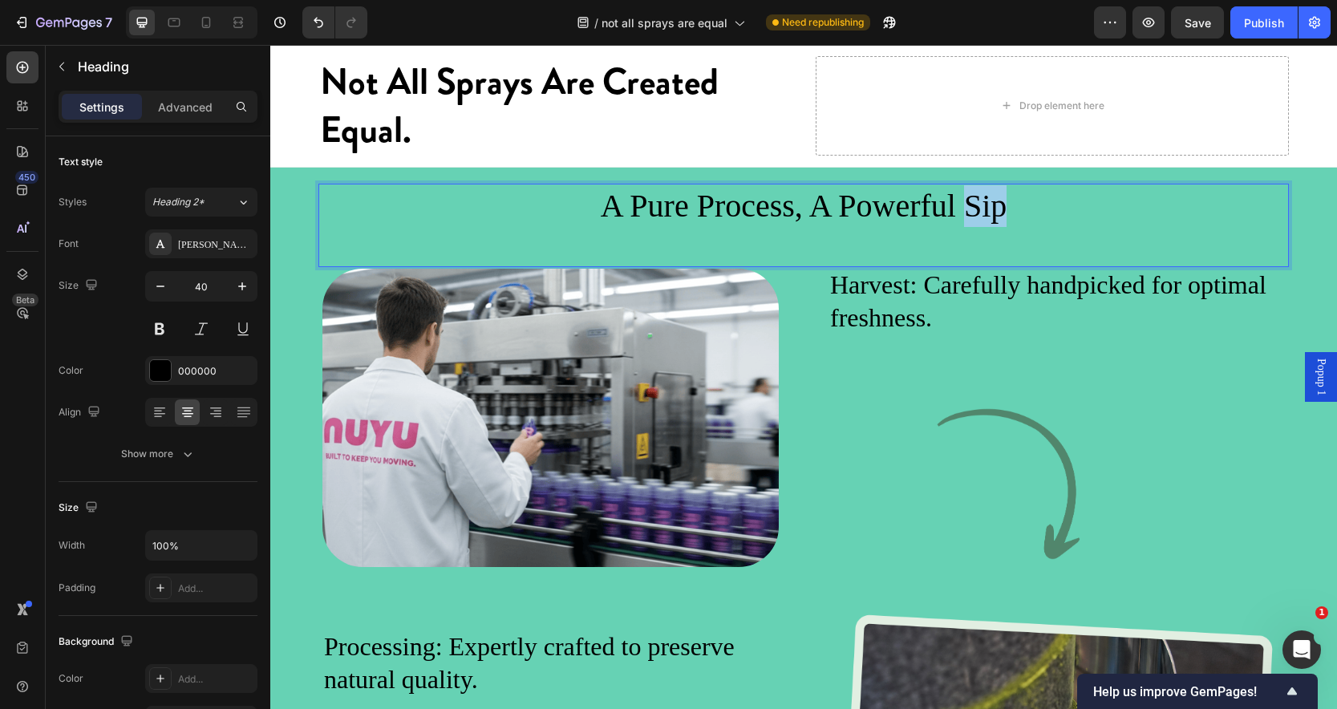
click at [992, 227] on p "A Pure Process, A Powerful Sip" at bounding box center [804, 206] width 968 height 42
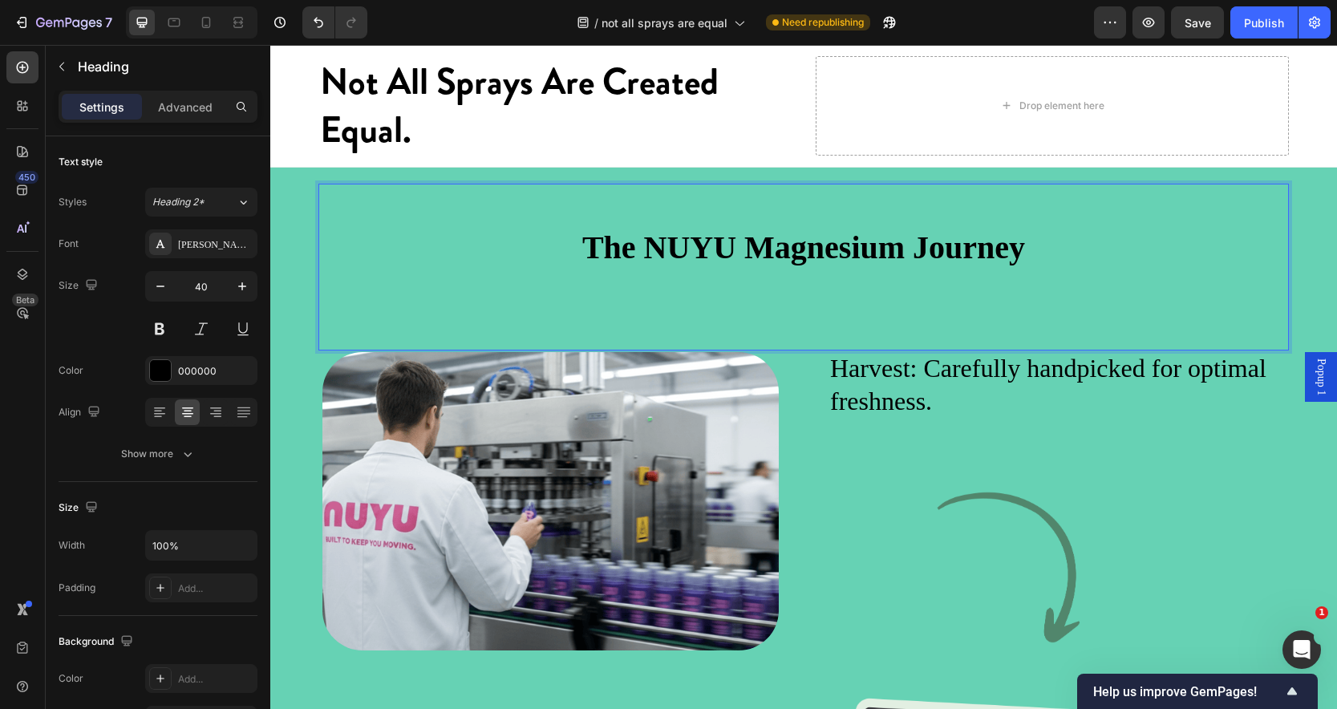
click at [1010, 266] on strong "The NUYU Magnesium Journey" at bounding box center [803, 247] width 443 height 36
click at [1019, 266] on strong "The NUYU Magnesium Journey" at bounding box center [803, 247] width 443 height 36
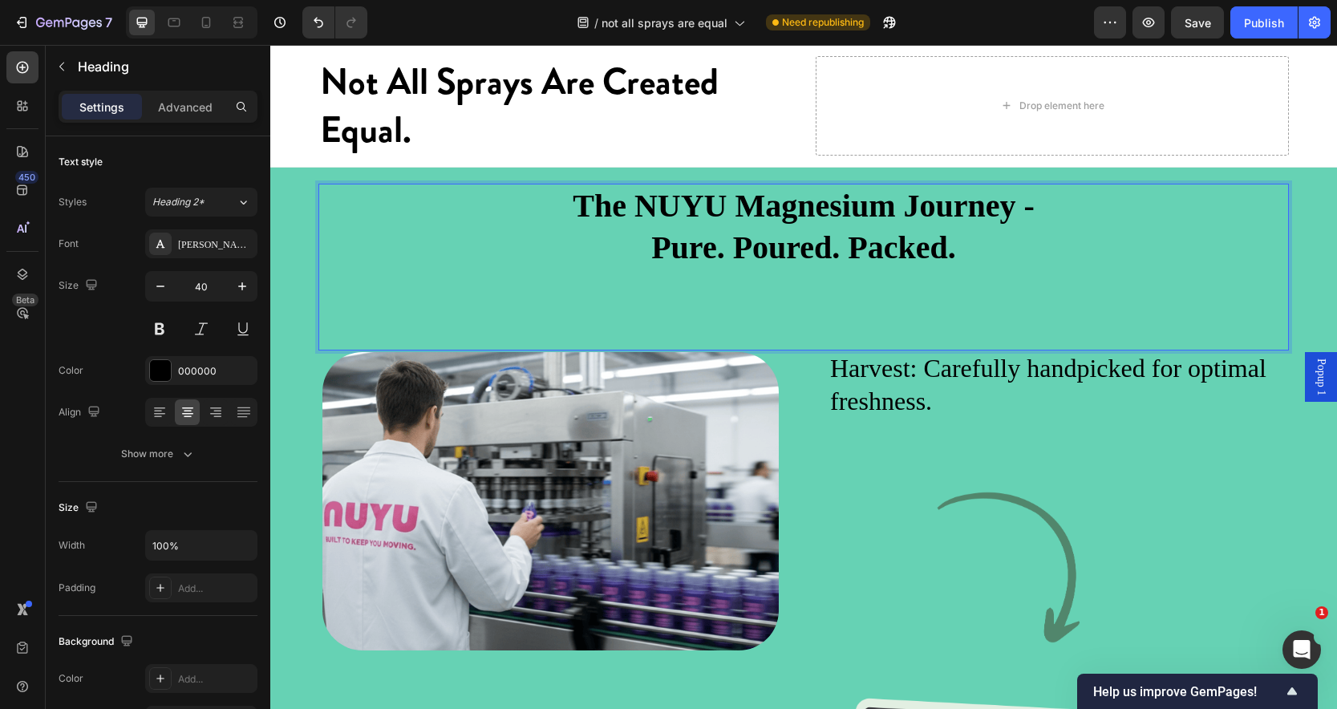
click at [736, 312] on h2 "The NUYU Magnesium Journey - Pure. Poured. Packed." at bounding box center [803, 248] width 971 height 128
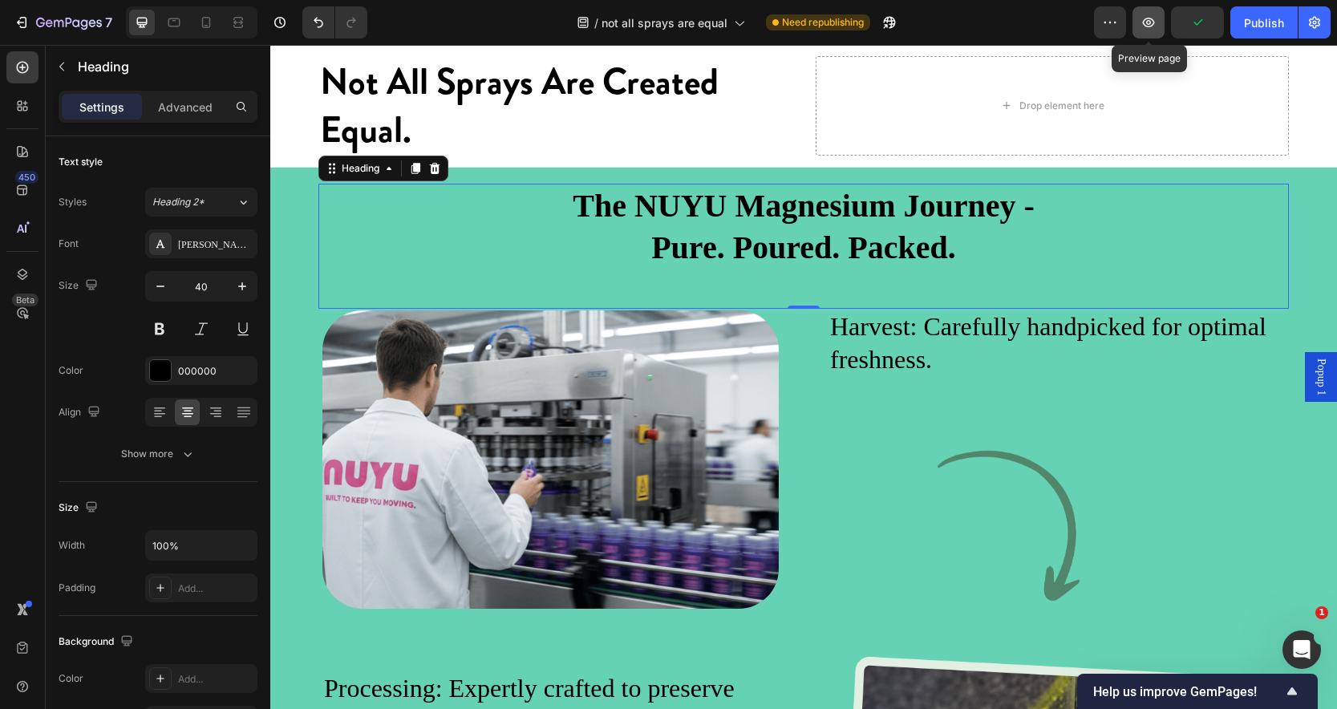
click at [1148, 30] on button "button" at bounding box center [1149, 22] width 32 height 32
click at [858, 366] on p "Harvest: Carefully handpicked for optimal freshness." at bounding box center [1056, 343] width 453 height 67
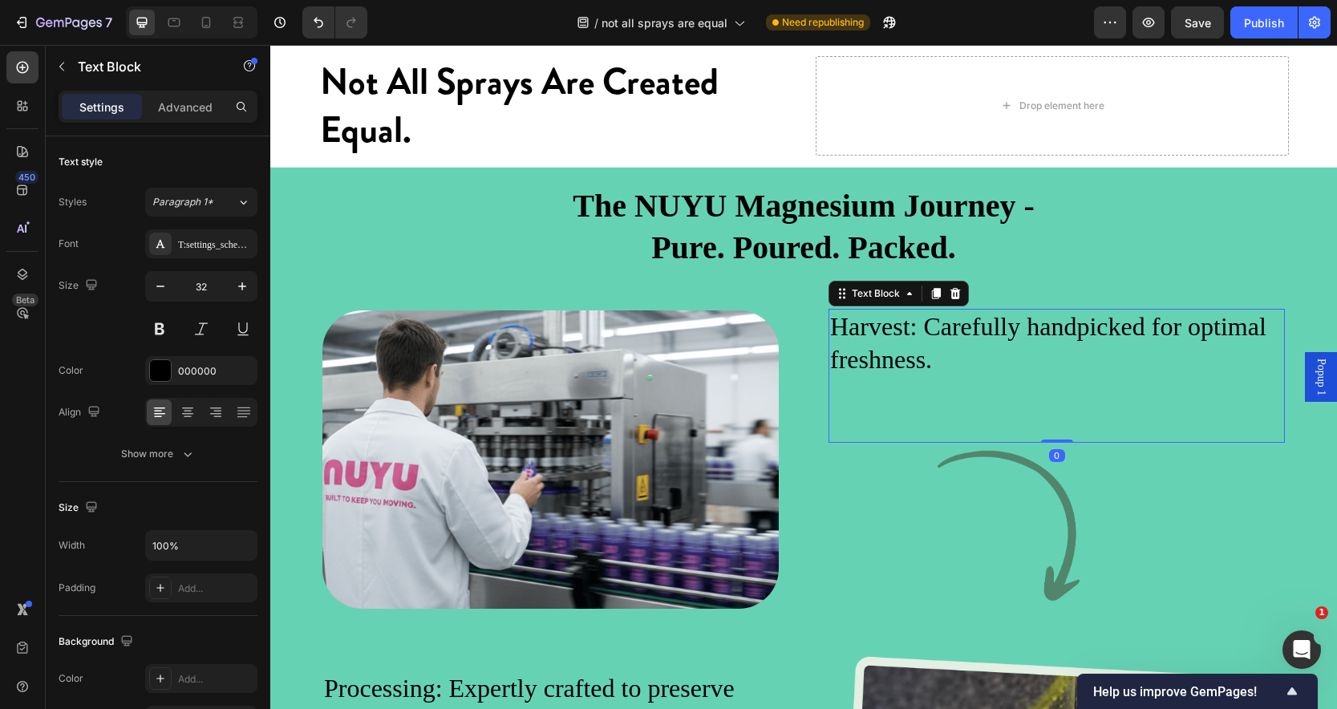
click at [953, 379] on div "Harvest: Carefully handpicked for optimal freshness." at bounding box center [1057, 344] width 456 height 70
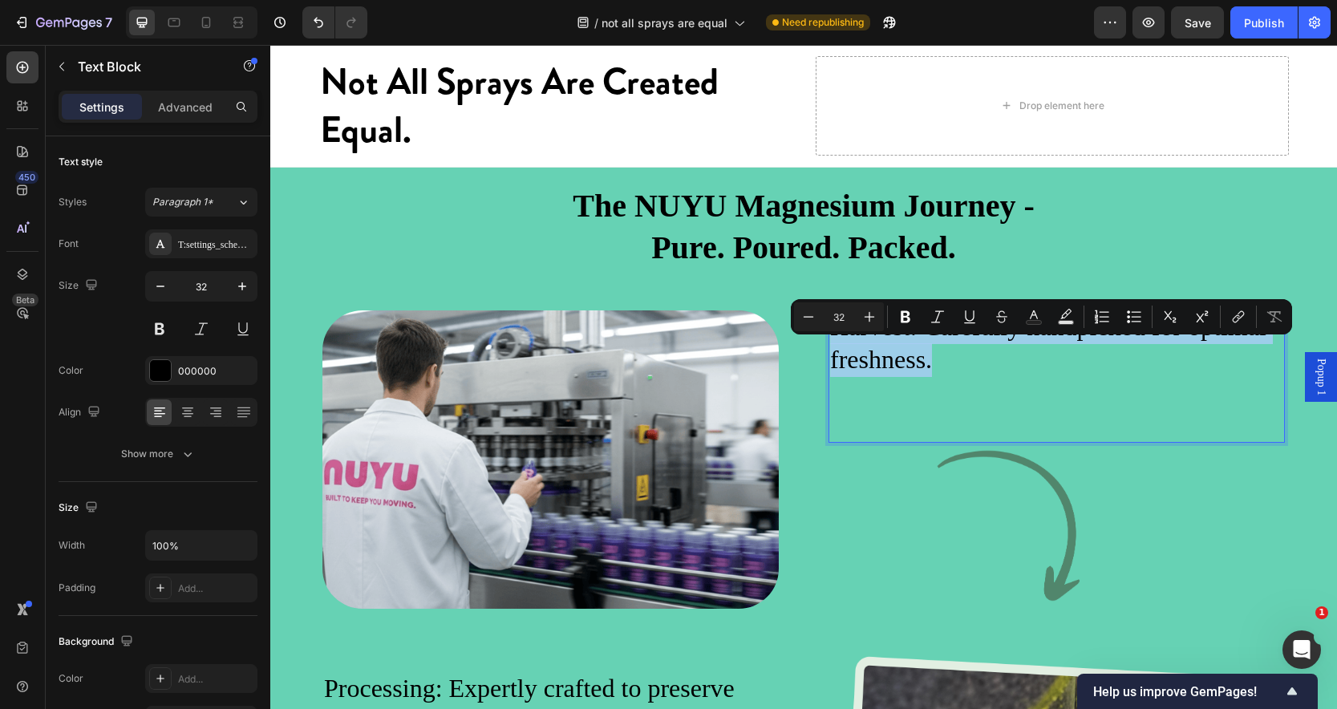
drag, startPoint x: 937, startPoint y: 392, endPoint x: 825, endPoint y: 358, distance: 117.3
click at [830, 358] on p "Harvest: Carefully handpicked for optimal freshness." at bounding box center [1056, 343] width 453 height 67
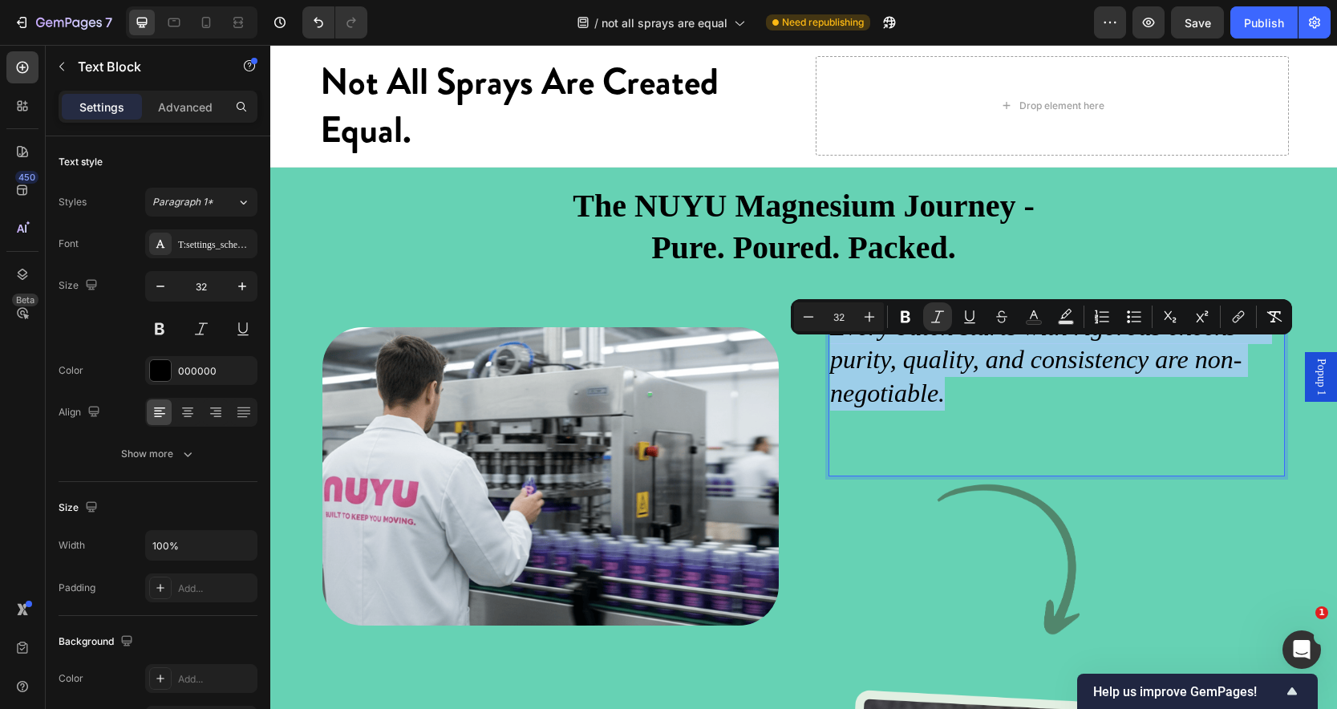
drag, startPoint x: 950, startPoint y: 420, endPoint x: 829, endPoint y: 351, distance: 139.0
click at [830, 351] on p "Every batch starts with rigorous checks — purity, quality, and consistency are …" at bounding box center [1056, 360] width 453 height 100
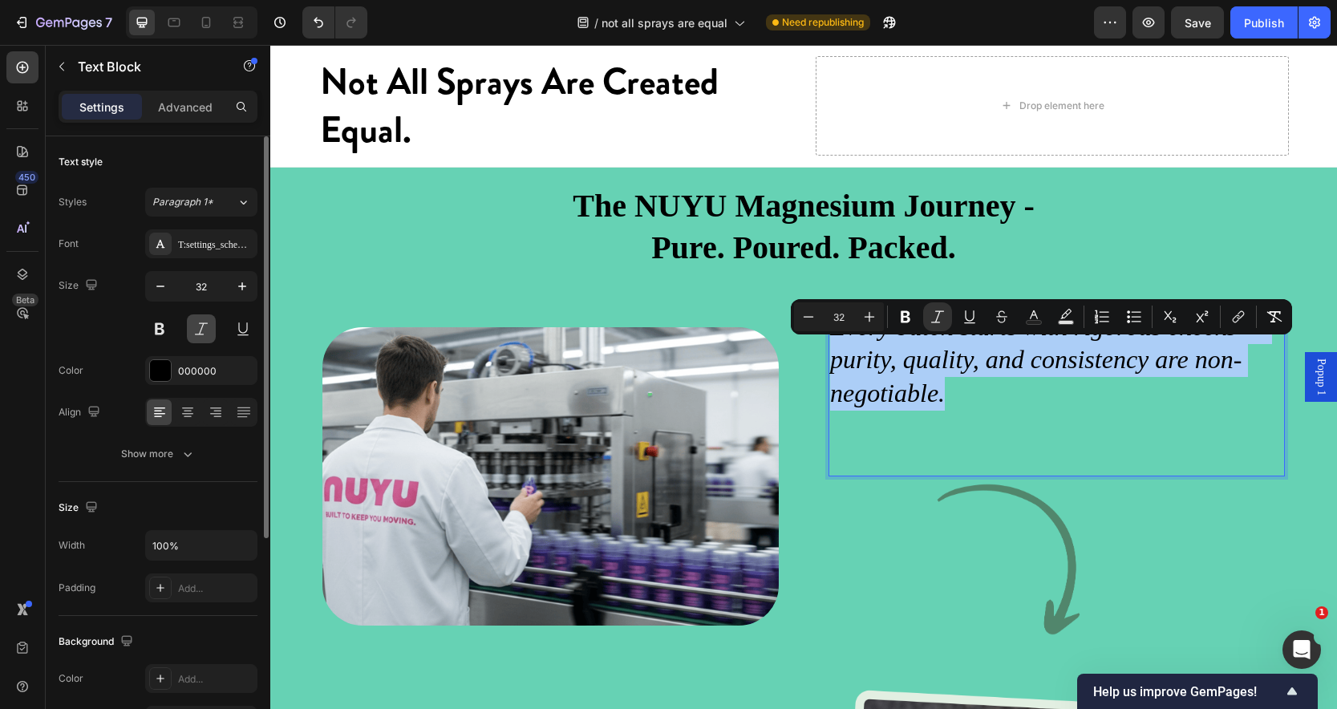
click at [198, 327] on button at bounding box center [201, 328] width 29 height 29
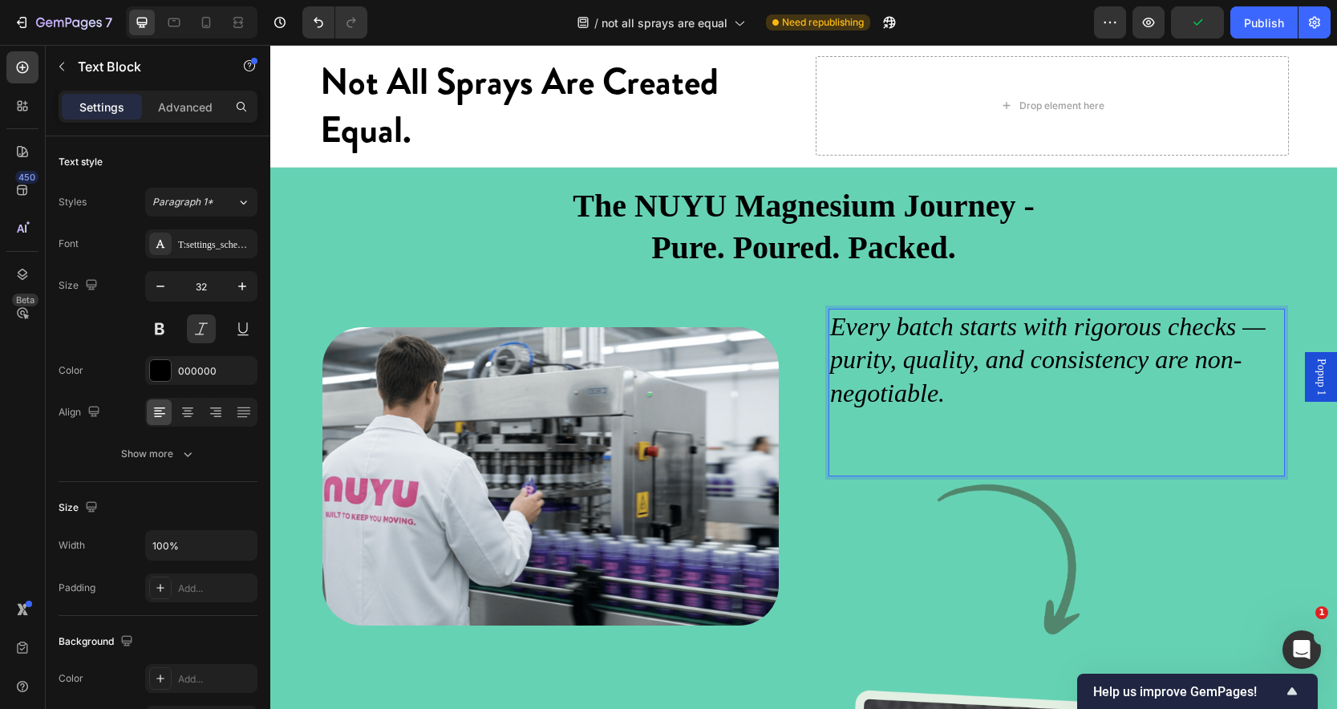
click at [955, 411] on p "Every batch starts with rigorous checks — purity, quality, and consistency are …" at bounding box center [1056, 360] width 453 height 100
click at [1195, 26] on span "Save" at bounding box center [1198, 23] width 26 height 14
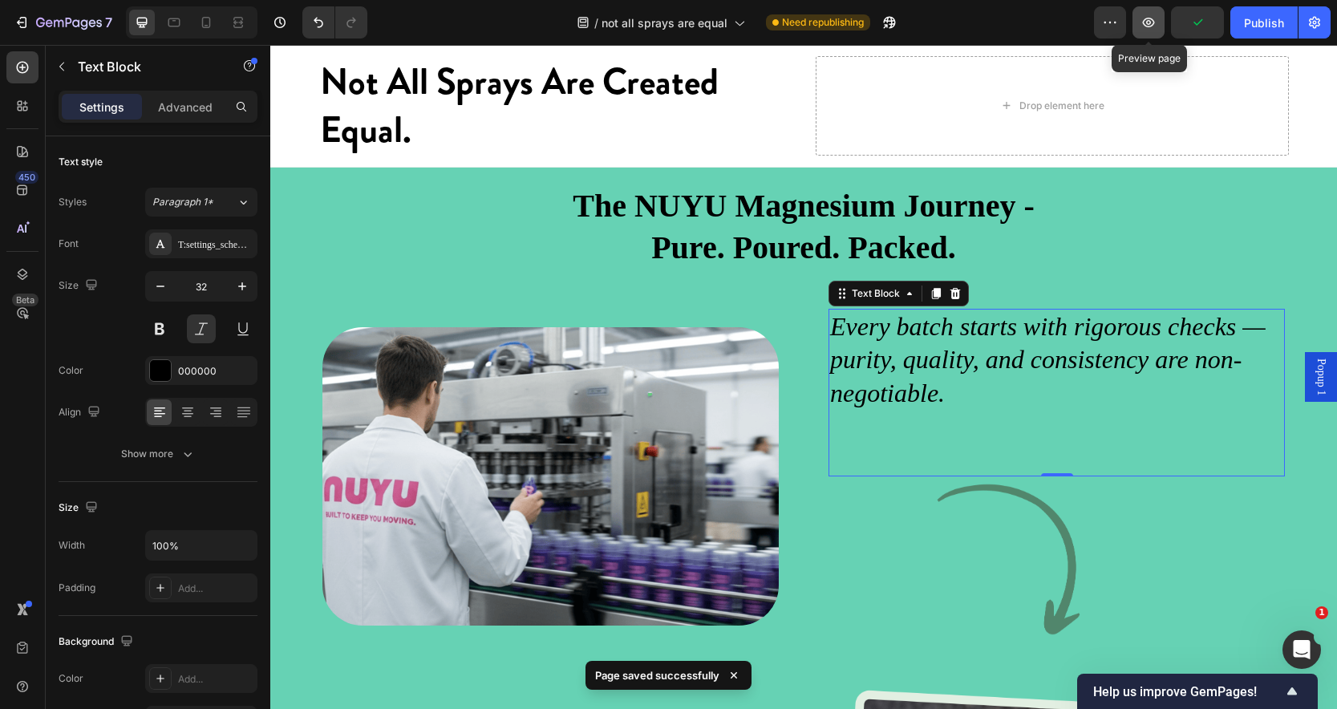
click at [1154, 31] on button "button" at bounding box center [1149, 22] width 32 height 32
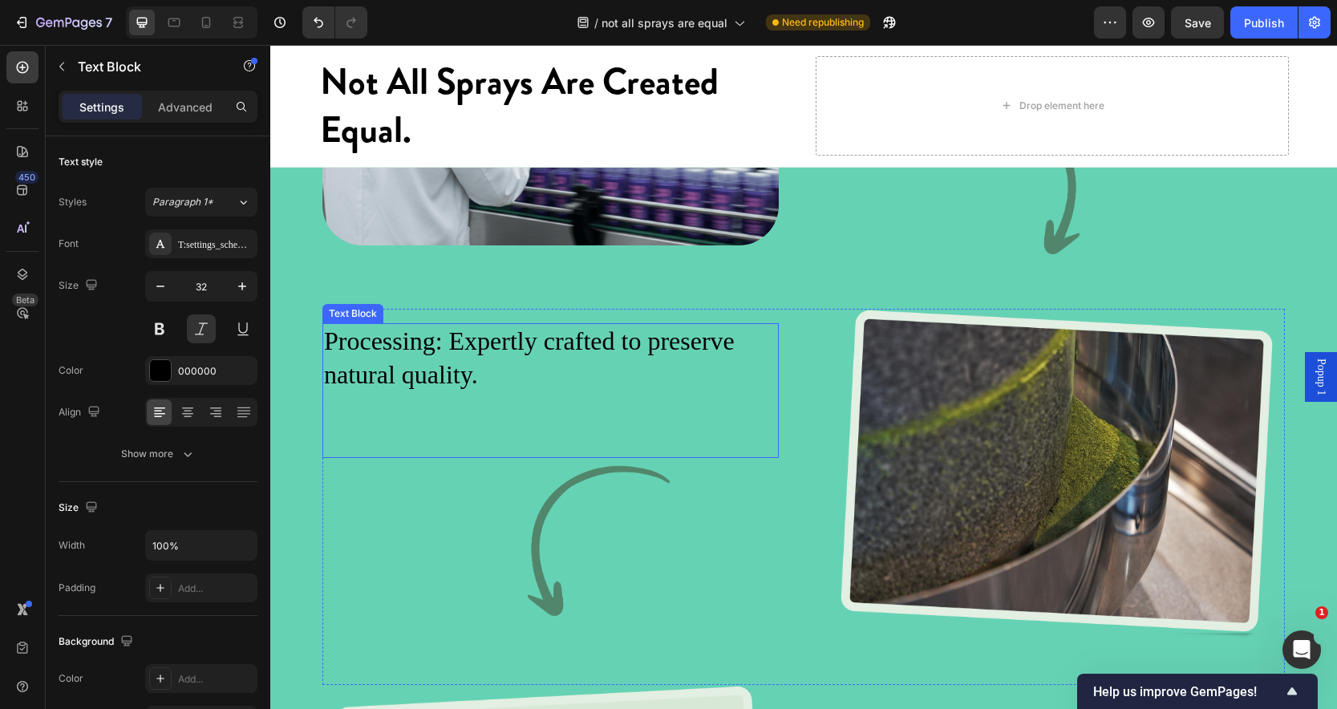
scroll to position [2990, 0]
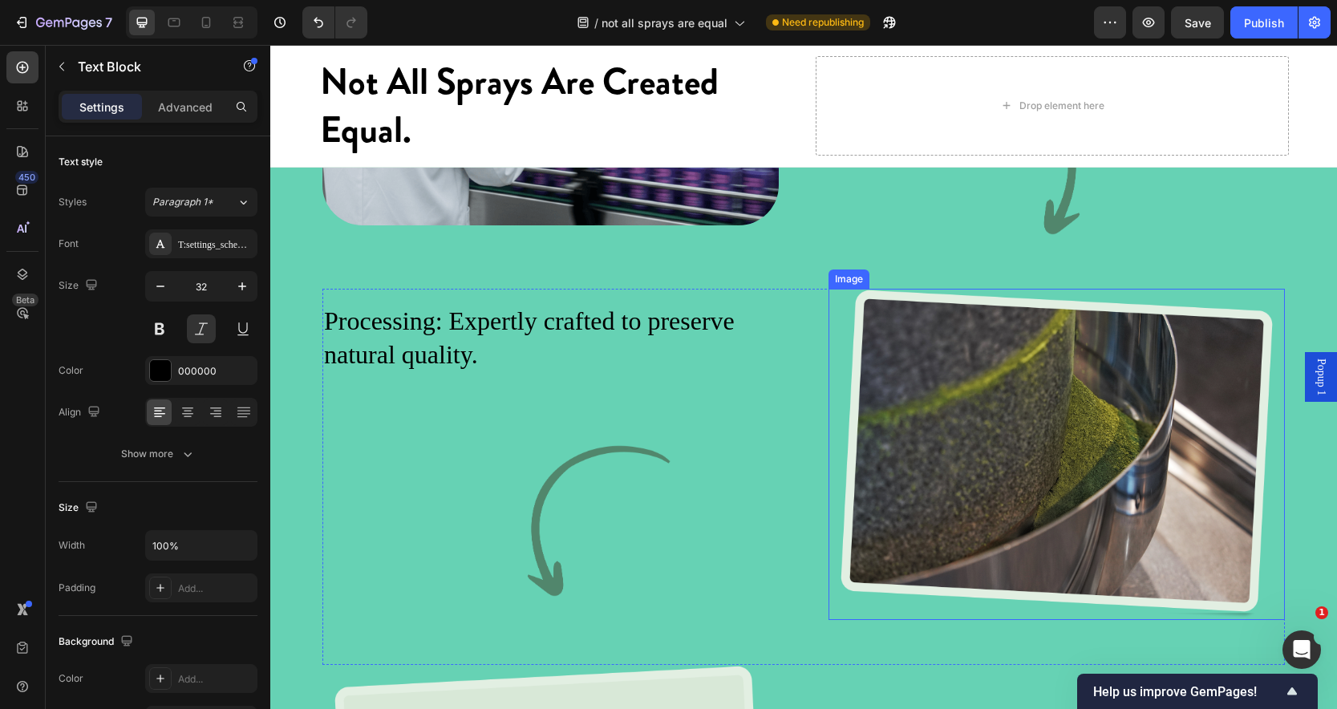
click at [1110, 484] on img at bounding box center [1057, 455] width 456 height 332
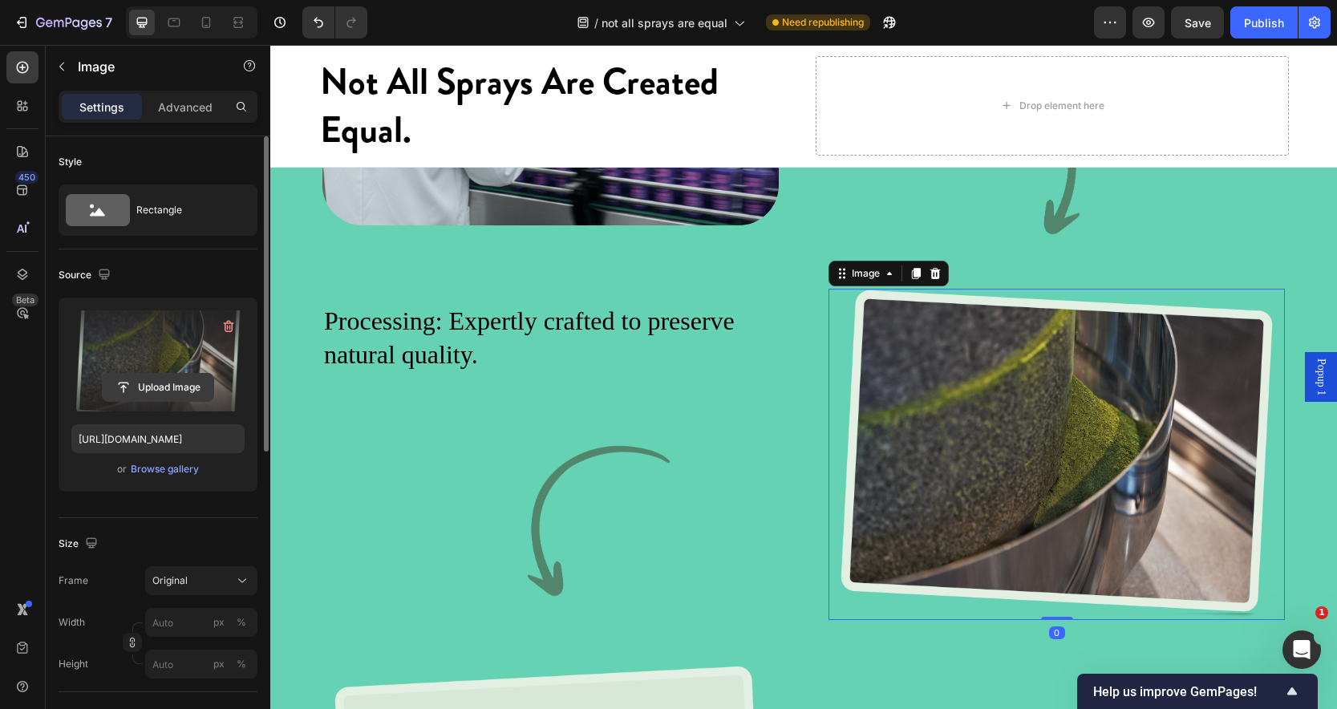
click at [161, 382] on input "file" at bounding box center [158, 387] width 111 height 27
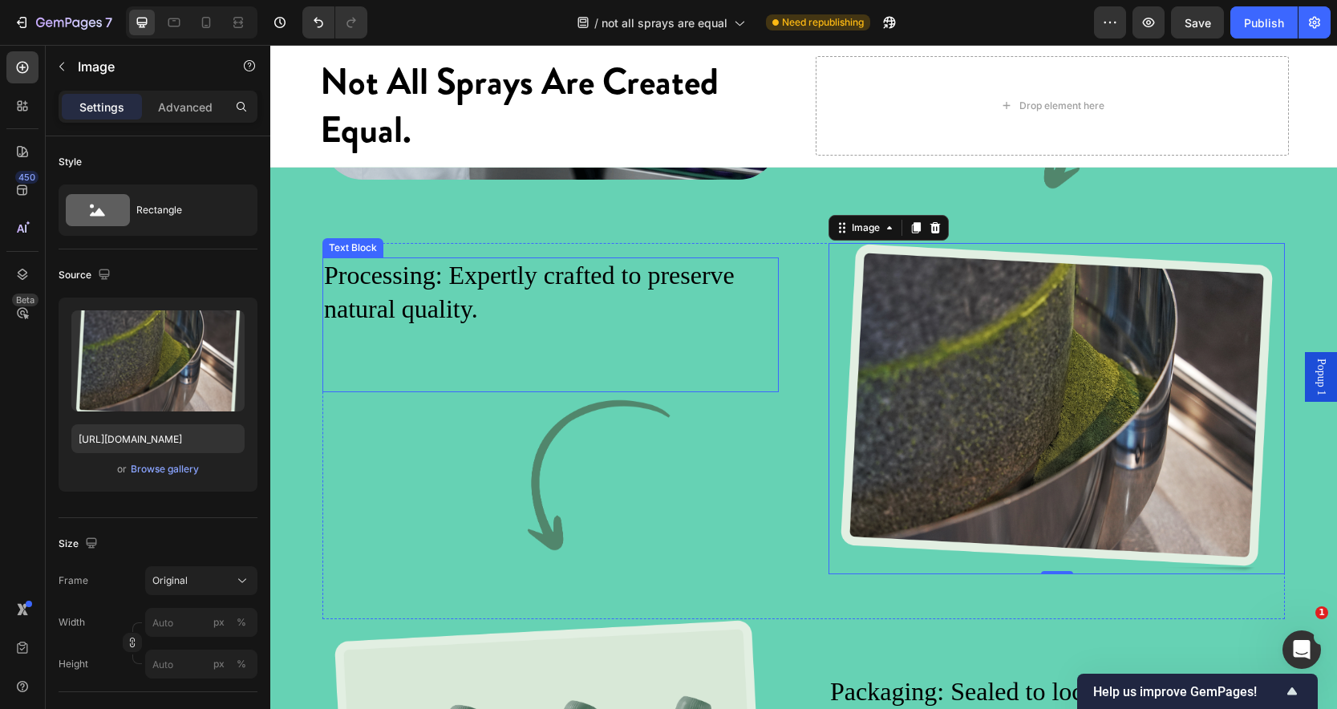
scroll to position [3045, 0]
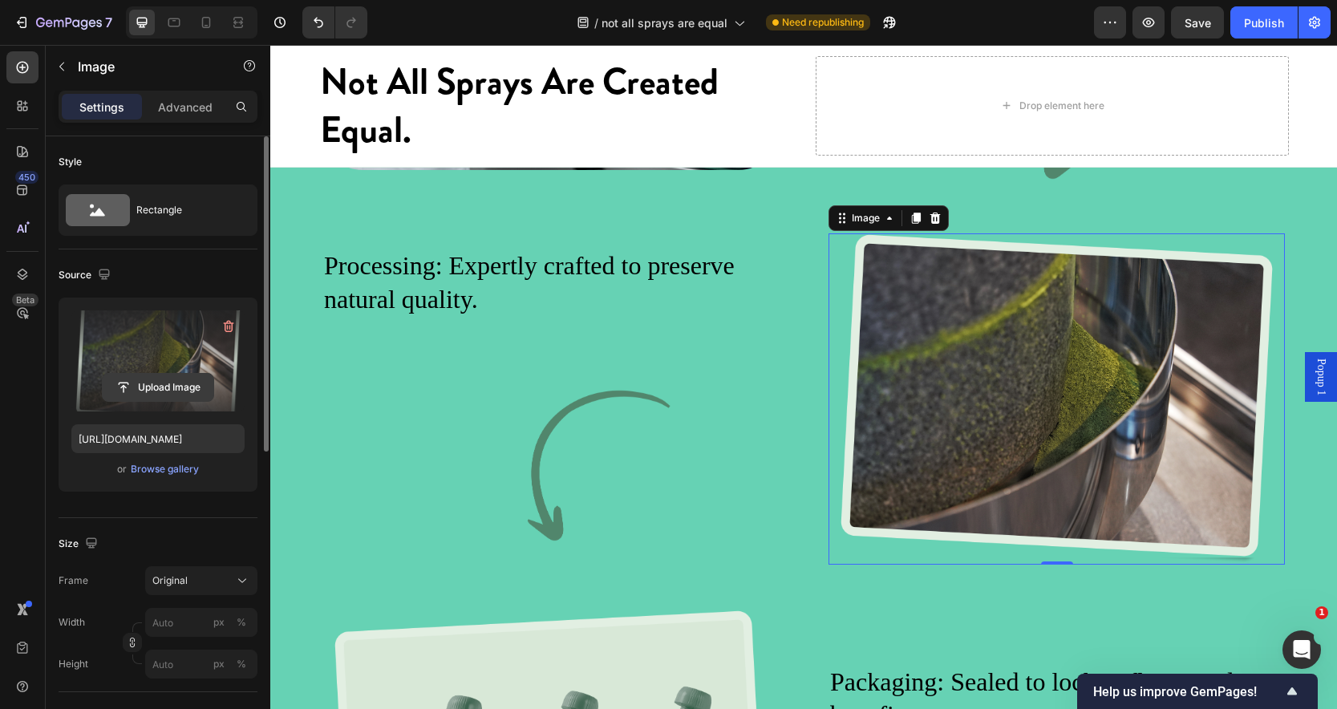
click at [162, 390] on input "file" at bounding box center [158, 387] width 111 height 27
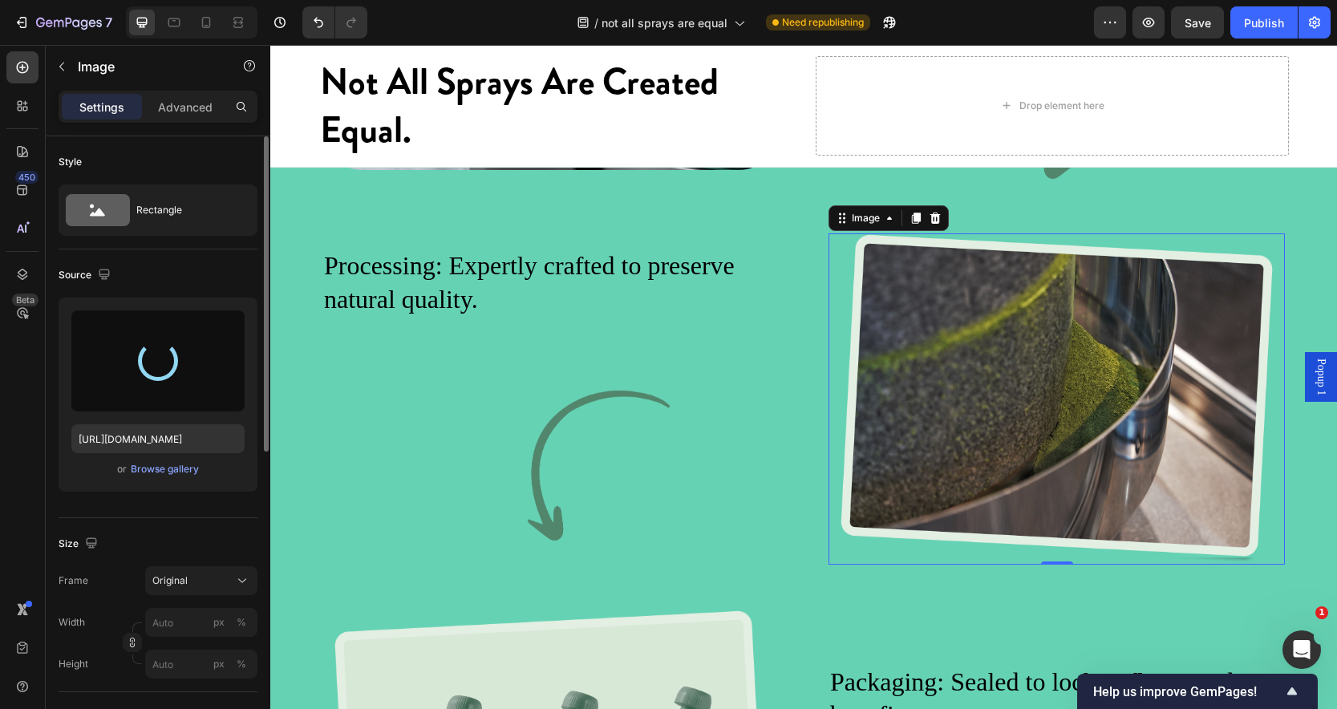
type input "[URL][DOMAIN_NAME]"
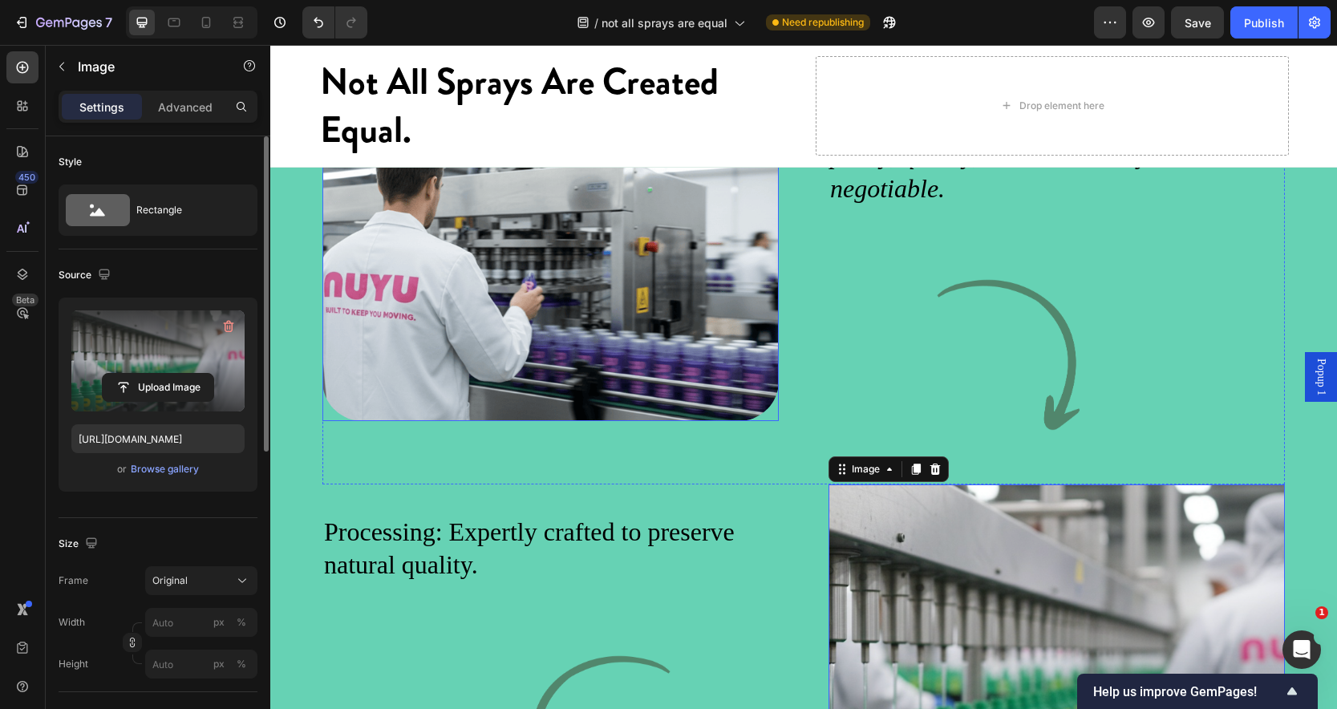
scroll to position [2793, 0]
click at [517, 572] on p "Processing: Expertly crafted to preserve natural quality." at bounding box center [550, 550] width 453 height 67
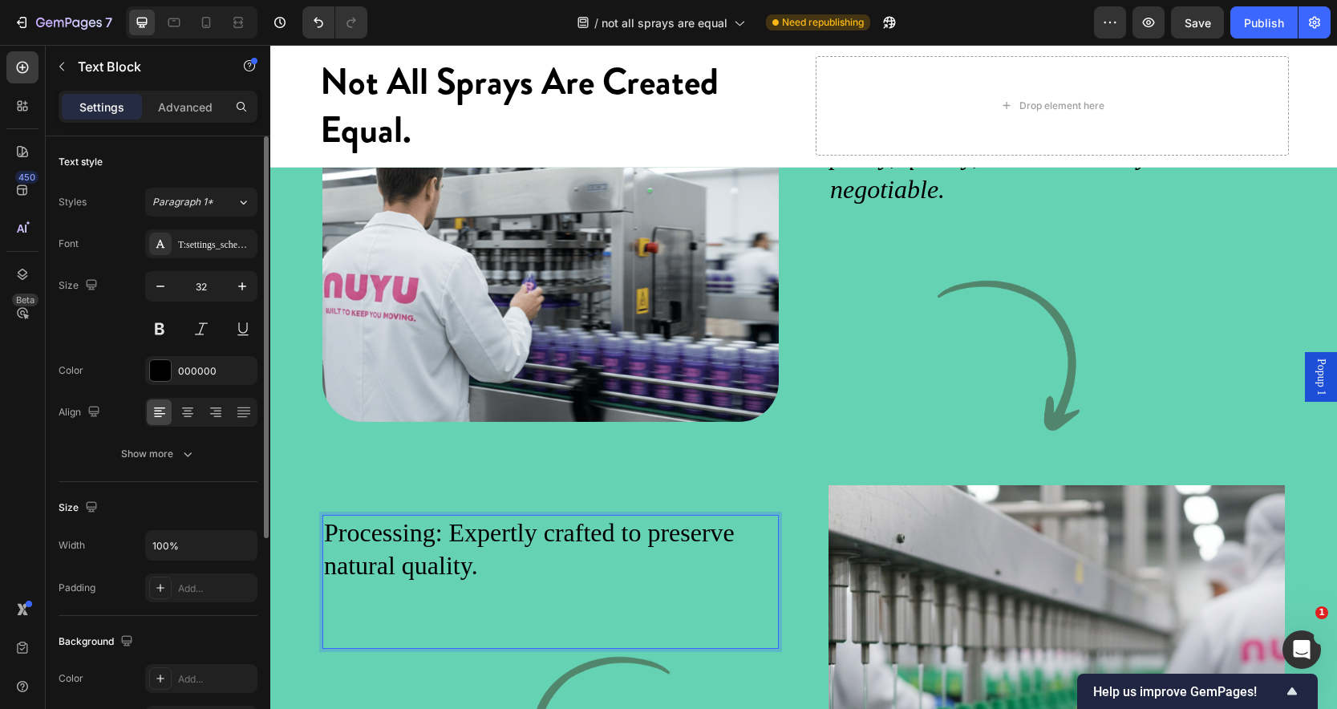
click at [472, 583] on p "Processing: Expertly crafted to preserve natural quality." at bounding box center [550, 550] width 453 height 67
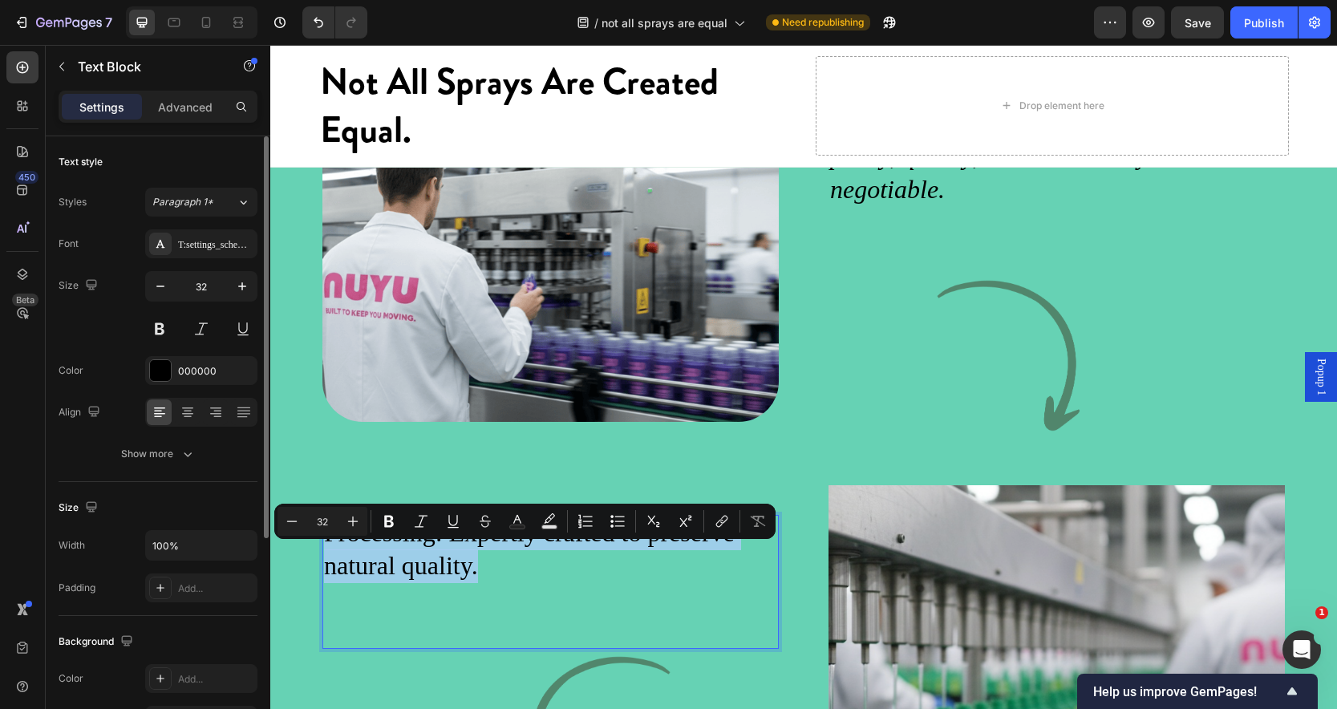
drag, startPoint x: 477, startPoint y: 593, endPoint x: 323, endPoint y: 570, distance: 155.0
click at [324, 570] on p "Processing: Expertly crafted to preserve natural quality." at bounding box center [550, 550] width 453 height 67
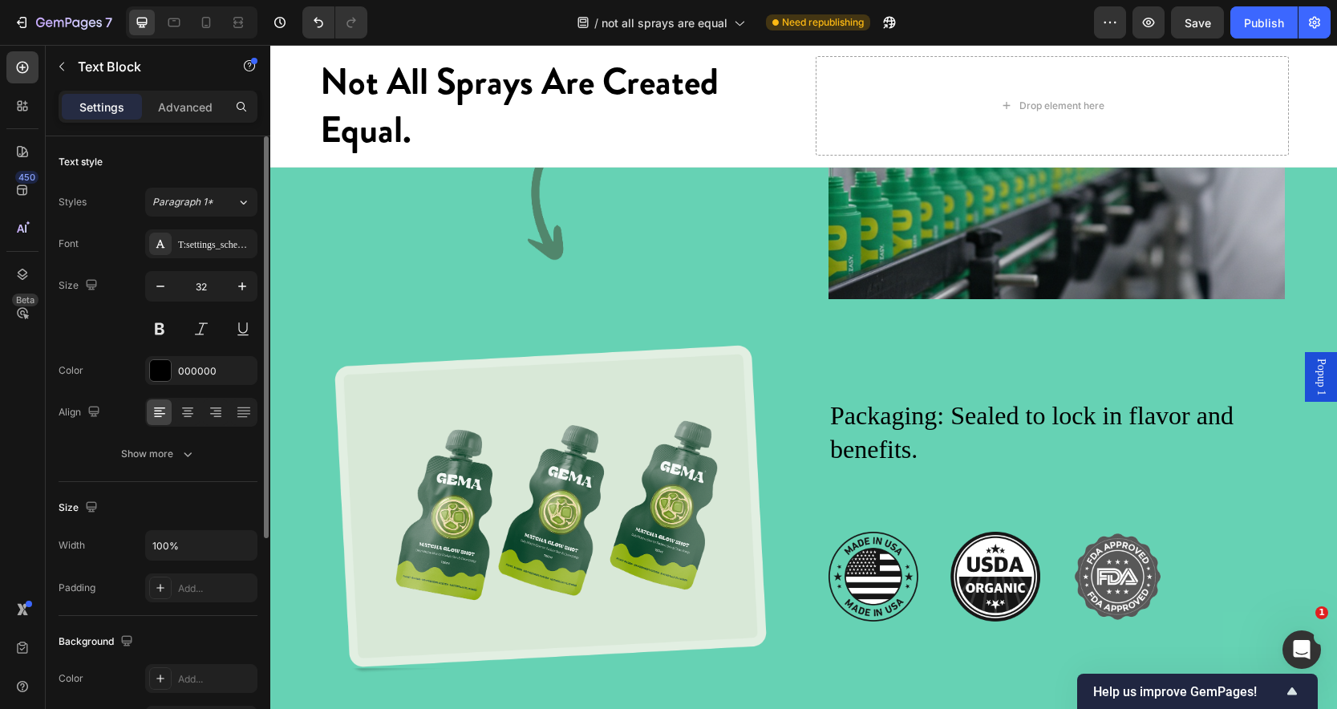
scroll to position [3342, 0]
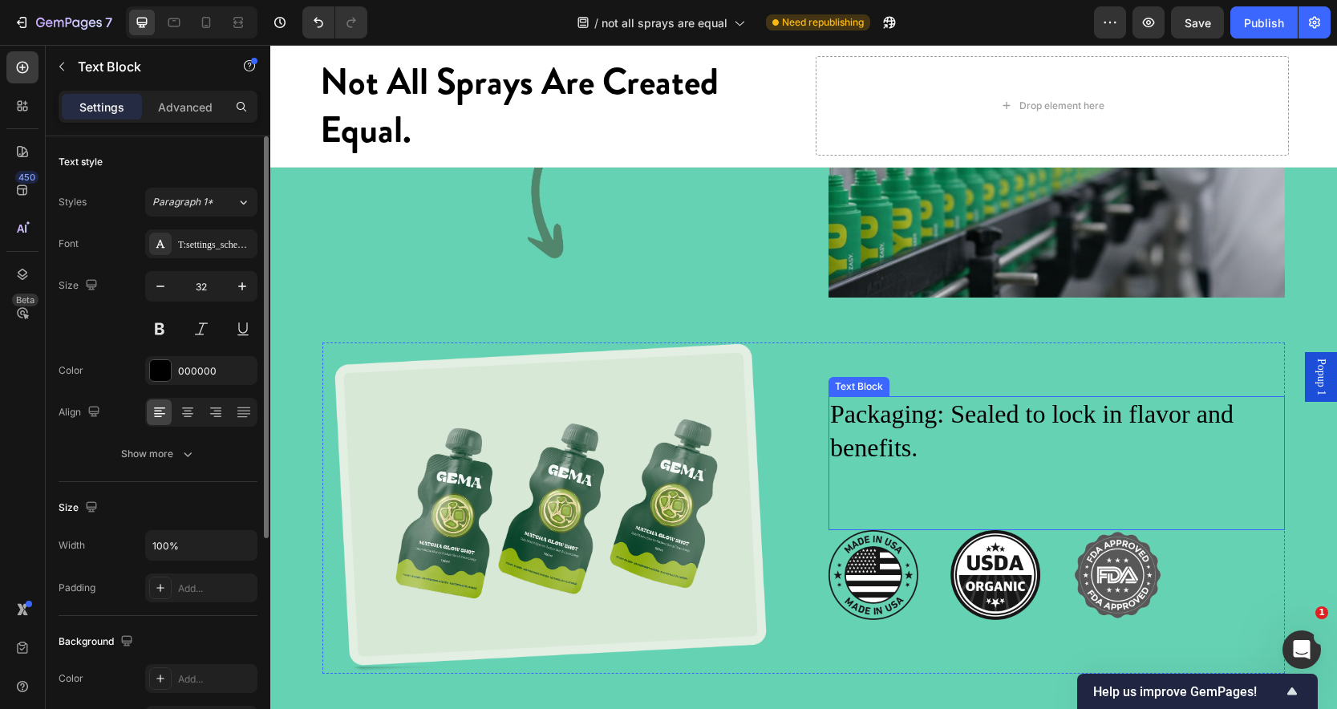
click at [877, 448] on p "Packaging: Sealed to lock in flavor and benefits." at bounding box center [1056, 431] width 453 height 67
click at [915, 465] on p "Packaging: Sealed to lock in flavor and benefits." at bounding box center [1056, 431] width 453 height 67
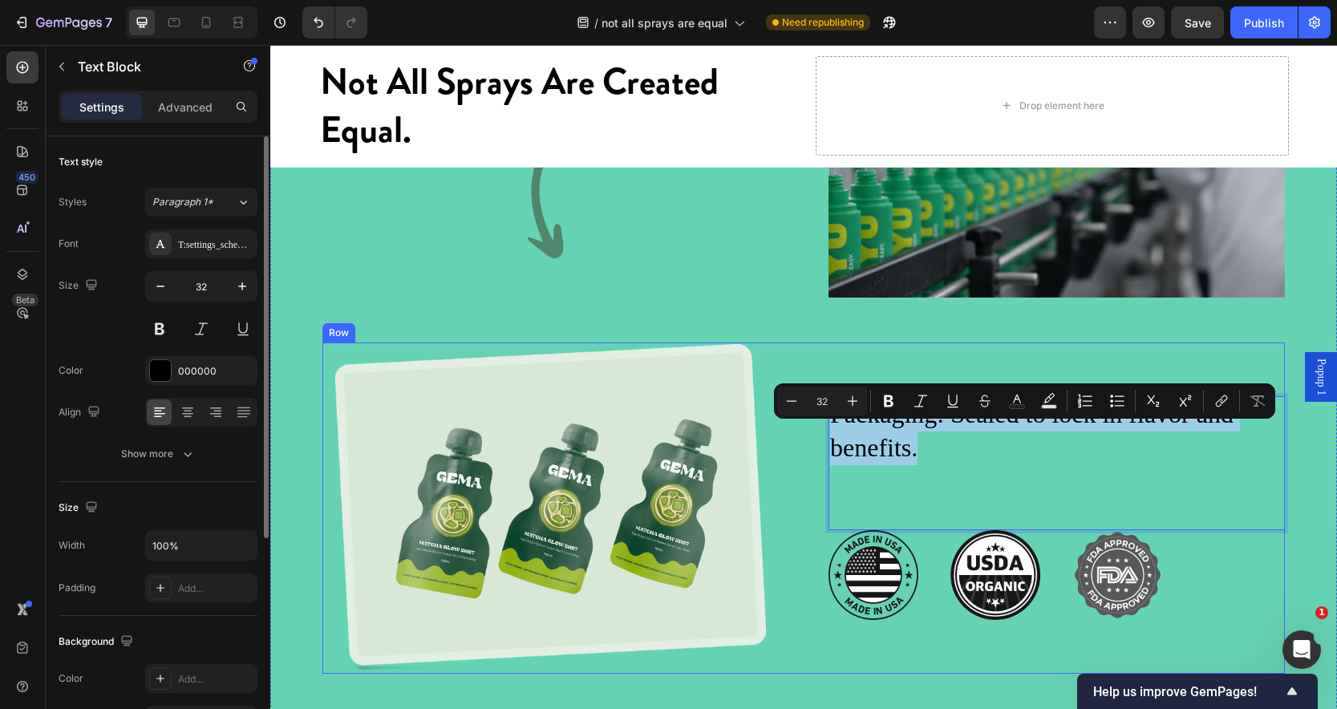
drag, startPoint x: 915, startPoint y: 475, endPoint x: 818, endPoint y: 440, distance: 102.3
click at [818, 440] on div "Image Packaging: Sealed to lock in flavor and benefits. Text Block 0 Image Imag…" at bounding box center [804, 509] width 963 height 332
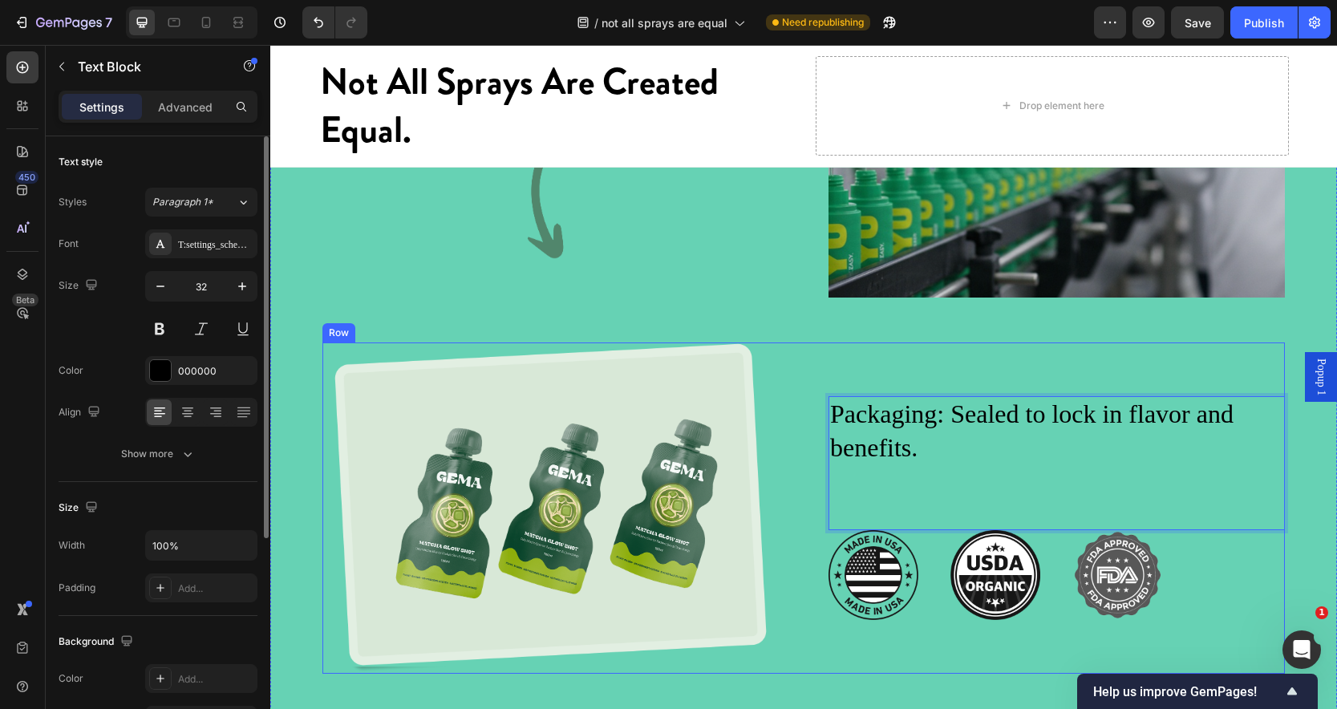
scroll to position [3325, 0]
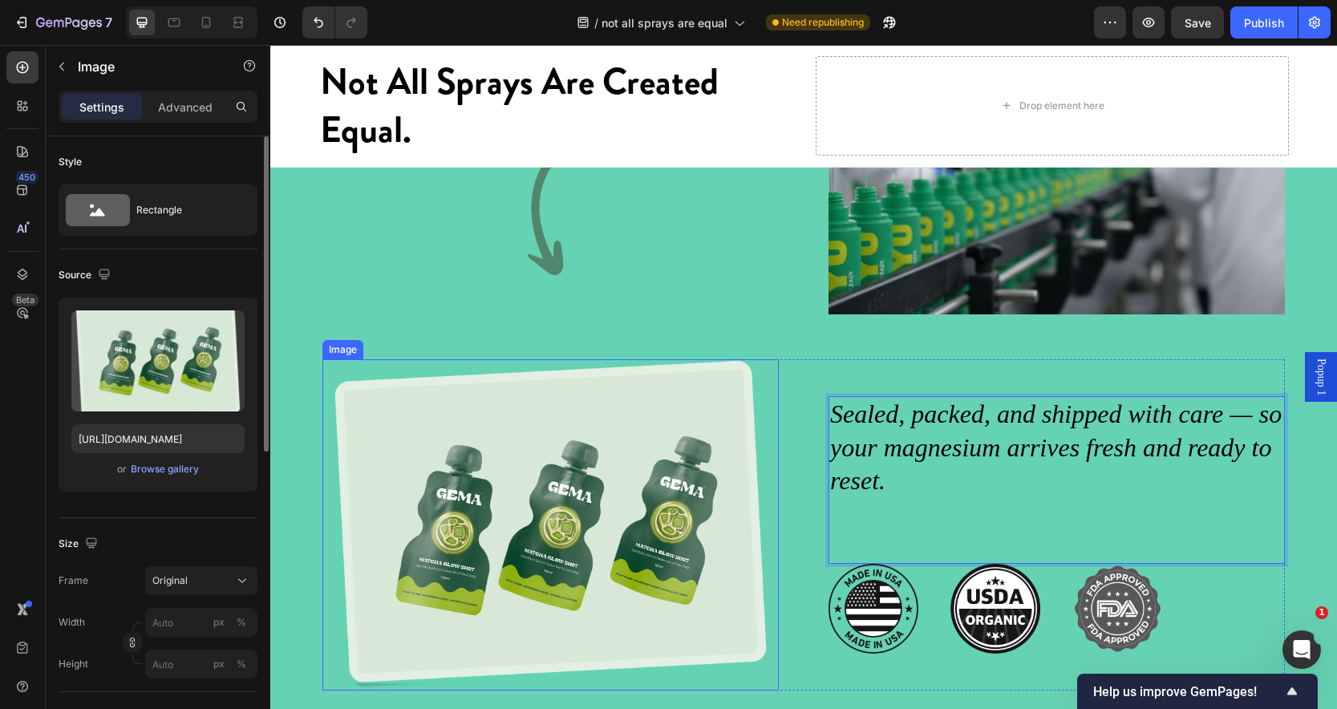
click at [673, 558] on img at bounding box center [551, 525] width 456 height 332
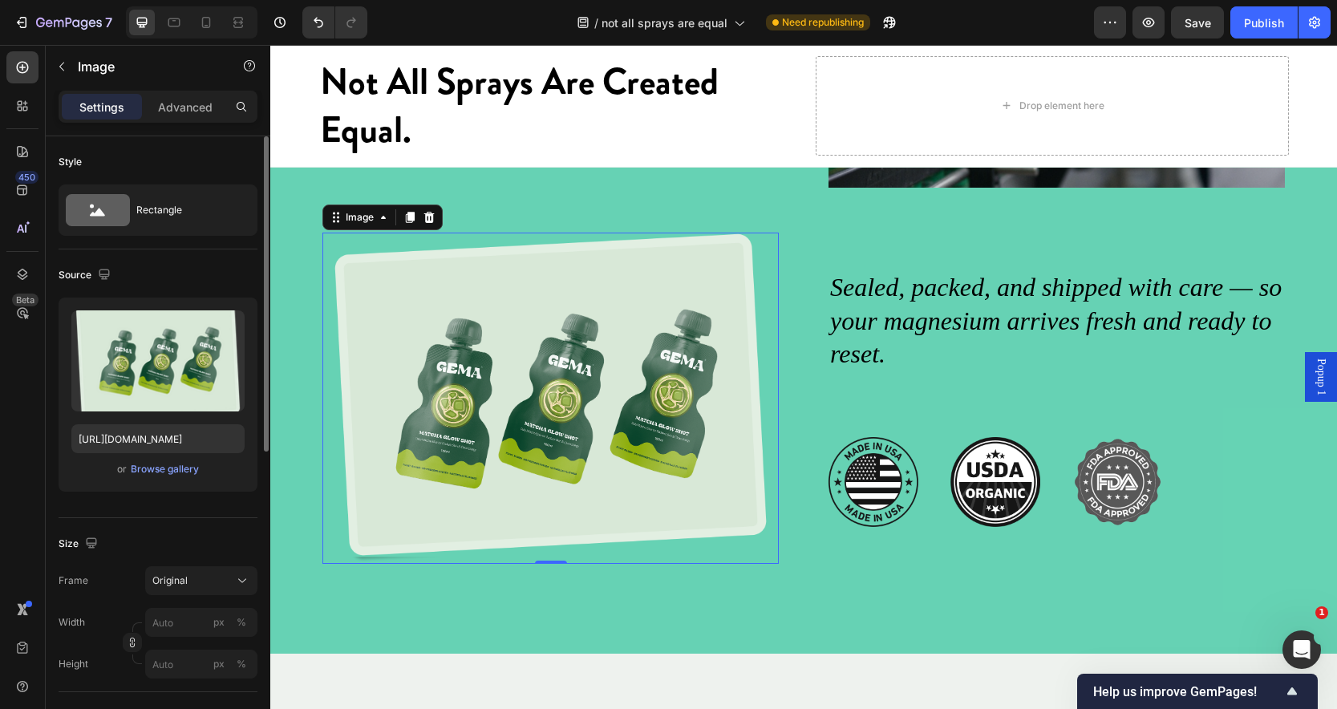
scroll to position [3458, 0]
